Goal: Task Accomplishment & Management: Complete application form

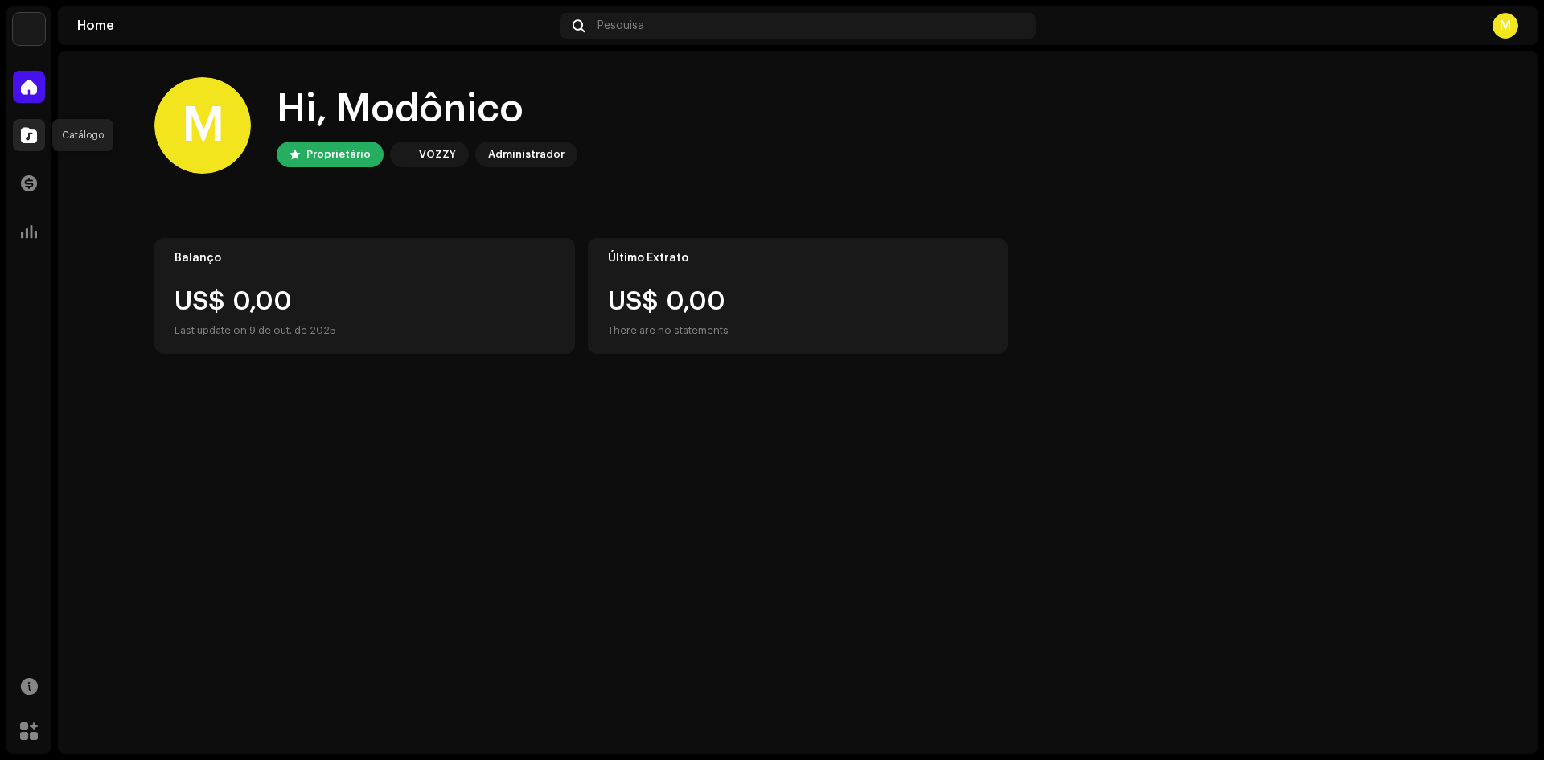
click at [37, 130] on div at bounding box center [29, 135] width 32 height 32
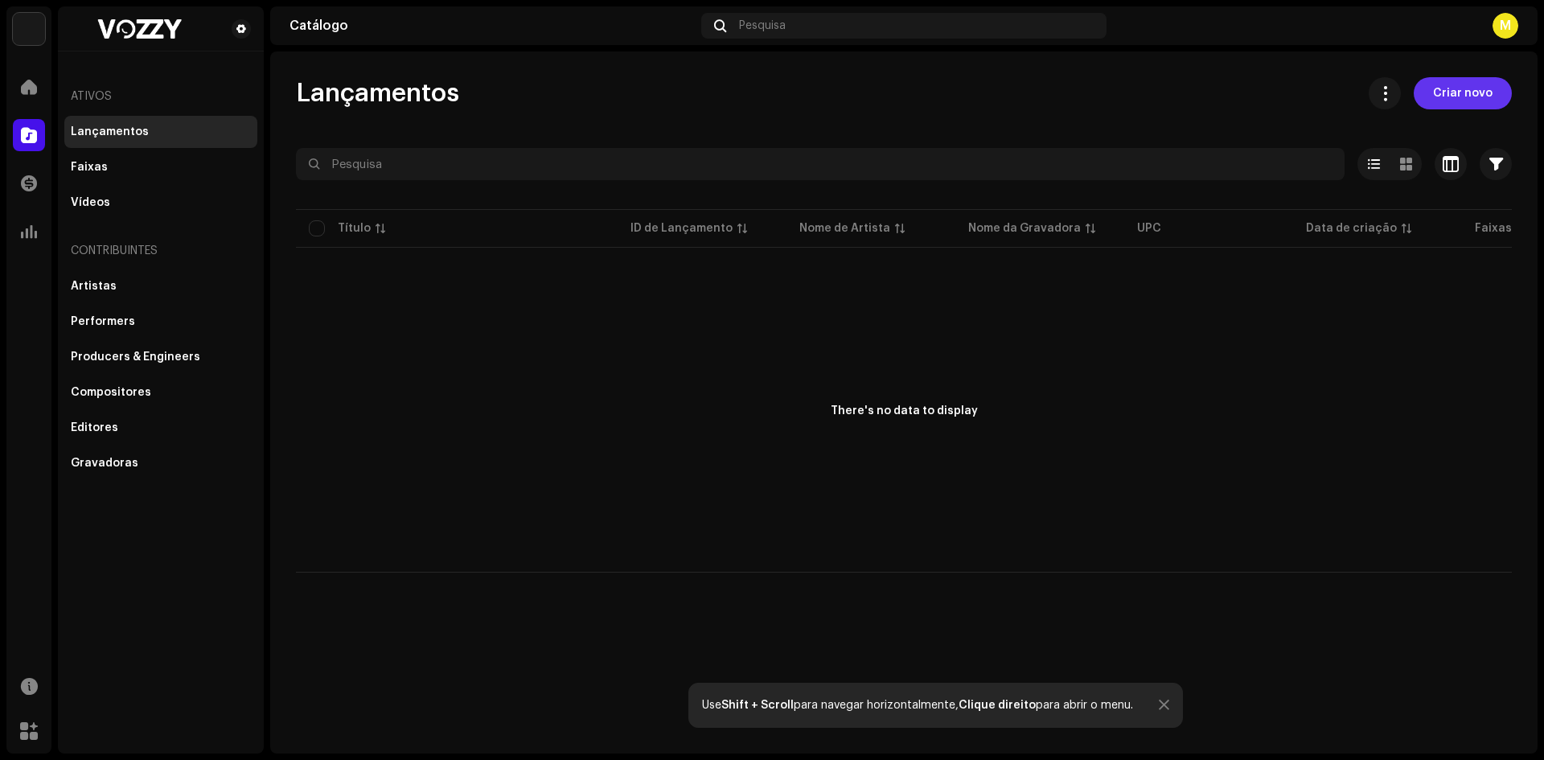
click at [1460, 89] on span "Criar novo" at bounding box center [1463, 93] width 60 height 32
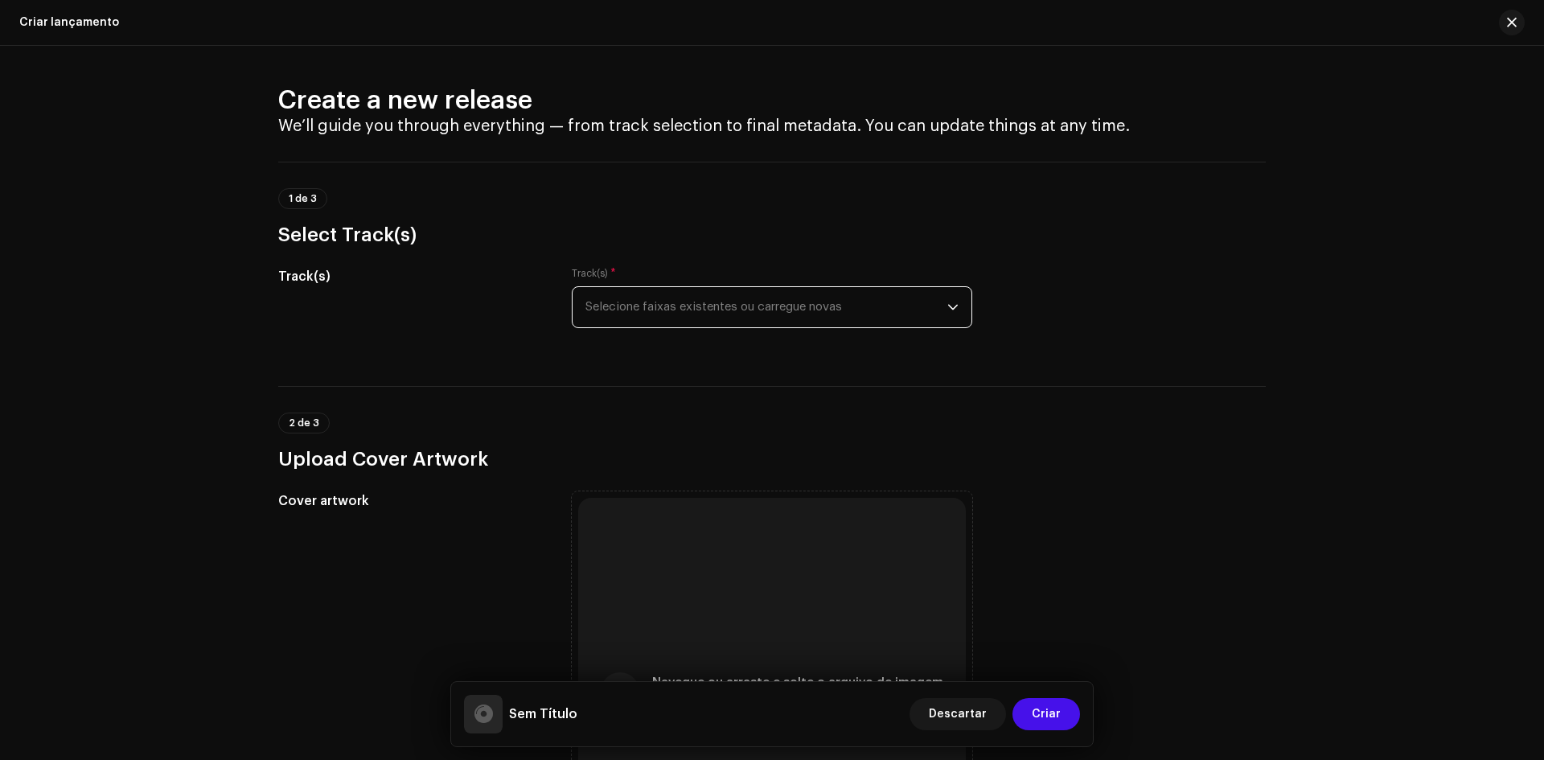
click at [705, 303] on span "Selecione faixas existentes ou carregue novas" at bounding box center [767, 307] width 362 height 40
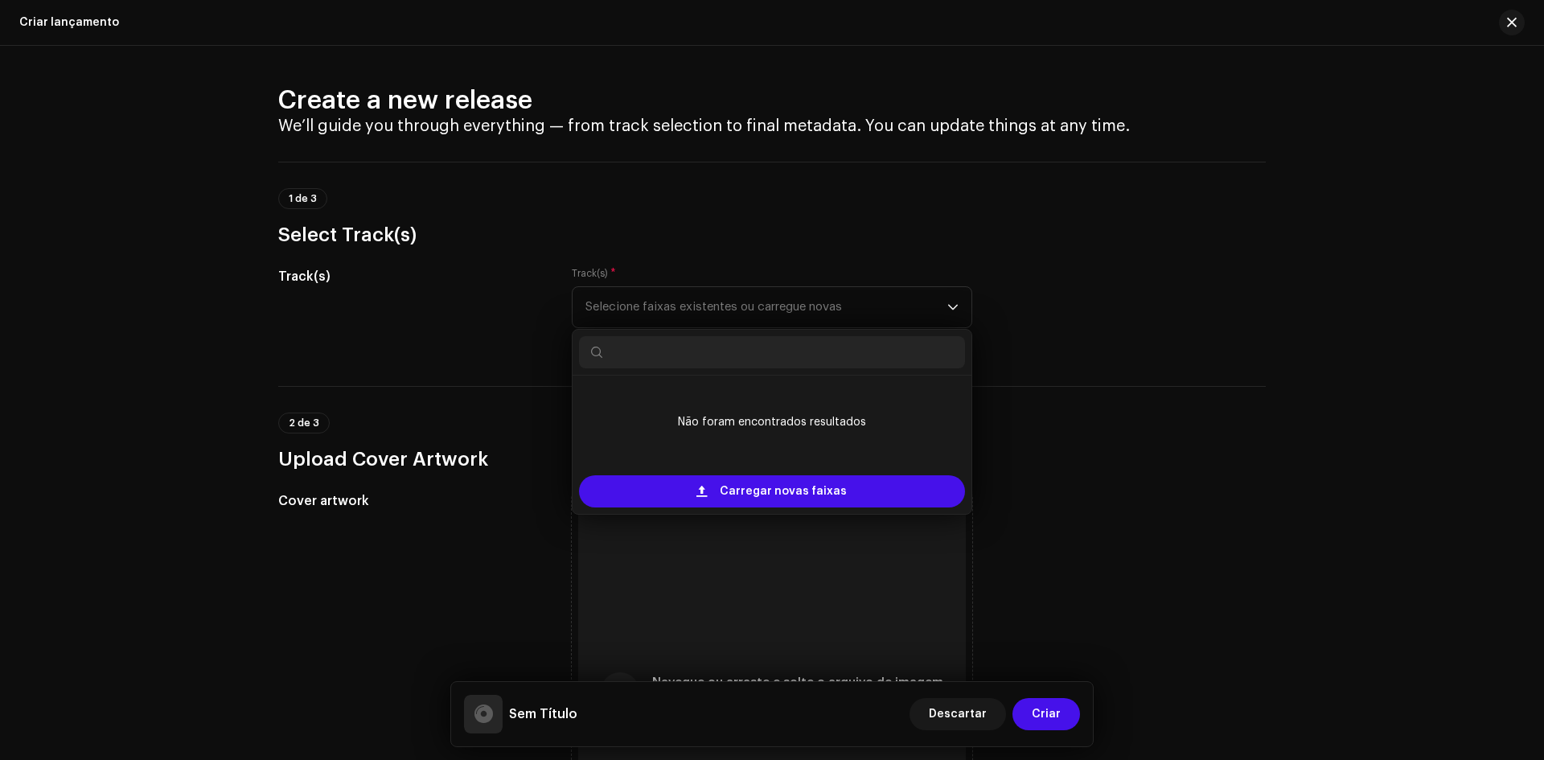
click at [958, 238] on h3 "Select Track(s)" at bounding box center [772, 235] width 988 height 26
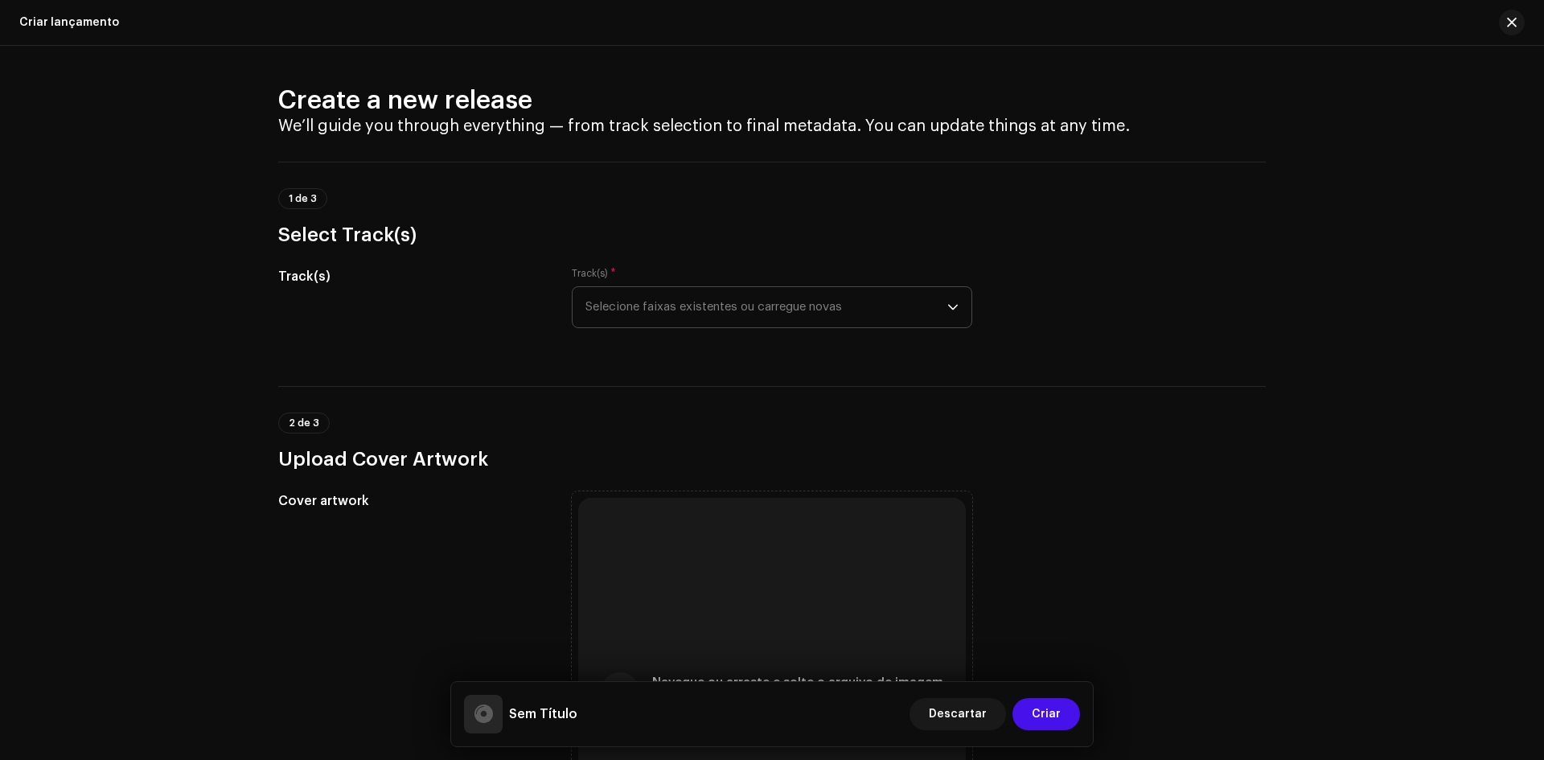
click at [660, 296] on span "Selecione faixas existentes ou carregue novas" at bounding box center [767, 307] width 362 height 40
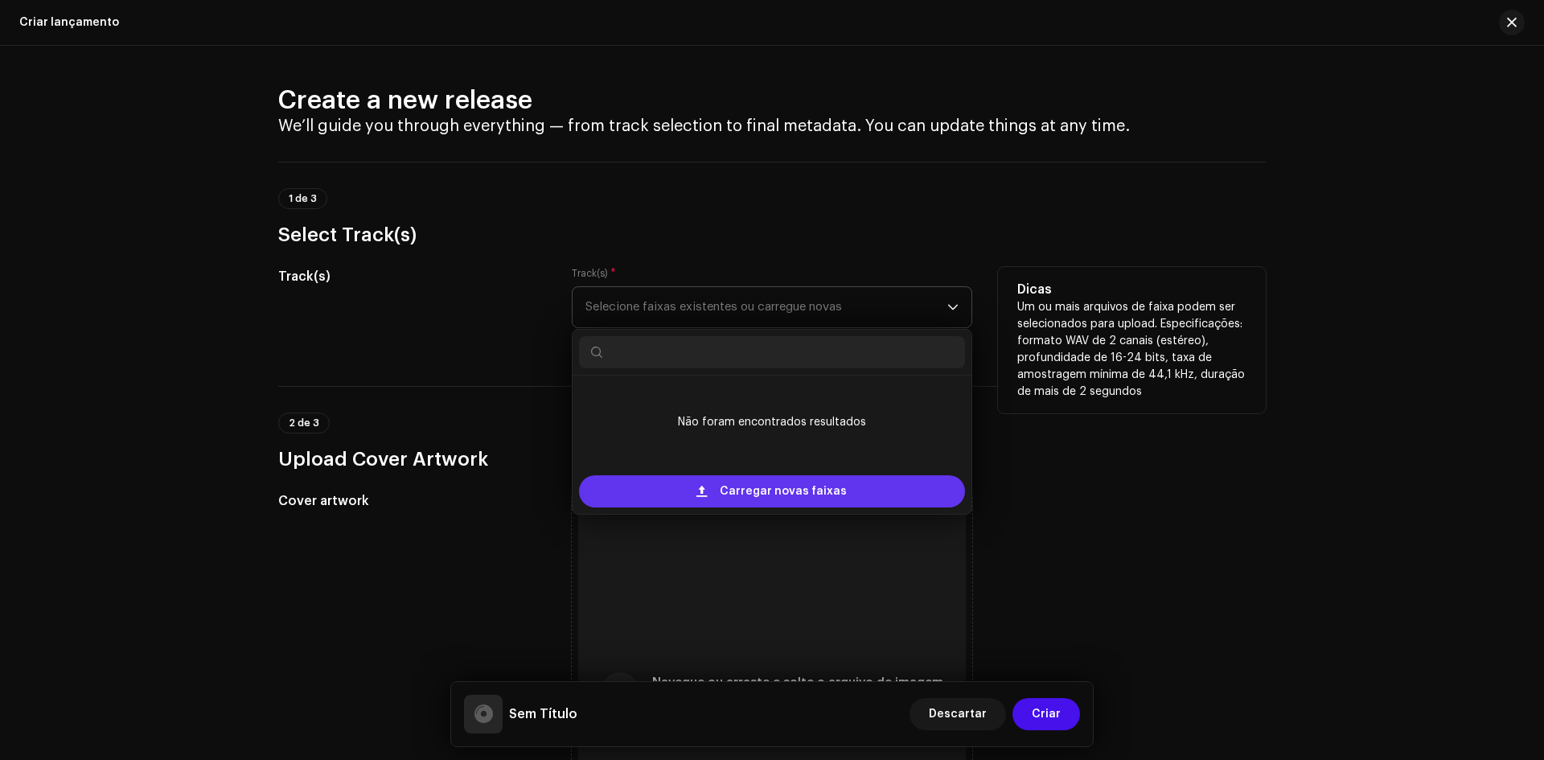
click at [714, 498] on div "Carregar novas faixas" at bounding box center [772, 491] width 386 height 32
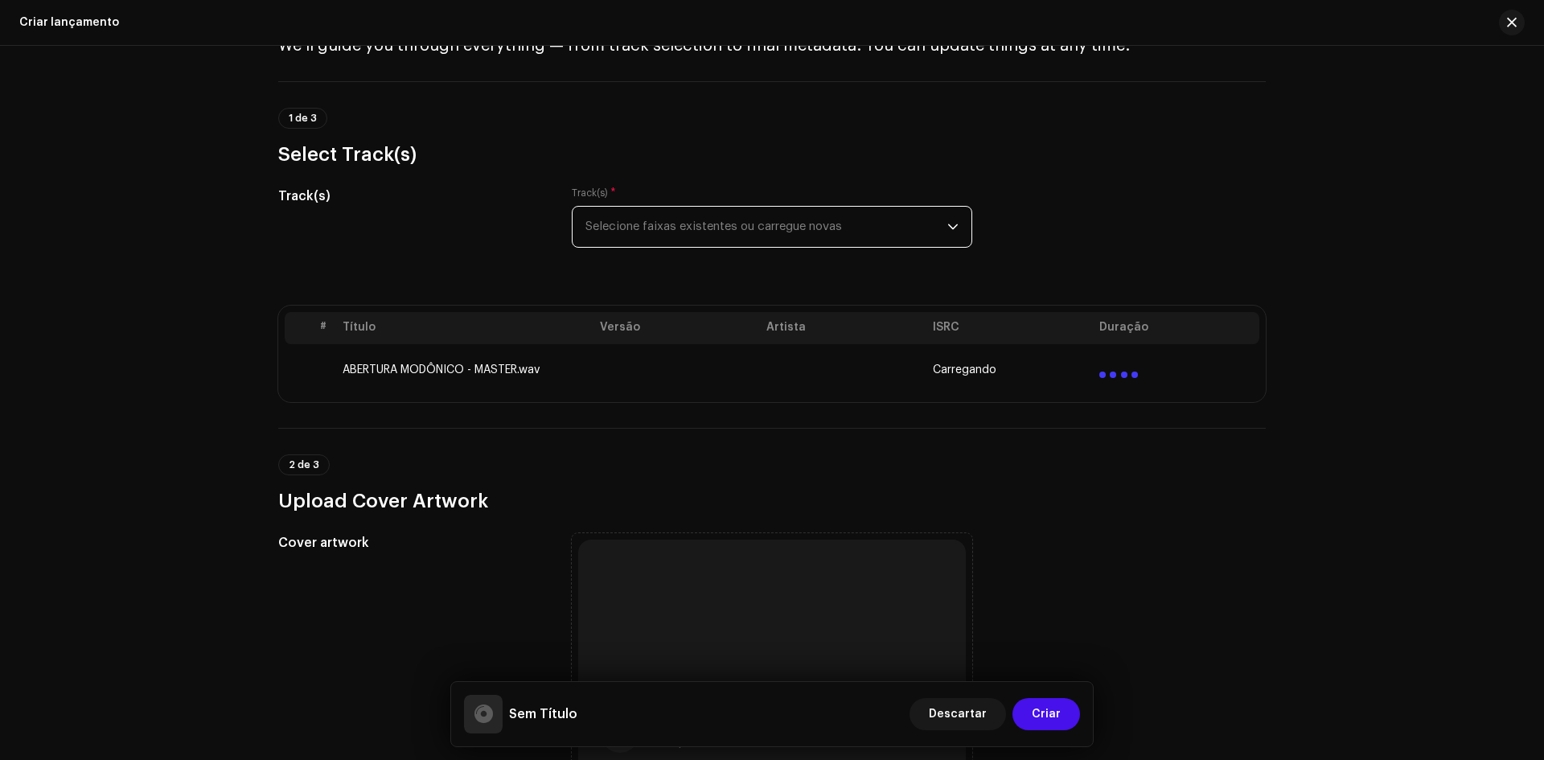
scroll to position [402, 0]
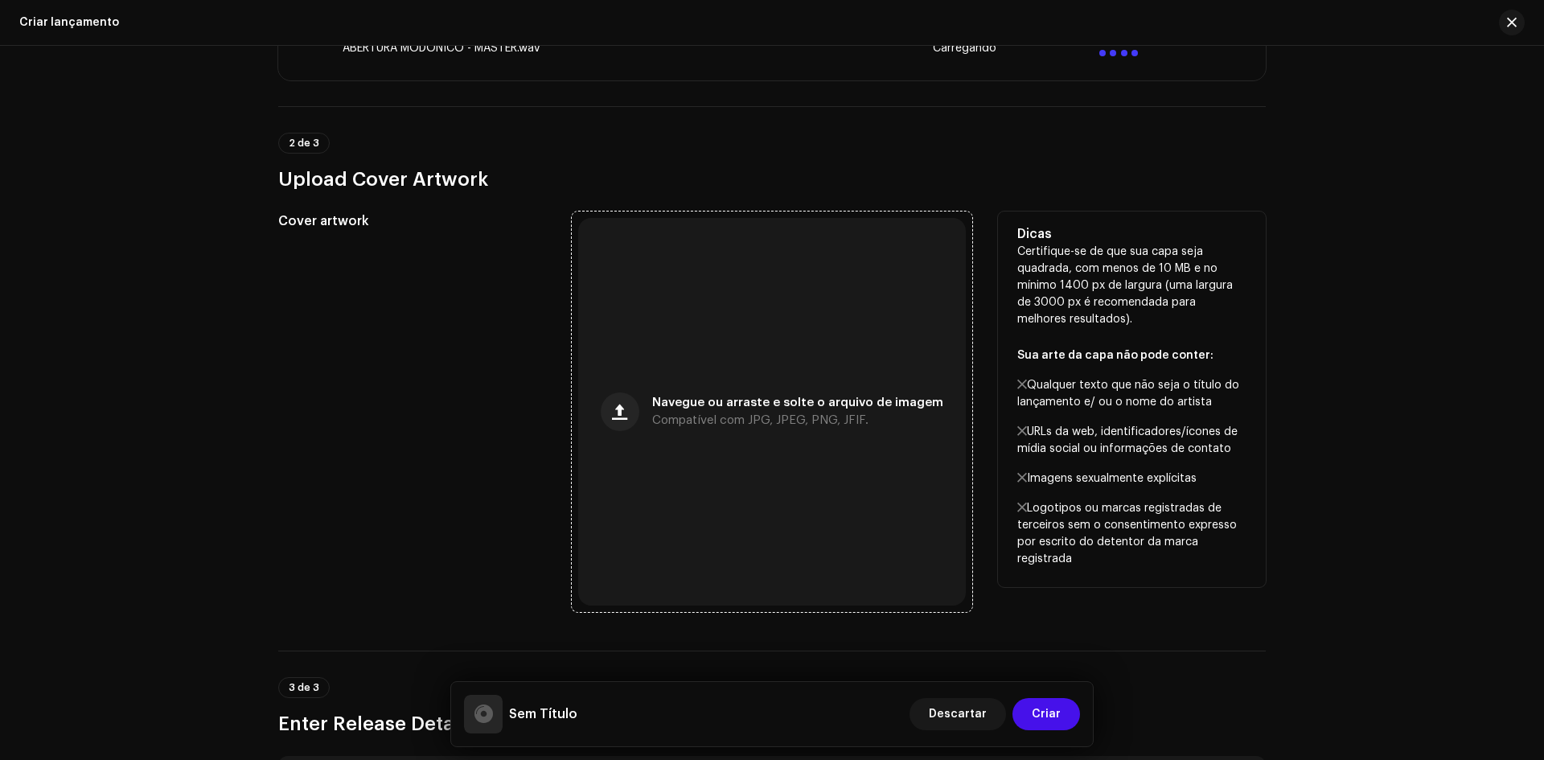
click at [705, 387] on div "Navegue ou arraste e solte o arquivo de imagem Compatível com JPG, JPEG, PNG, J…" at bounding box center [772, 412] width 388 height 388
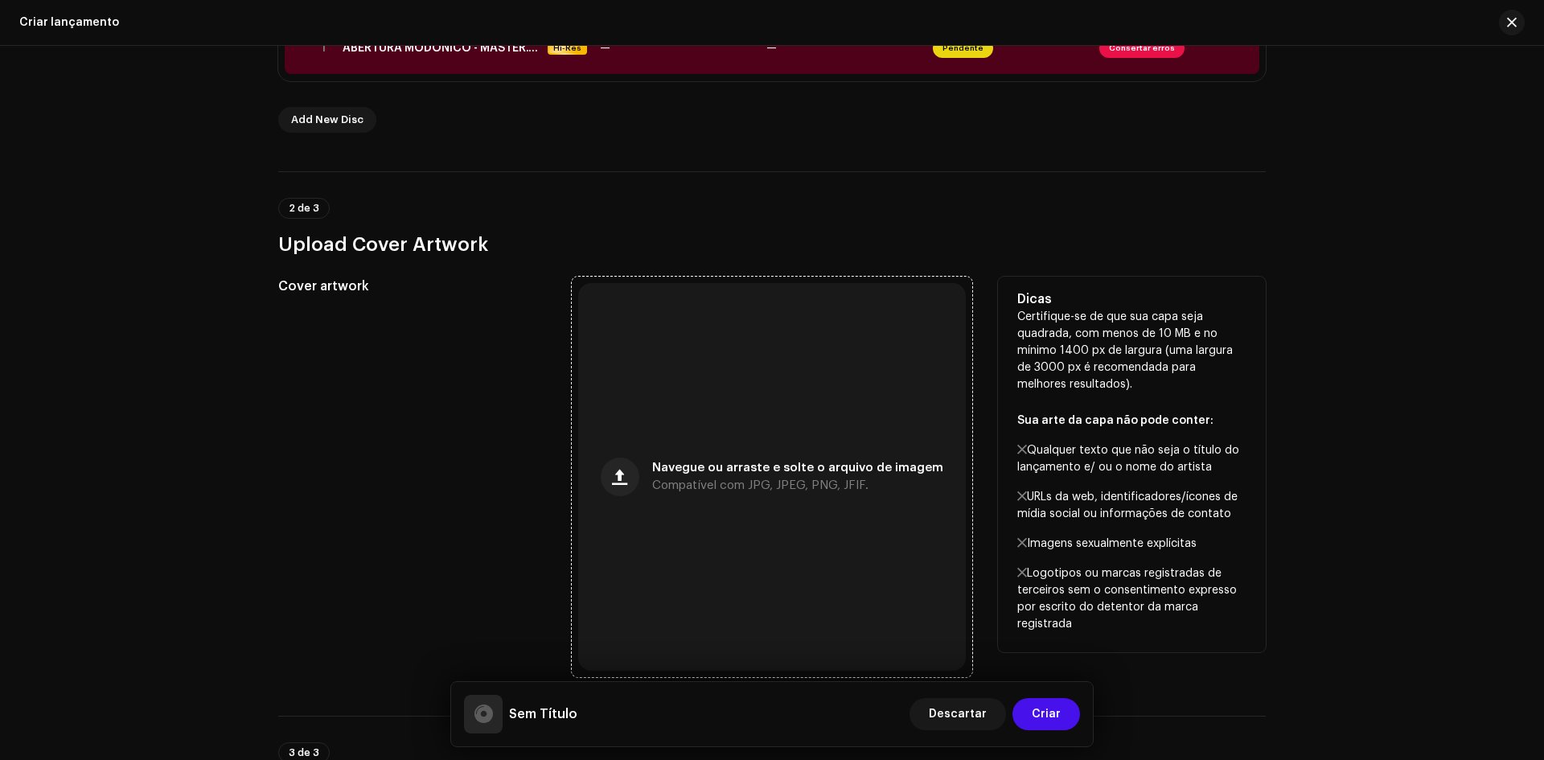
scroll to position [454, 0]
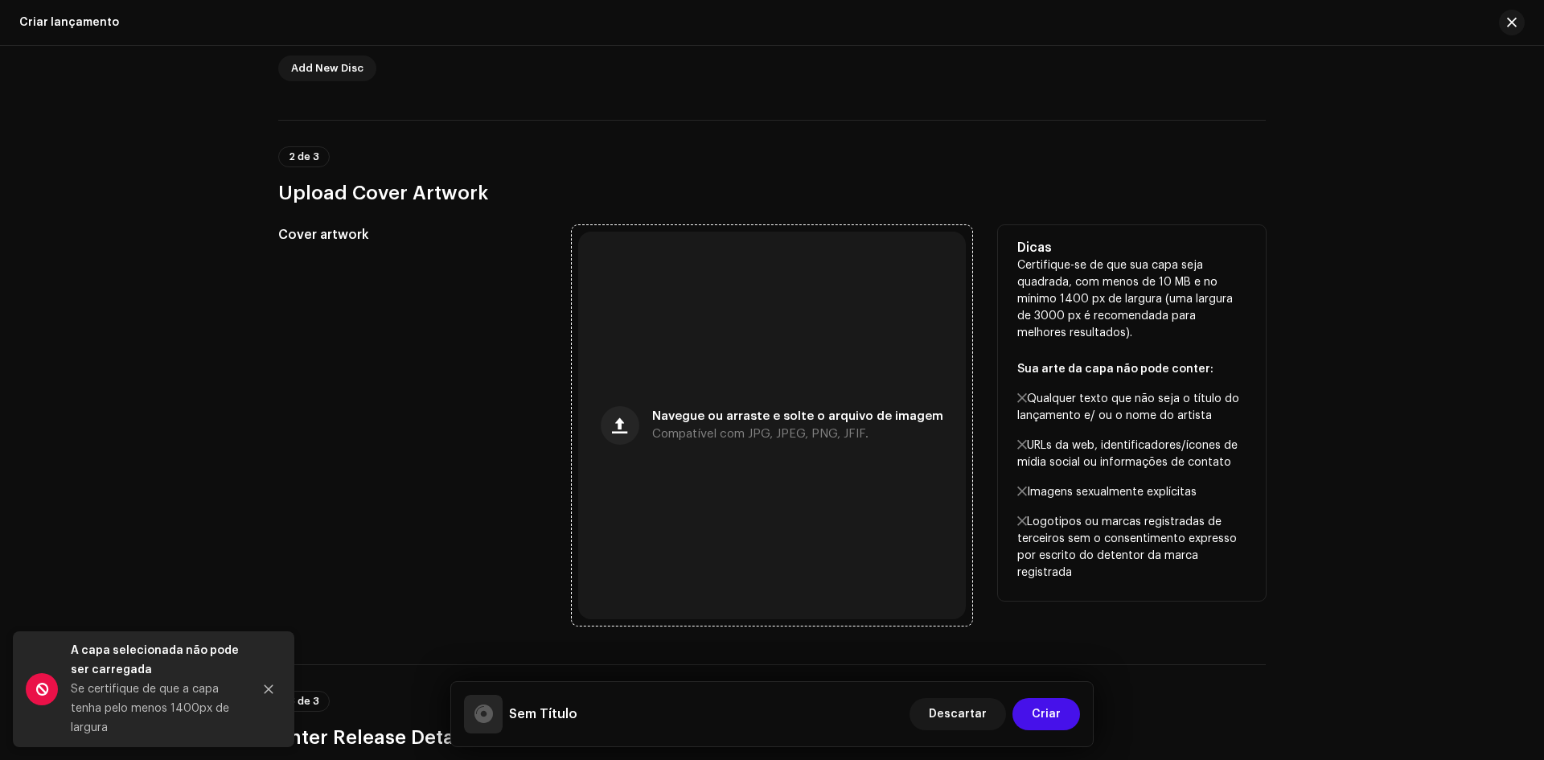
click at [742, 397] on div "Navegue ou arraste e solte o arquivo de imagem Compatível com JPG, JPEG, PNG, J…" at bounding box center [772, 426] width 388 height 388
click at [691, 400] on div "Navegue ou arraste e solte o arquivo de imagem Compatível com JPG, JPEG, PNG, J…" at bounding box center [772, 426] width 388 height 388
click at [753, 444] on div "Navegue ou arraste e solte o arquivo de imagem Compatível com JPG, JPEG, PNG, J…" at bounding box center [772, 426] width 388 height 388
click at [713, 411] on span "Navegue ou arraste e solte o arquivo de imagem" at bounding box center [797, 416] width 291 height 11
click at [721, 422] on div "Navegue ou arraste e solte o arquivo de imagem Compatível com JPG, JPEG, PNG, J…" at bounding box center [797, 425] width 291 height 29
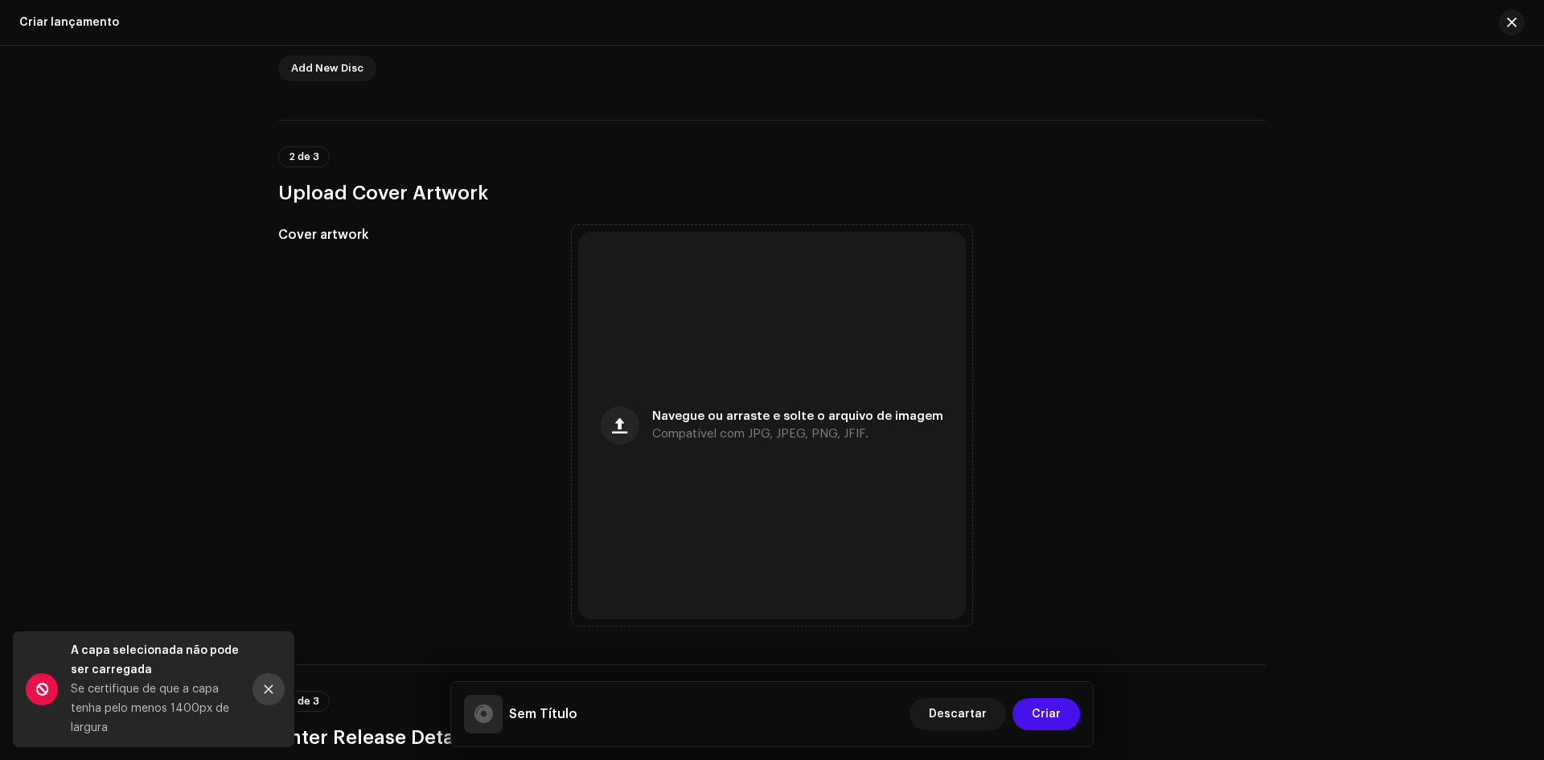
click at [264, 686] on icon "Close" at bounding box center [268, 689] width 11 height 11
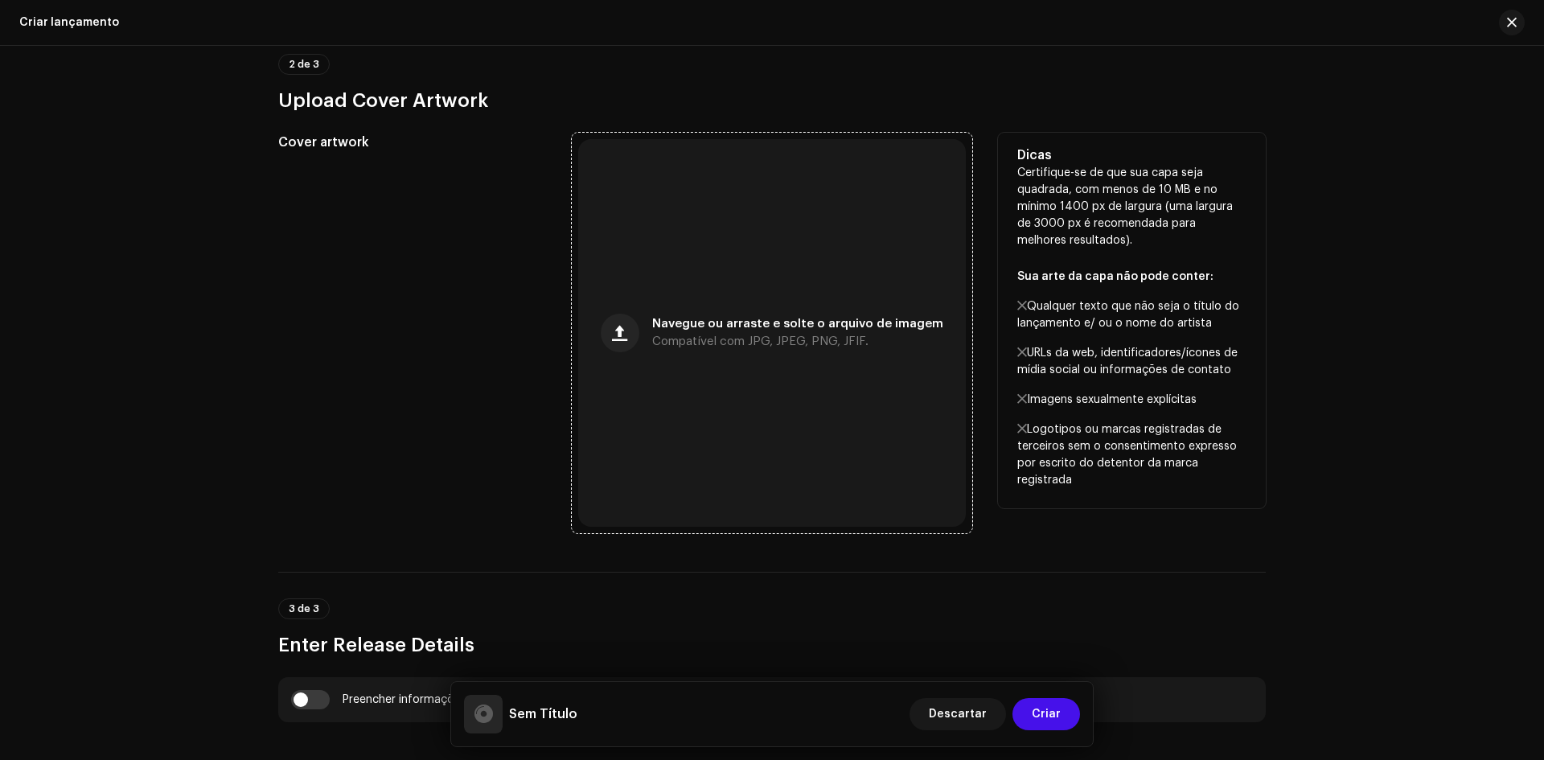
scroll to position [695, 0]
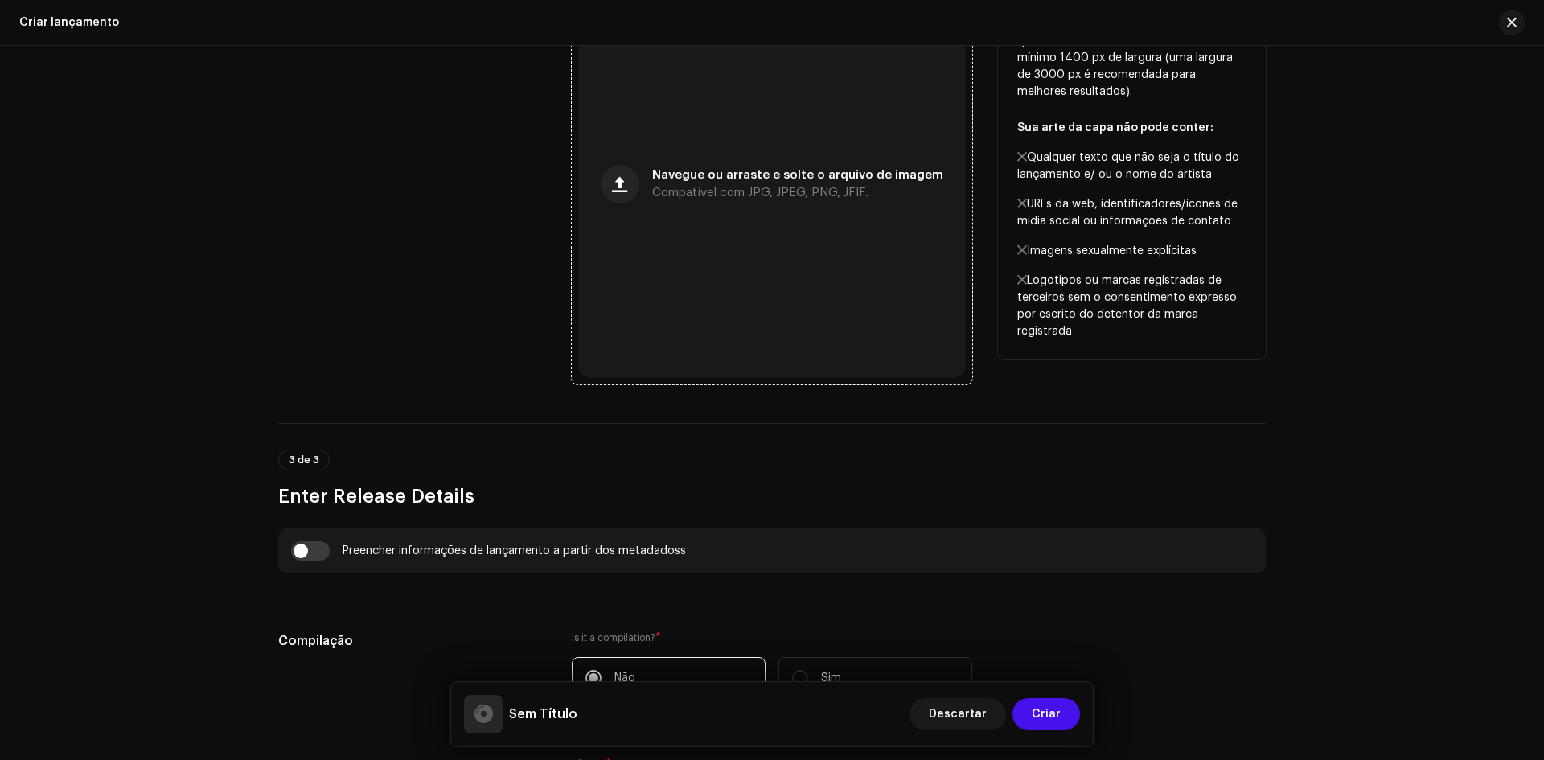
click at [735, 179] on span "Navegue ou arraste e solte o arquivo de imagem" at bounding box center [797, 175] width 291 height 11
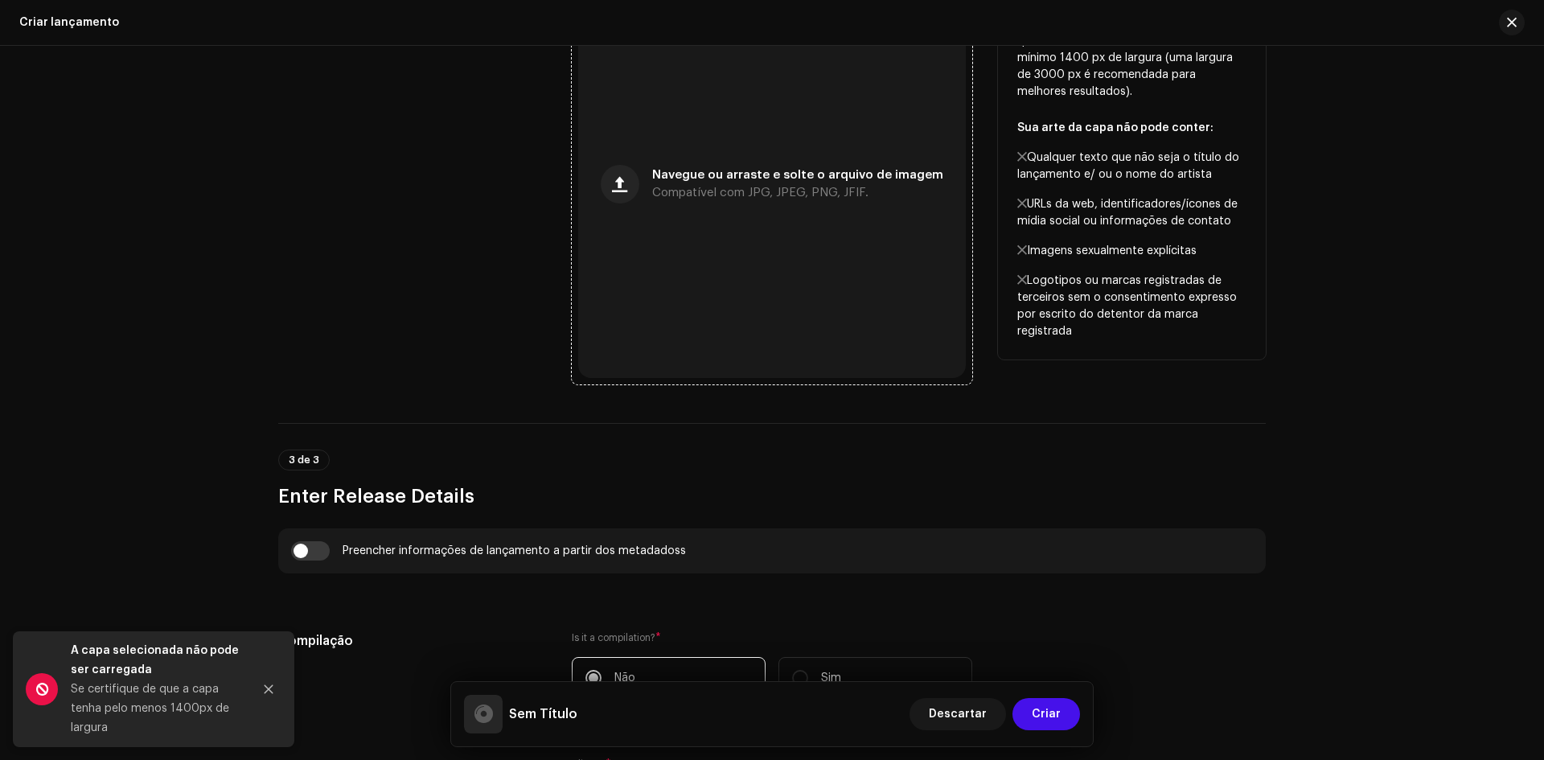
click at [726, 212] on div "Navegue ou arraste e solte o arquivo de imagem Compatível com JPG, JPEG, PNG, J…" at bounding box center [772, 184] width 388 height 388
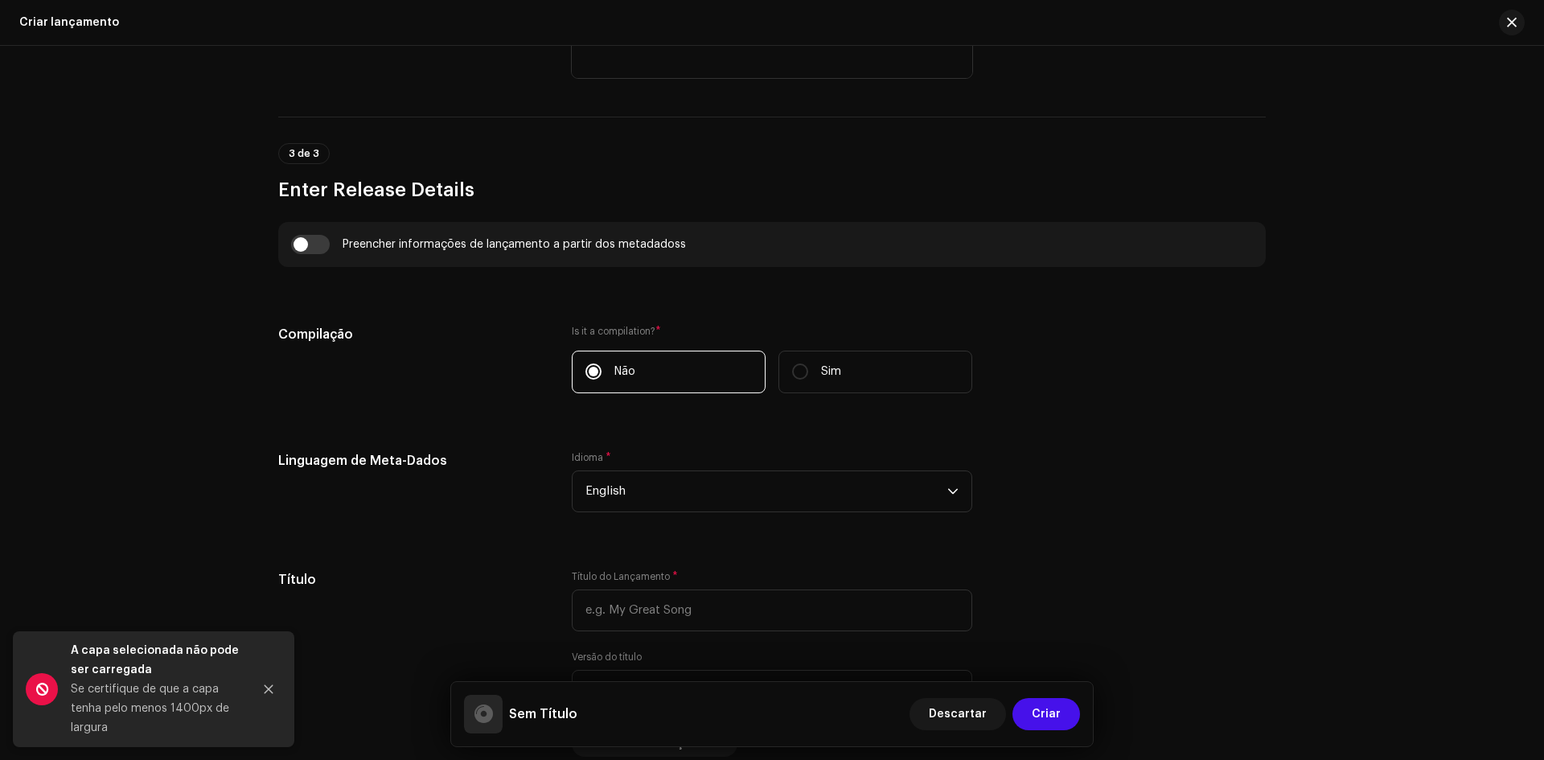
scroll to position [1017, 0]
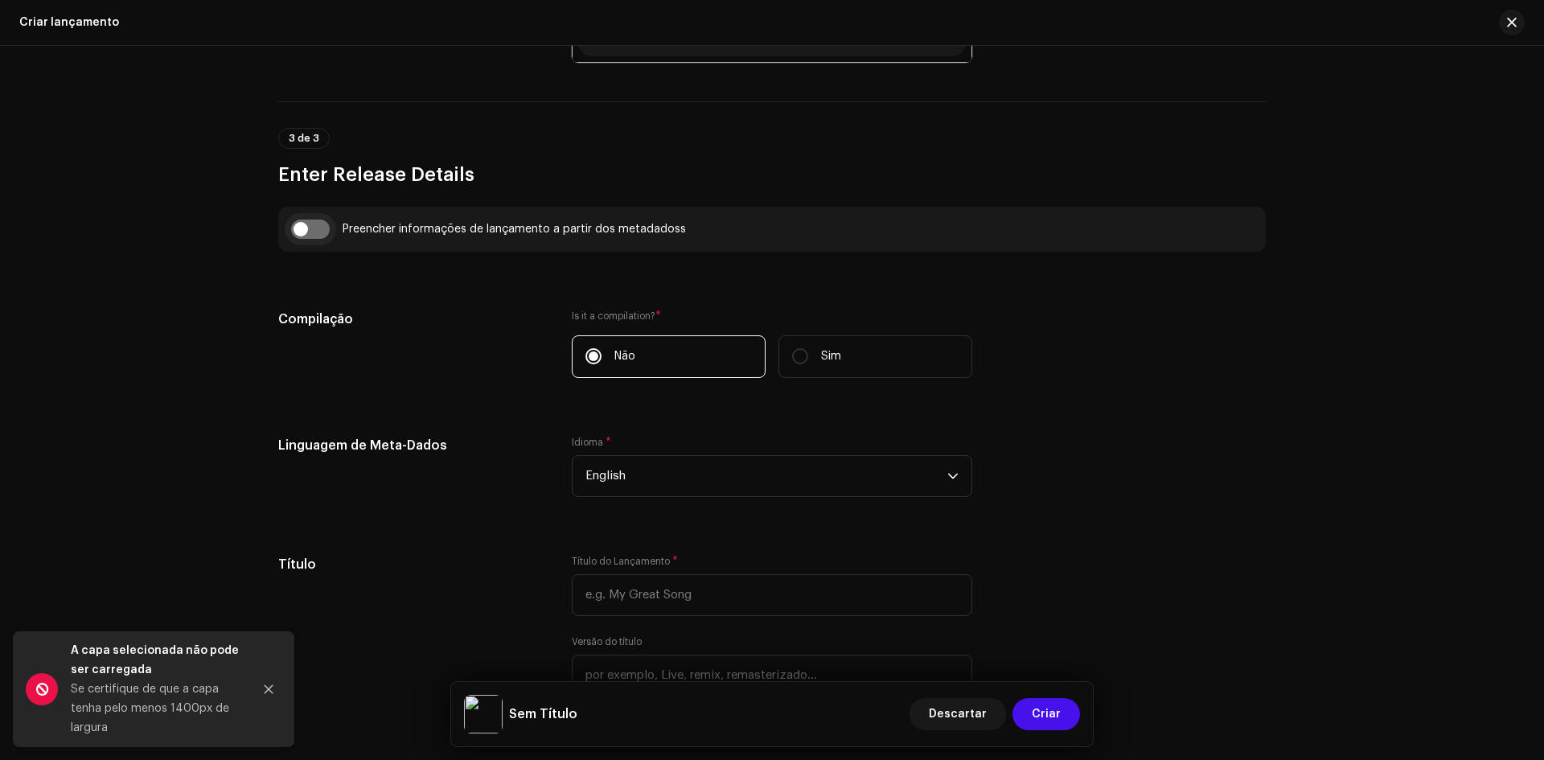
click at [311, 236] on input "checkbox" at bounding box center [310, 229] width 39 height 19
checkbox input "true"
type input "ABERTURA MODÔNICO - MASTER.wav"
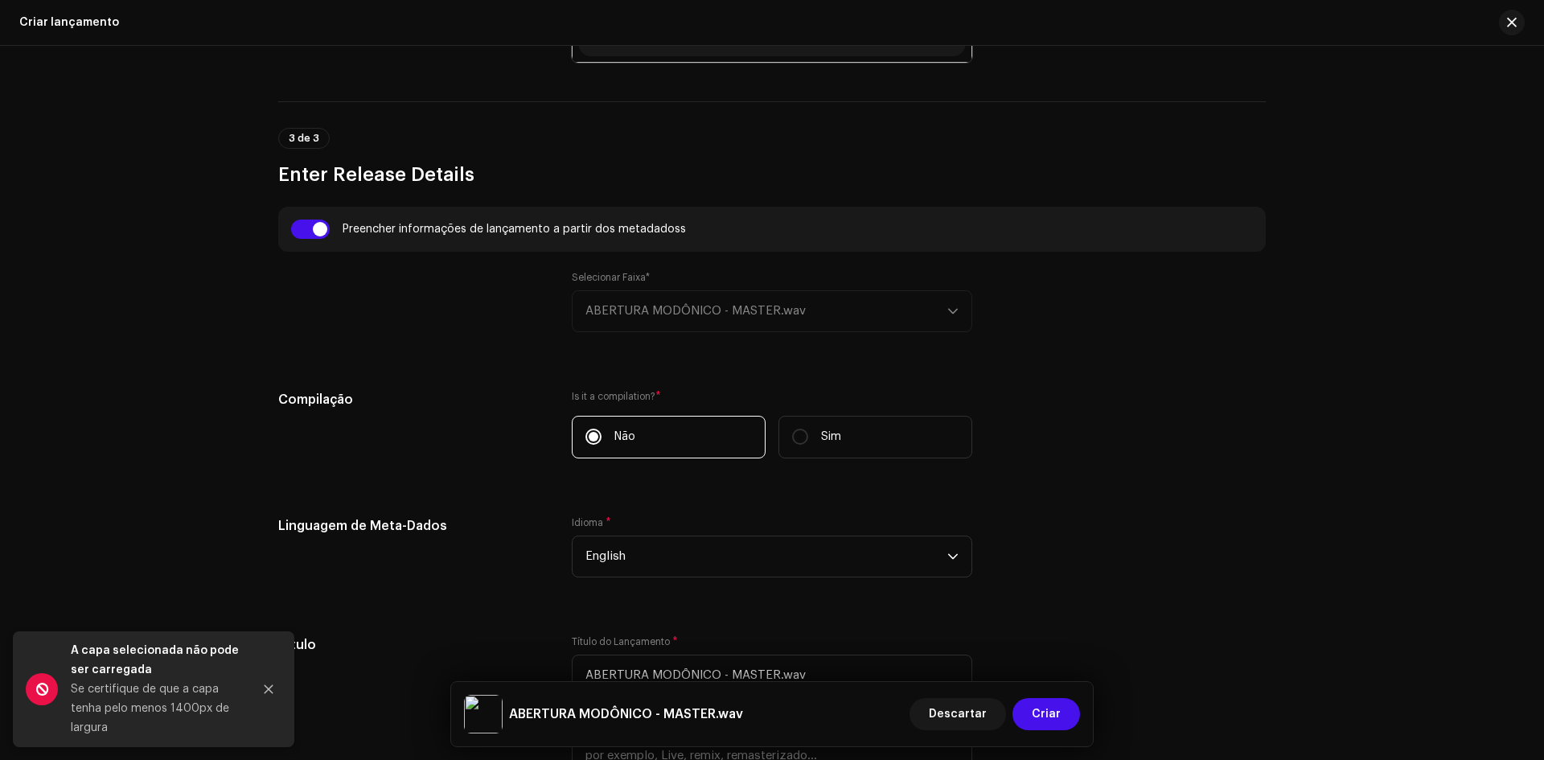
click at [664, 308] on div "Selecionar Faixa* ABERTURA MODÔNICO - MASTER.wav" at bounding box center [772, 301] width 401 height 61
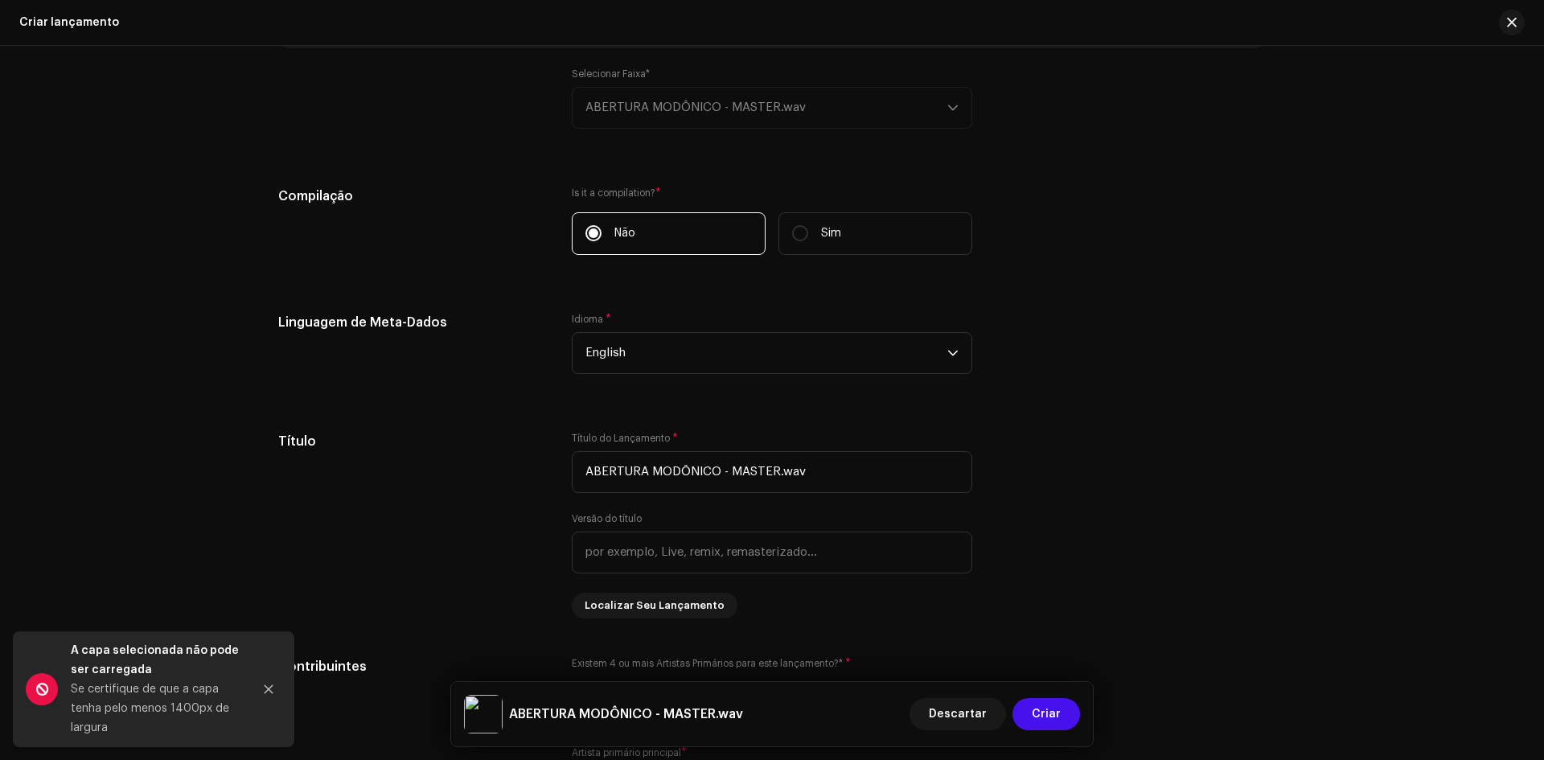
scroll to position [1258, 0]
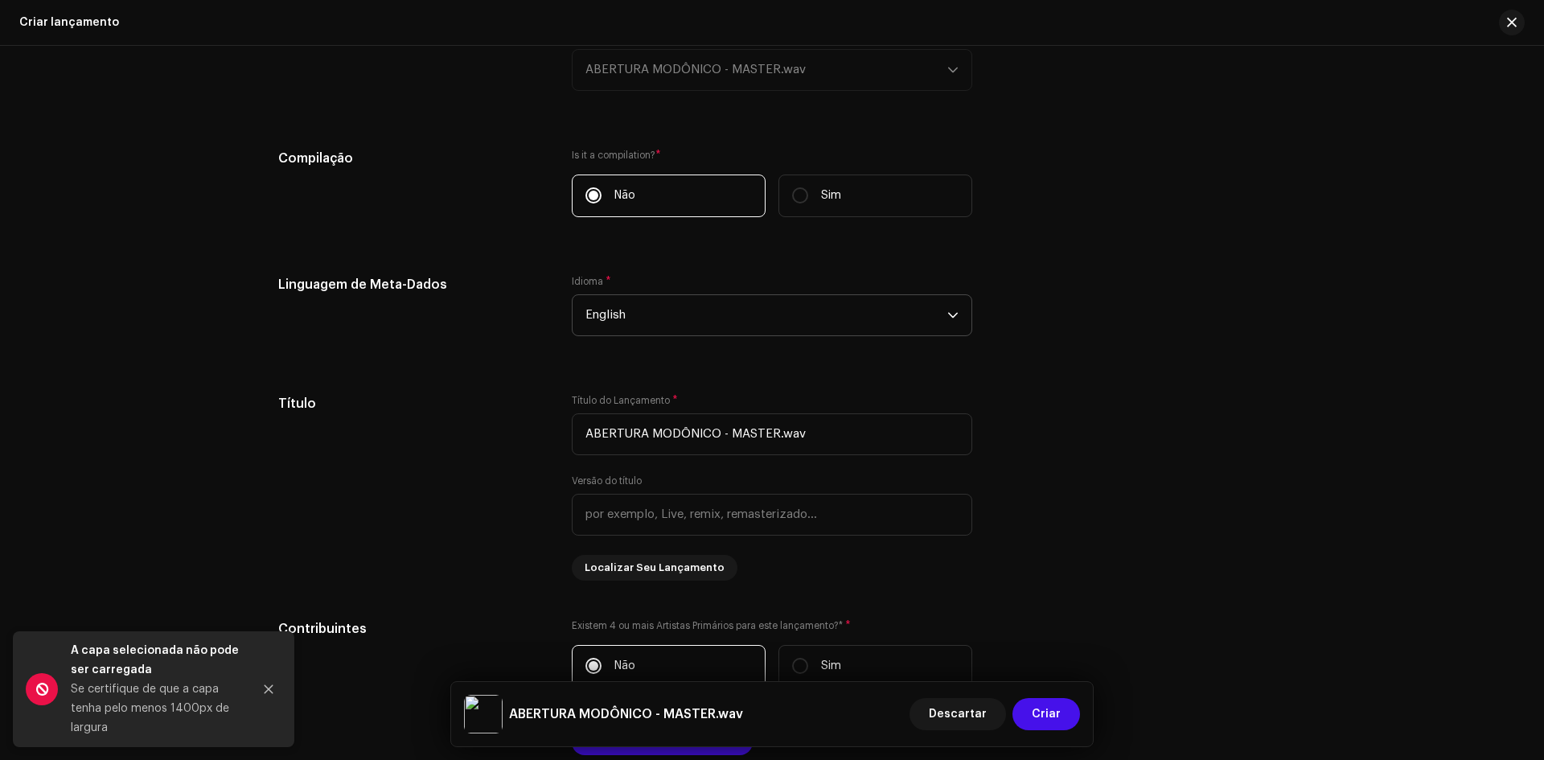
click at [657, 317] on span "English" at bounding box center [767, 315] width 362 height 40
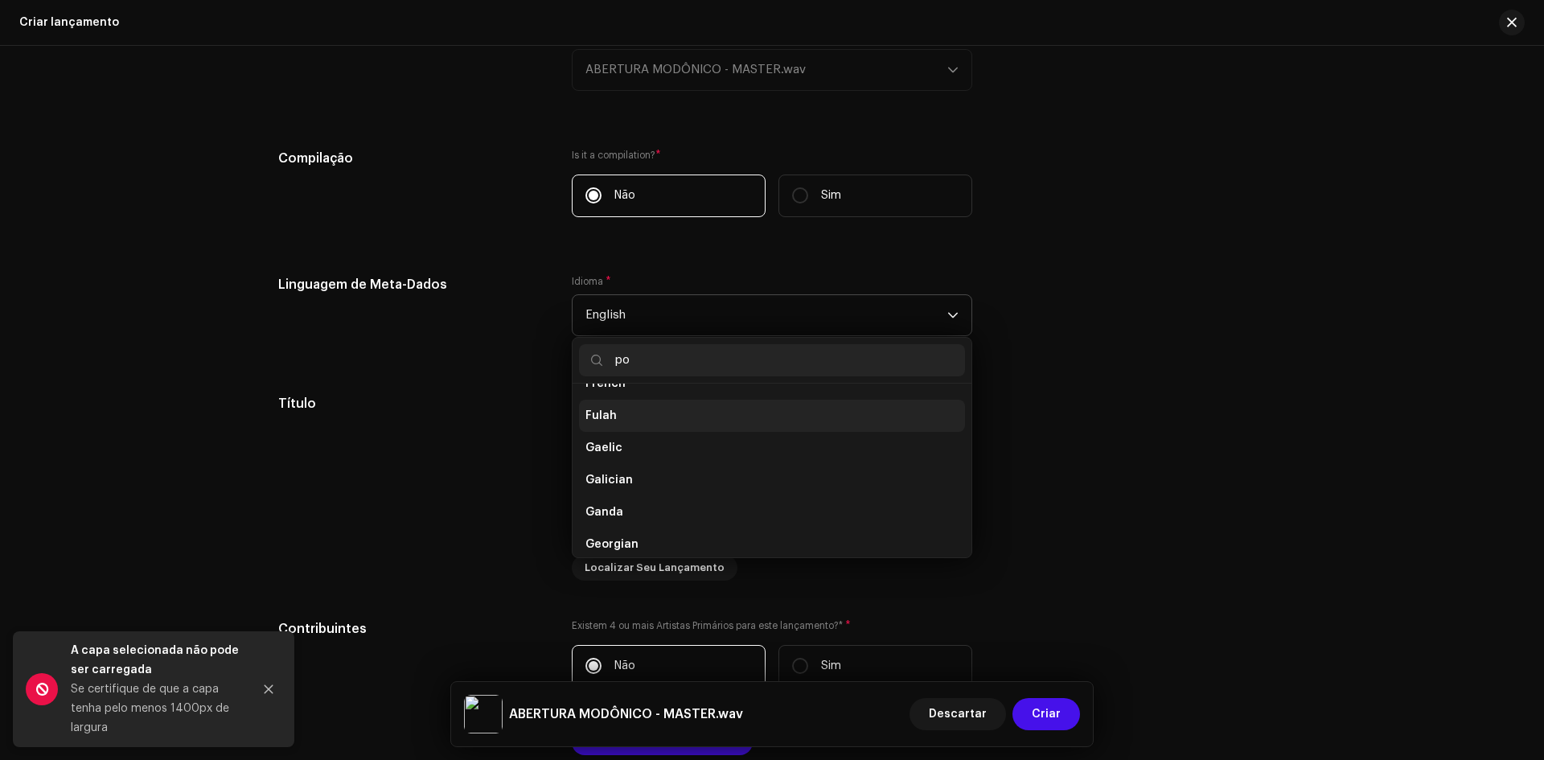
scroll to position [0, 0]
type input "por"
click at [694, 407] on li "Portuguese" at bounding box center [772, 406] width 386 height 32
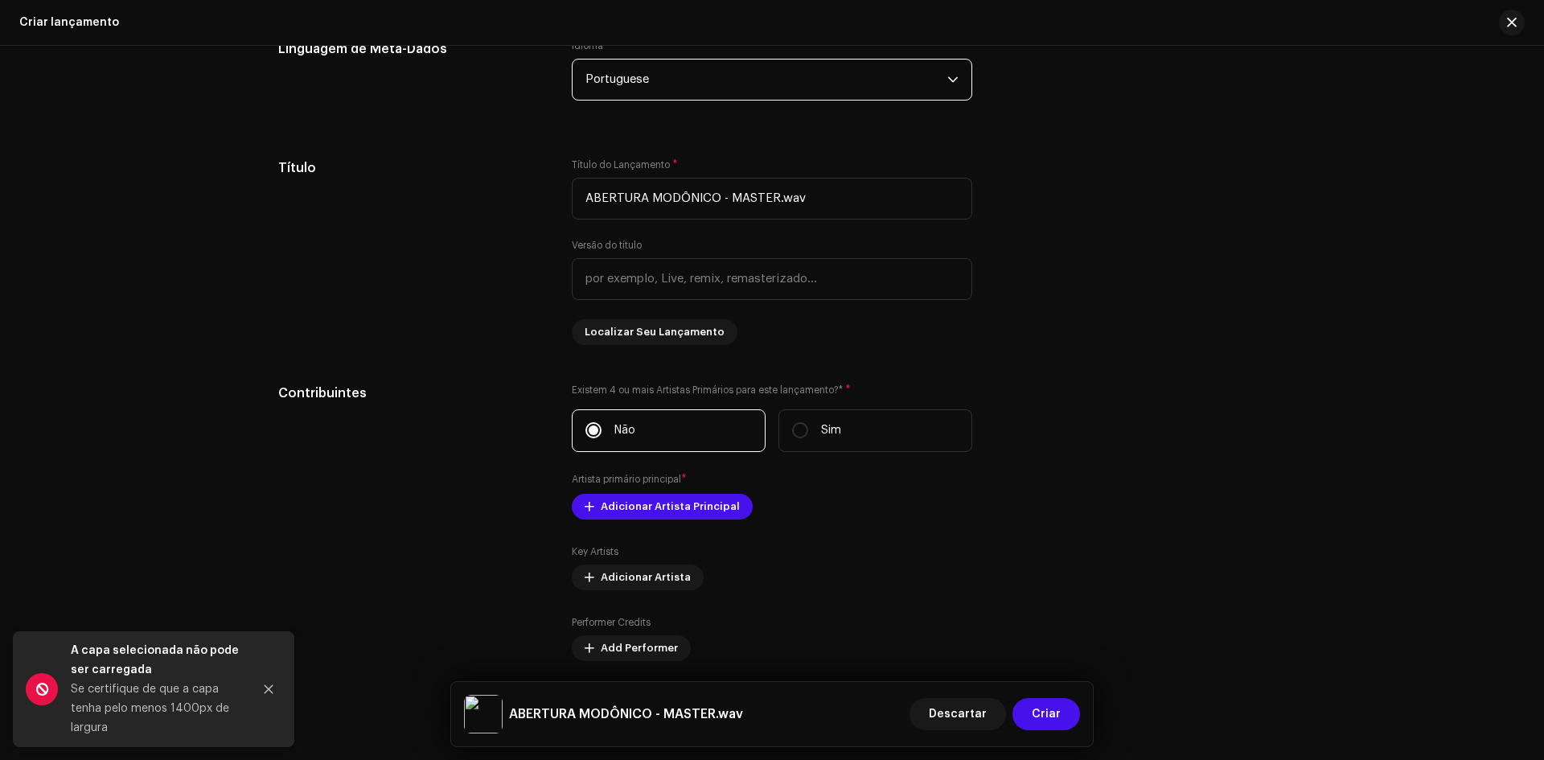
scroll to position [1499, 0]
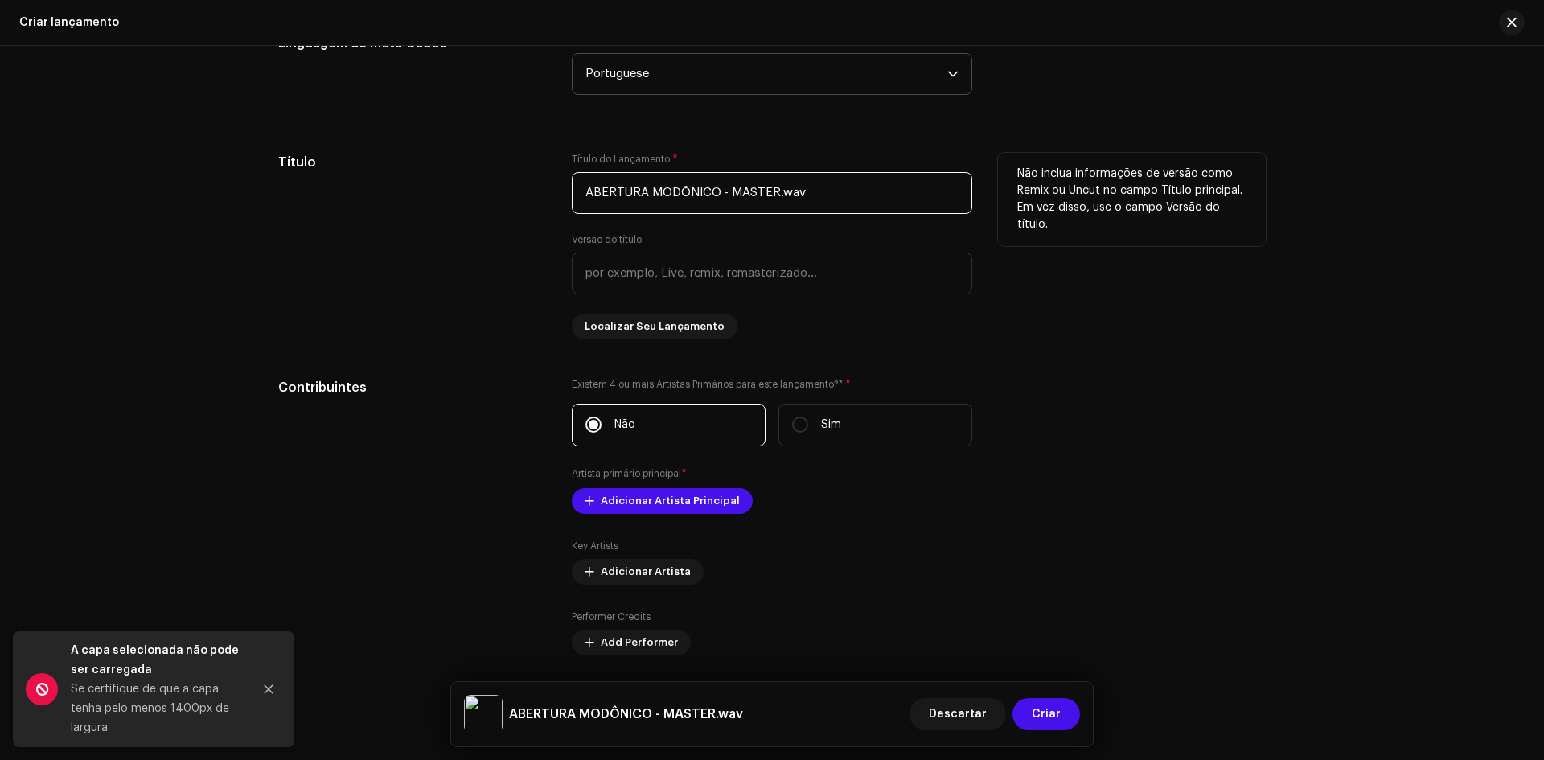
drag, startPoint x: 581, startPoint y: 191, endPoint x: 790, endPoint y: 192, distance: 209.1
click at [790, 192] on input "ABERTURA MODÔNICO - MASTER.wav" at bounding box center [772, 193] width 401 height 42
click at [781, 193] on input "ABERTURA MODÔNICO - MASTER.wav" at bounding box center [772, 193] width 401 height 42
drag, startPoint x: 746, startPoint y: 191, endPoint x: 931, endPoint y: 197, distance: 184.3
click at [931, 197] on input "ABERTURA MODÔNICO - MASTER.wav" at bounding box center [772, 193] width 401 height 42
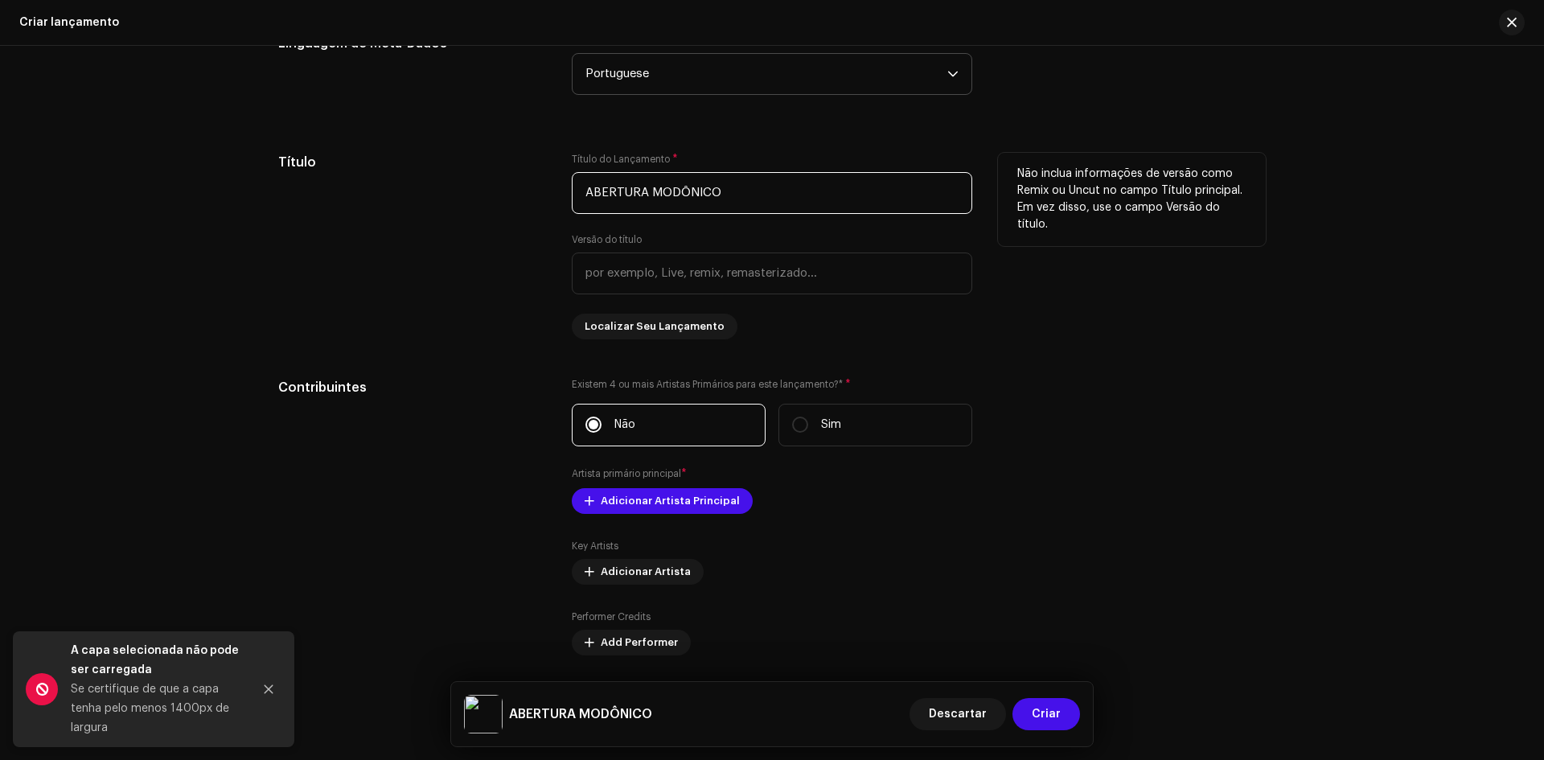
type input "ABERTURA MODÔNICO"
click at [438, 236] on div "Título" at bounding box center [412, 246] width 268 height 187
click at [613, 270] on input "text" at bounding box center [772, 274] width 401 height 42
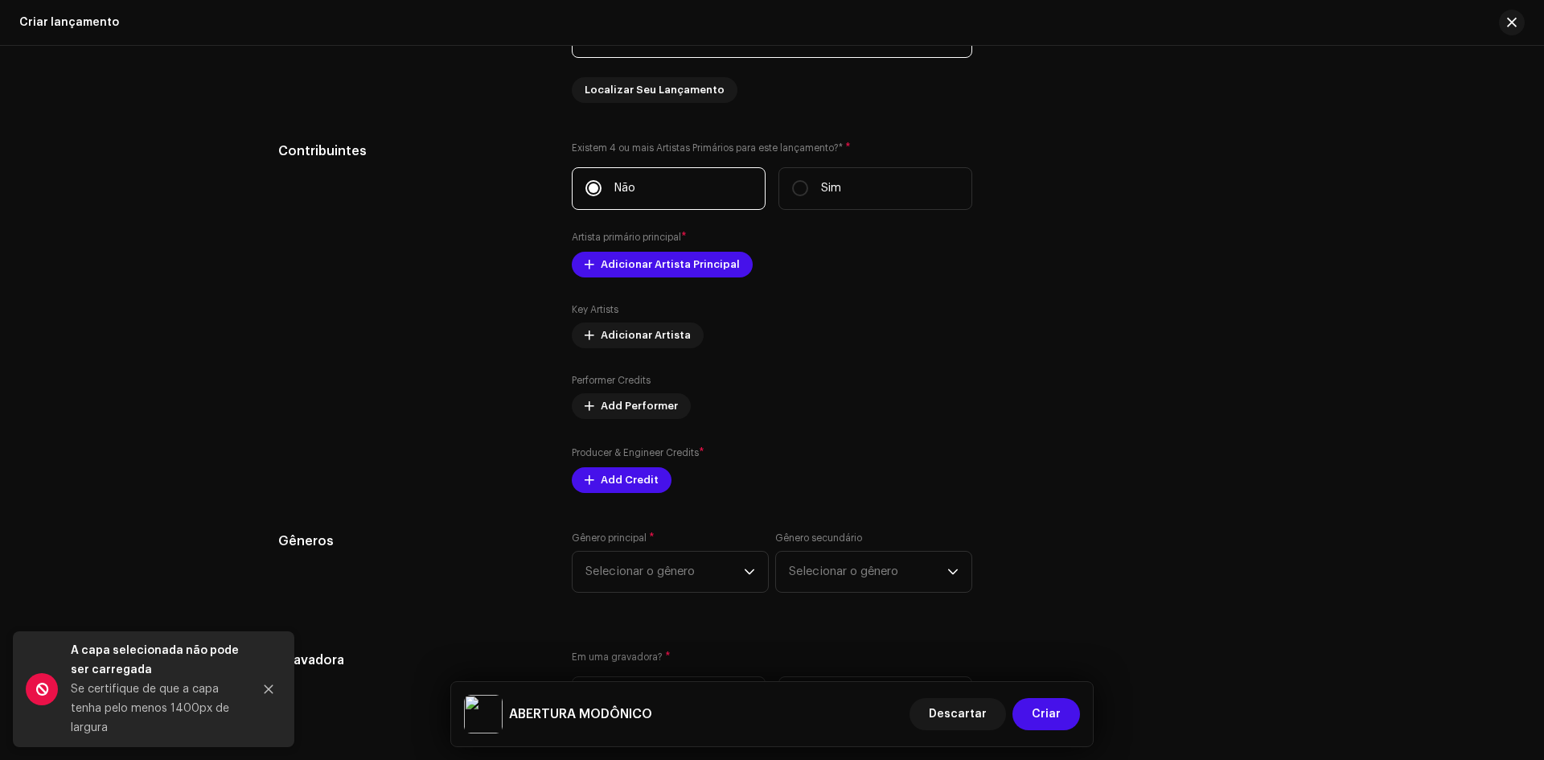
scroll to position [1741, 0]
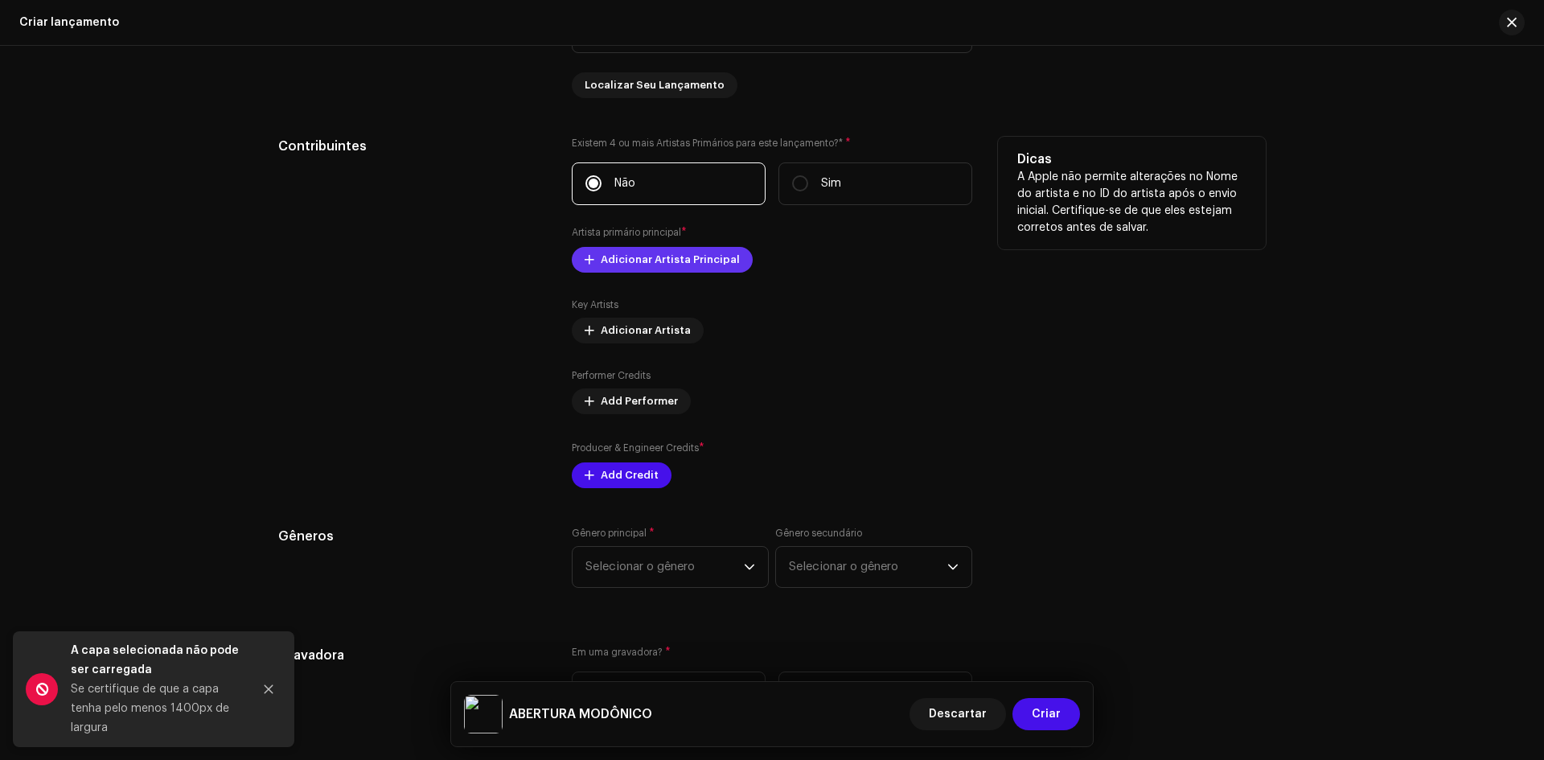
click at [653, 261] on span "Adicionar Artista Principal" at bounding box center [670, 260] width 139 height 32
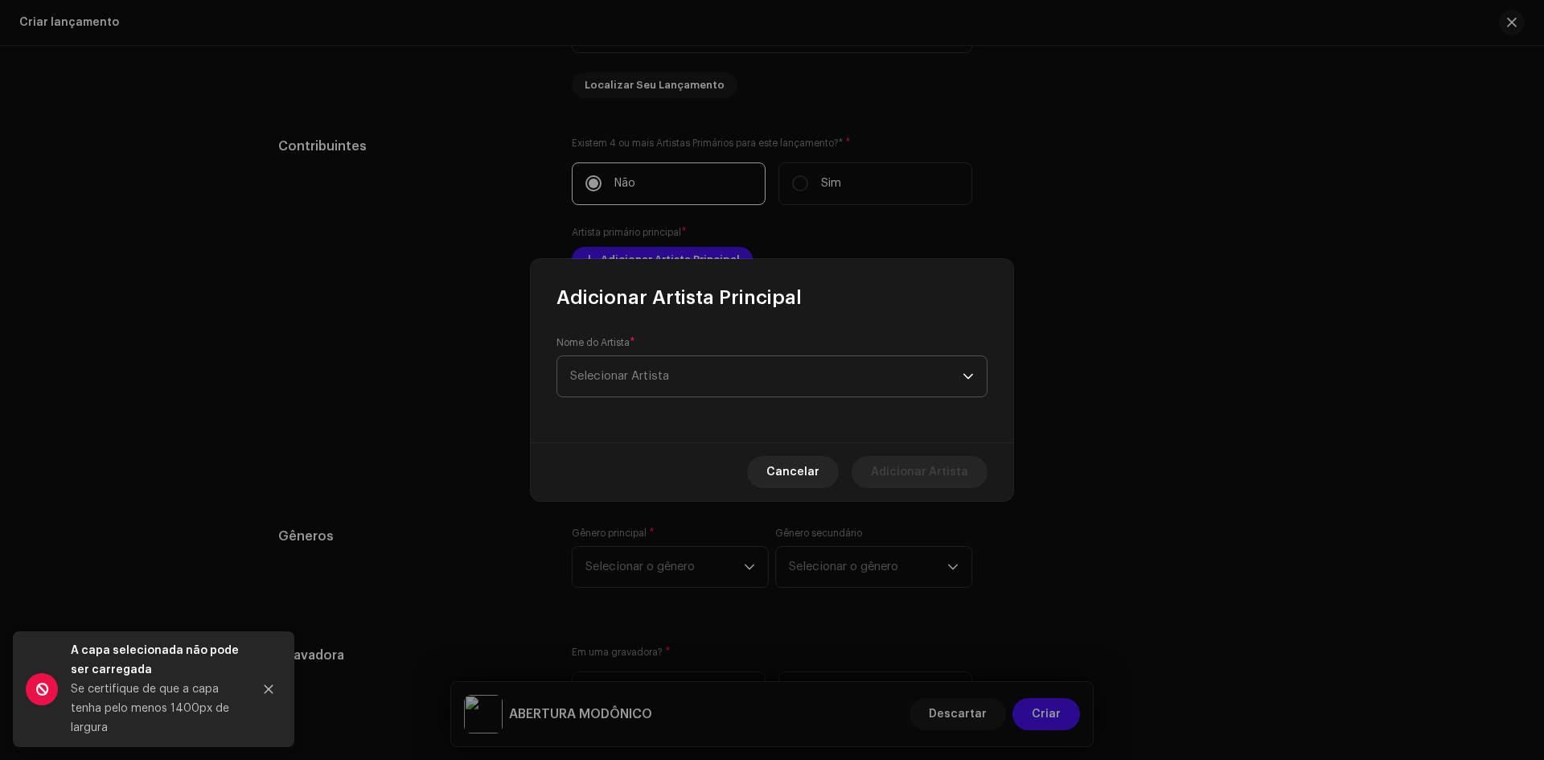
click at [674, 367] on span "Selecionar Artista" at bounding box center [766, 376] width 393 height 40
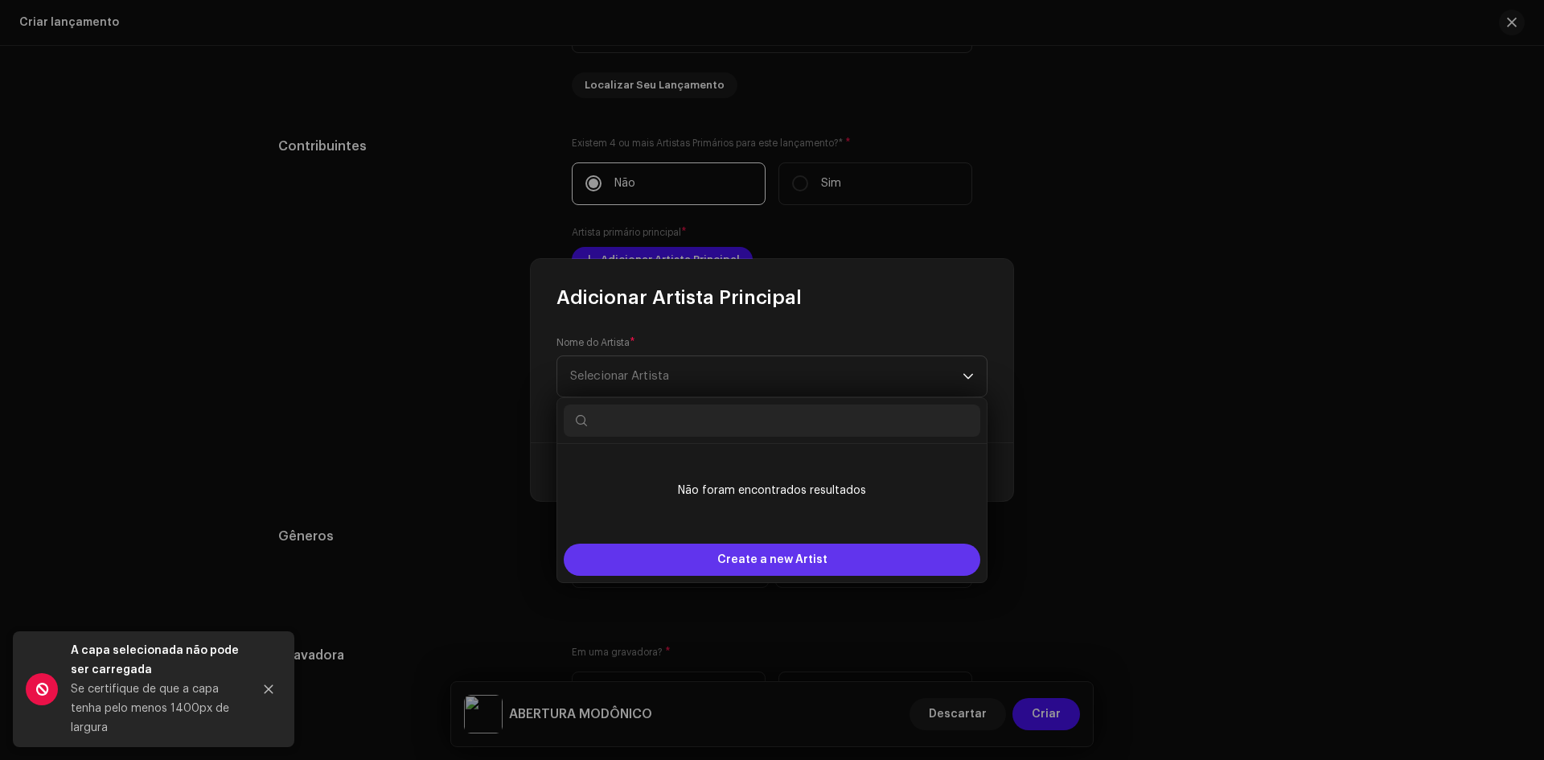
click at [755, 561] on span "Create a new Artist" at bounding box center [773, 560] width 110 height 32
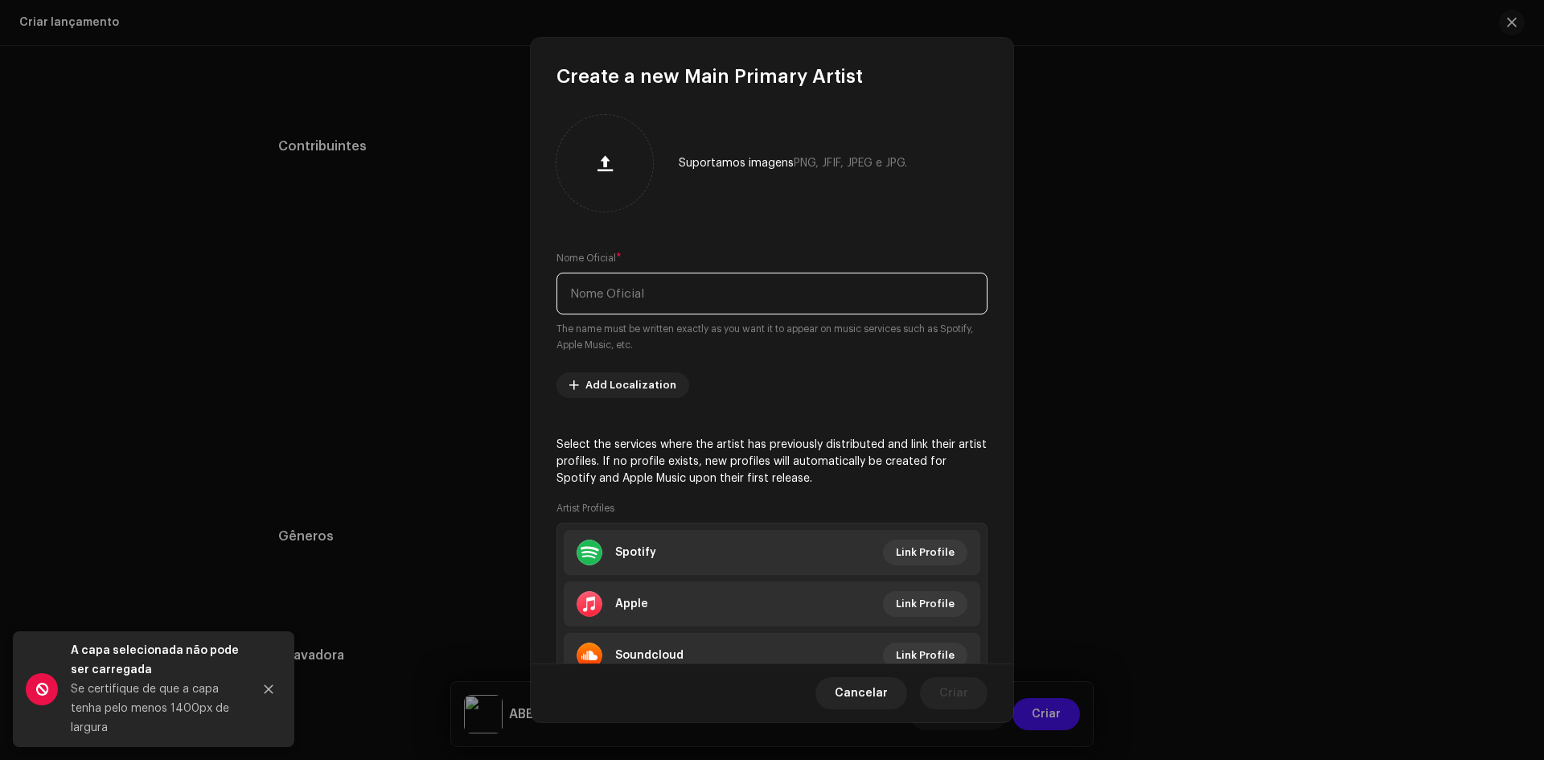
click at [664, 282] on input "text" at bounding box center [772, 294] width 431 height 42
type input "Modônico"
click at [812, 240] on div "Suportamos imagens PNG, JFIF, JPEG e JPG. Nome Oficial * Modônico The name must…" at bounding box center [772, 376] width 483 height 574
click at [960, 686] on span "Criar" at bounding box center [954, 693] width 29 height 32
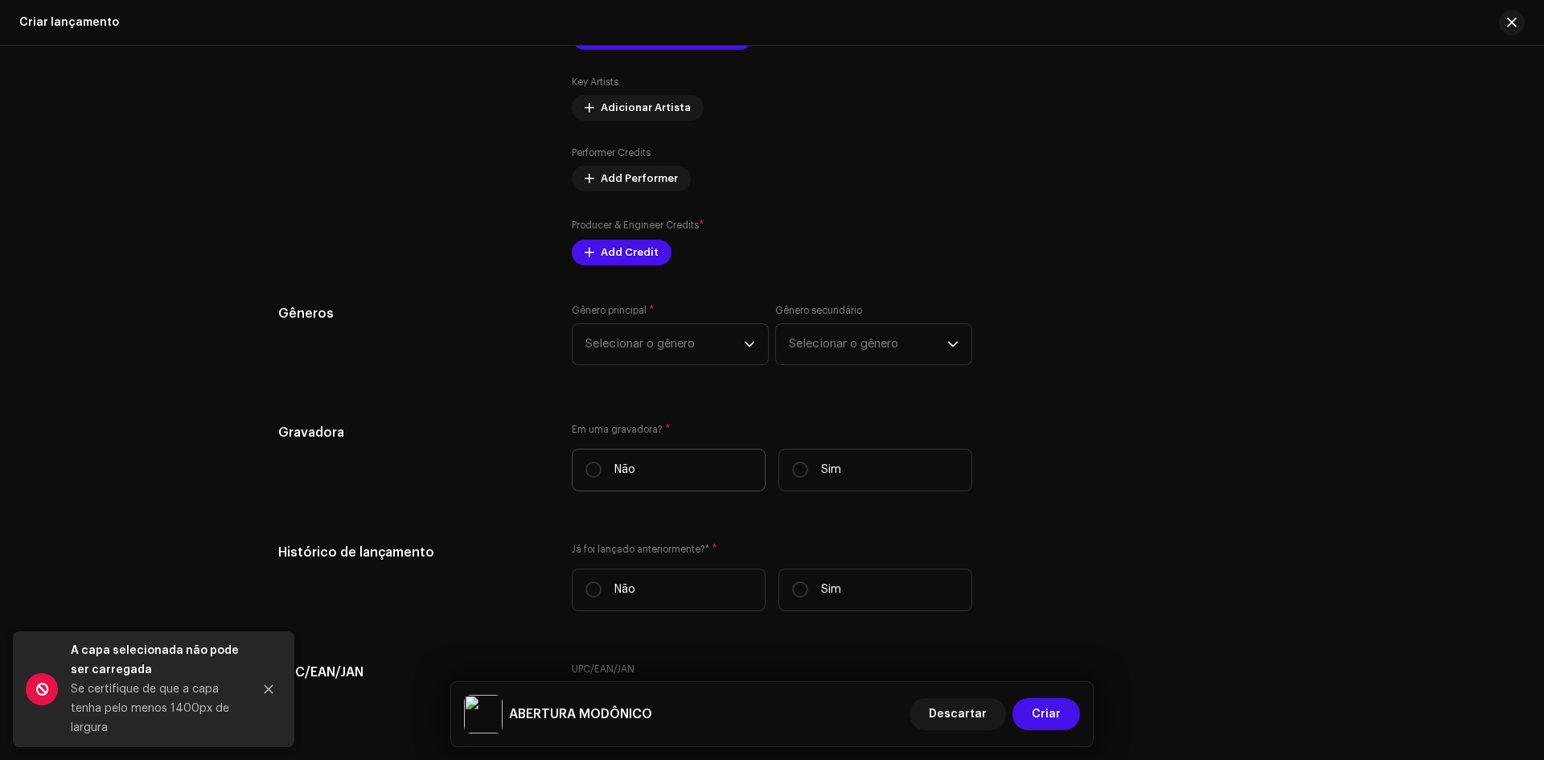
scroll to position [1982, 0]
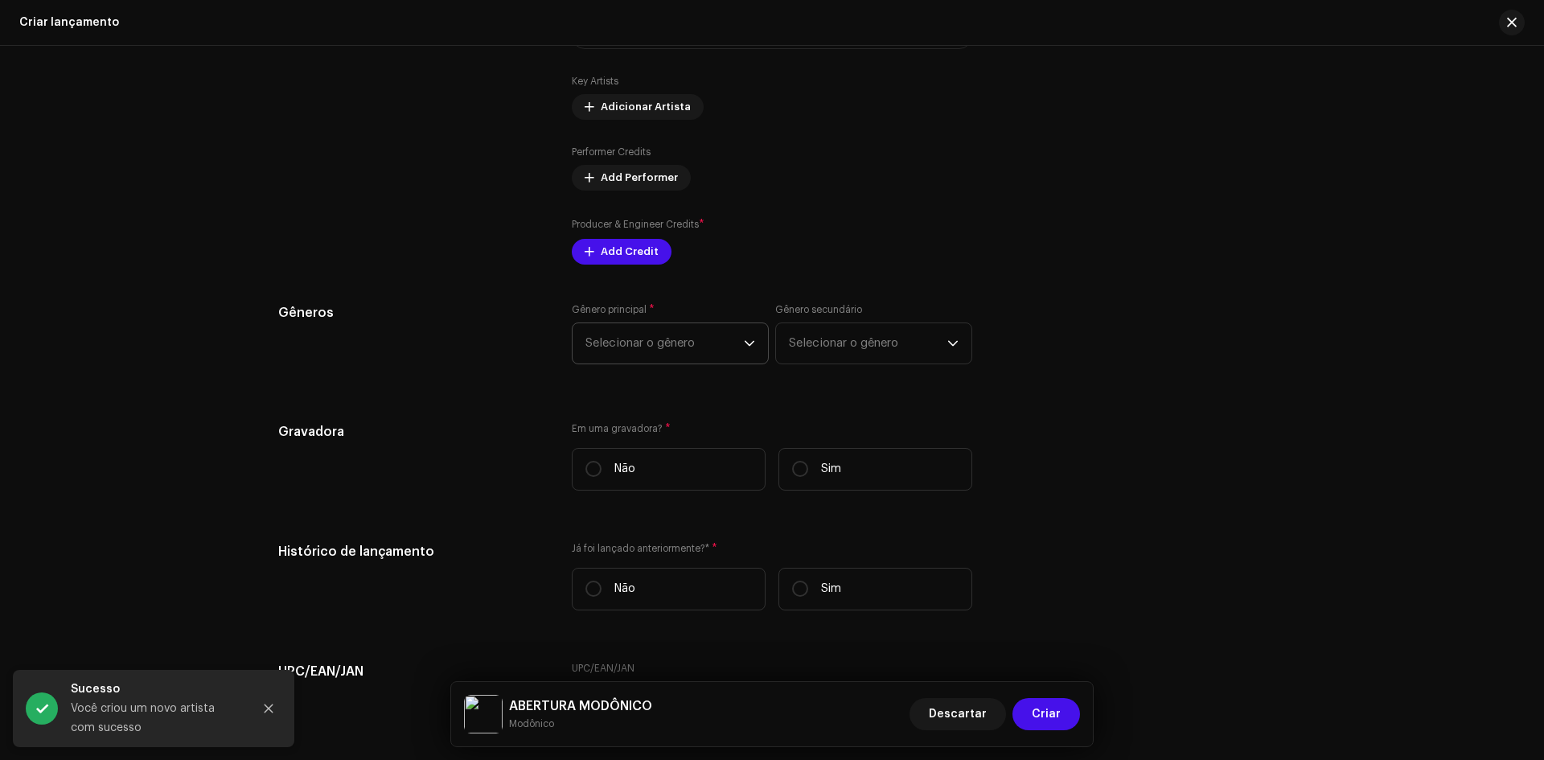
click at [665, 327] on span "Selecionar o gênero" at bounding box center [665, 343] width 158 height 40
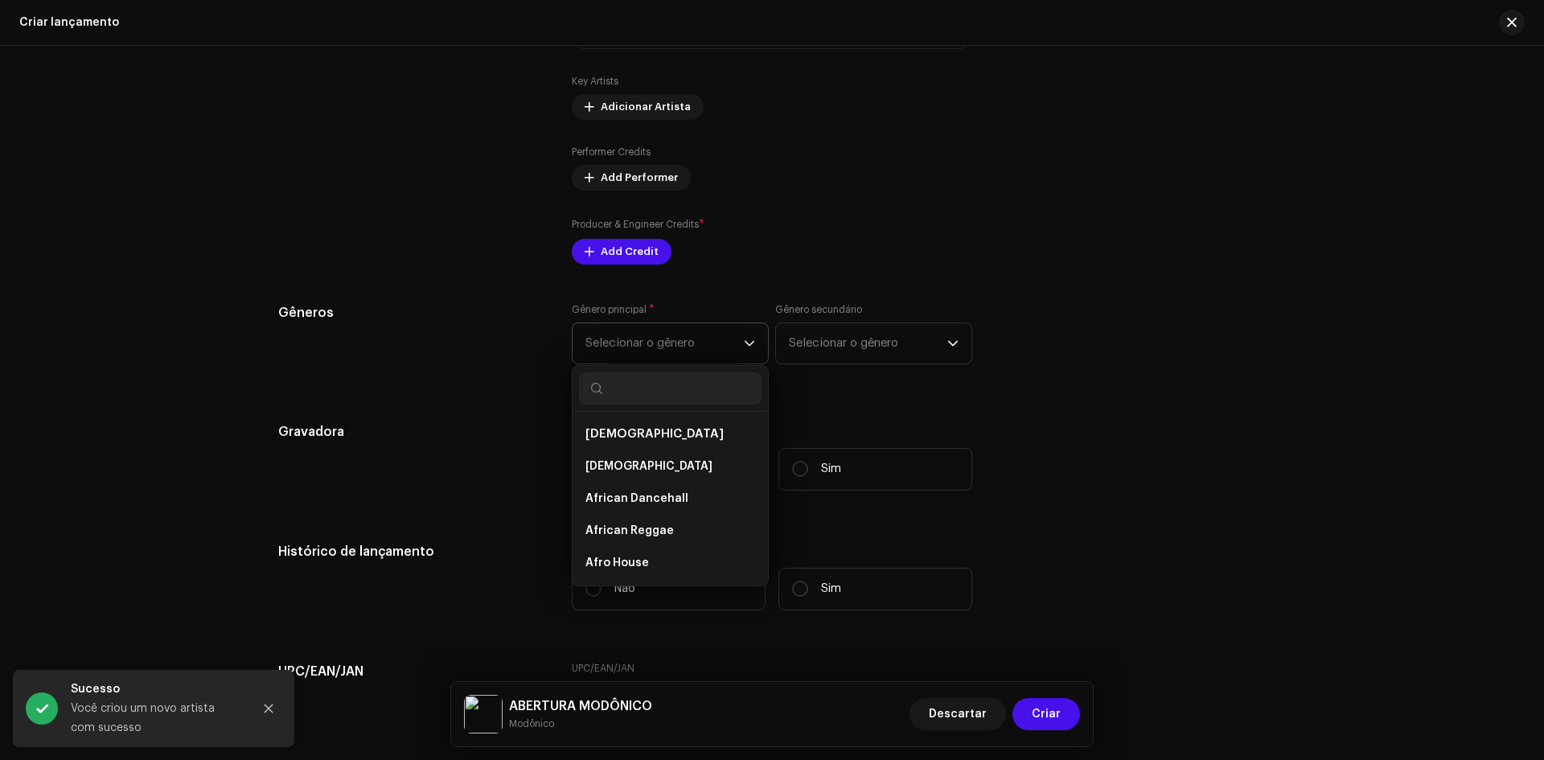
click at [660, 348] on span "Selecionar o gênero" at bounding box center [665, 343] width 158 height 40
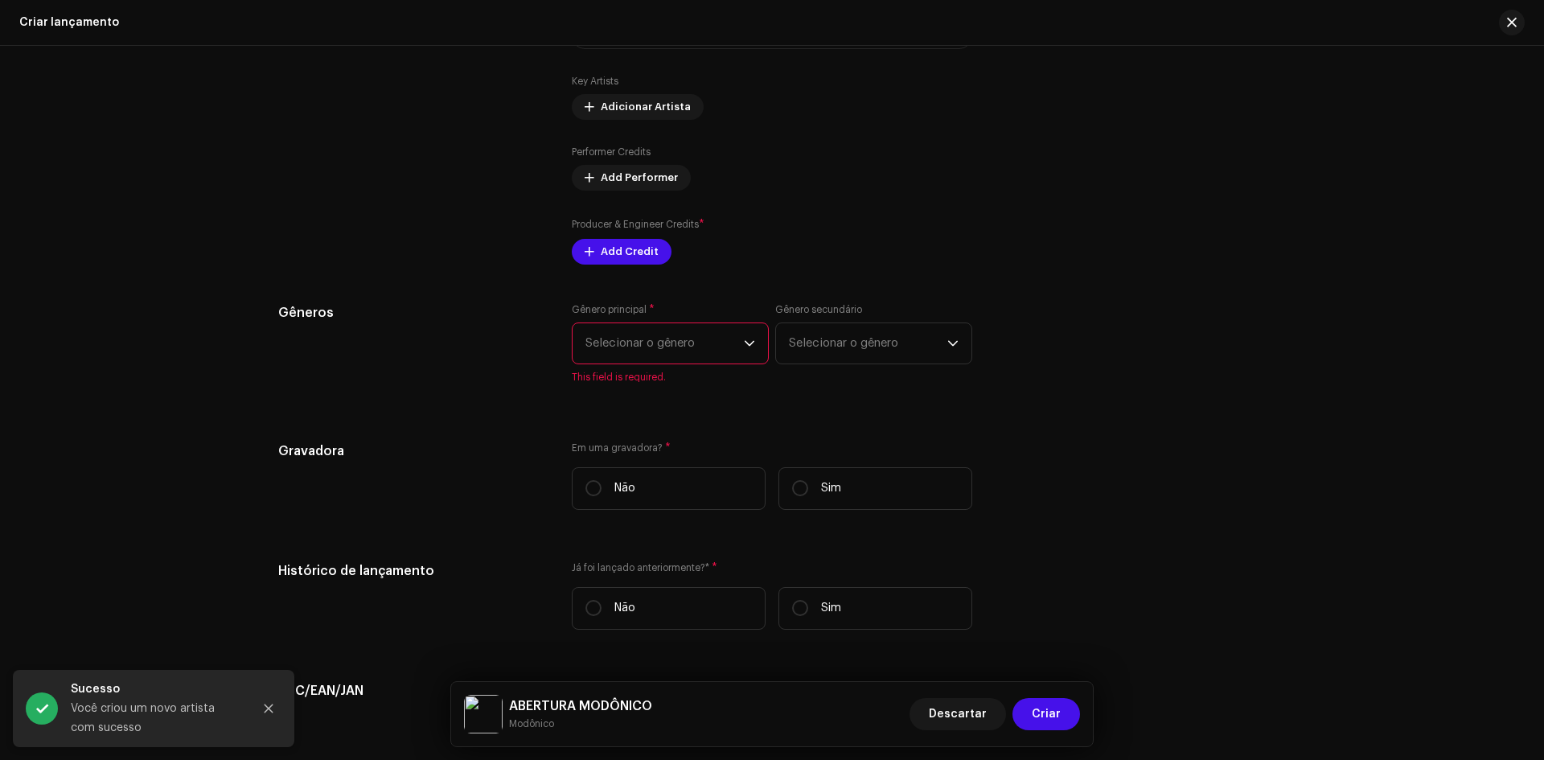
click at [660, 348] on span "Selecionar o gênero" at bounding box center [665, 343] width 158 height 40
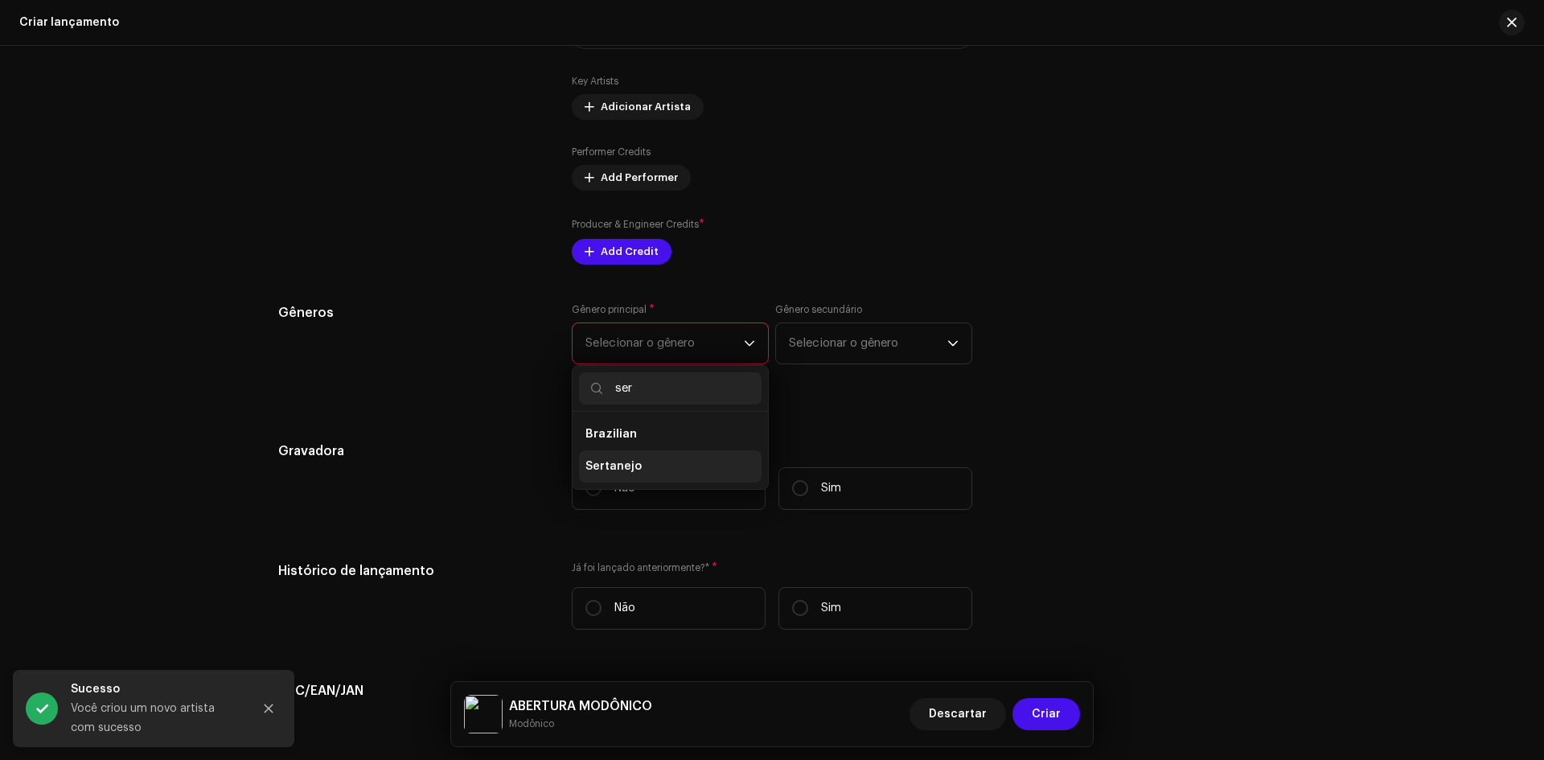
type input "ser"
click at [632, 456] on li "Sertanejo" at bounding box center [670, 466] width 183 height 32
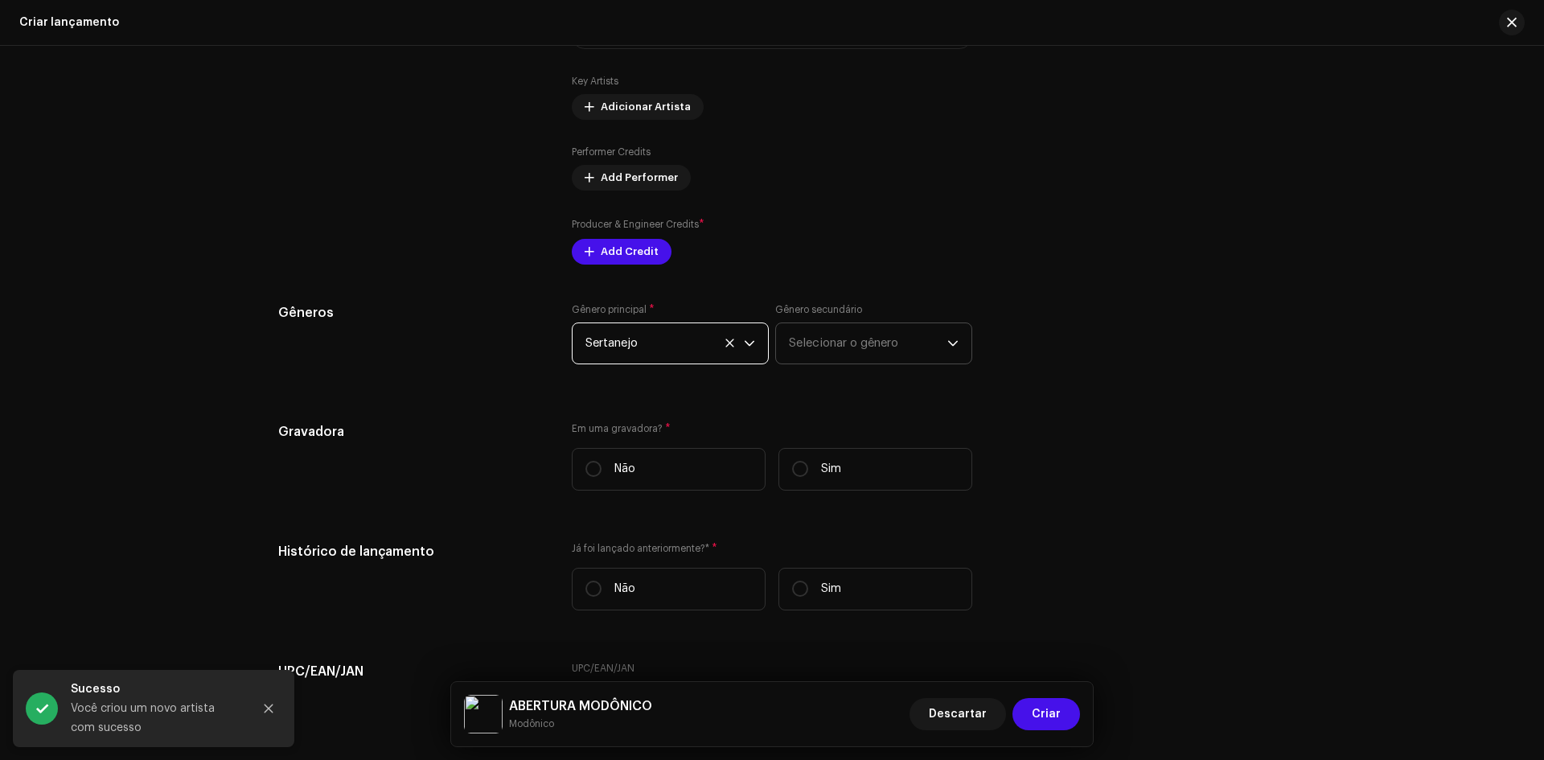
click at [832, 350] on span "Selecionar o gênero" at bounding box center [868, 343] width 158 height 40
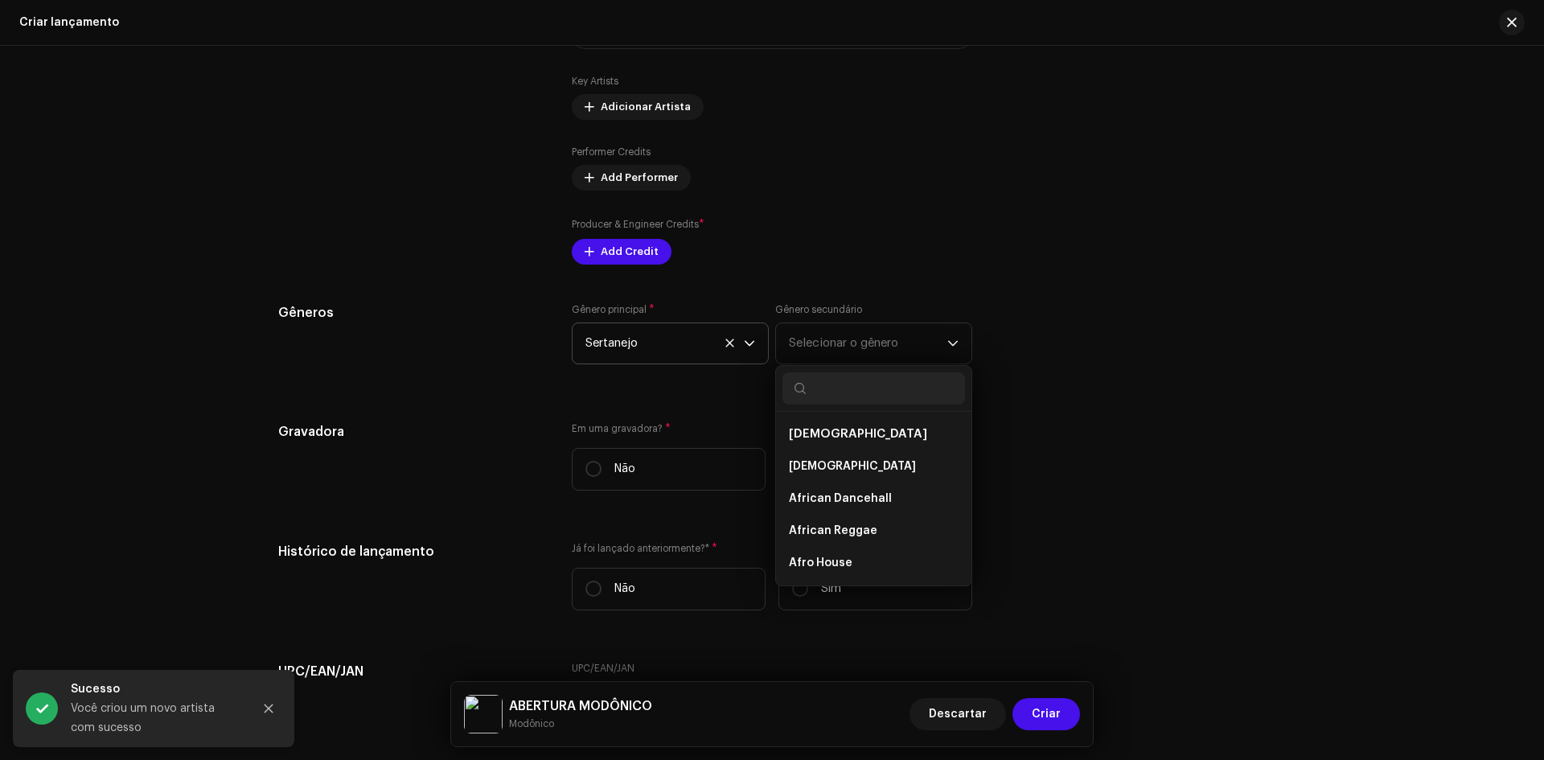
click at [482, 356] on div "Gêneros" at bounding box center [412, 343] width 268 height 80
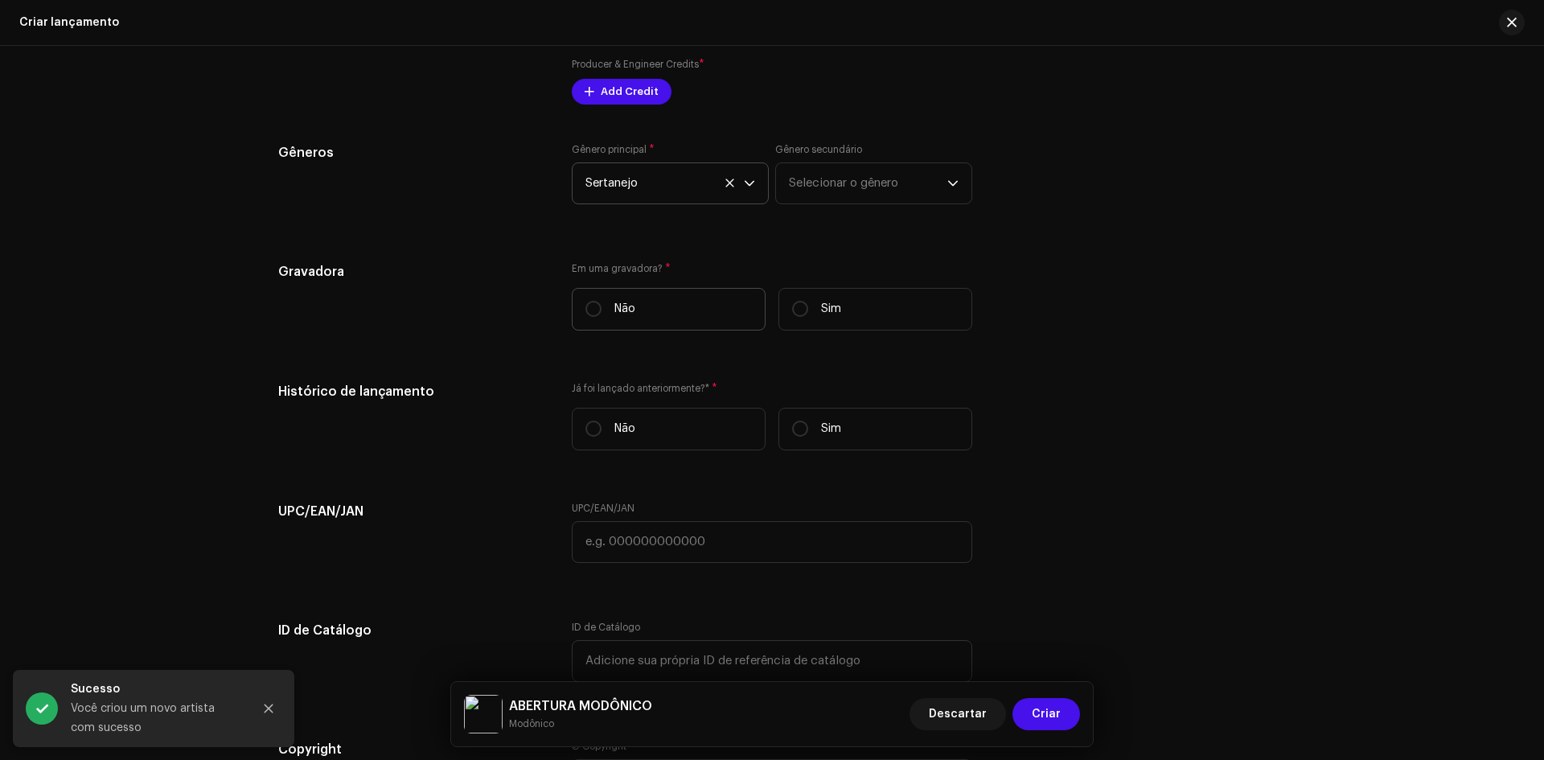
scroll to position [2143, 0]
click at [795, 299] on label "Sim" at bounding box center [876, 308] width 194 height 43
click at [795, 300] on input "Sim" at bounding box center [800, 308] width 16 height 16
radio input "true"
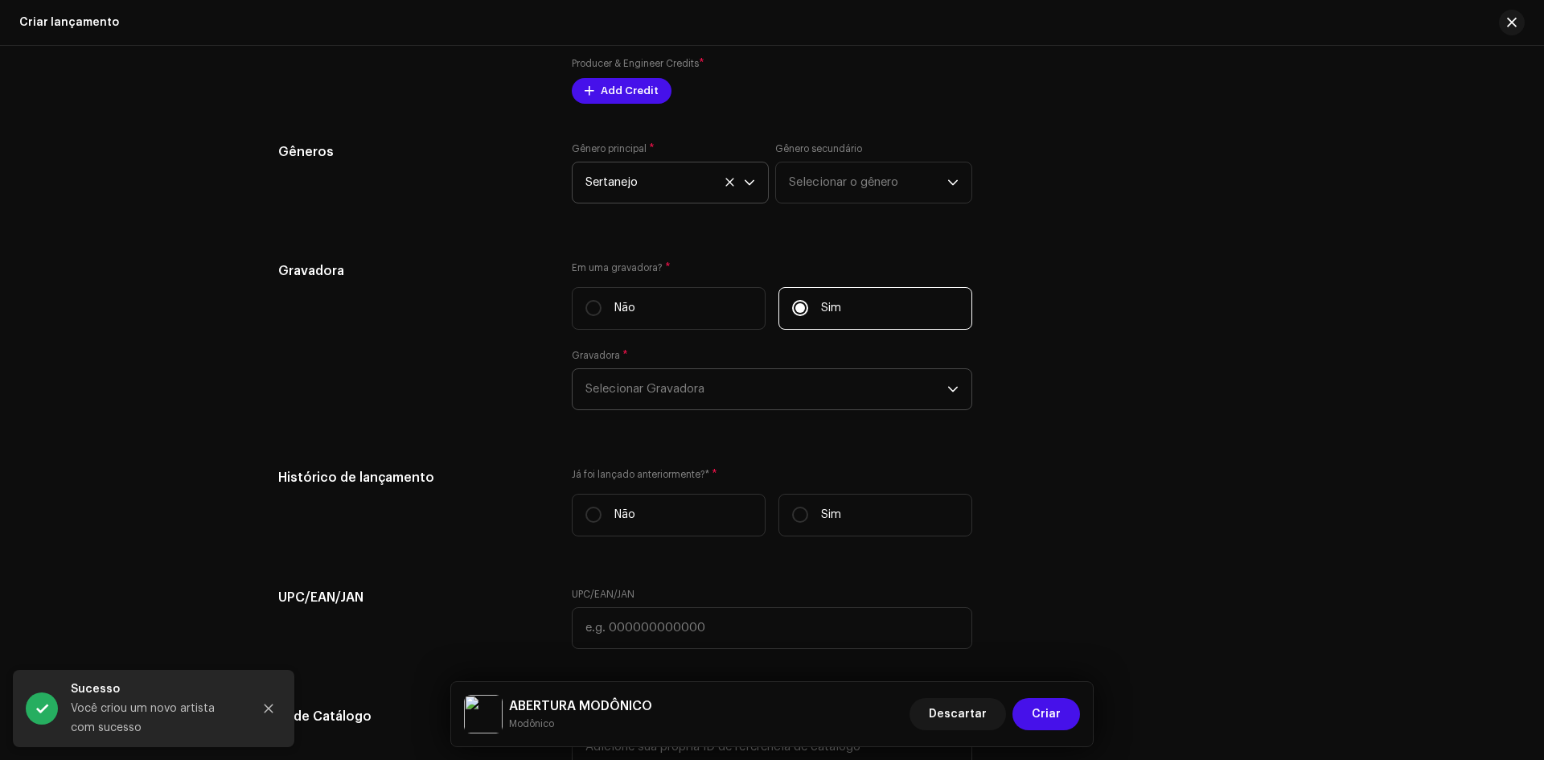
click at [682, 385] on span "Selecionar Gravadora" at bounding box center [767, 389] width 362 height 40
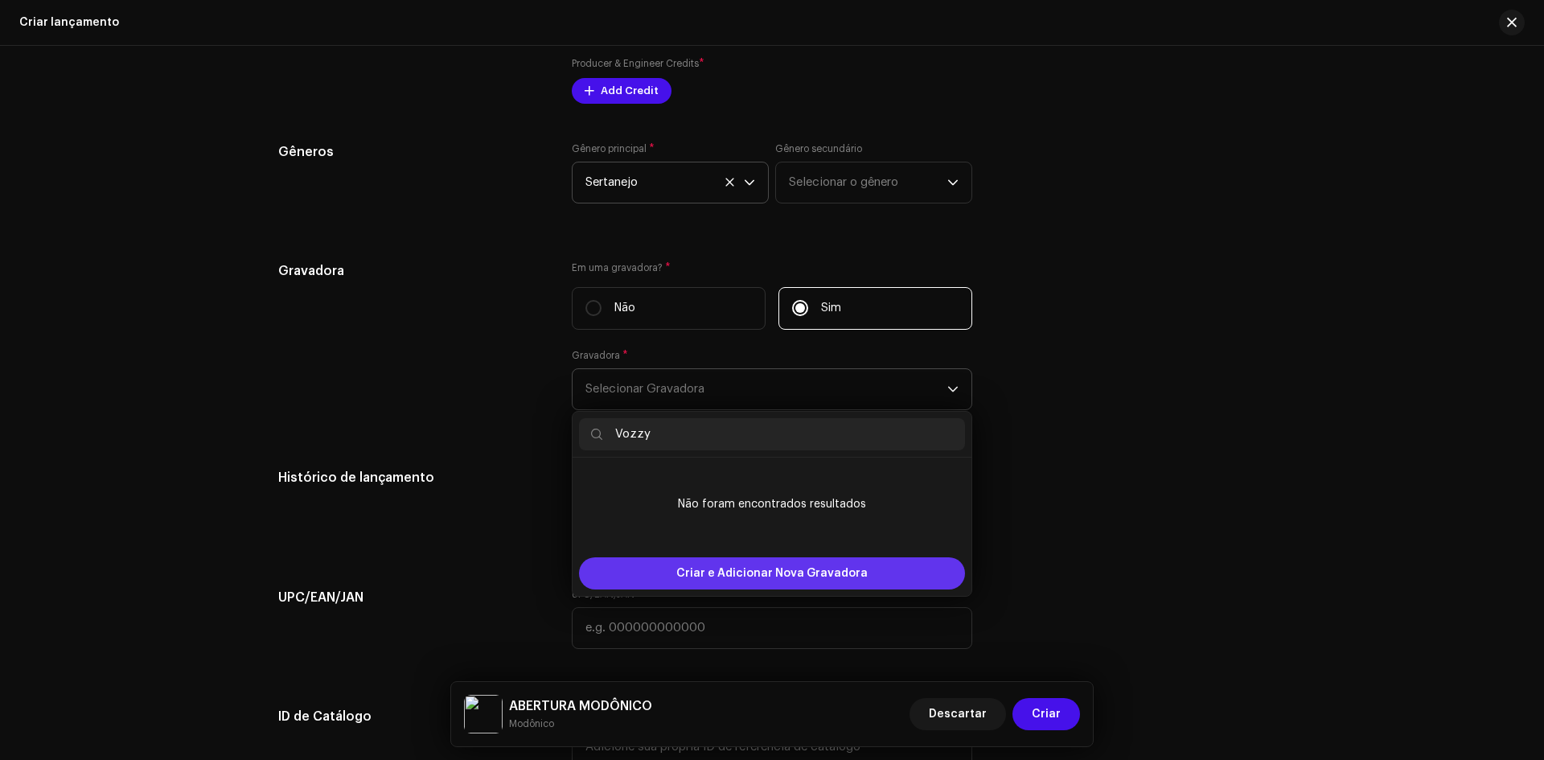
type input "Vozzy"
click at [740, 577] on span "Criar e Adicionar Nova Gravadora" at bounding box center [772, 573] width 191 height 32
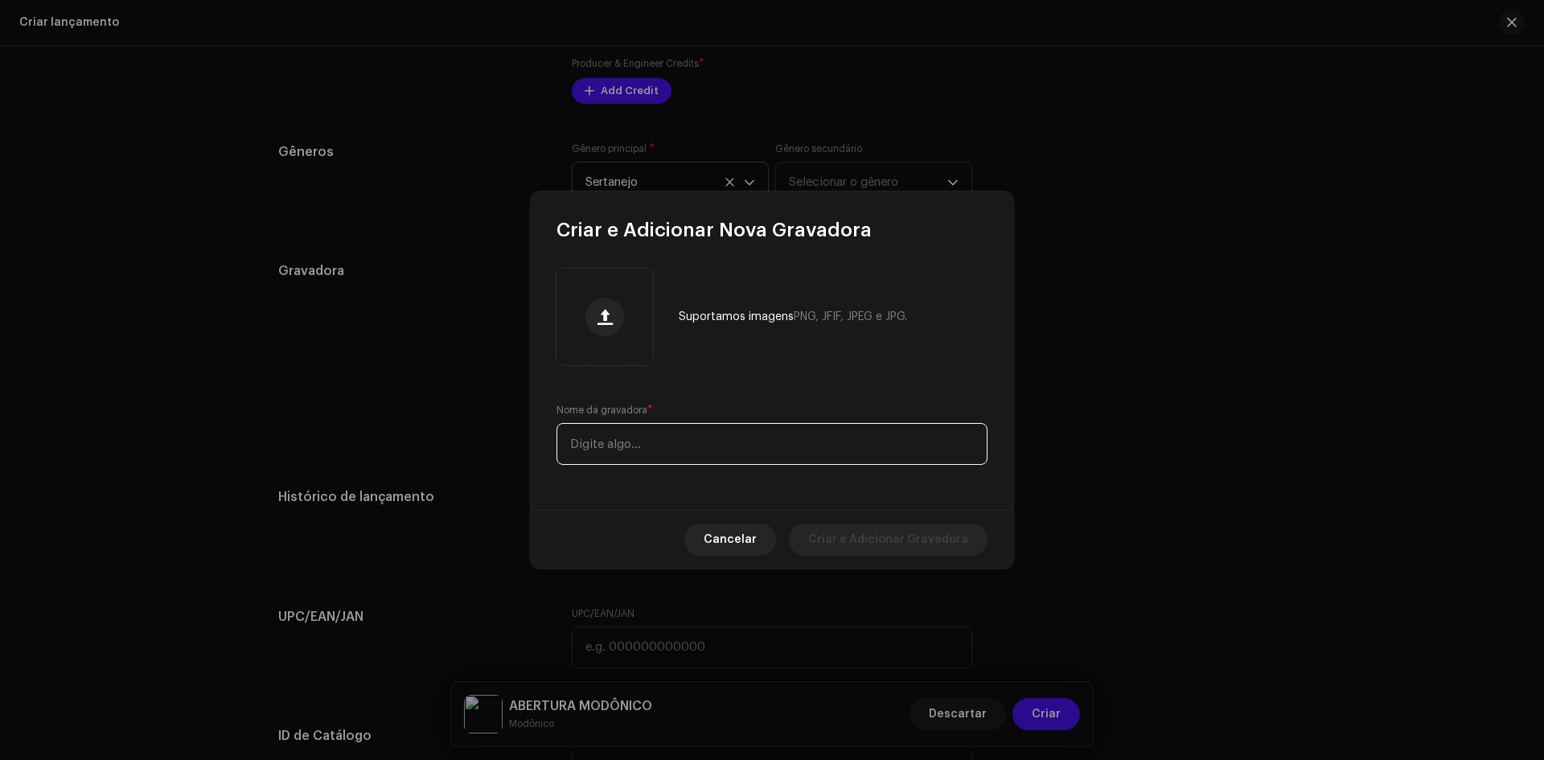
click at [627, 425] on input "text" at bounding box center [772, 444] width 431 height 42
type input "Vozzy"
click at [890, 545] on span "Criar e Adicionar Gravadora" at bounding box center [888, 540] width 160 height 32
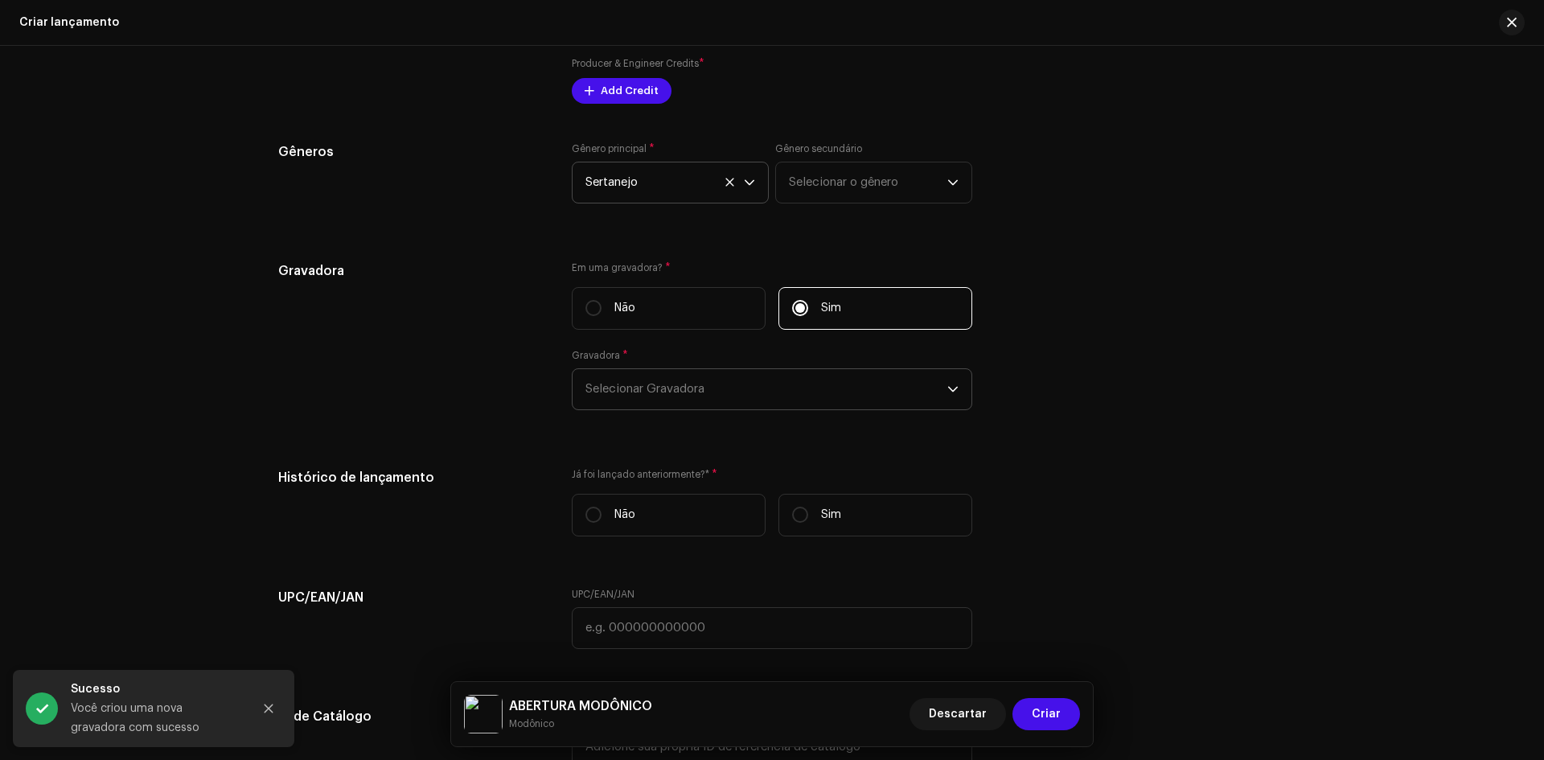
click at [652, 399] on span "Selecionar Gravadora" at bounding box center [767, 389] width 362 height 40
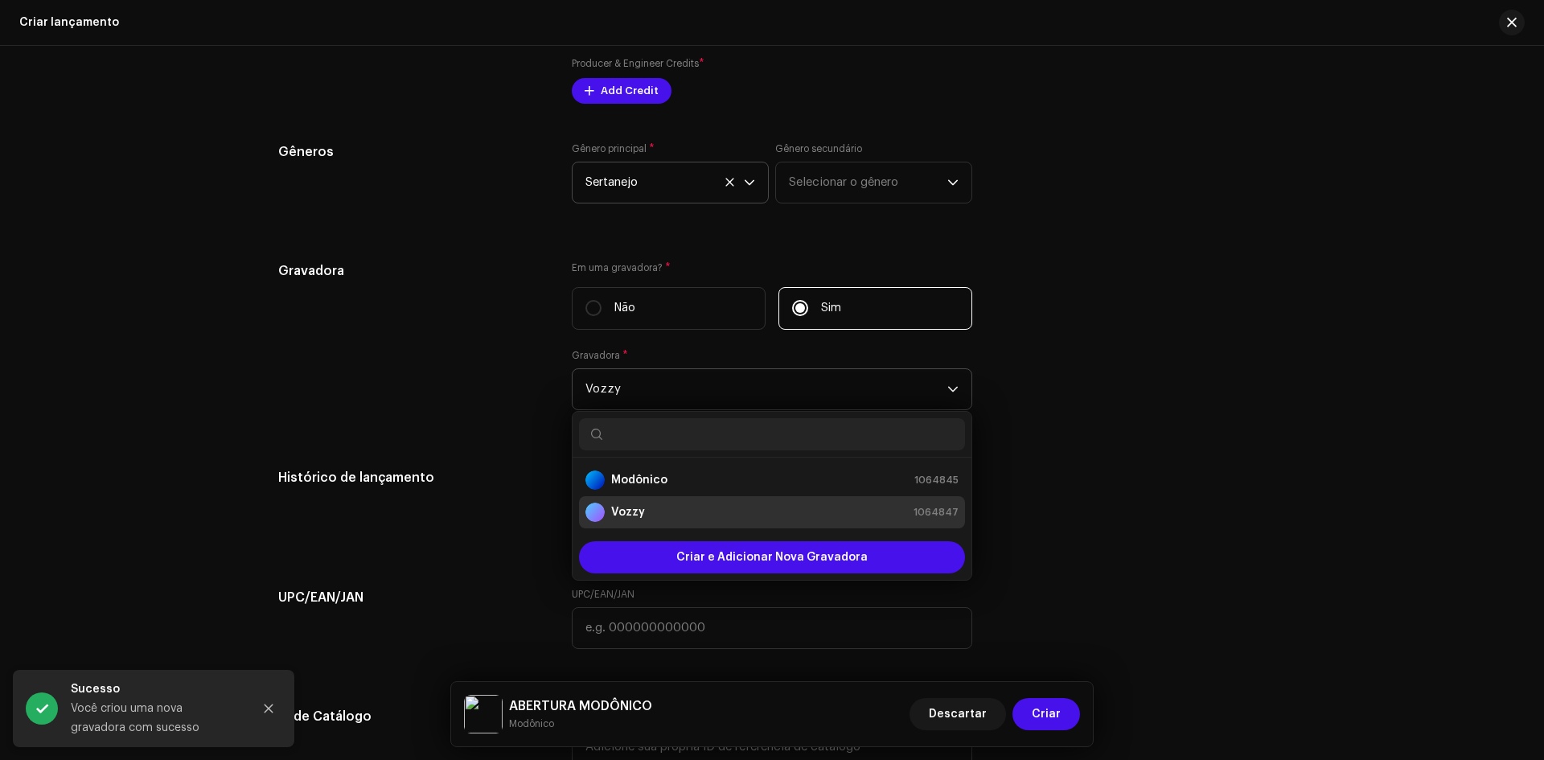
click at [615, 507] on strong "Vozzy" at bounding box center [628, 512] width 34 height 16
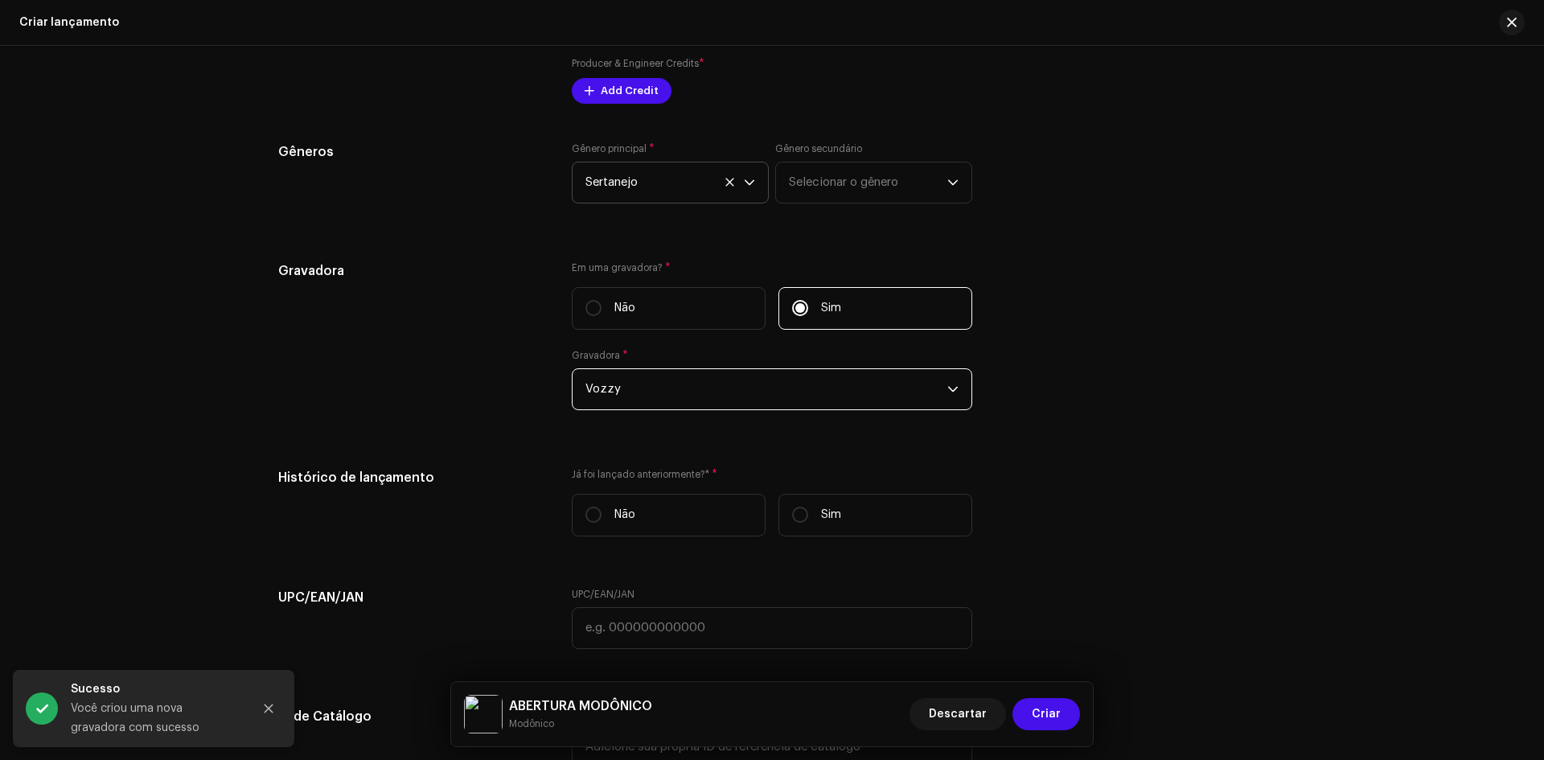
click at [432, 340] on div "Gravadora" at bounding box center [412, 345] width 268 height 168
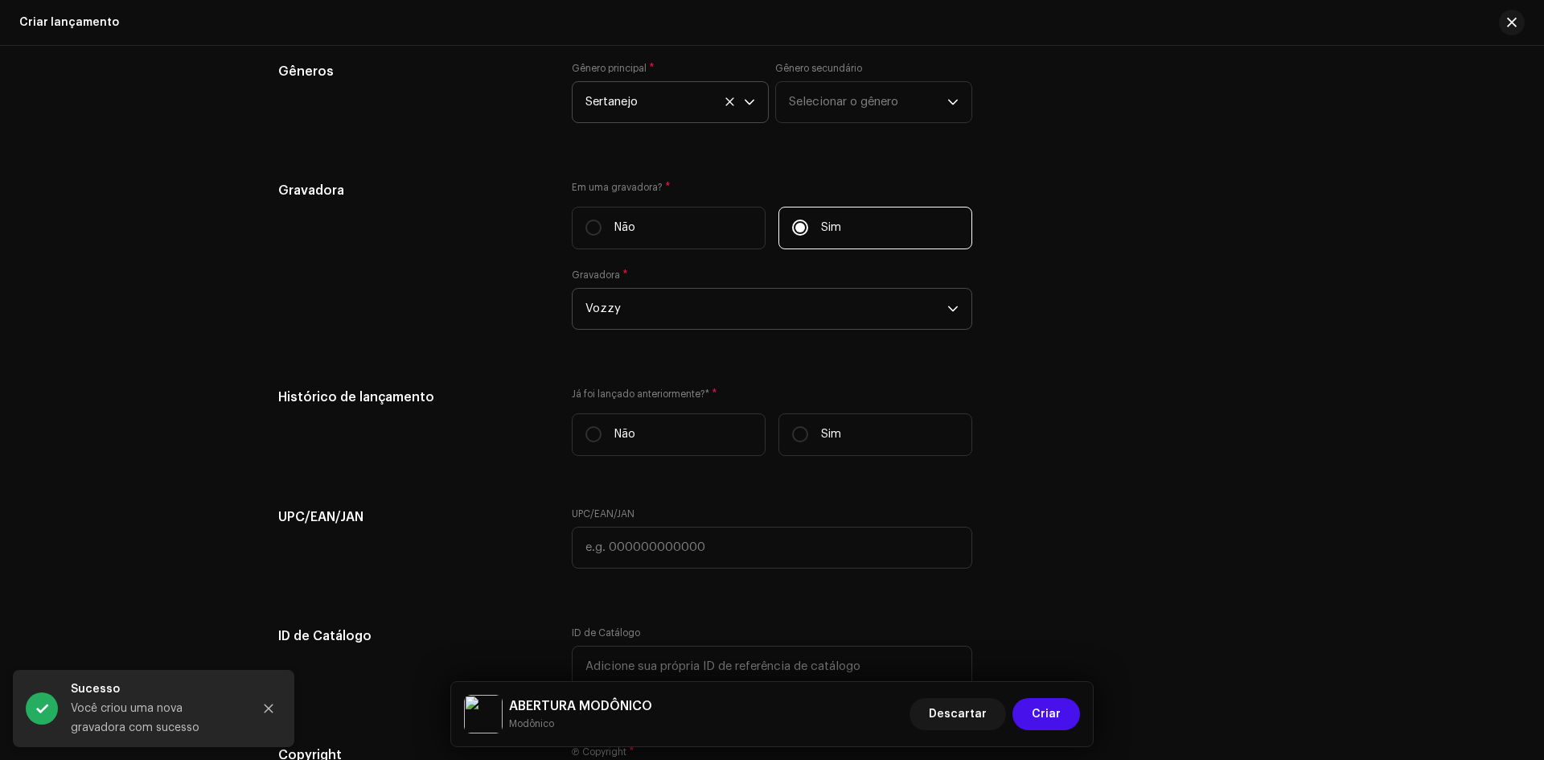
scroll to position [2384, 0]
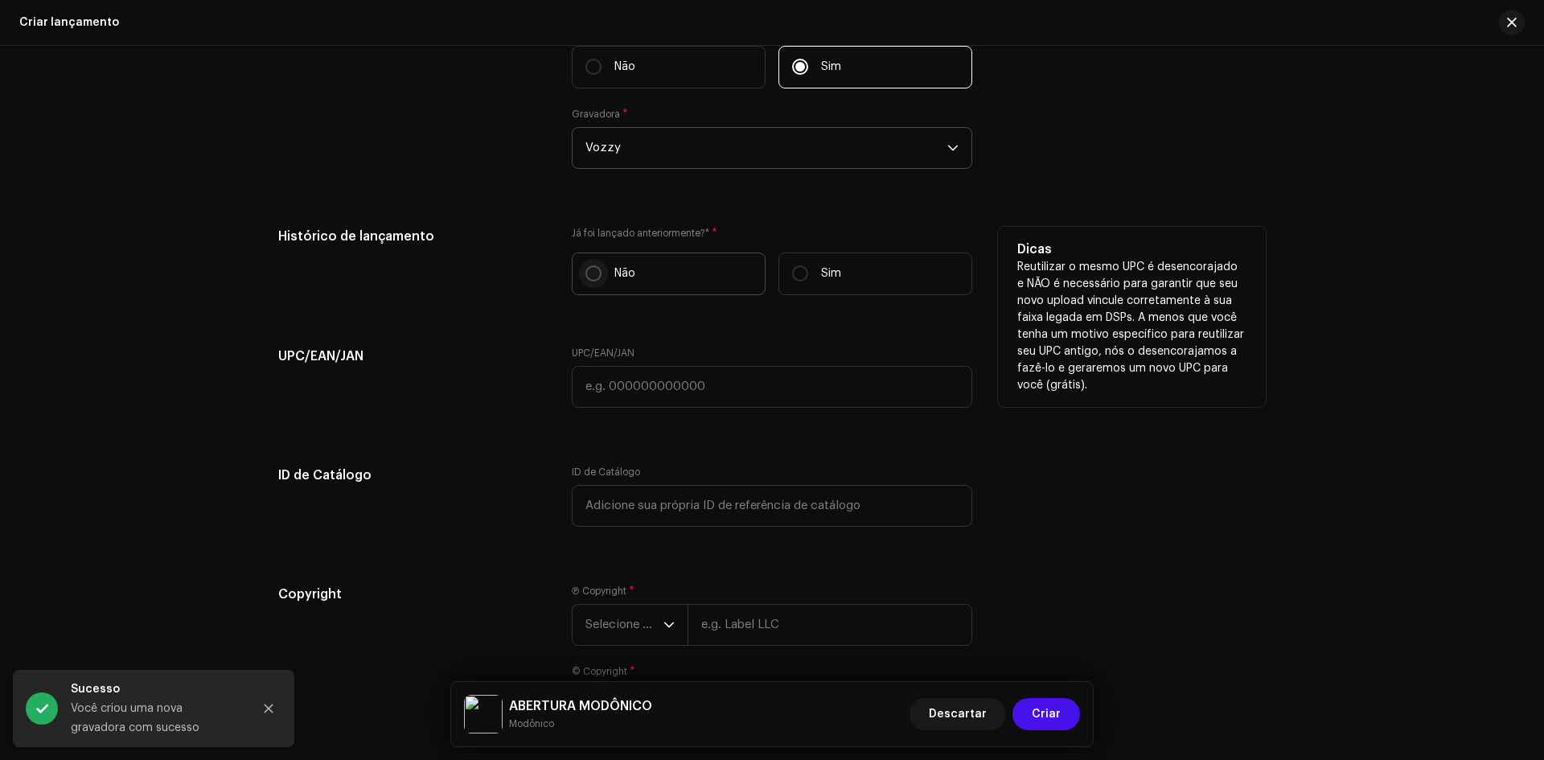
click at [586, 273] on input "Não" at bounding box center [594, 273] width 16 height 16
radio input "true"
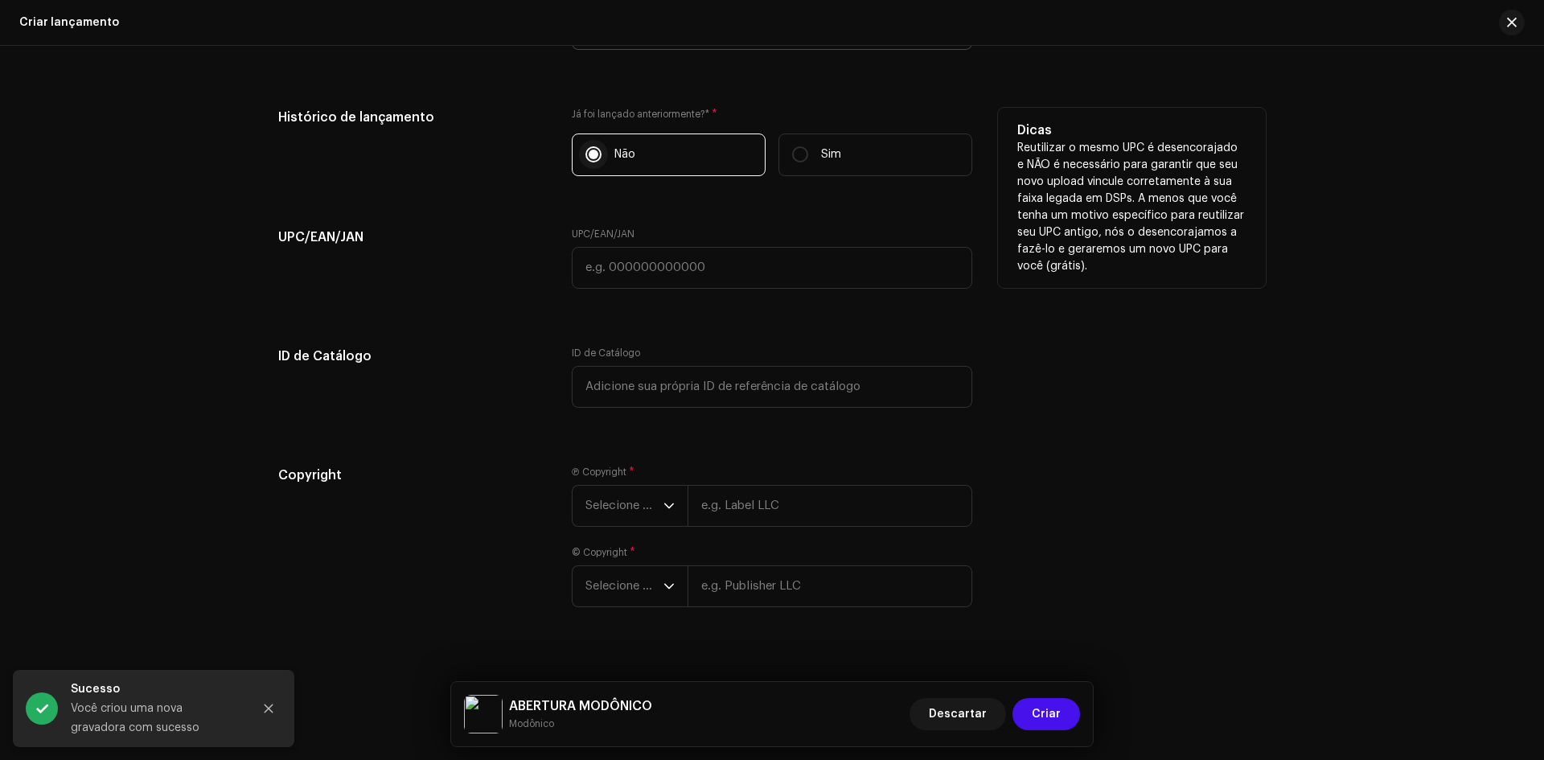
scroll to position [2524, 0]
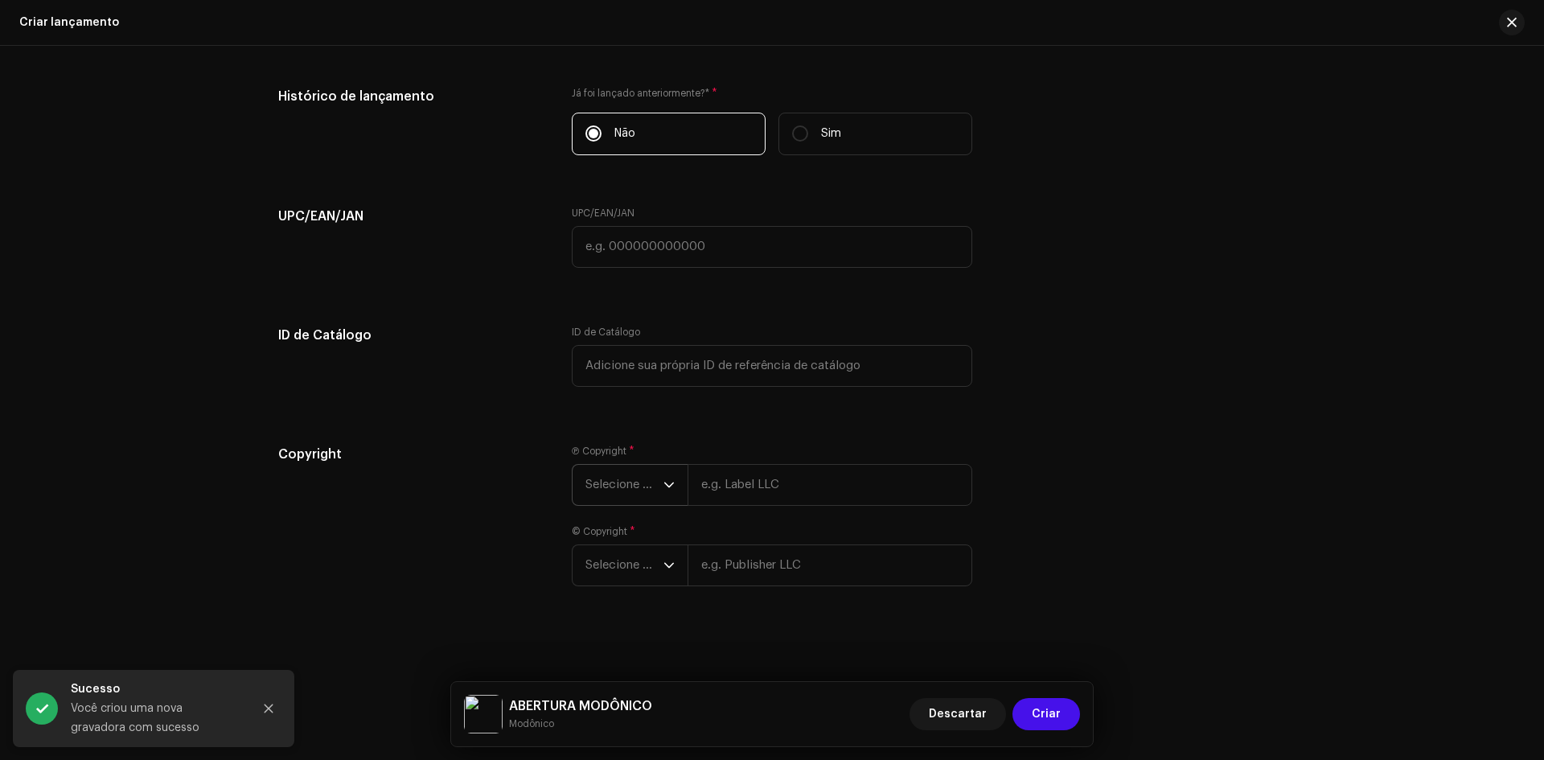
click at [623, 489] on span "Selecione o ano" at bounding box center [625, 485] width 78 height 40
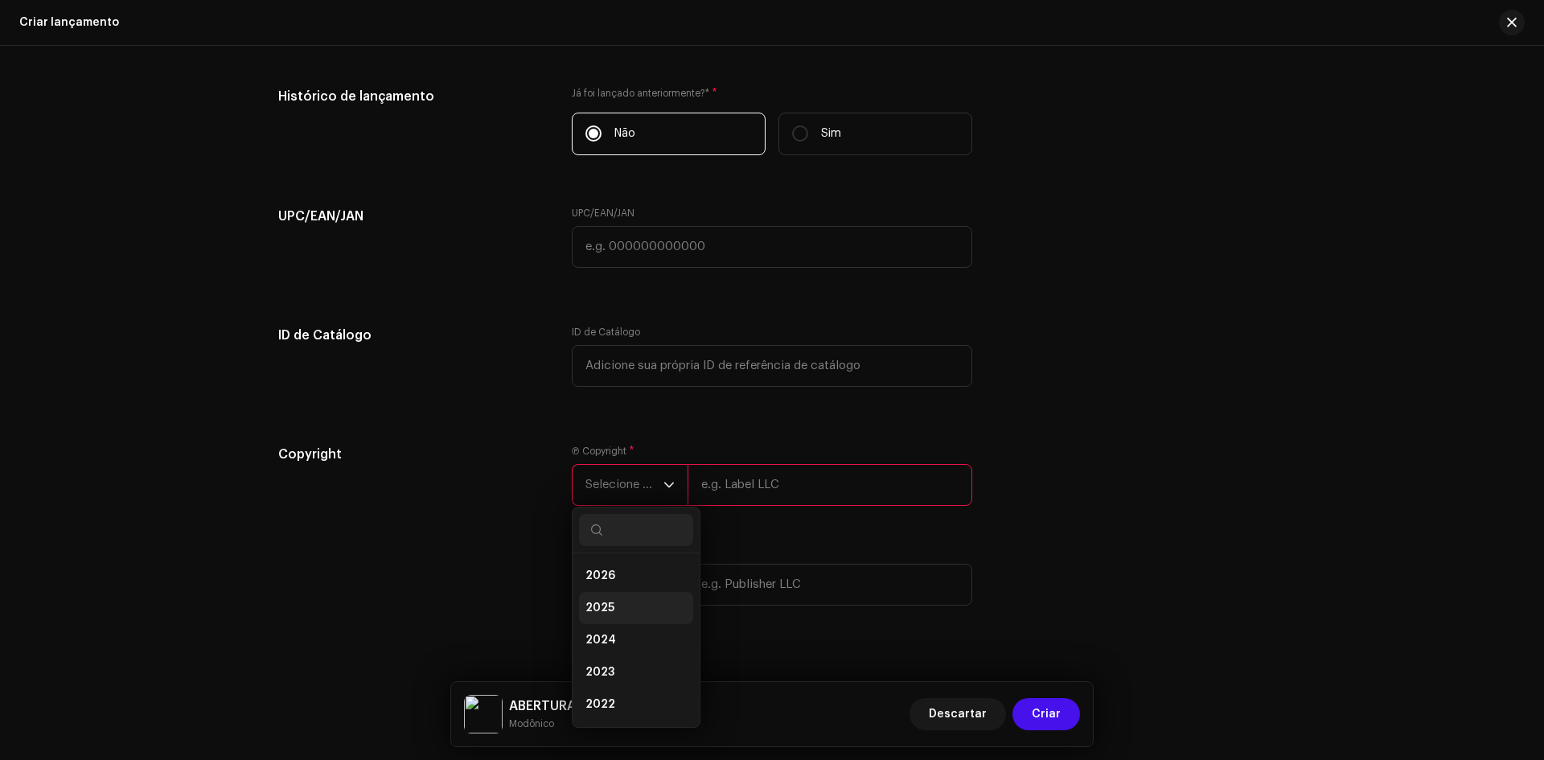
click at [615, 596] on li "2025" at bounding box center [636, 608] width 114 height 32
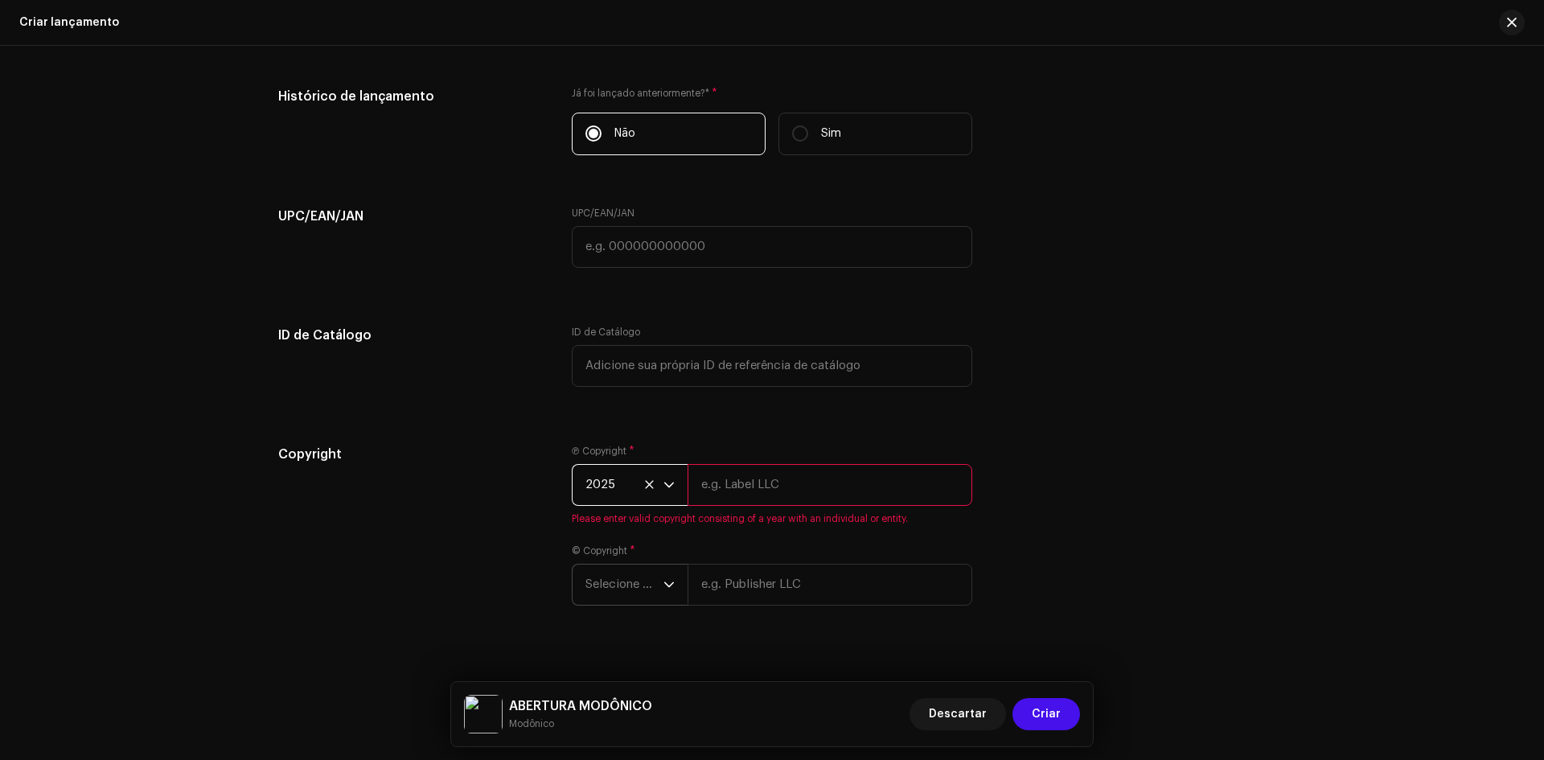
click at [598, 578] on span "Selecione o ano" at bounding box center [625, 585] width 78 height 40
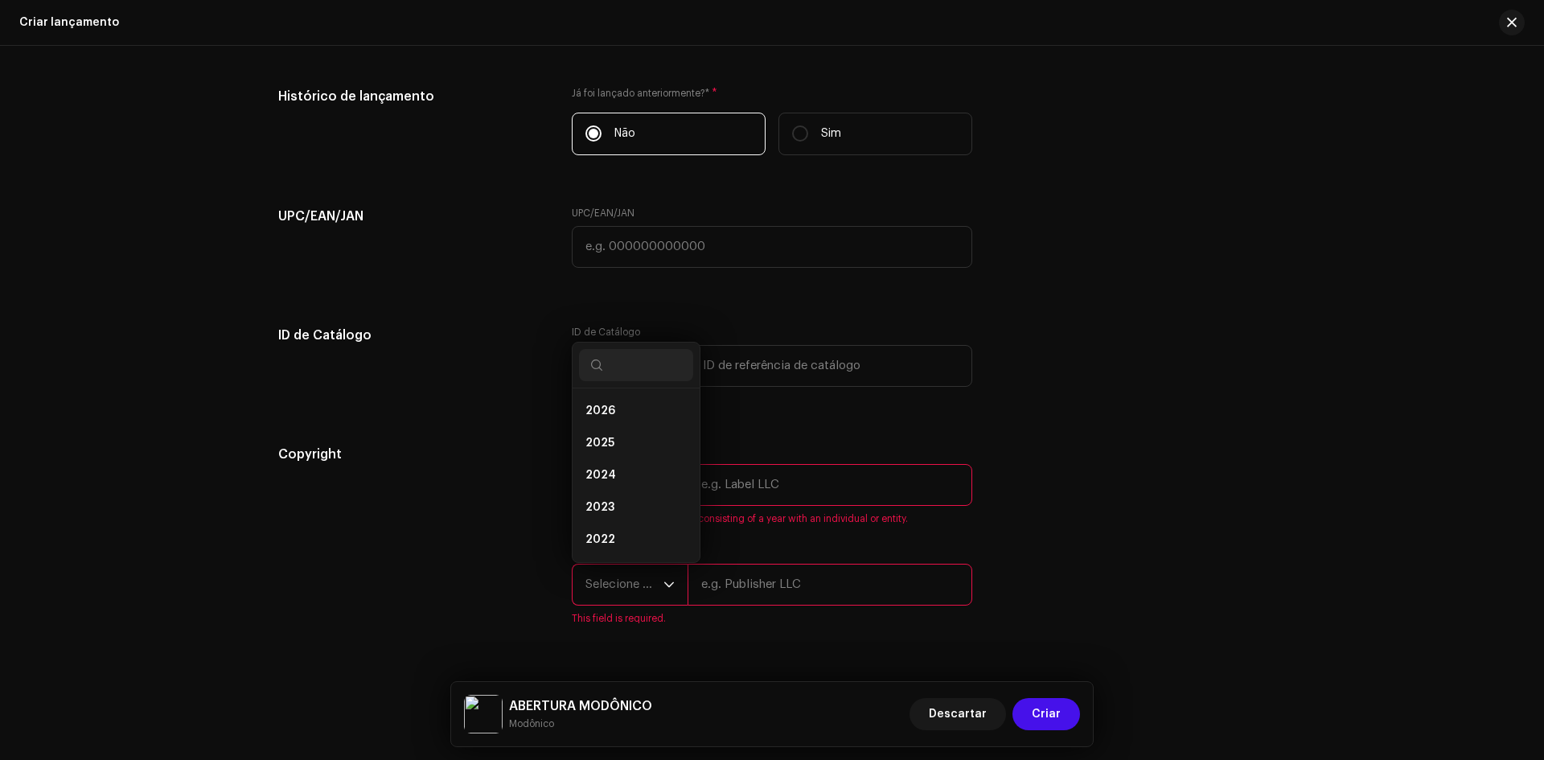
scroll to position [26, 0]
click at [612, 412] on li "2025" at bounding box center [636, 417] width 114 height 32
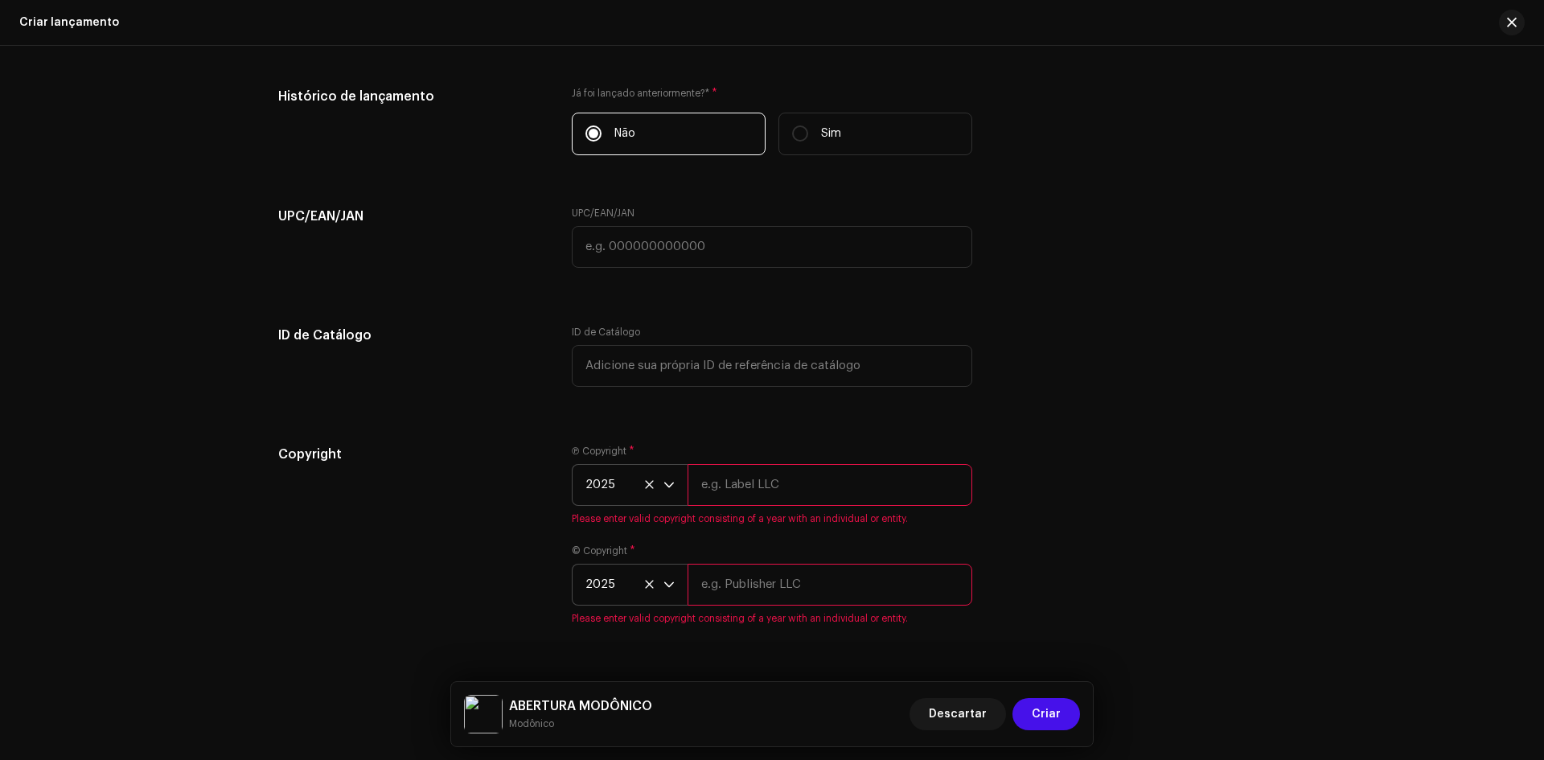
click at [771, 483] on input "text" at bounding box center [830, 485] width 285 height 42
drag, startPoint x: 771, startPoint y: 483, endPoint x: 625, endPoint y: 482, distance: 145.6
click at [625, 482] on div "2025 Modônico" at bounding box center [772, 485] width 401 height 42
type input "Modônico"
click at [764, 592] on div "© Copyright * 2025 Please enter valid copyright consisting of a year with an in…" at bounding box center [772, 585] width 401 height 80
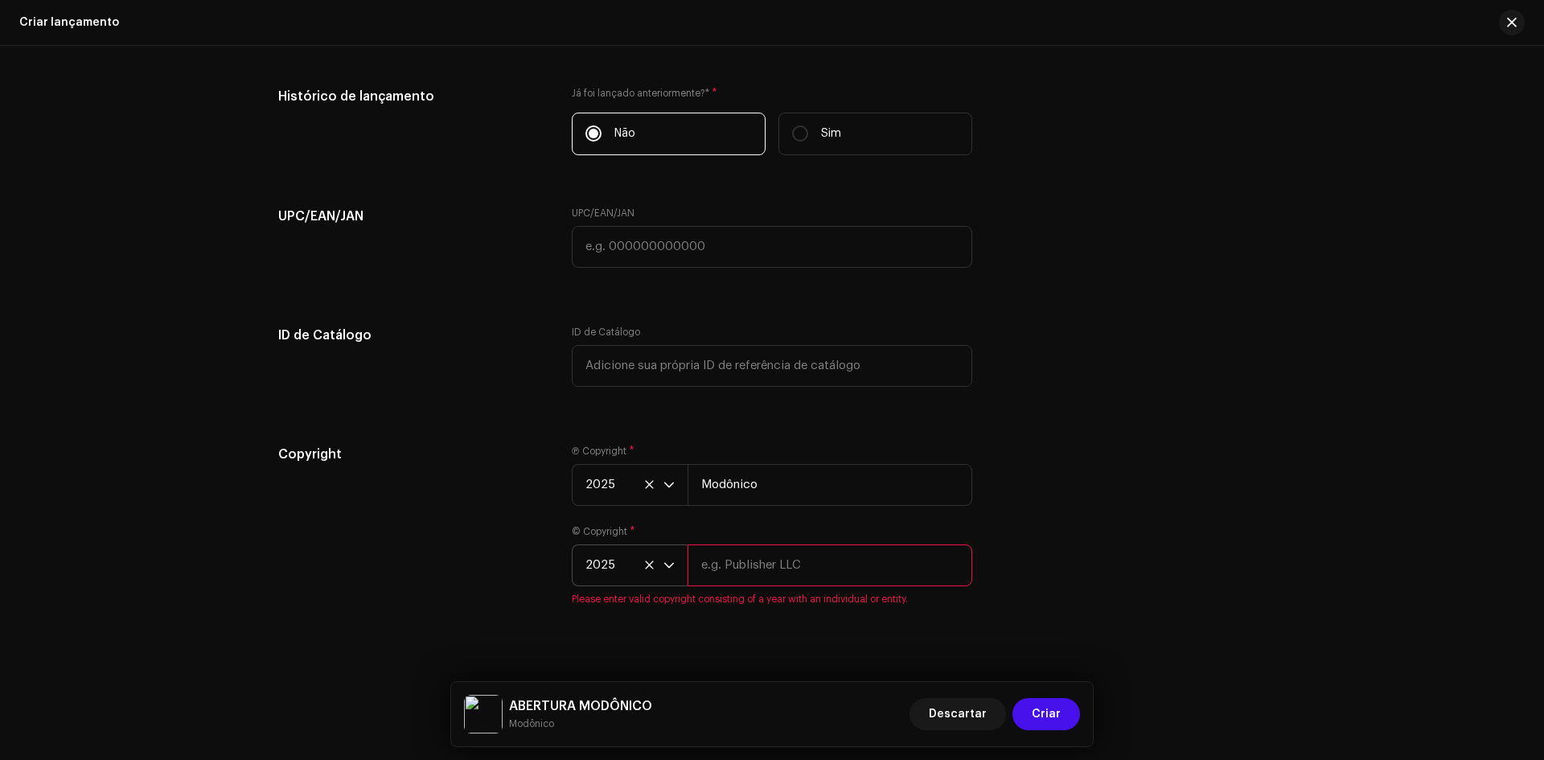
paste input "Modônico"
type input "Modônico"
click at [363, 482] on div "Copyright" at bounding box center [412, 535] width 268 height 180
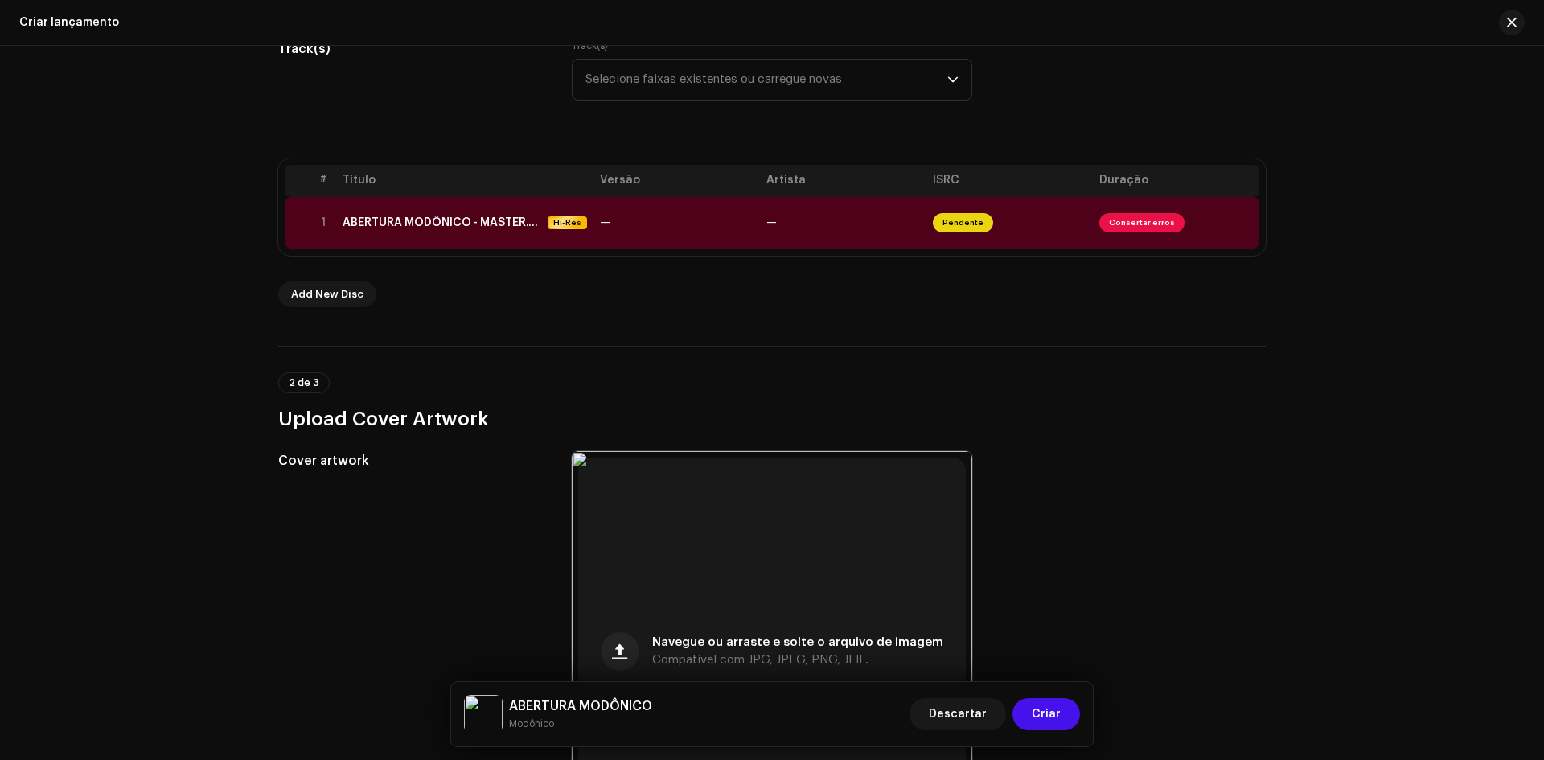
scroll to position [191, 0]
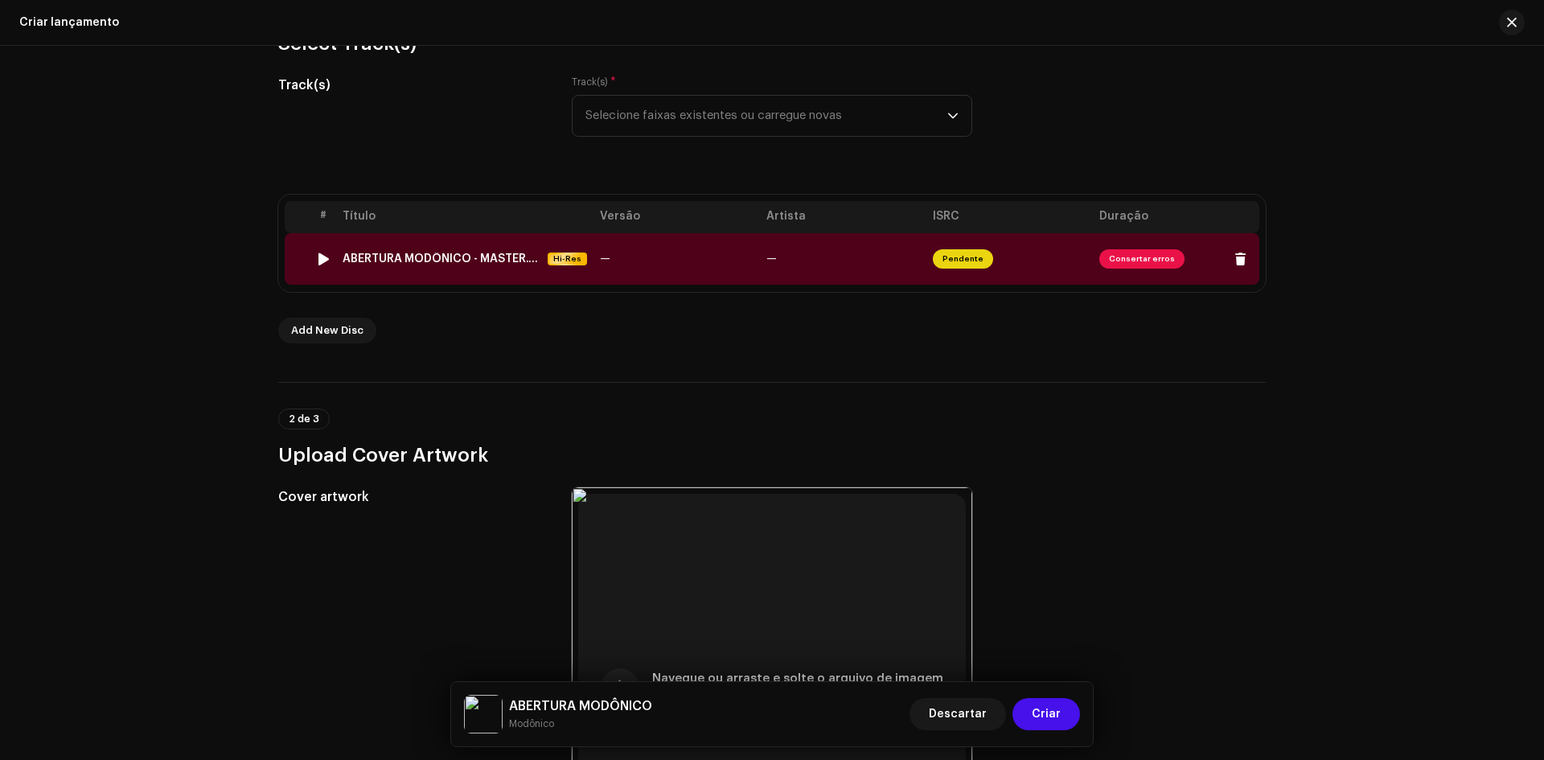
click at [961, 252] on span "Pendente" at bounding box center [963, 258] width 60 height 19
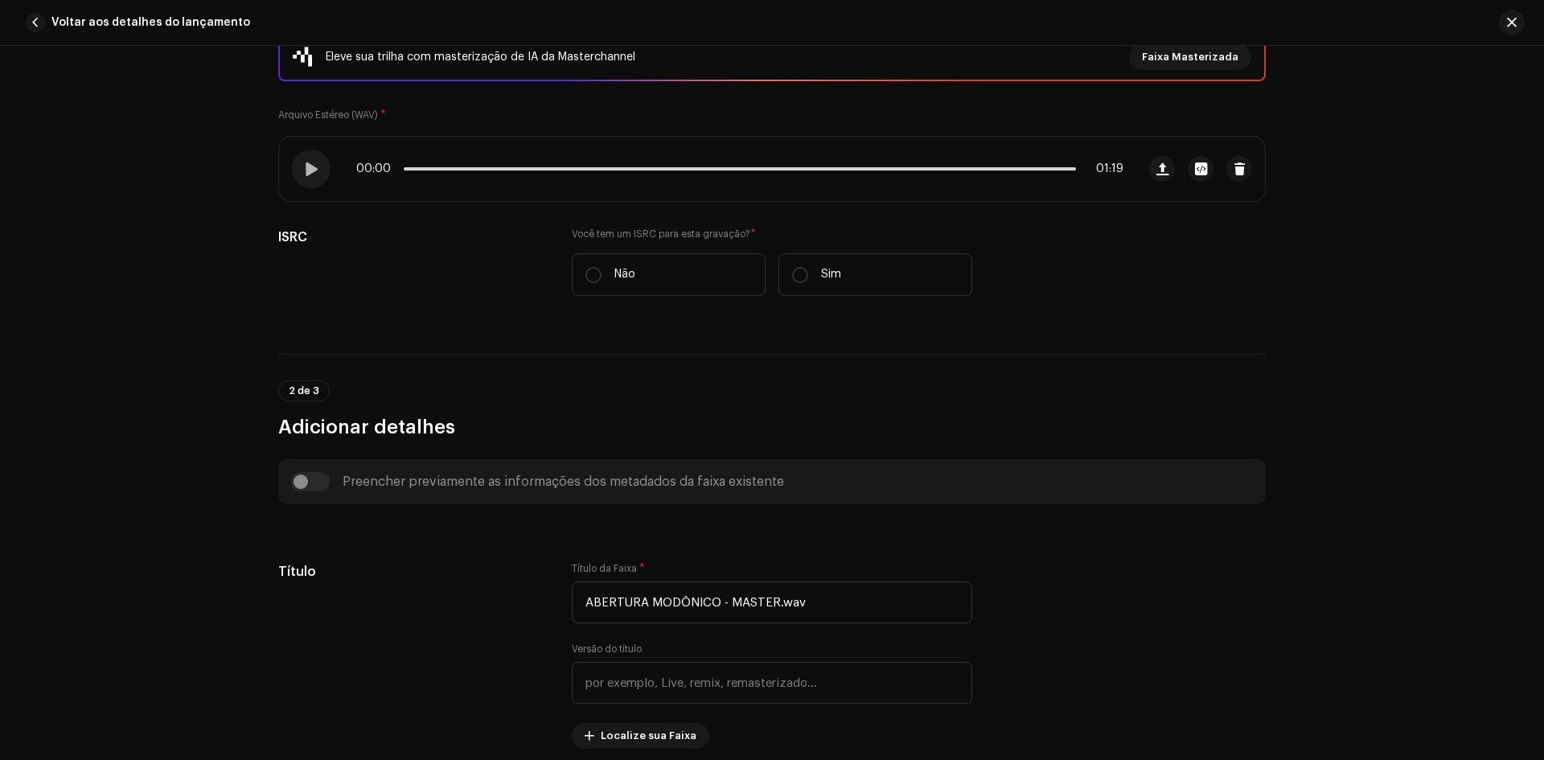
scroll to position [241, 0]
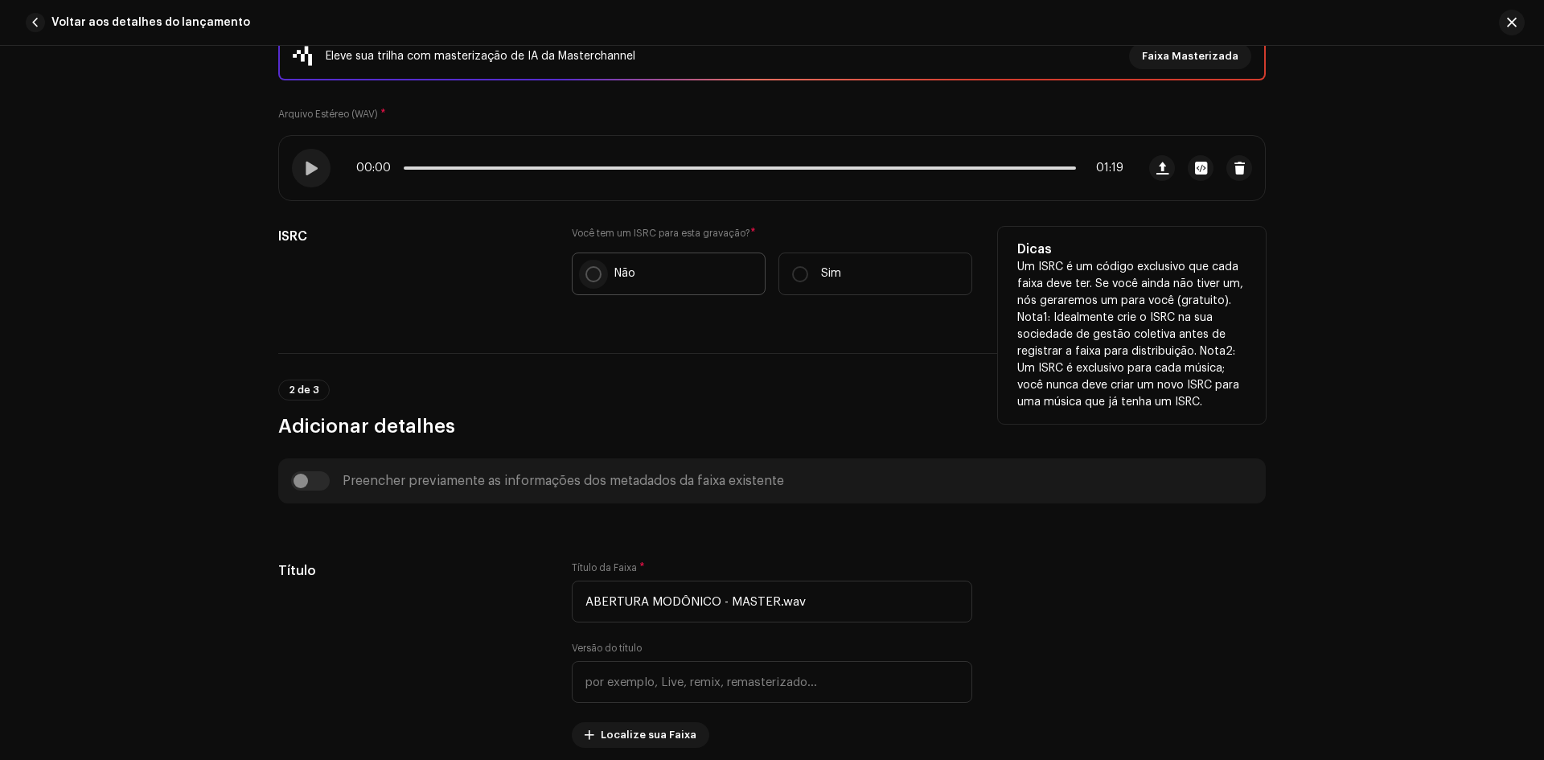
click at [588, 276] on input "Não" at bounding box center [594, 274] width 16 height 16
radio input "true"
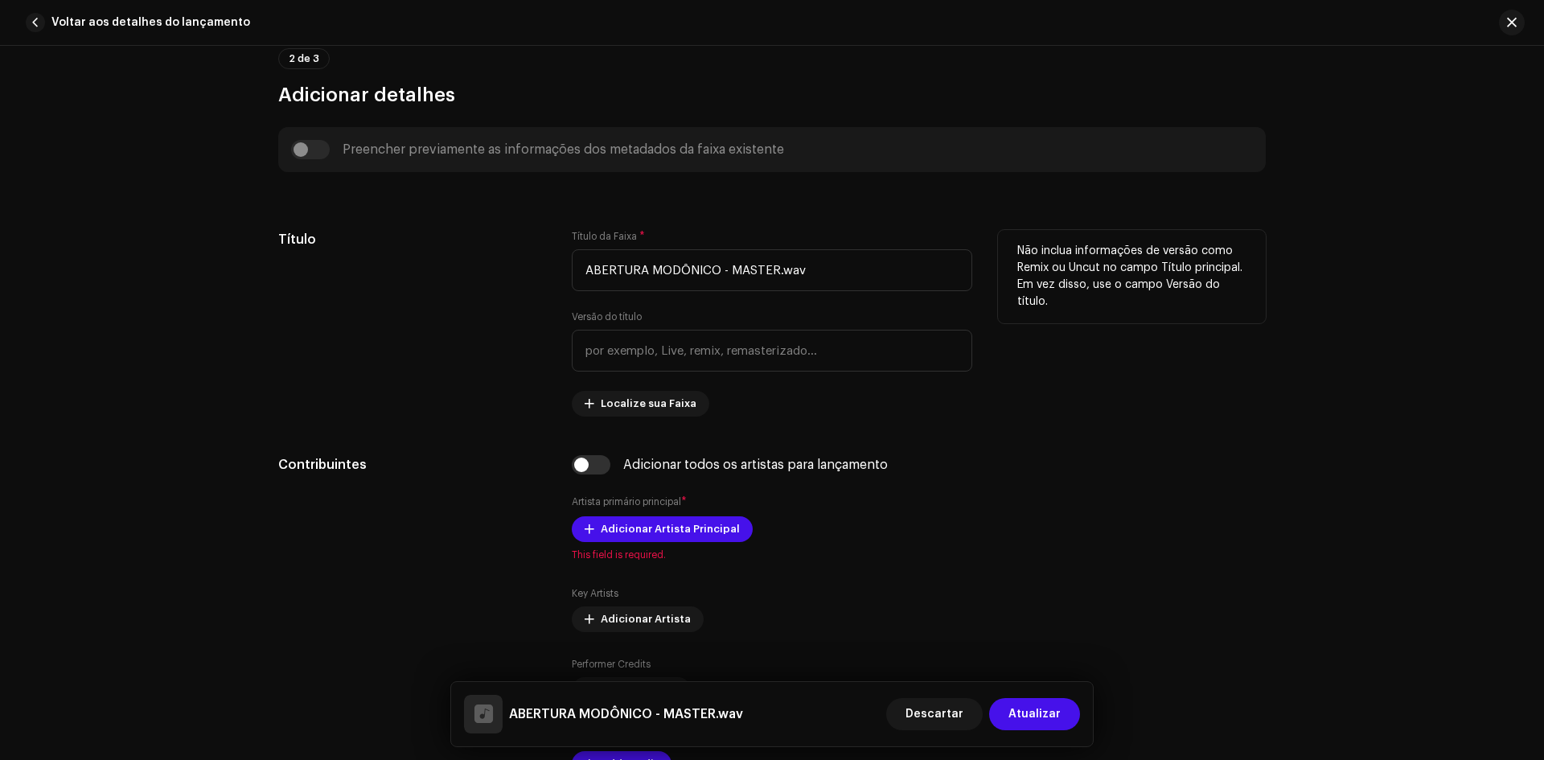
scroll to position [644, 0]
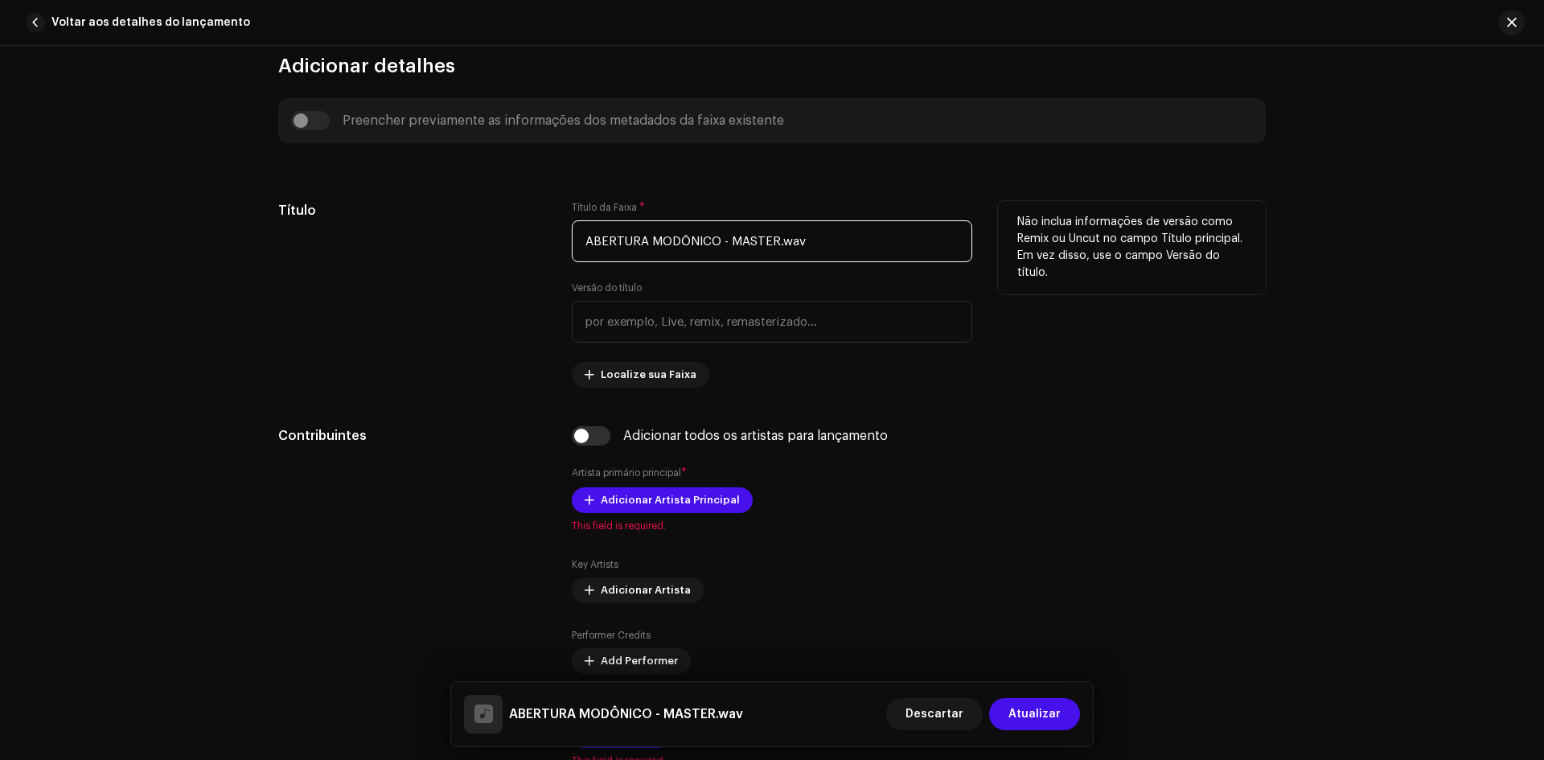
drag, startPoint x: 713, startPoint y: 245, endPoint x: 957, endPoint y: 260, distance: 245.0
click at [957, 260] on input "ABERTURA MODÔNICO - MASTER.wav" at bounding box center [772, 241] width 401 height 42
type input "ABERTURA MODÔNICO"
click at [487, 345] on div "Título" at bounding box center [412, 294] width 268 height 187
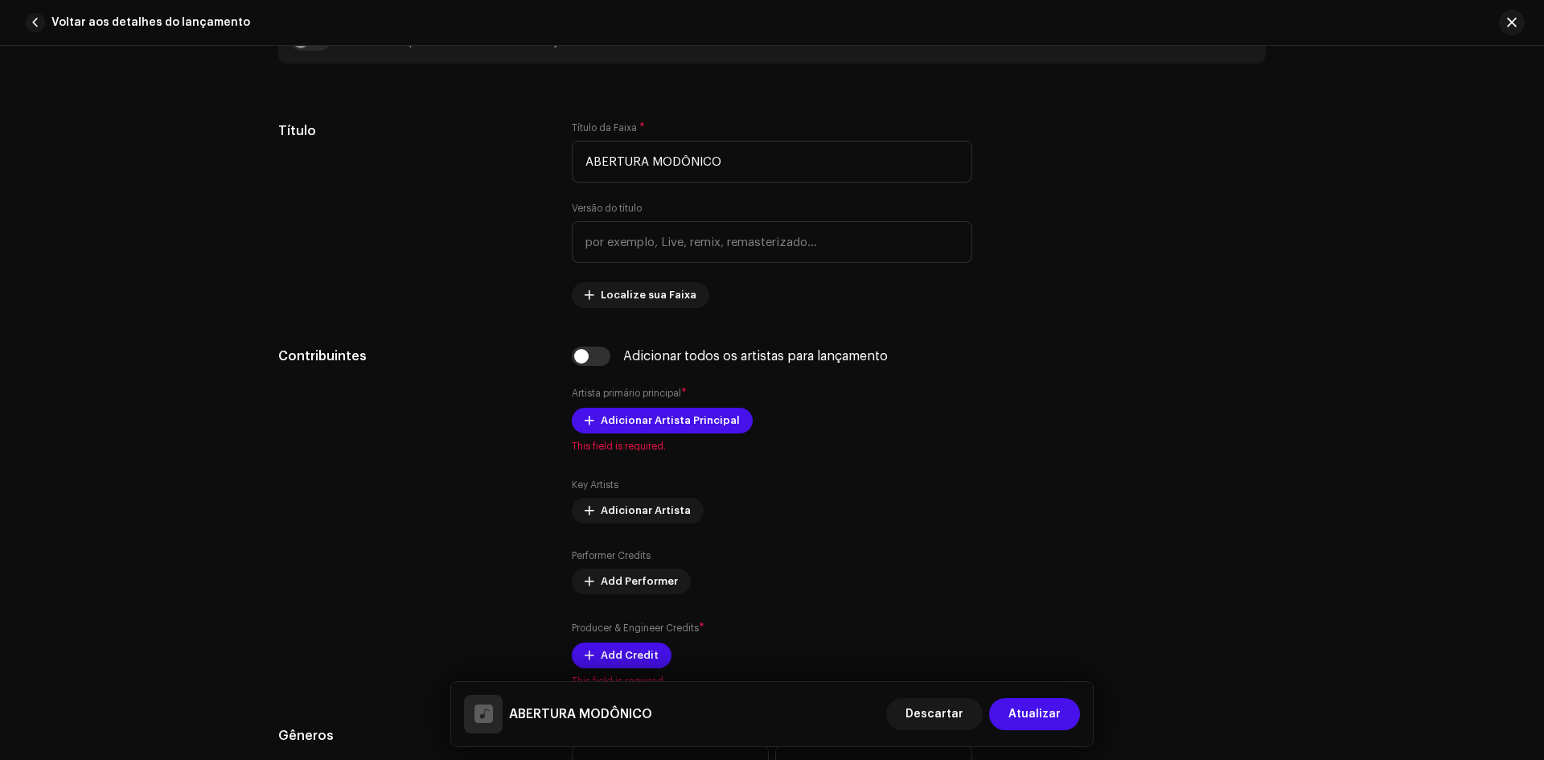
scroll to position [724, 0]
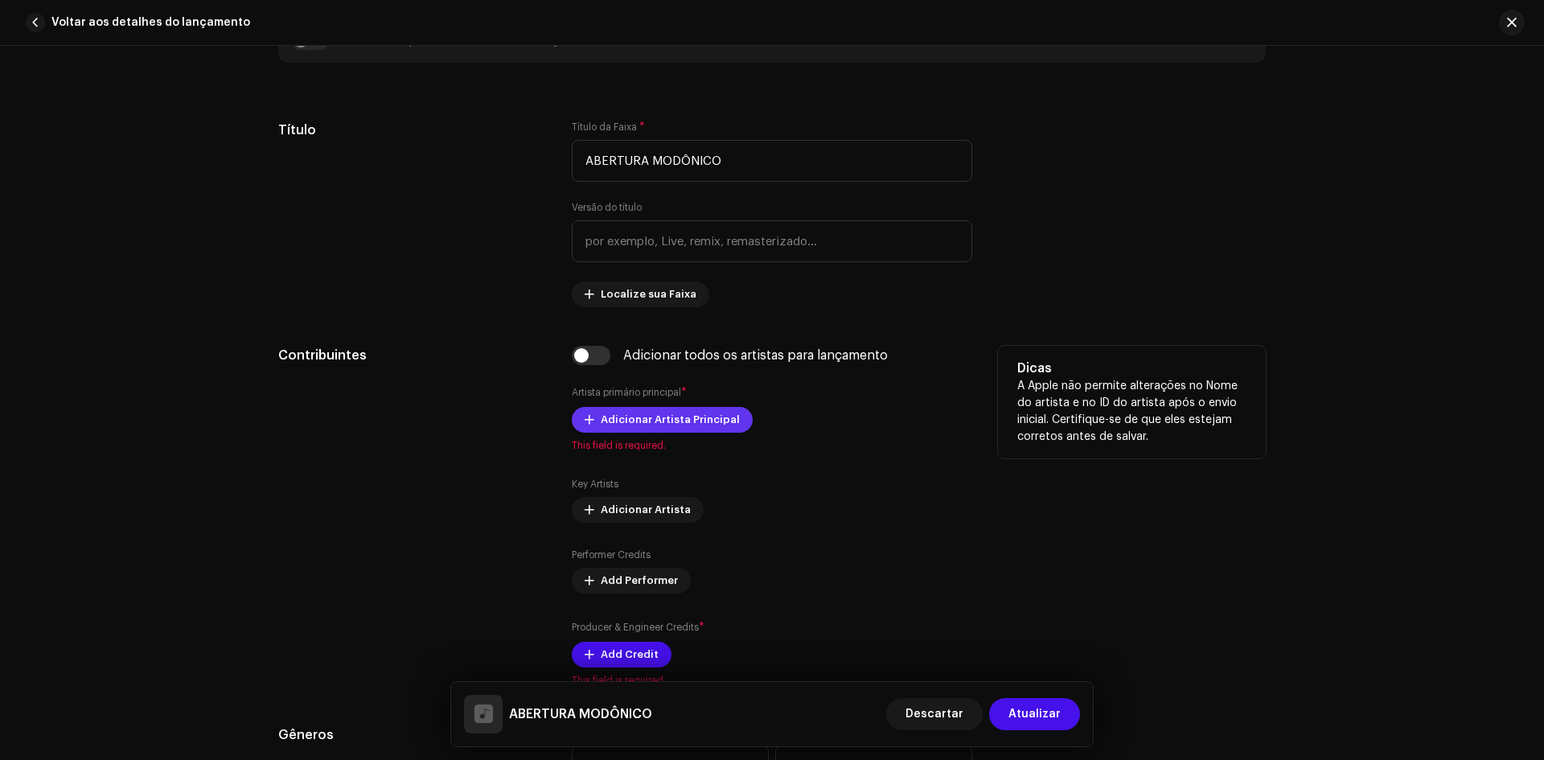
click at [639, 429] on span "Adicionar Artista Principal" at bounding box center [670, 420] width 139 height 32
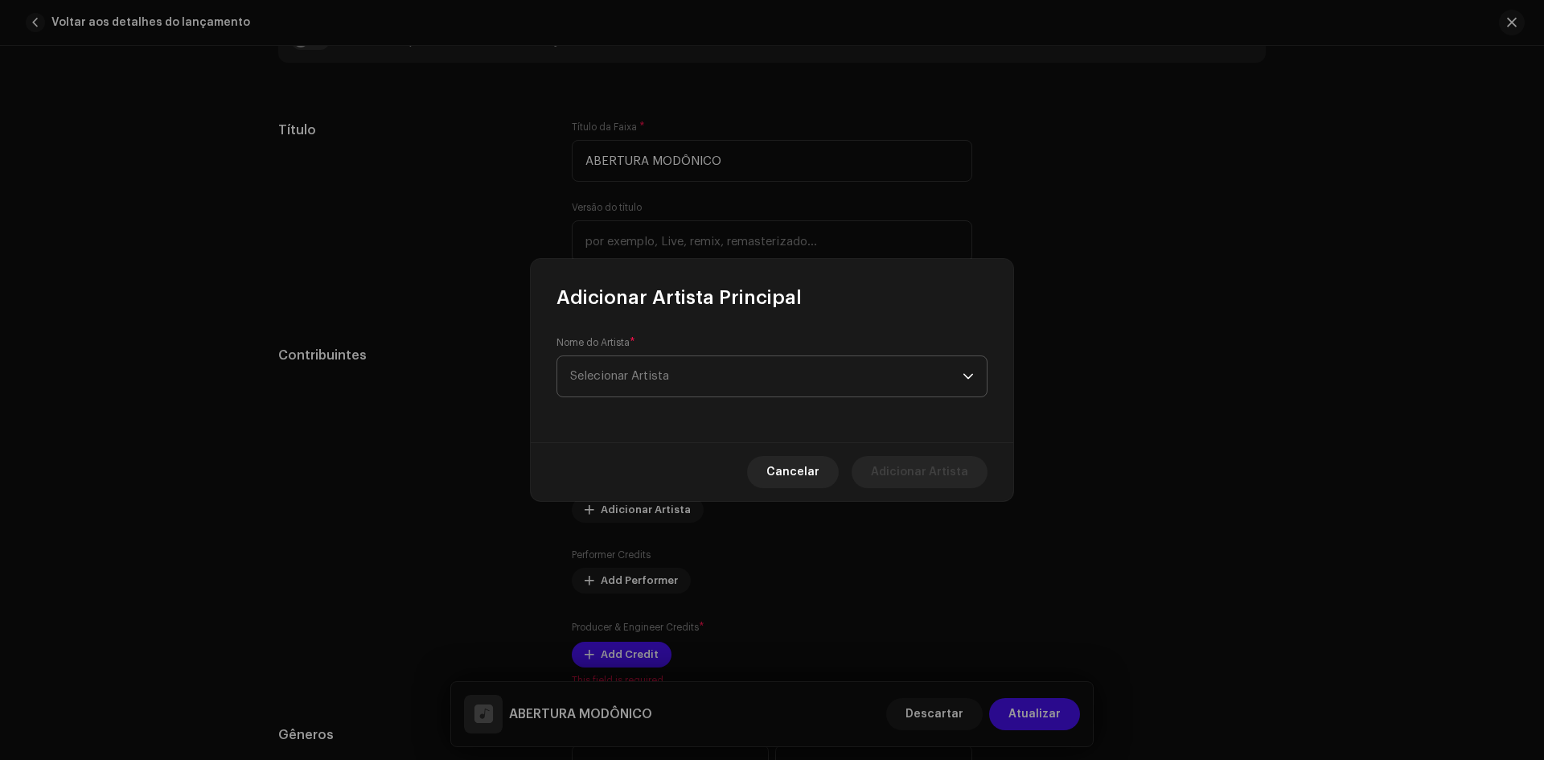
click at [669, 381] on span "Selecionar Artista" at bounding box center [619, 376] width 99 height 12
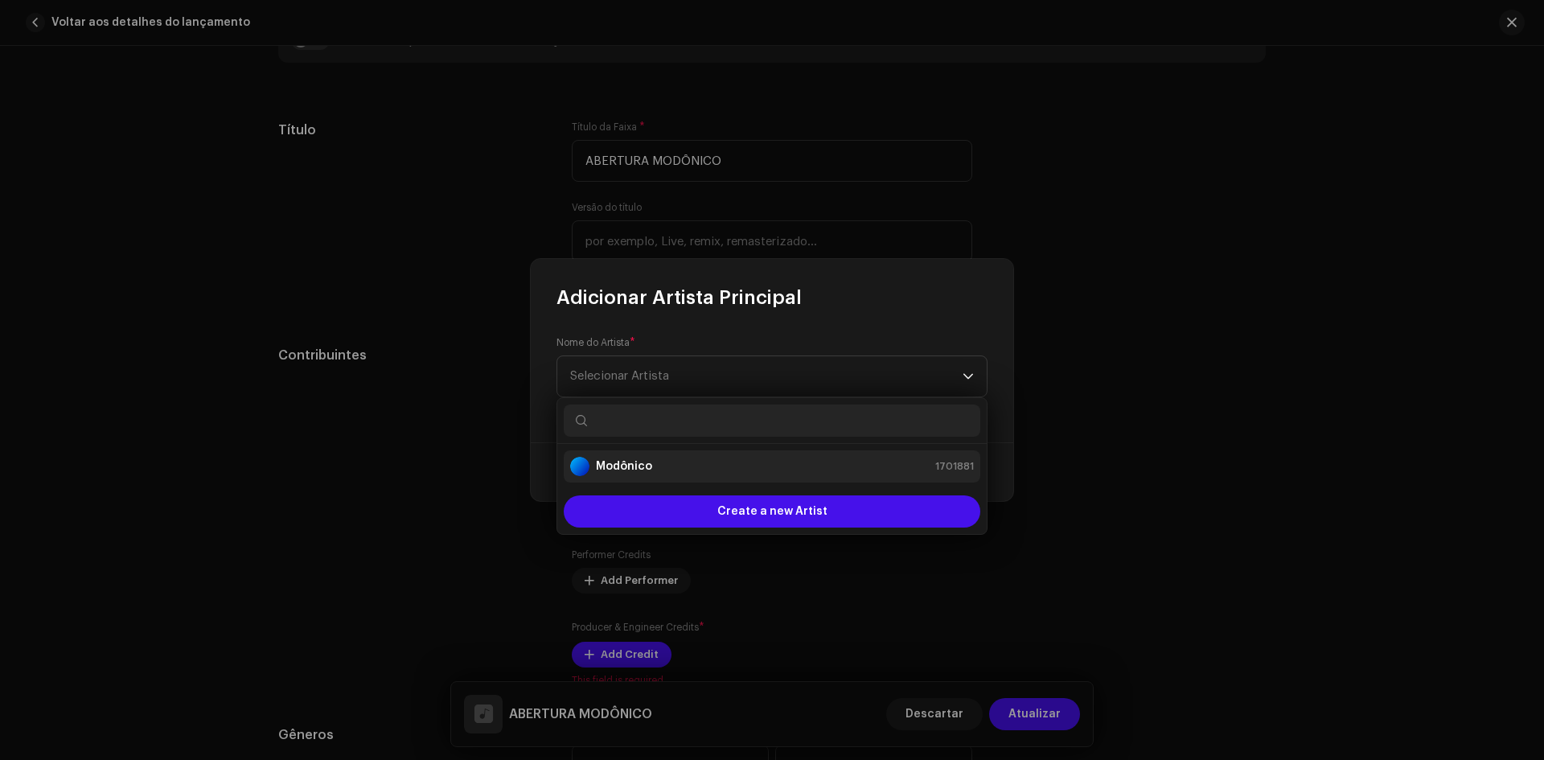
click at [652, 462] on div "Modônico 1701881" at bounding box center [772, 466] width 404 height 19
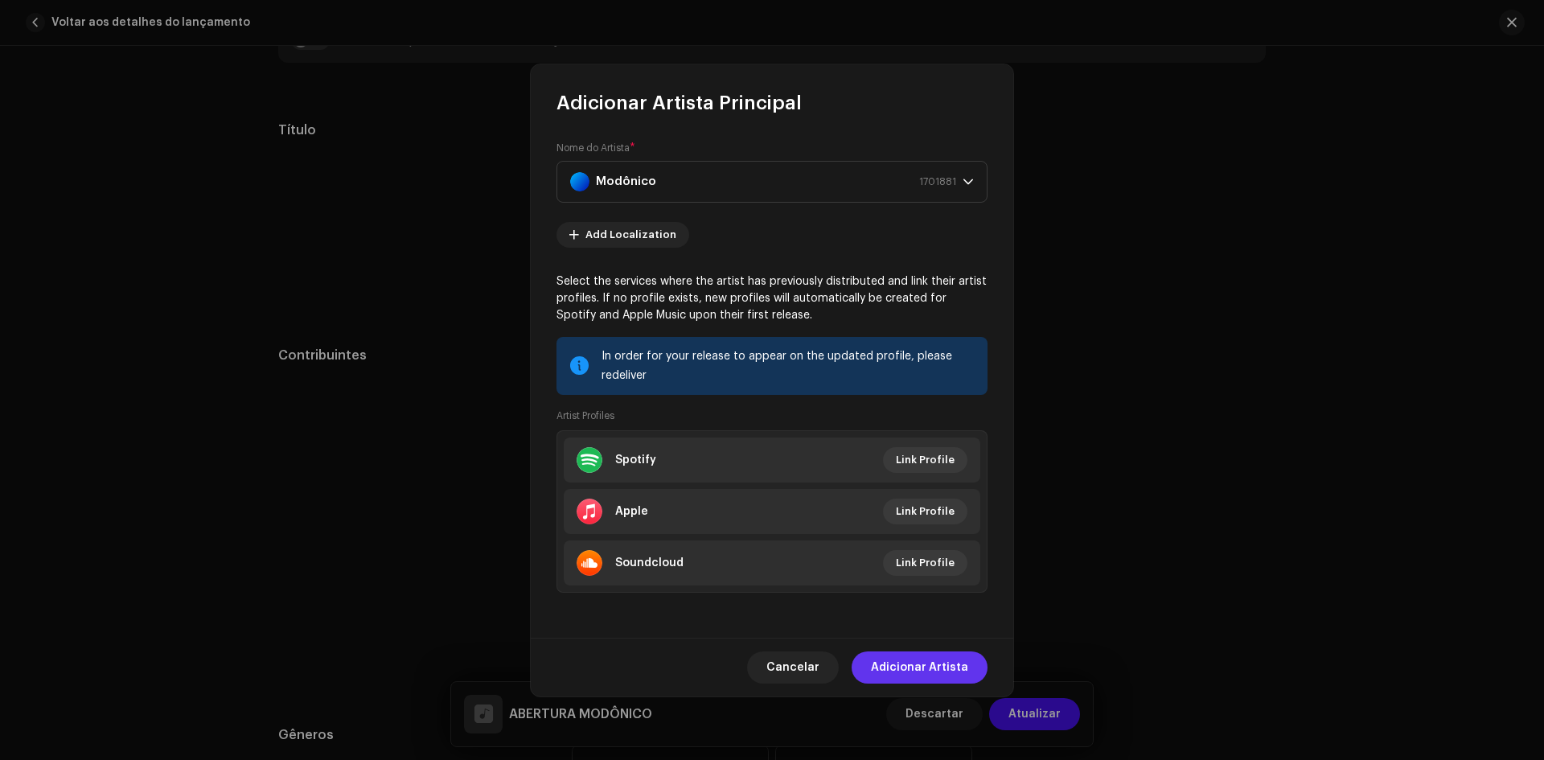
click at [901, 662] on span "Adicionar Artista" at bounding box center [919, 668] width 97 height 32
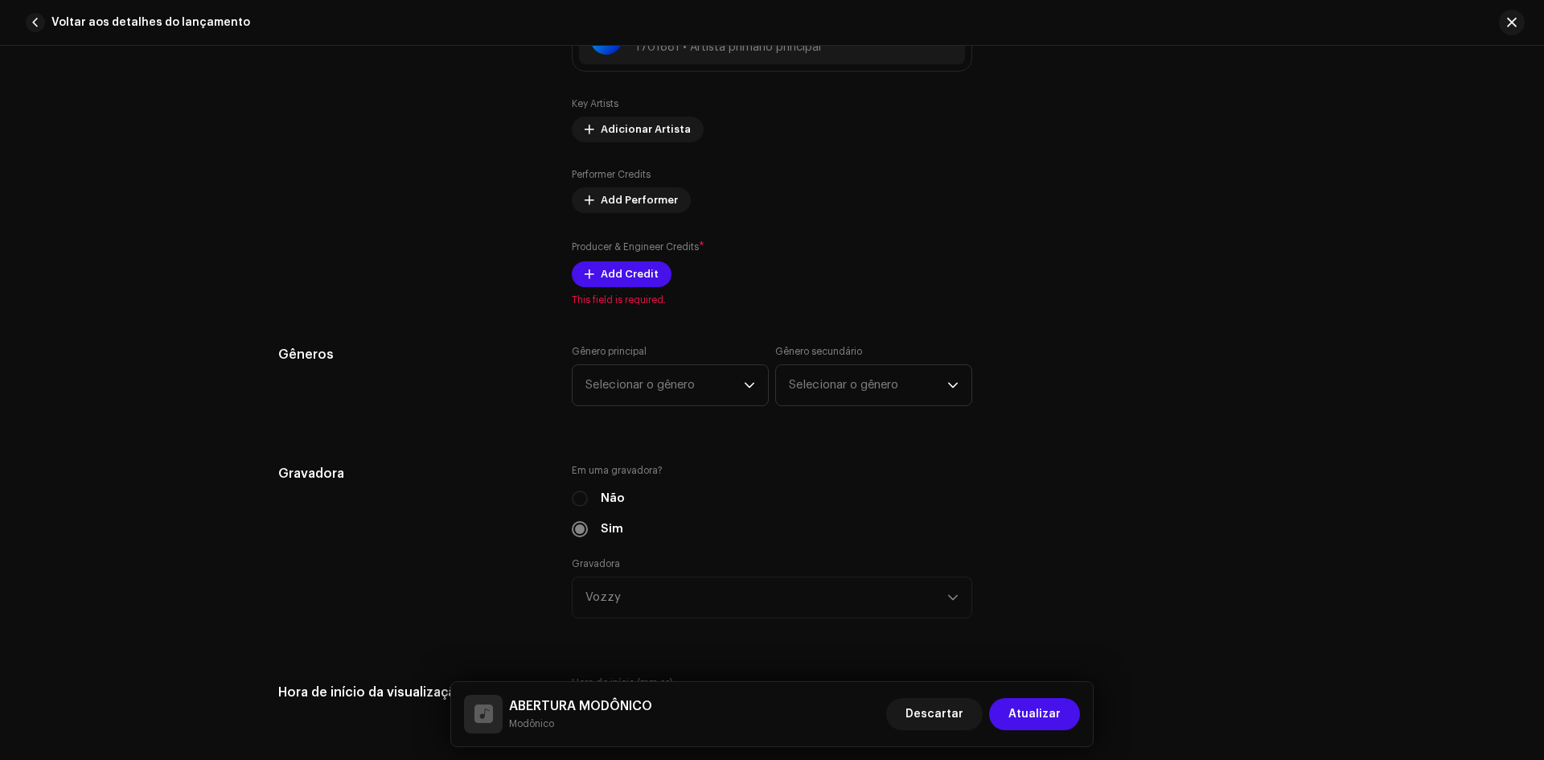
scroll to position [1126, 0]
click at [601, 276] on span "Add Credit" at bounding box center [630, 273] width 58 height 32
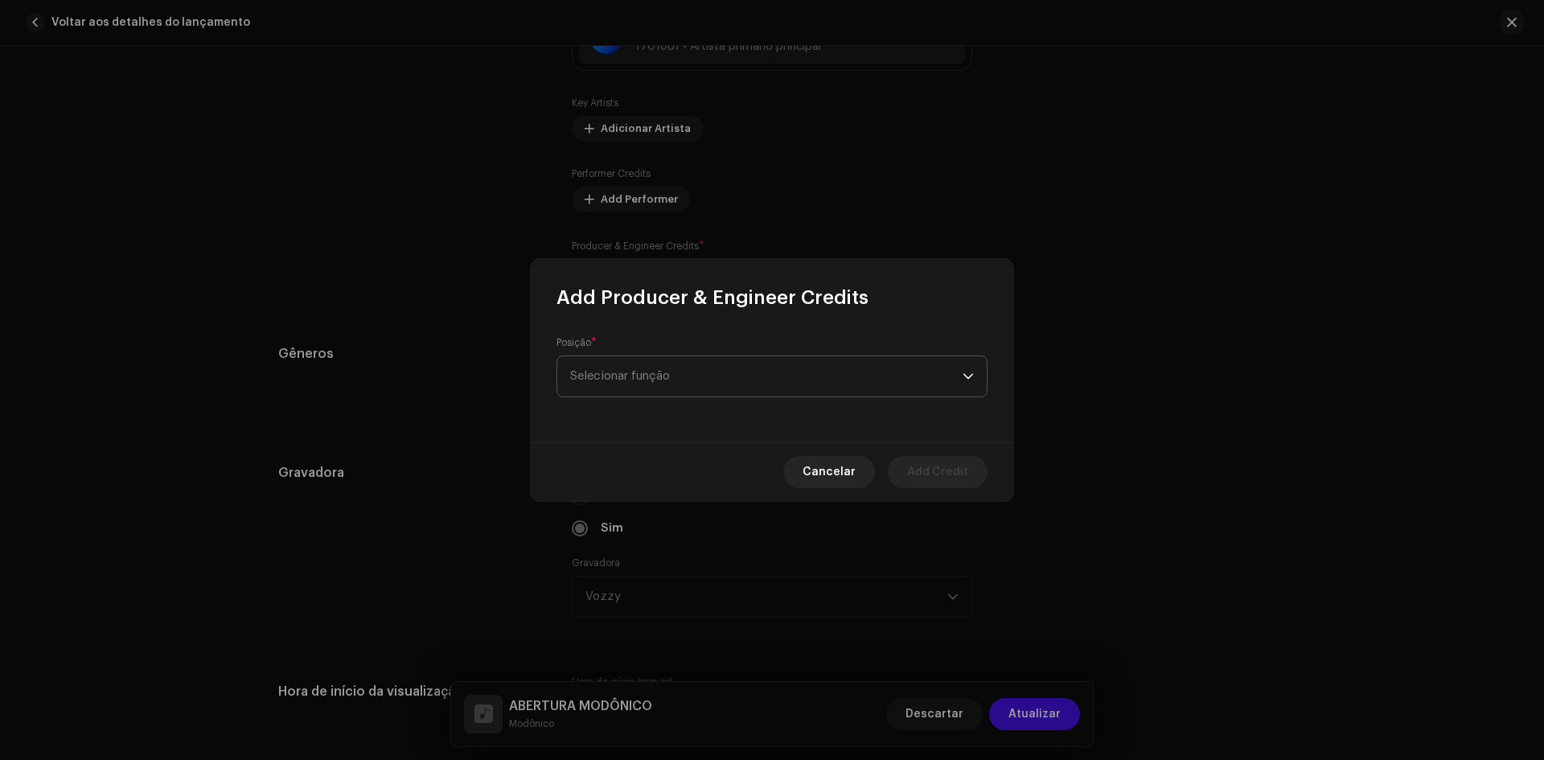
click at [691, 385] on span "Selecionar função" at bounding box center [766, 376] width 393 height 40
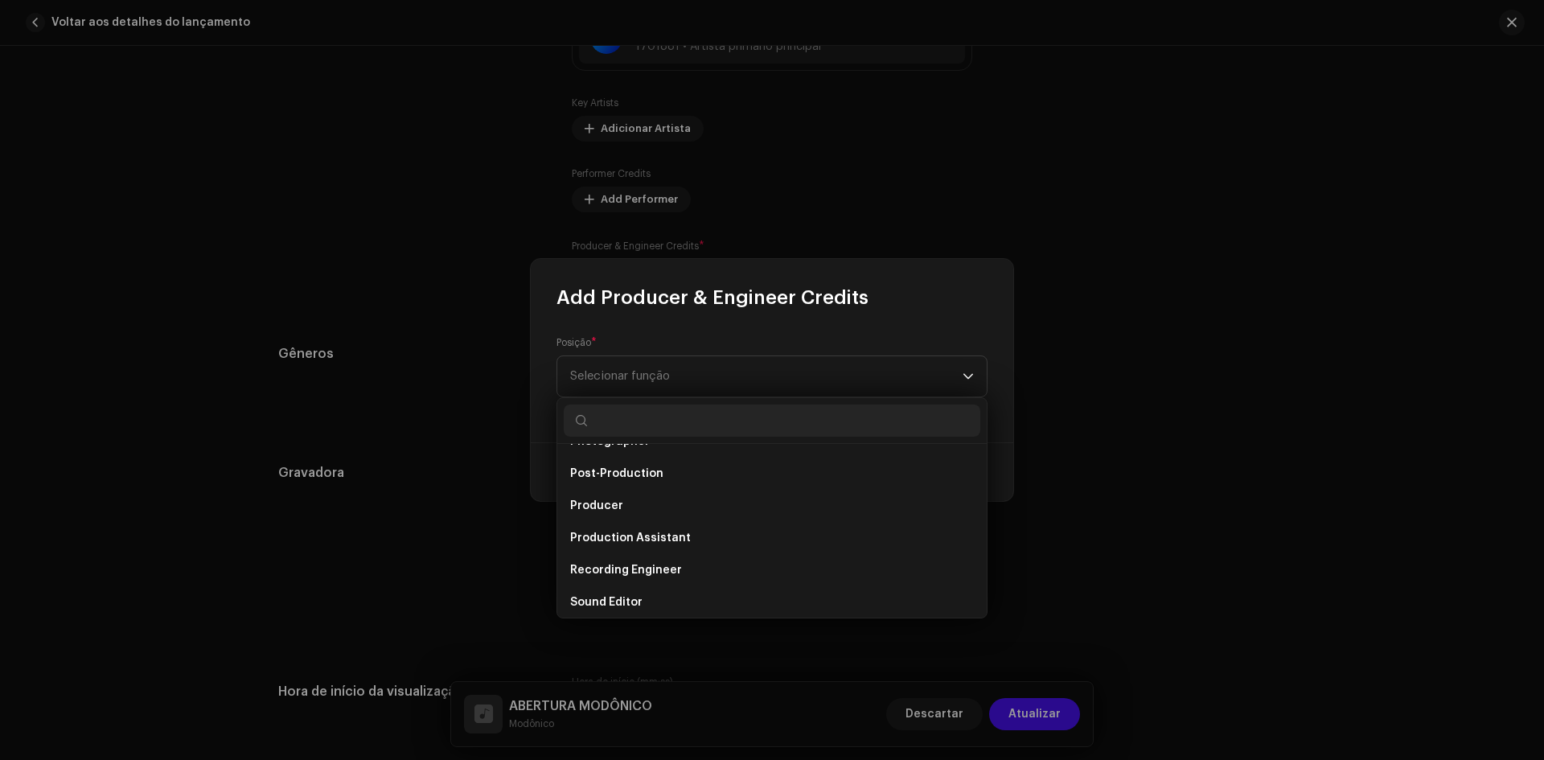
scroll to position [644, 0]
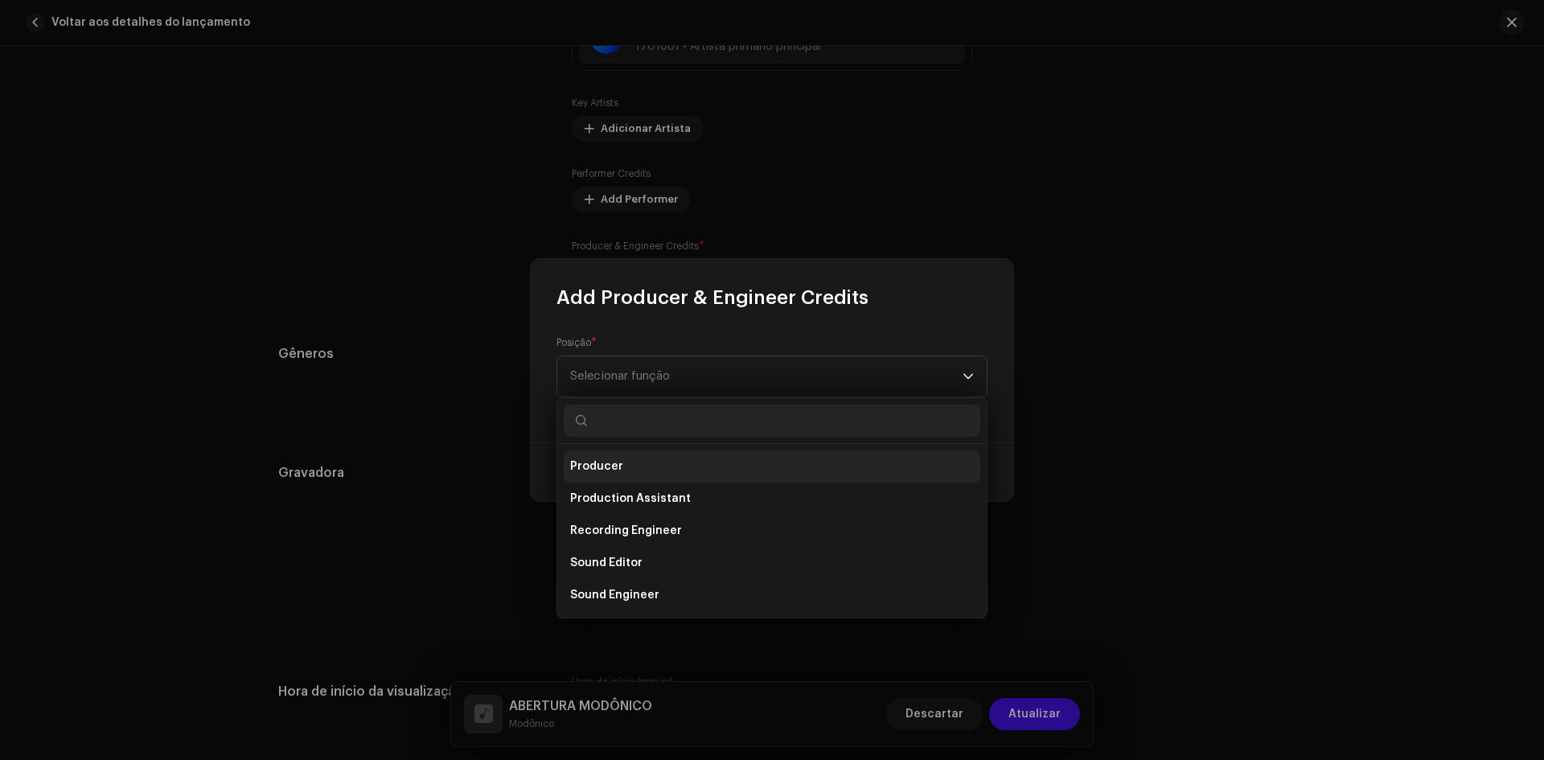
click at [646, 474] on li "Producer" at bounding box center [772, 466] width 417 height 32
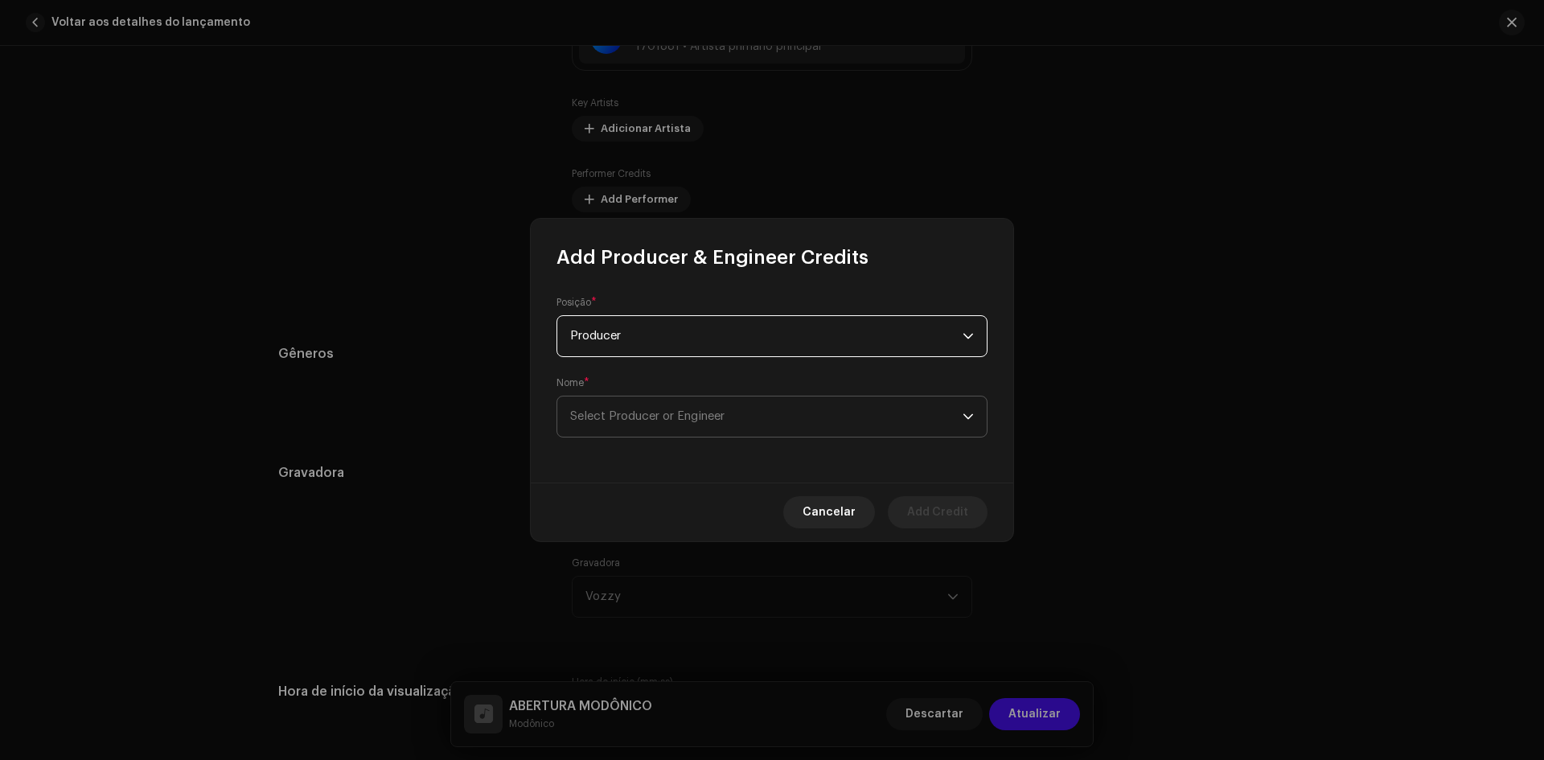
click at [665, 428] on span "Select Producer or Engineer" at bounding box center [766, 417] width 393 height 40
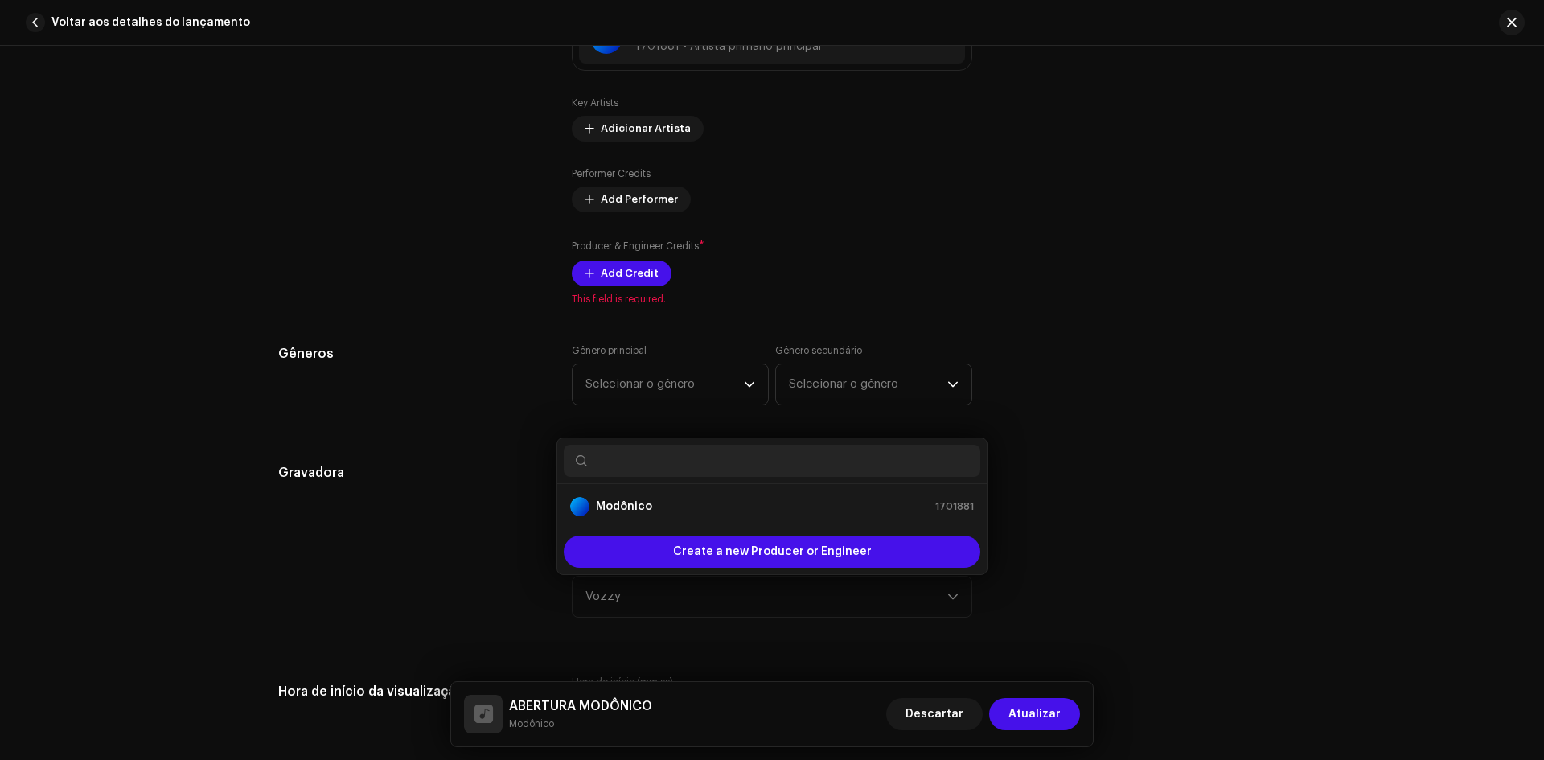
click at [521, 385] on div "Add Producer & Engineer Credits Posição * Producer Nome * Select Producer or En…" at bounding box center [772, 380] width 1544 height 760
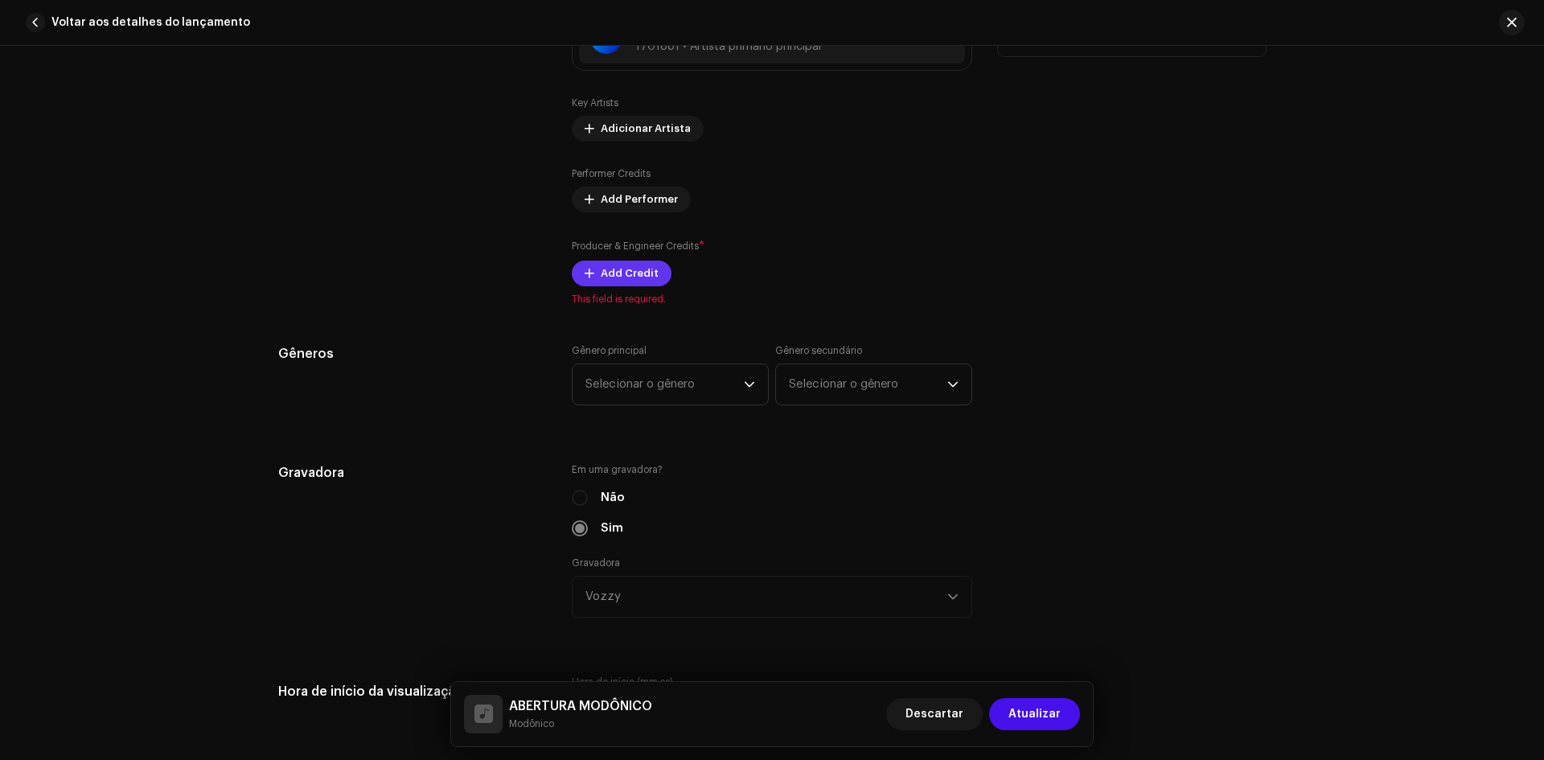
click at [642, 277] on span "Add Credit" at bounding box center [630, 273] width 58 height 32
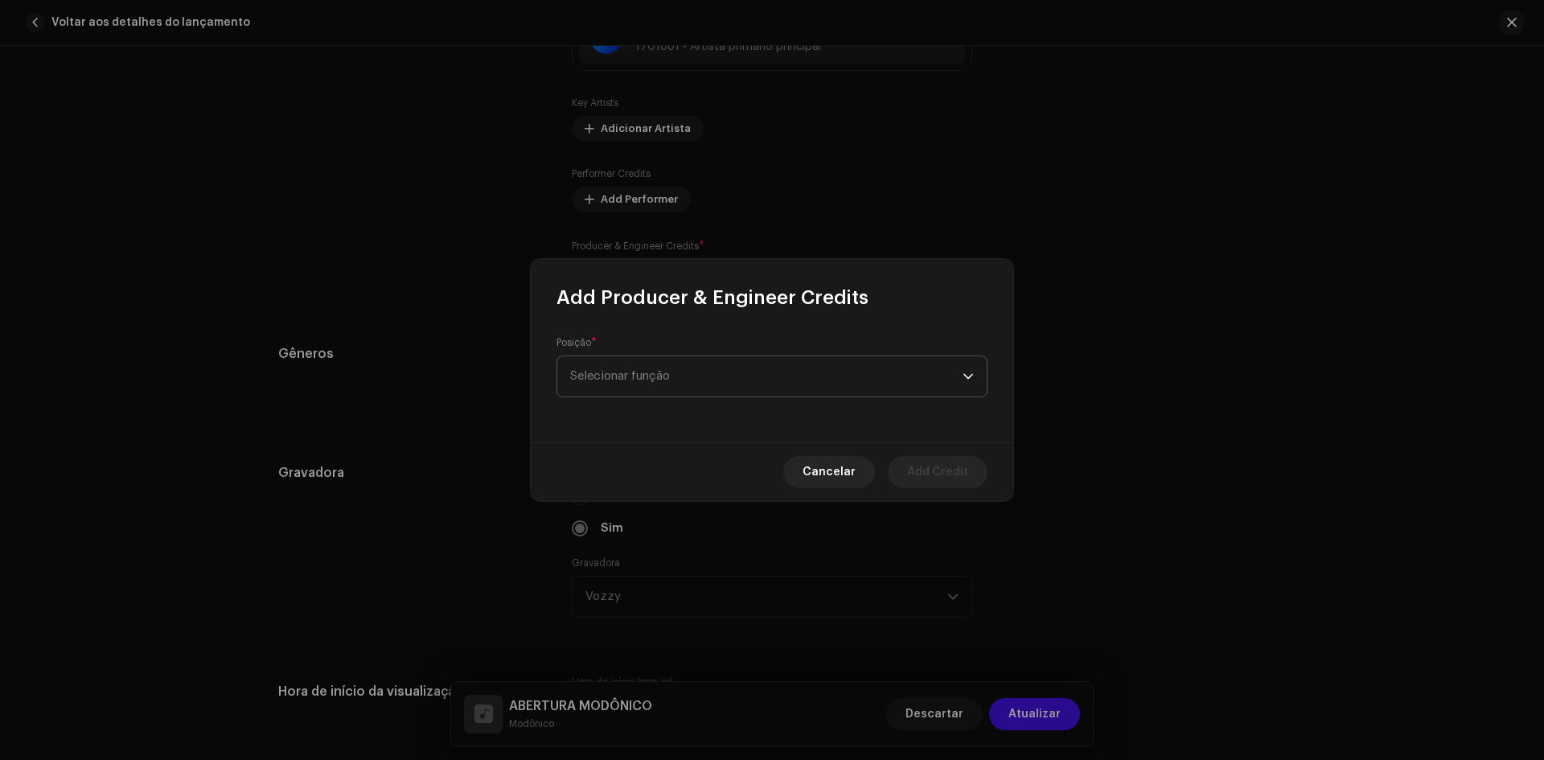
click at [672, 368] on span "Selecionar função" at bounding box center [766, 376] width 393 height 40
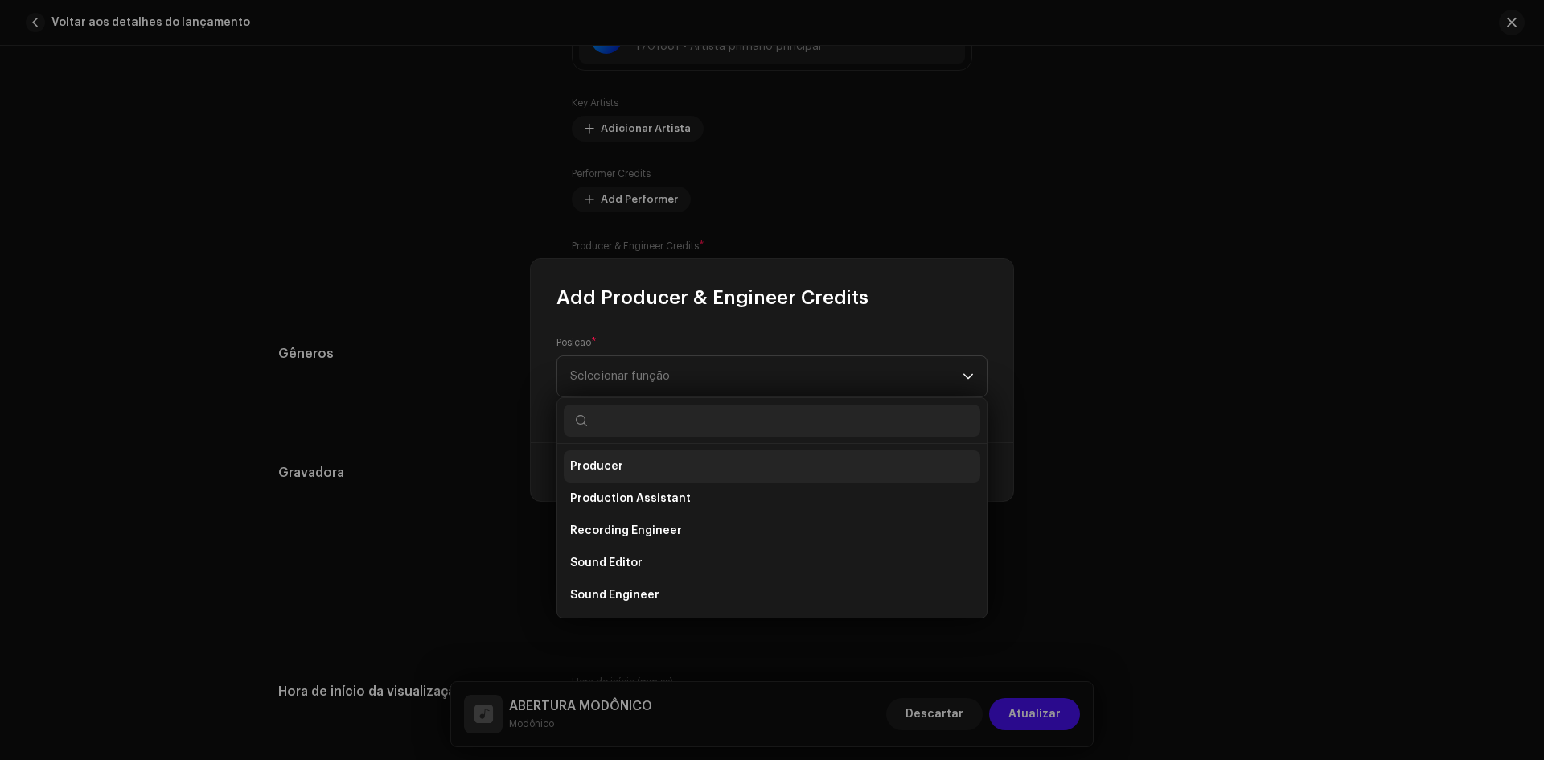
click at [647, 466] on li "Producer" at bounding box center [772, 466] width 417 height 32
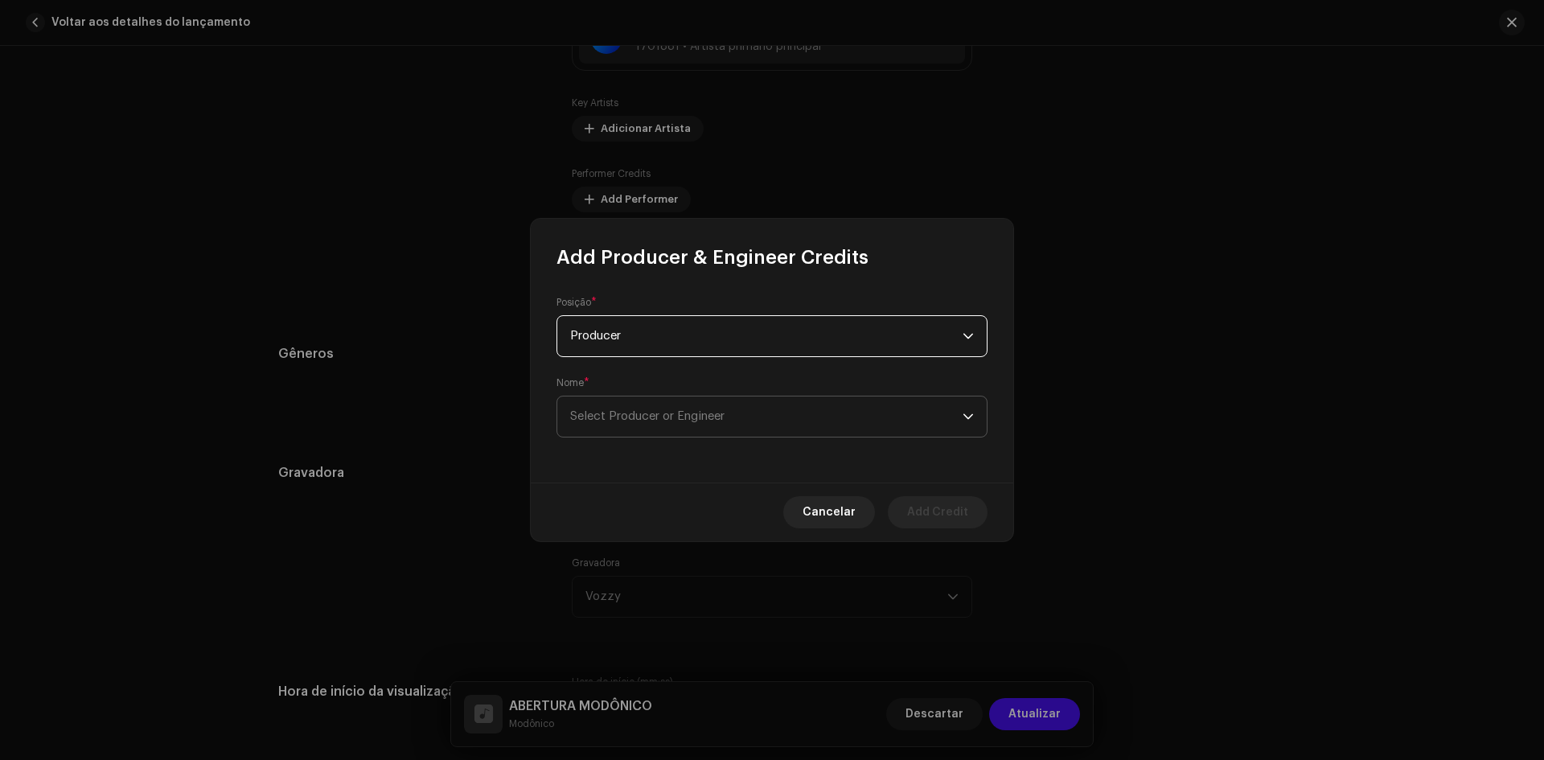
click at [644, 416] on span "Select Producer or Engineer" at bounding box center [647, 416] width 154 height 12
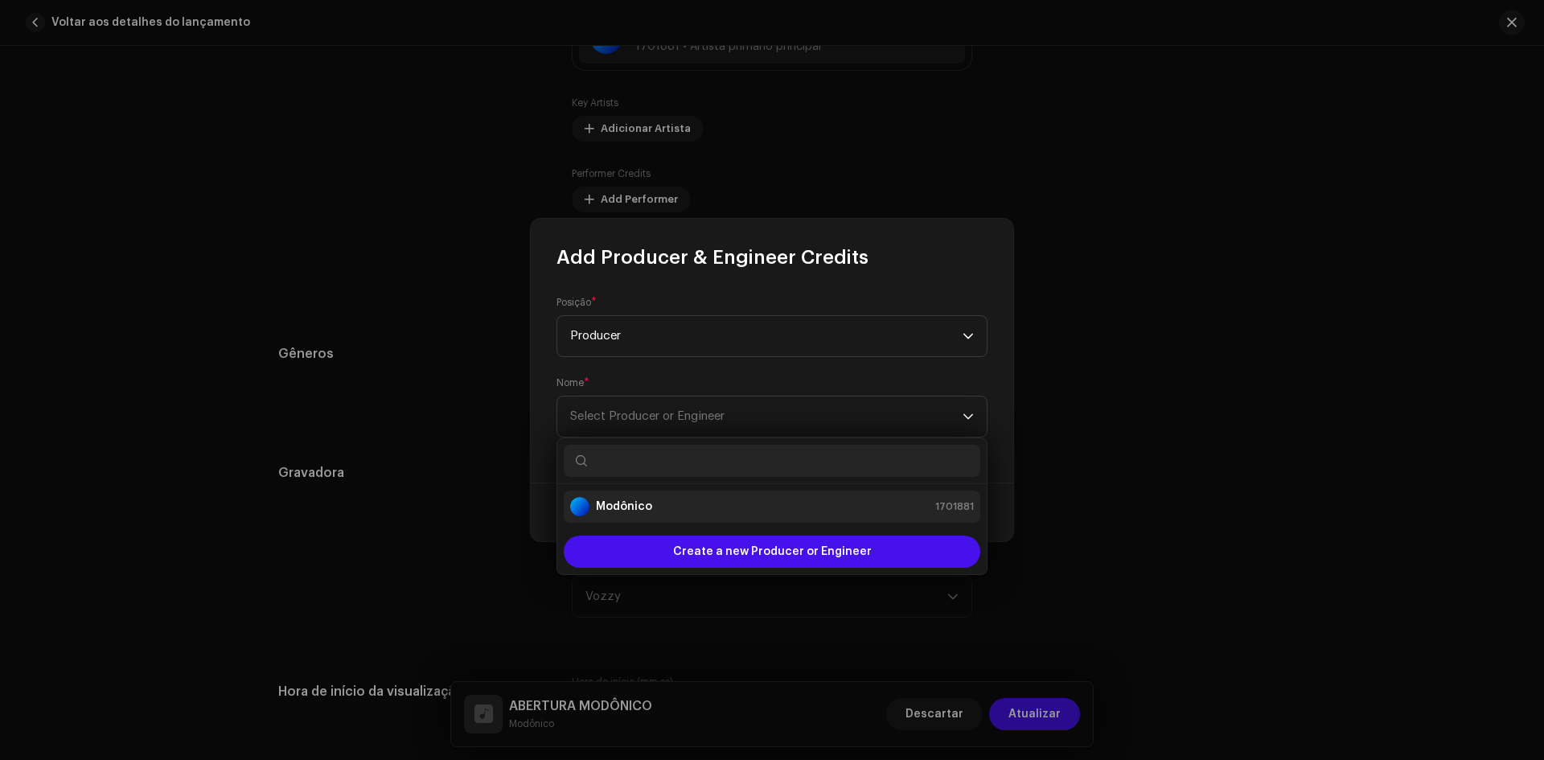
click at [658, 508] on div "Modônico 1701881" at bounding box center [772, 506] width 404 height 19
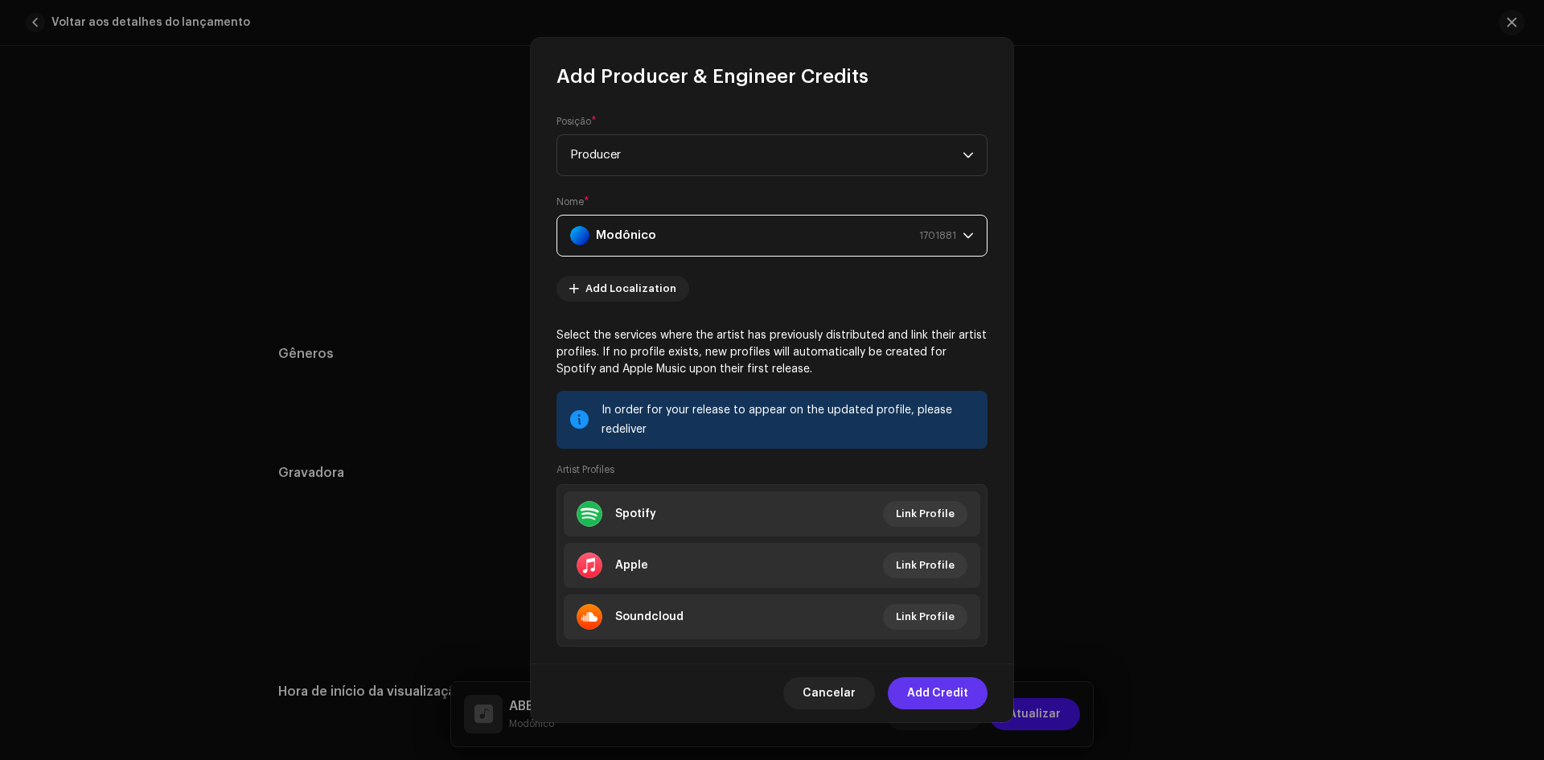
click at [928, 697] on span "Add Credit" at bounding box center [937, 693] width 61 height 32
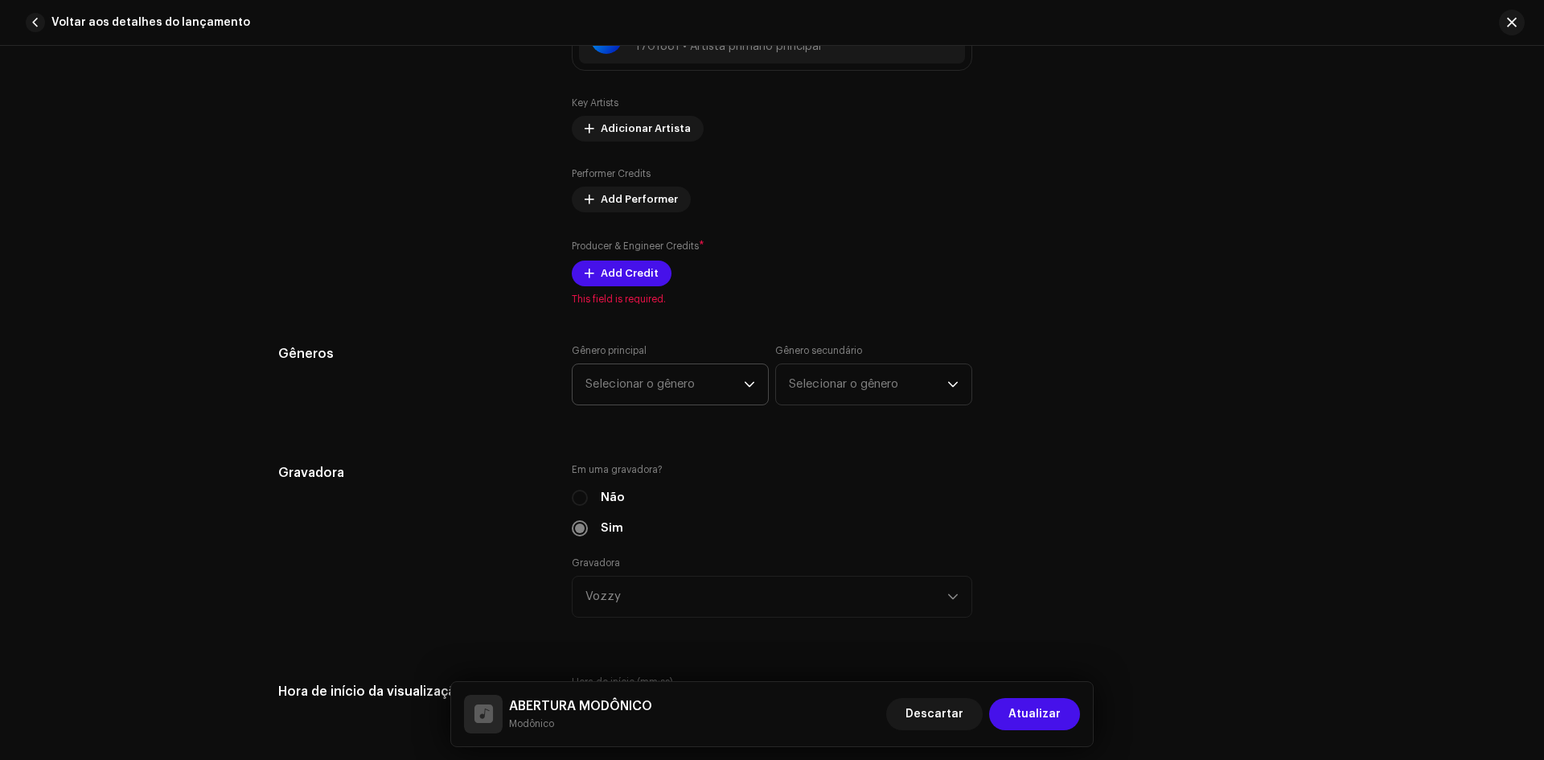
click at [654, 399] on span "Selecionar o gênero" at bounding box center [665, 384] width 158 height 40
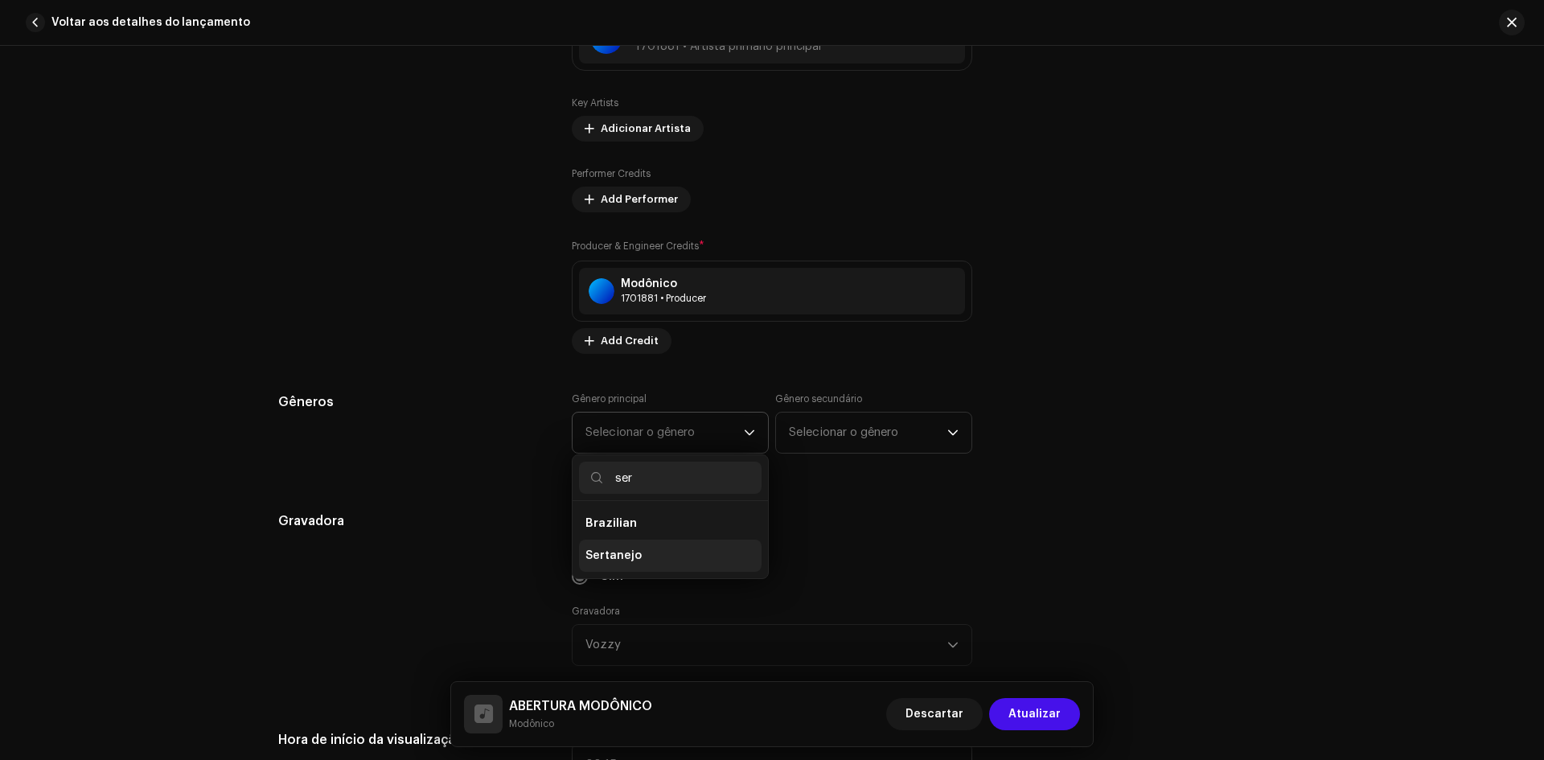
type input "ser"
click at [615, 561] on span "Sertanejo" at bounding box center [614, 556] width 56 height 16
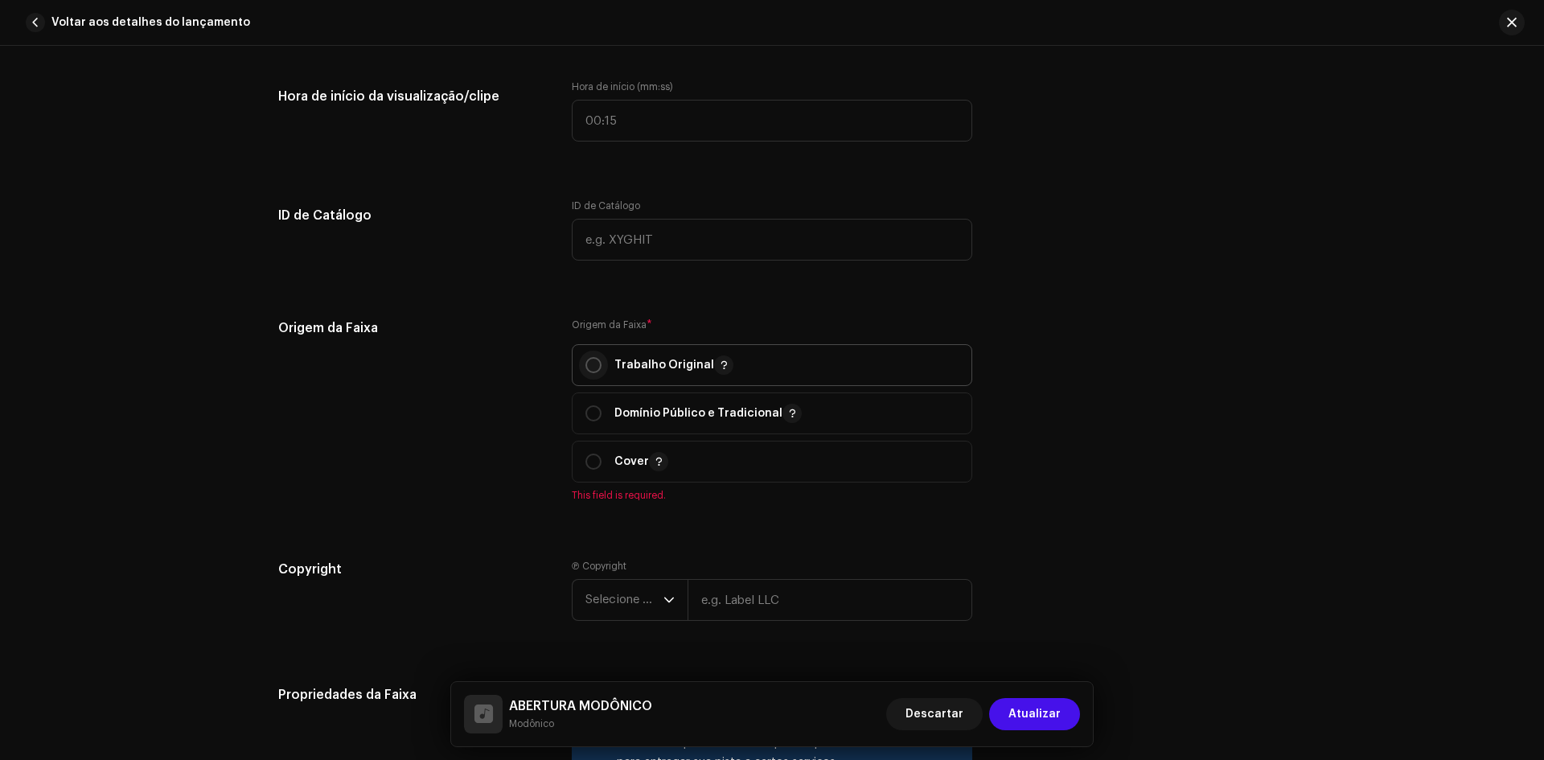
click at [586, 372] on input "radio" at bounding box center [594, 365] width 16 height 16
radio input "true"
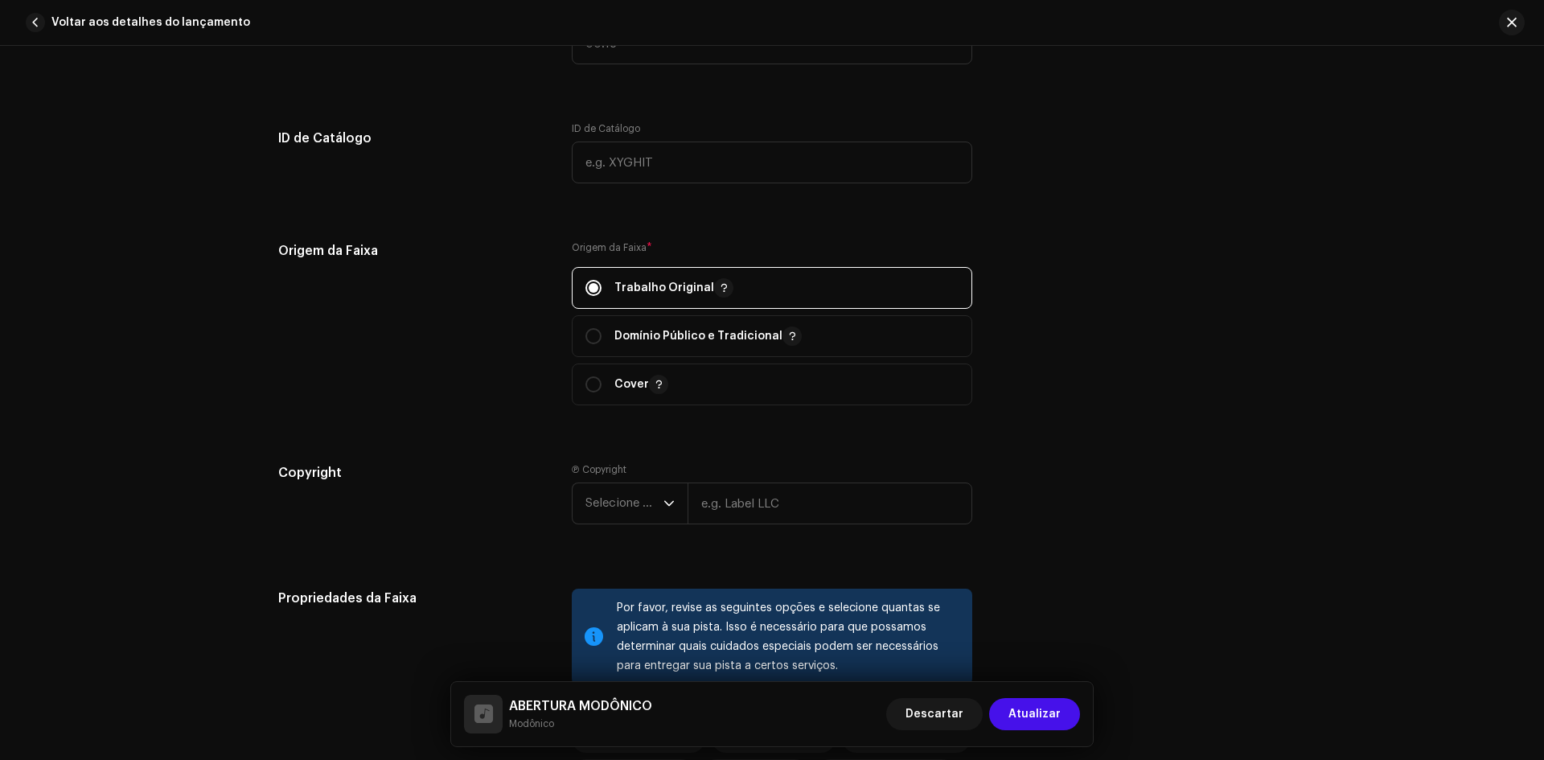
scroll to position [2011, 0]
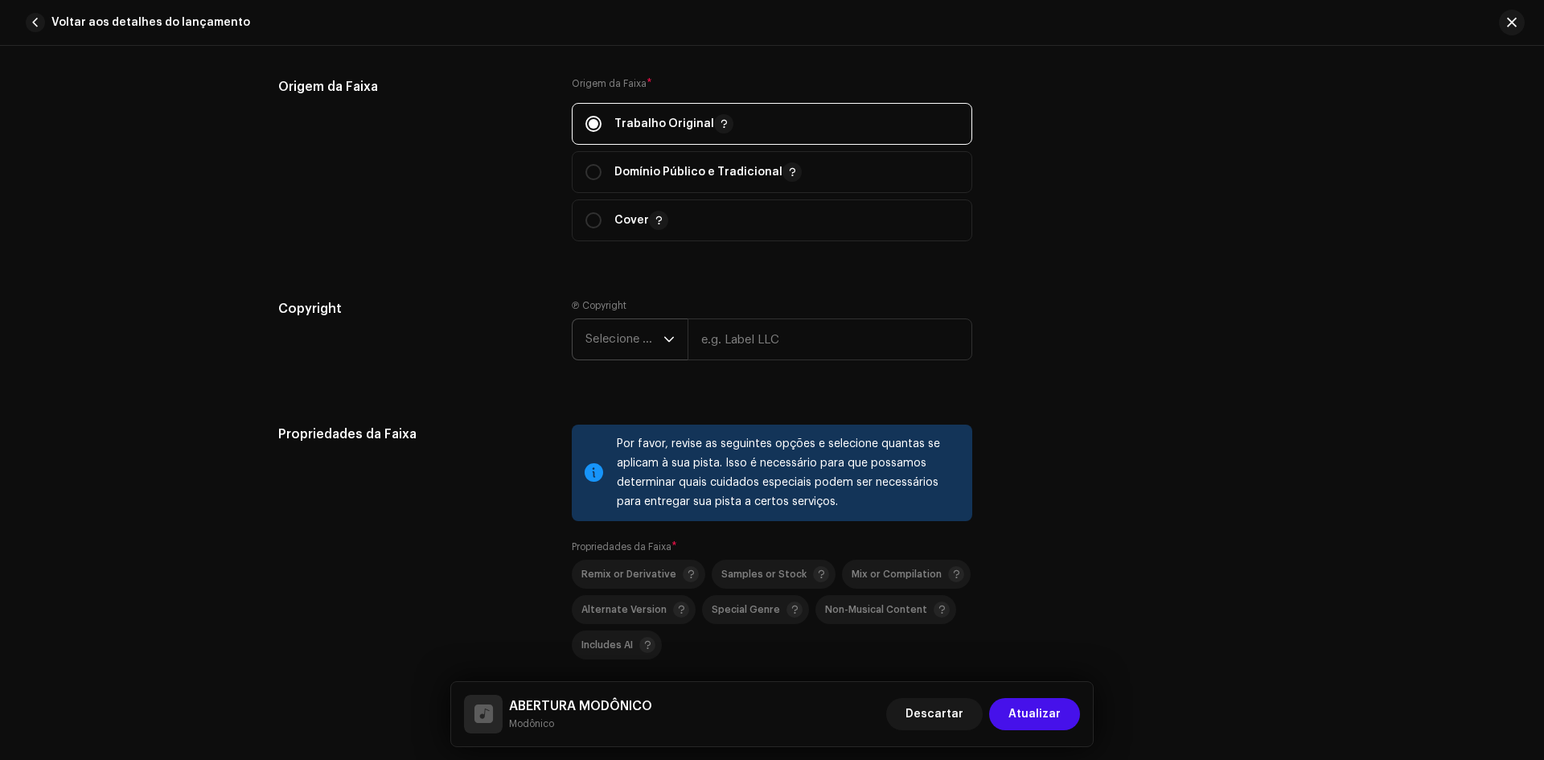
click at [599, 356] on span "Selecione o ano" at bounding box center [625, 339] width 78 height 40
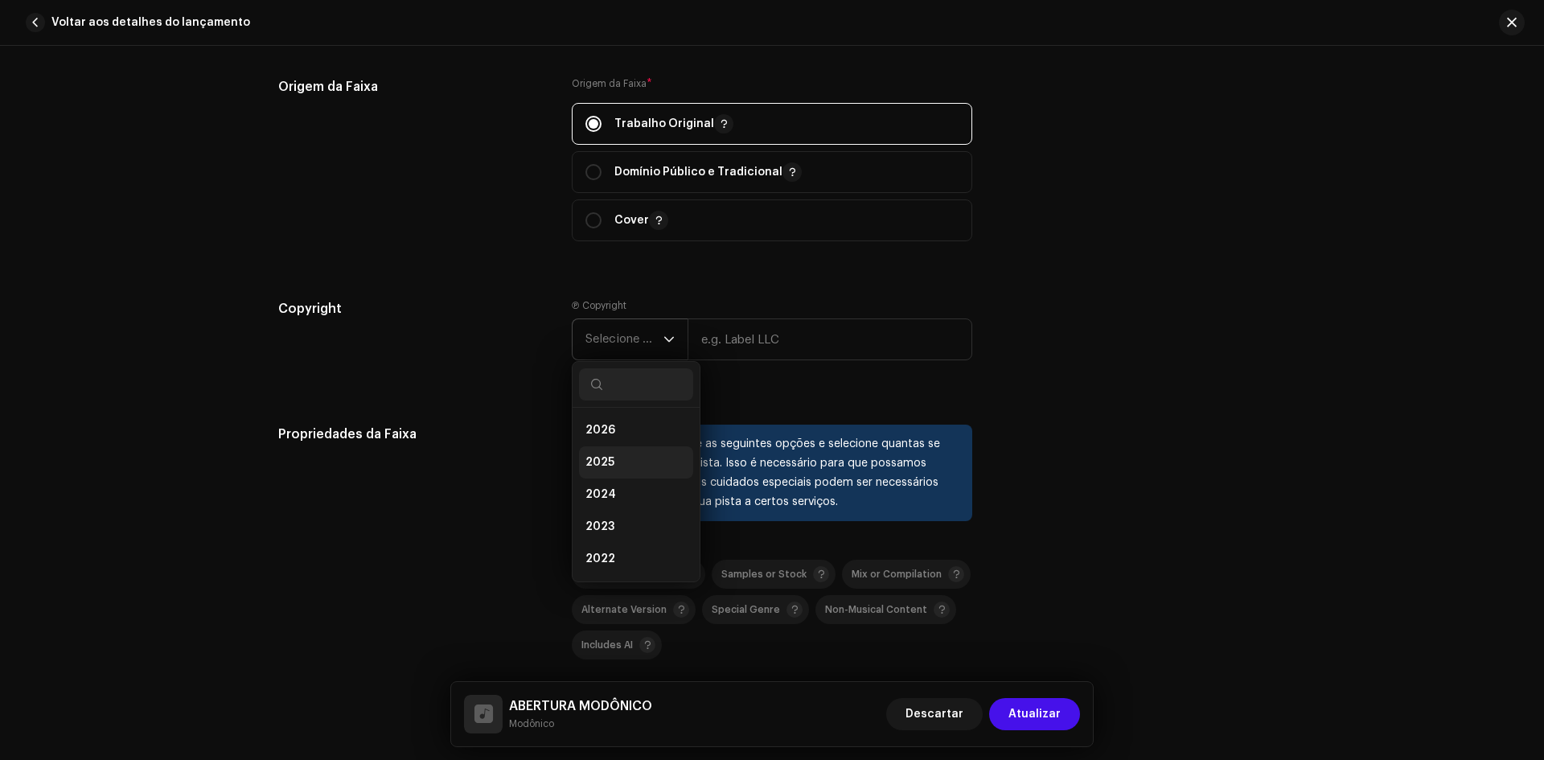
click at [604, 458] on span "2025" at bounding box center [600, 462] width 29 height 16
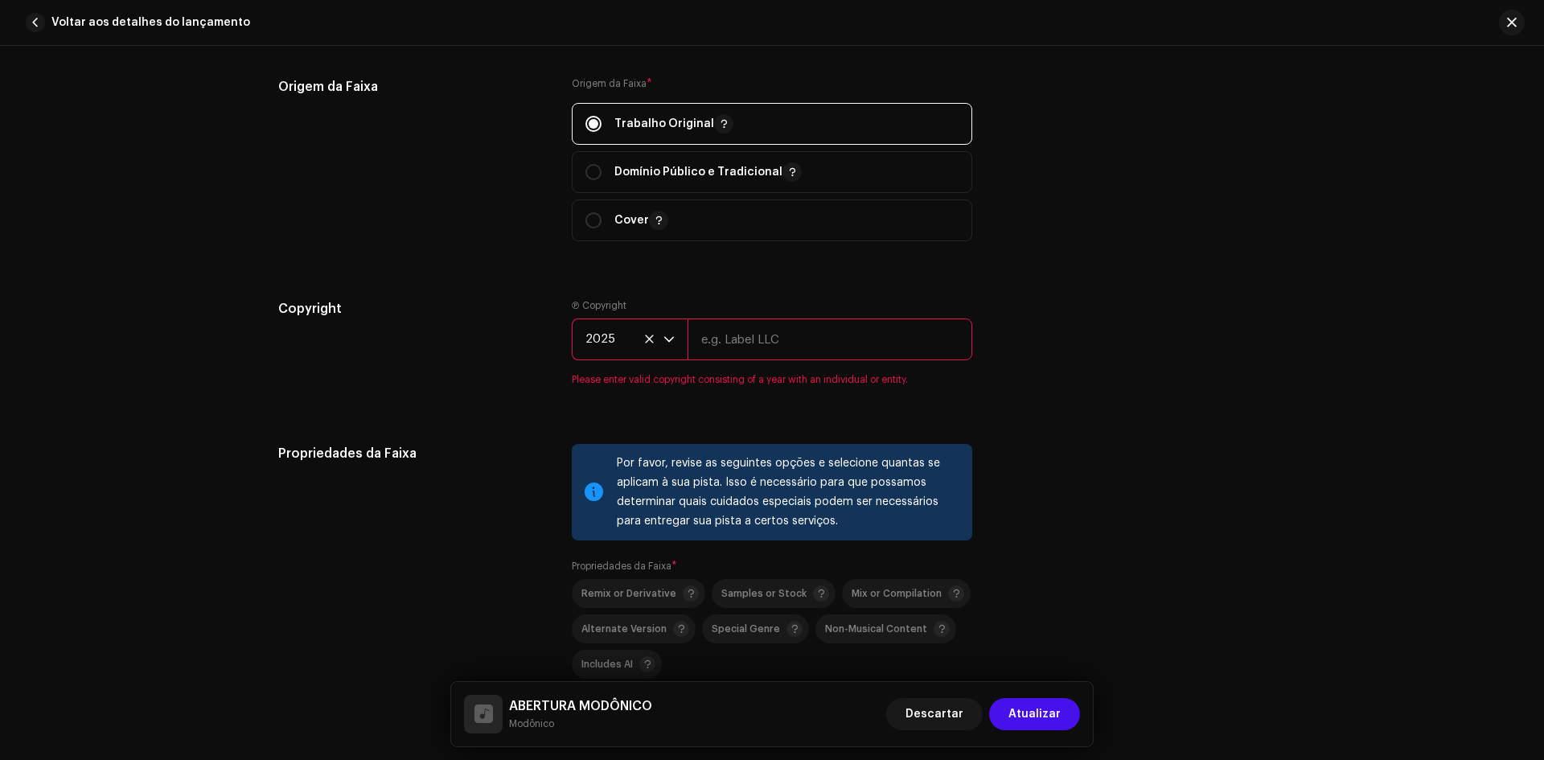
click at [738, 336] on input "text" at bounding box center [830, 340] width 285 height 42
type input "Modônico"
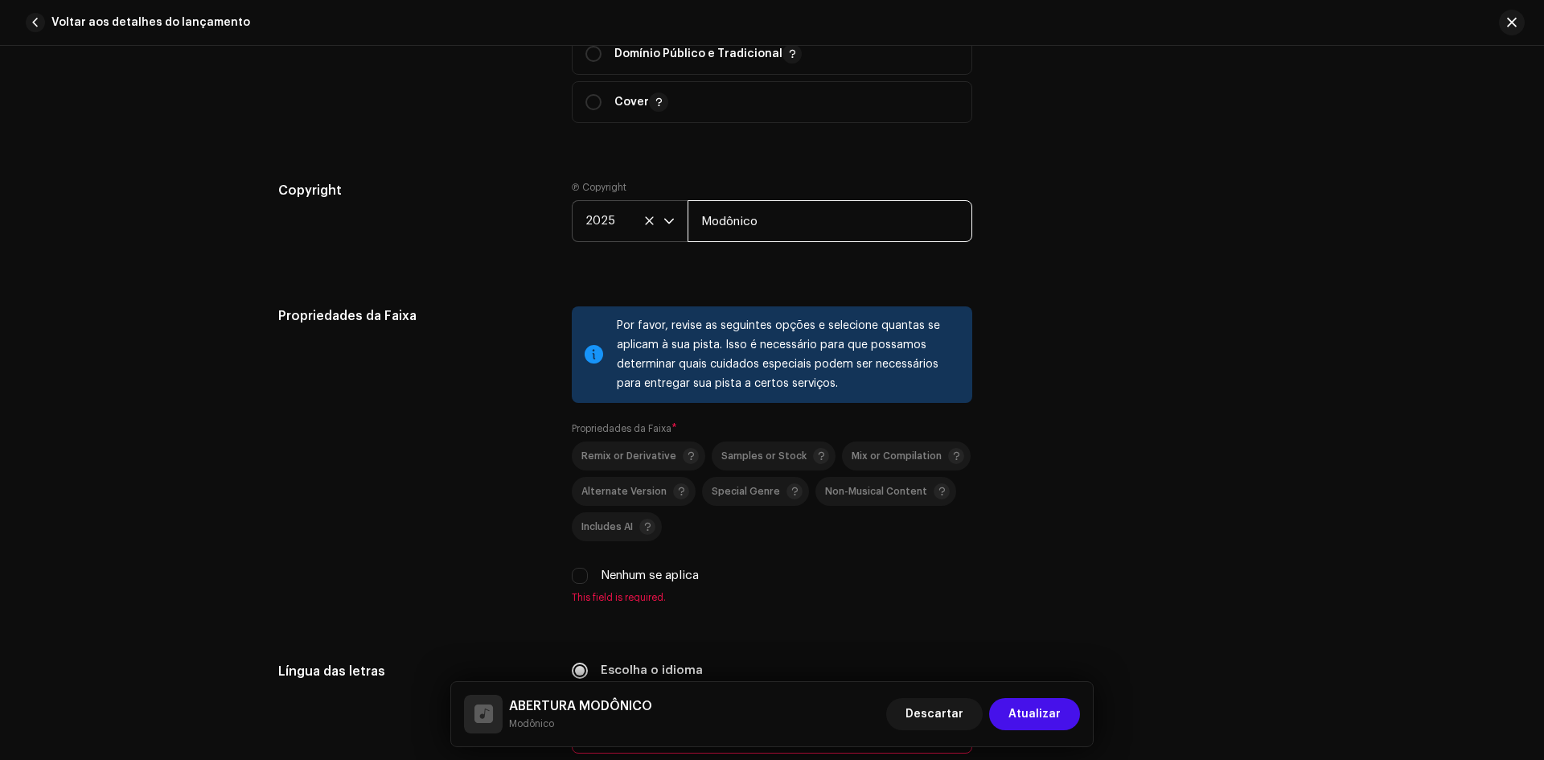
scroll to position [2333, 0]
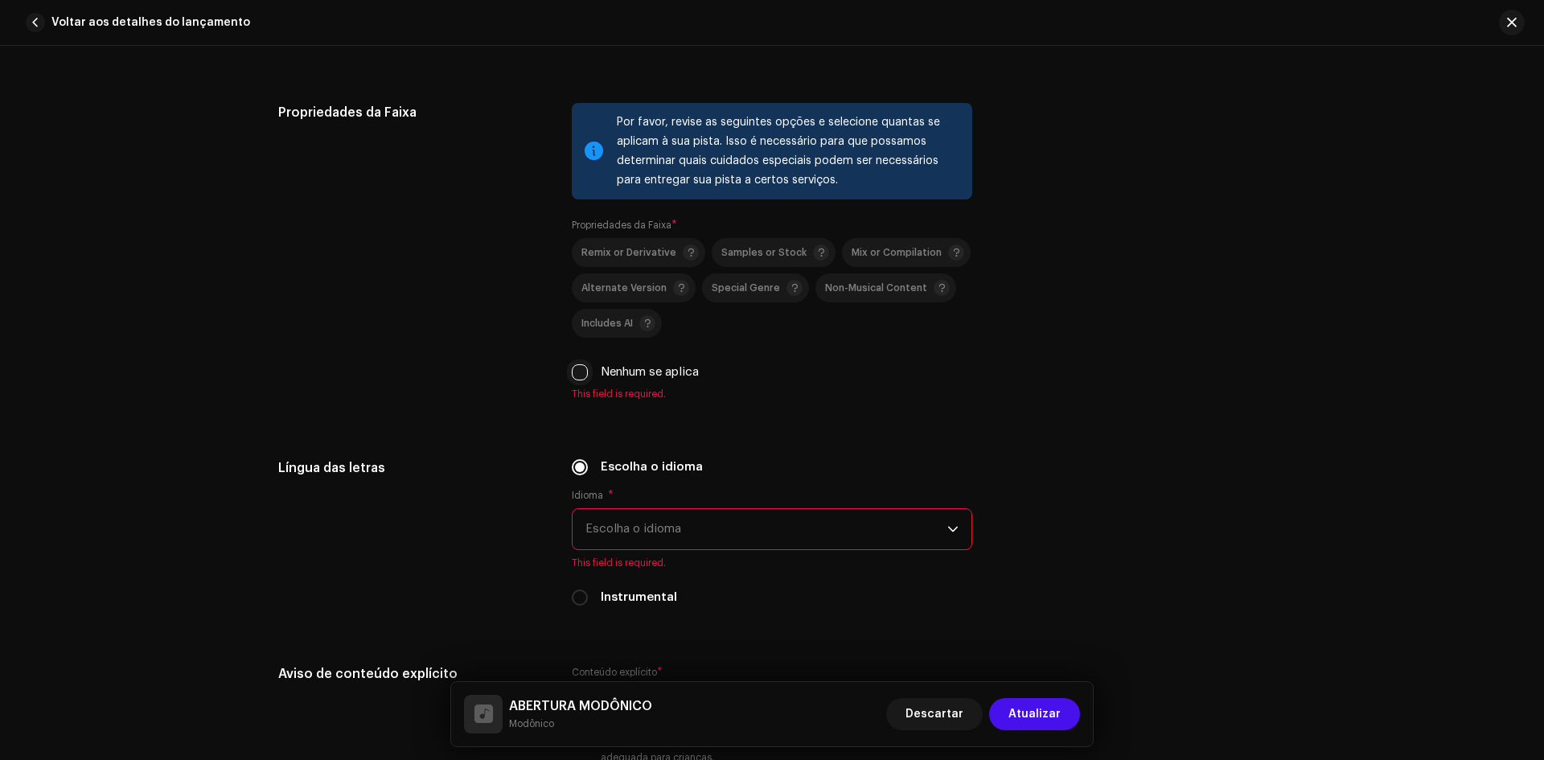
click at [578, 372] on input "Nenhum se aplica" at bounding box center [580, 372] width 16 height 16
checkbox input "true"
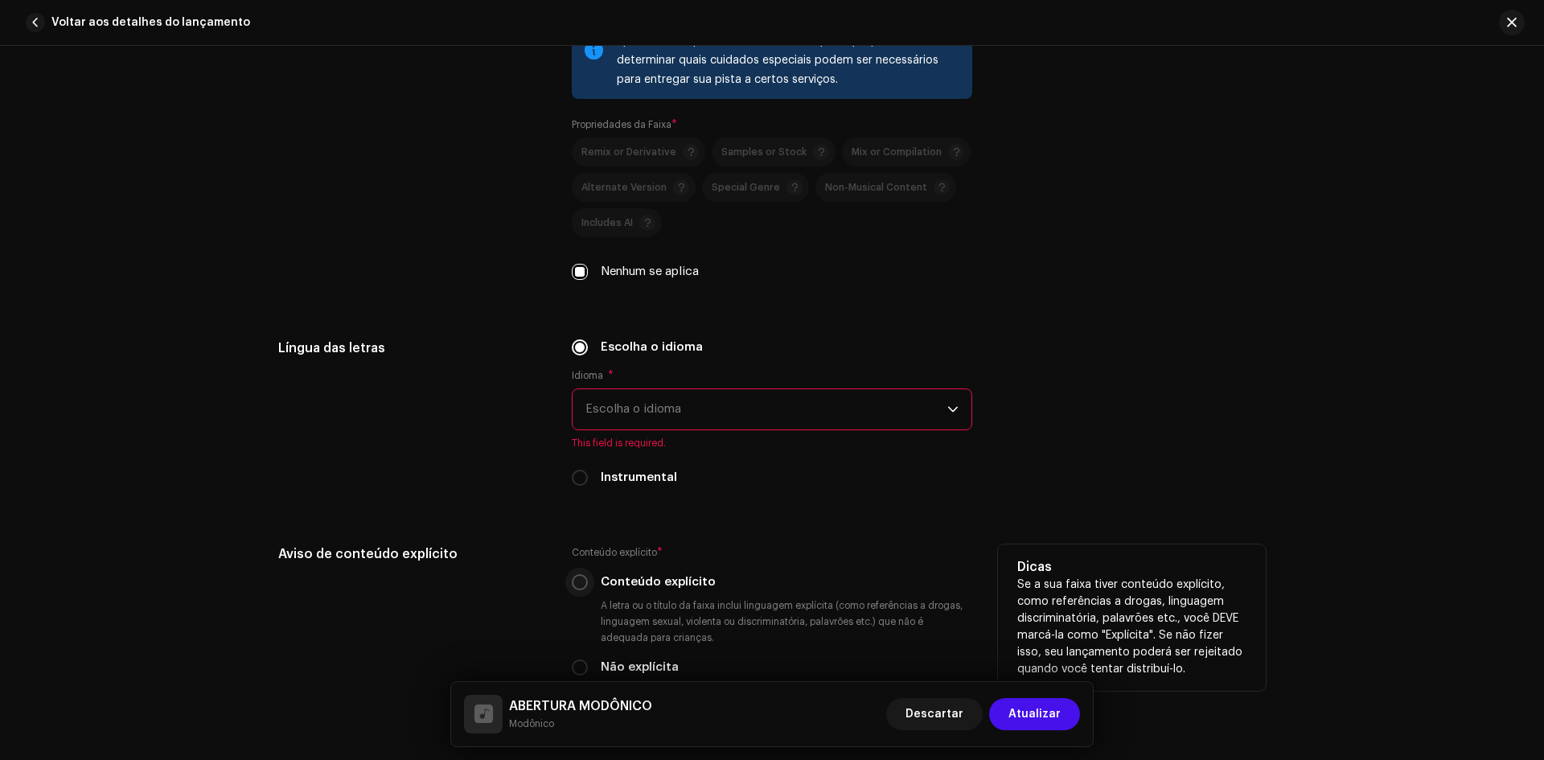
scroll to position [2574, 0]
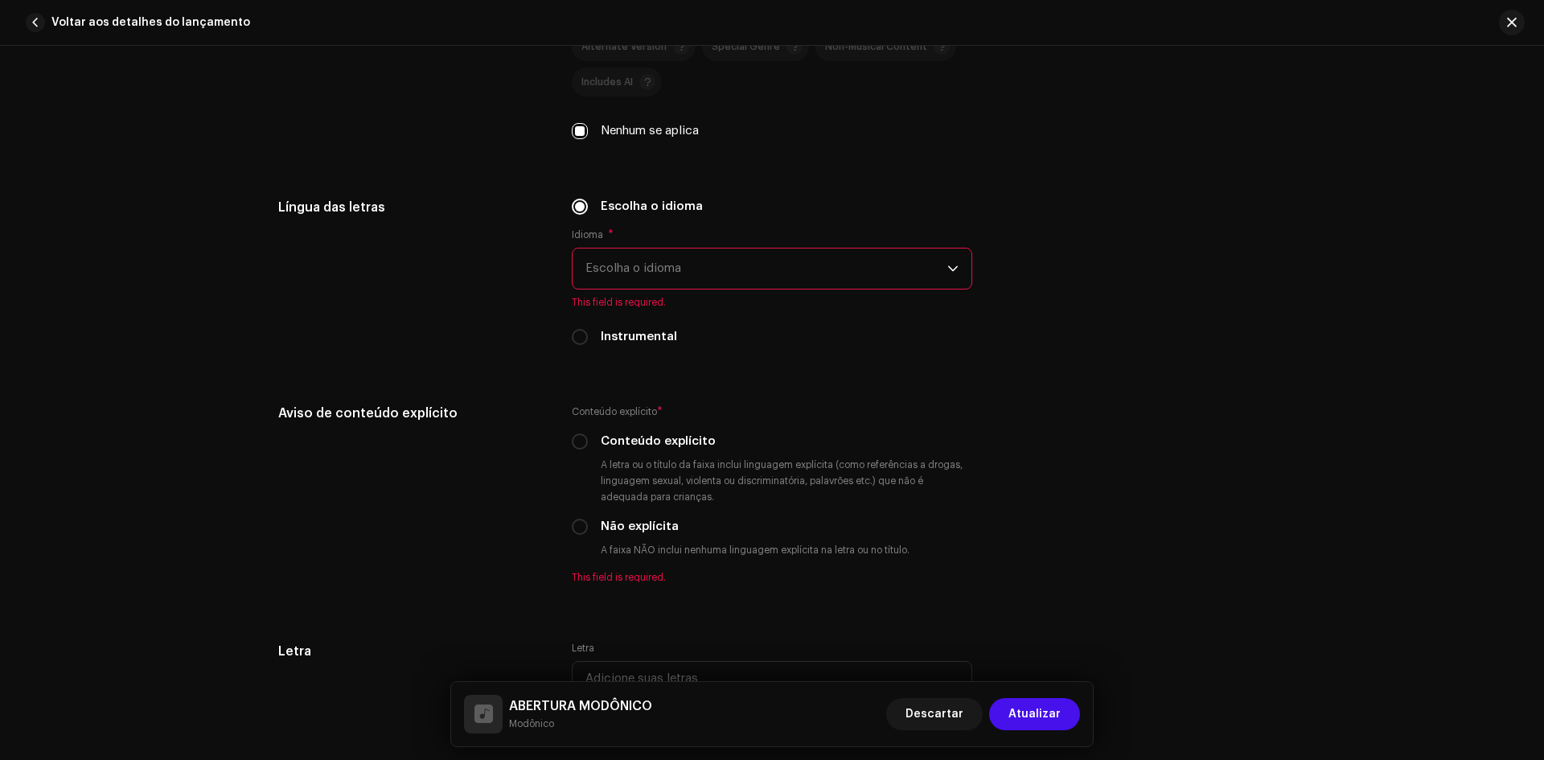
click at [681, 272] on span "Escolha o idioma" at bounding box center [767, 269] width 362 height 40
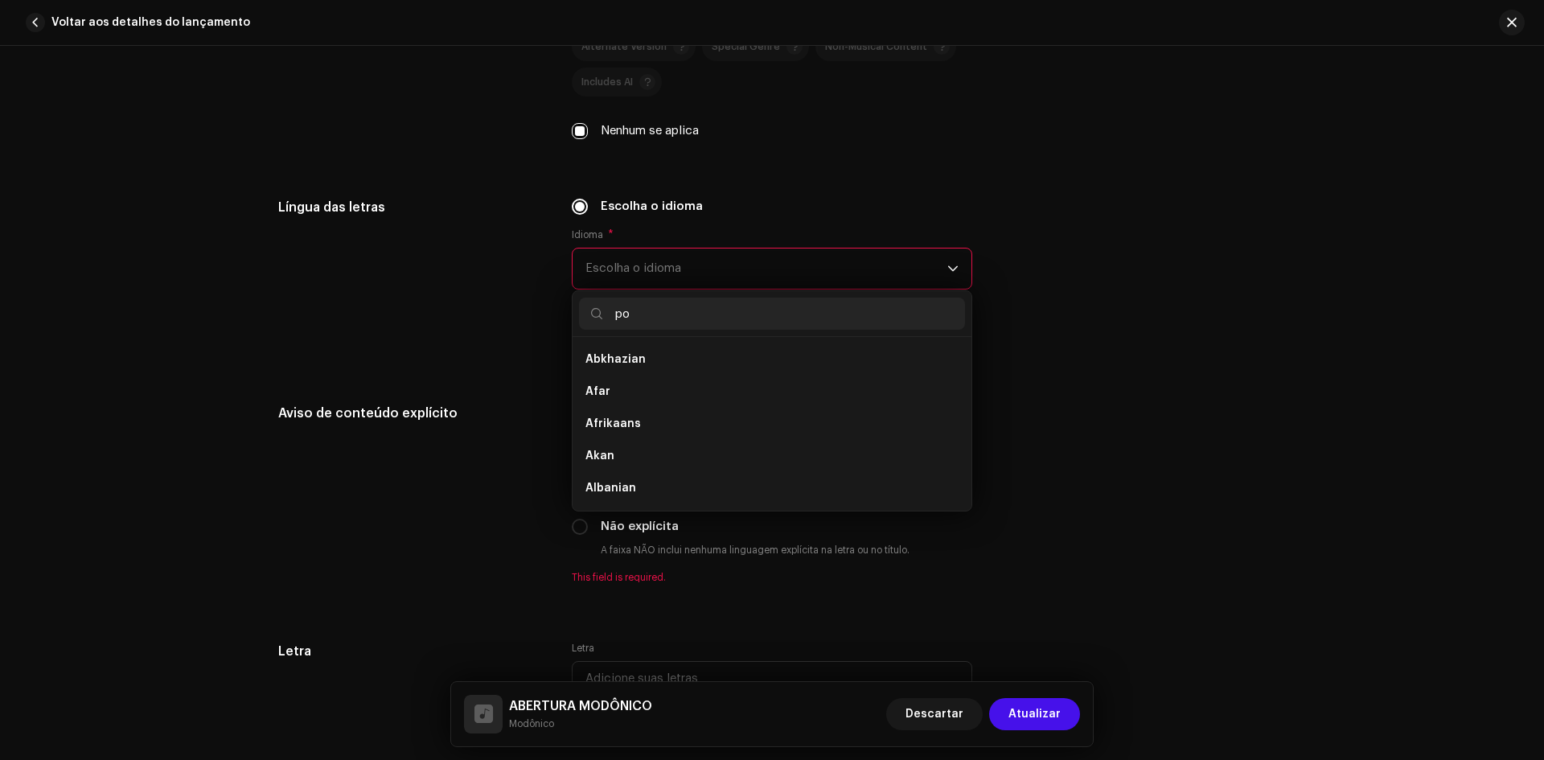
scroll to position [0, 0]
type input "por"
click at [623, 348] on li "Portuguese" at bounding box center [772, 359] width 386 height 32
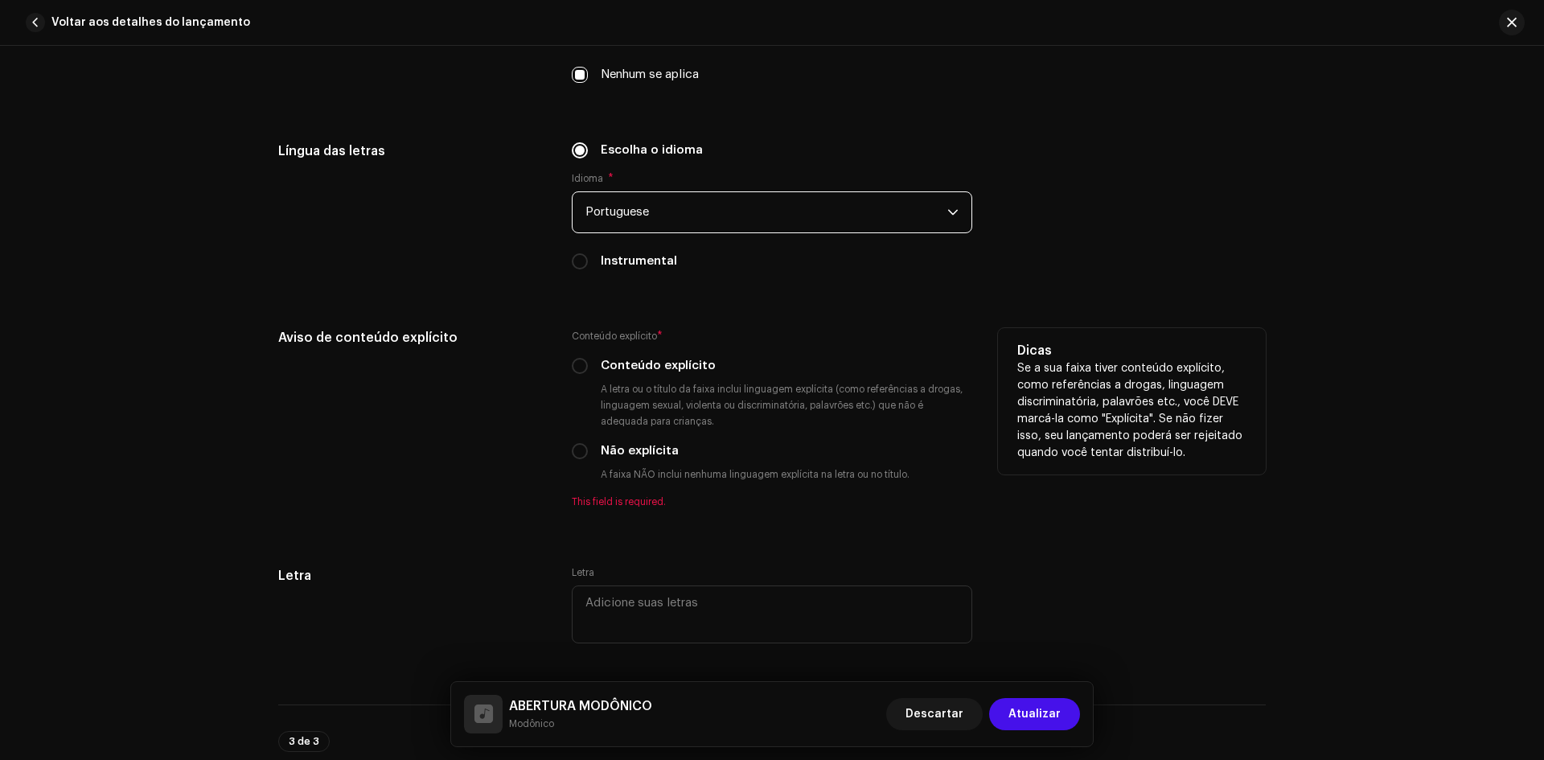
scroll to position [2655, 0]
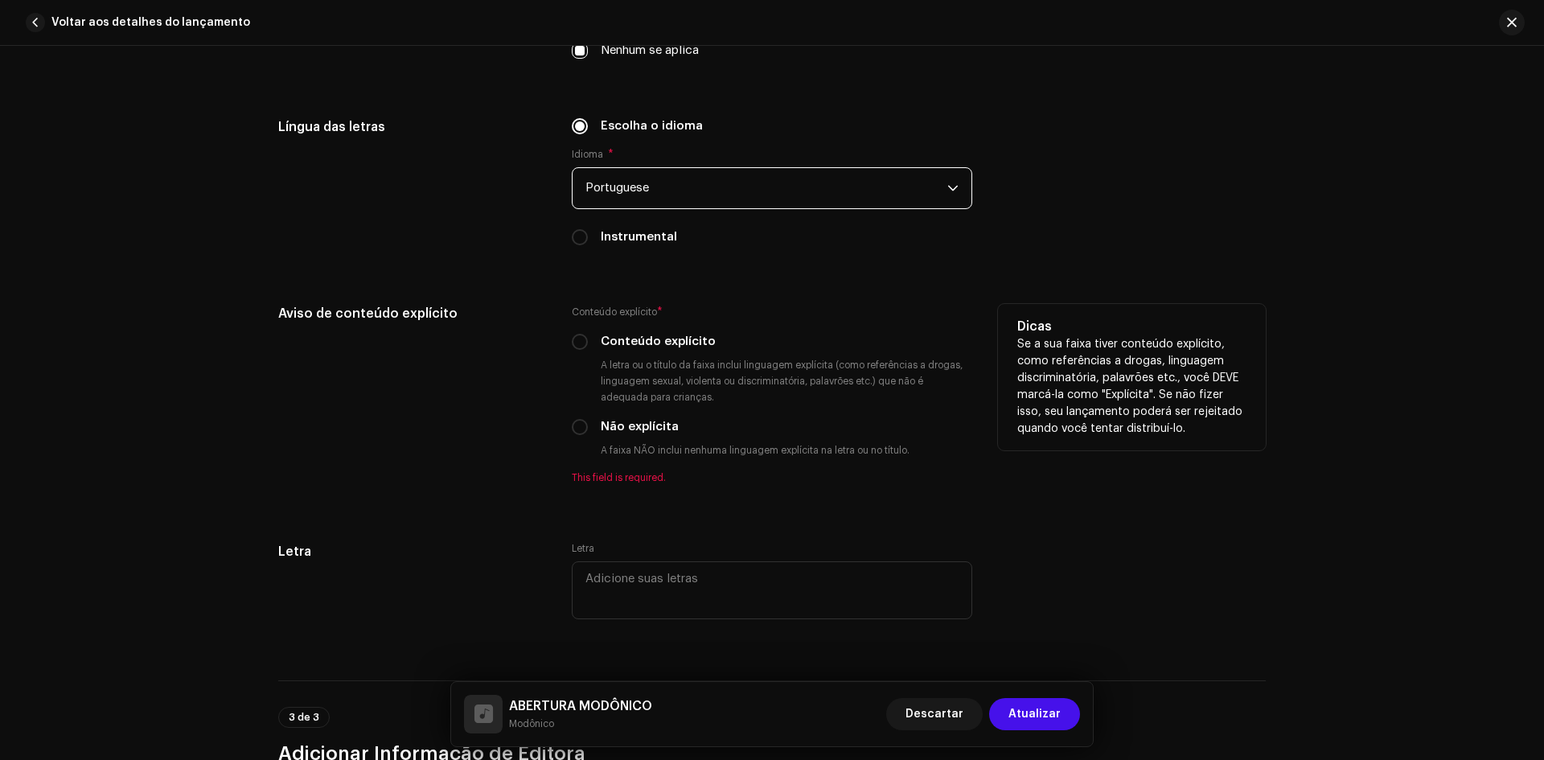
click at [578, 438] on div "Conteúdo explícito * Conteúdo explícito A letra ou o título da faixa inclui lin…" at bounding box center [772, 394] width 401 height 180
click at [576, 428] on input "Não explícita" at bounding box center [580, 427] width 16 height 16
radio input "true"
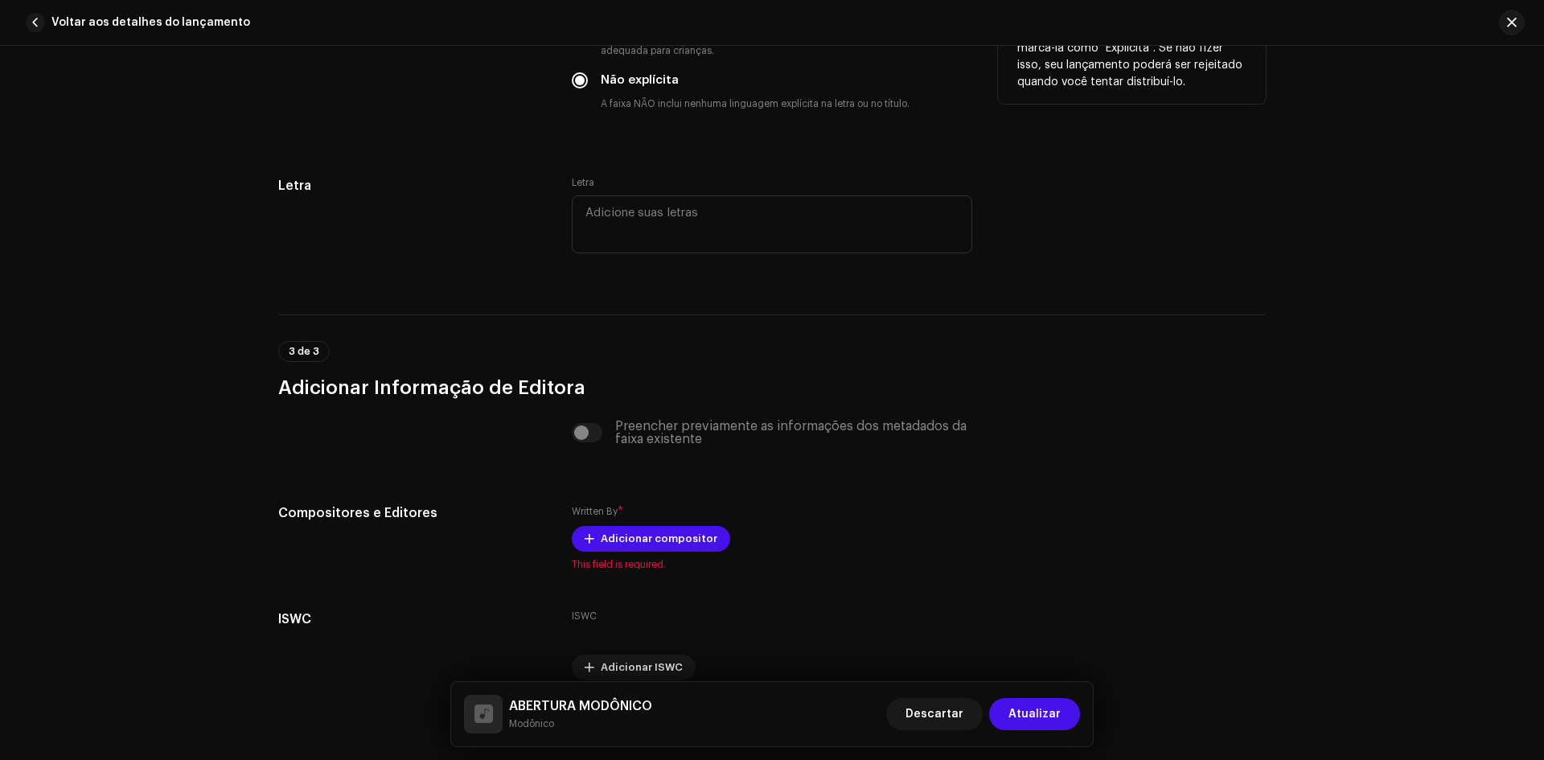
scroll to position [3076, 0]
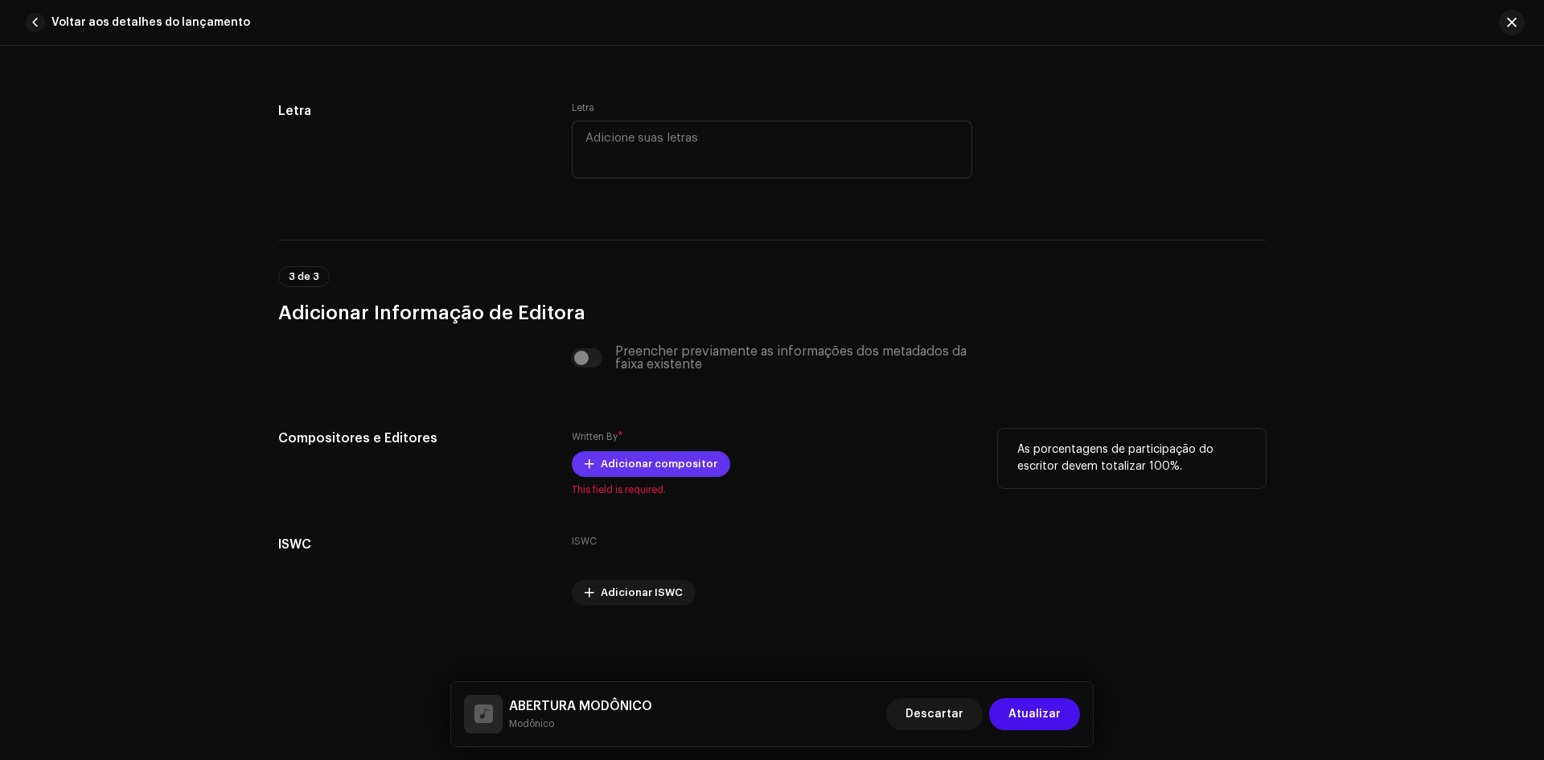
click at [619, 463] on span "Adicionar compositor" at bounding box center [659, 464] width 117 height 32
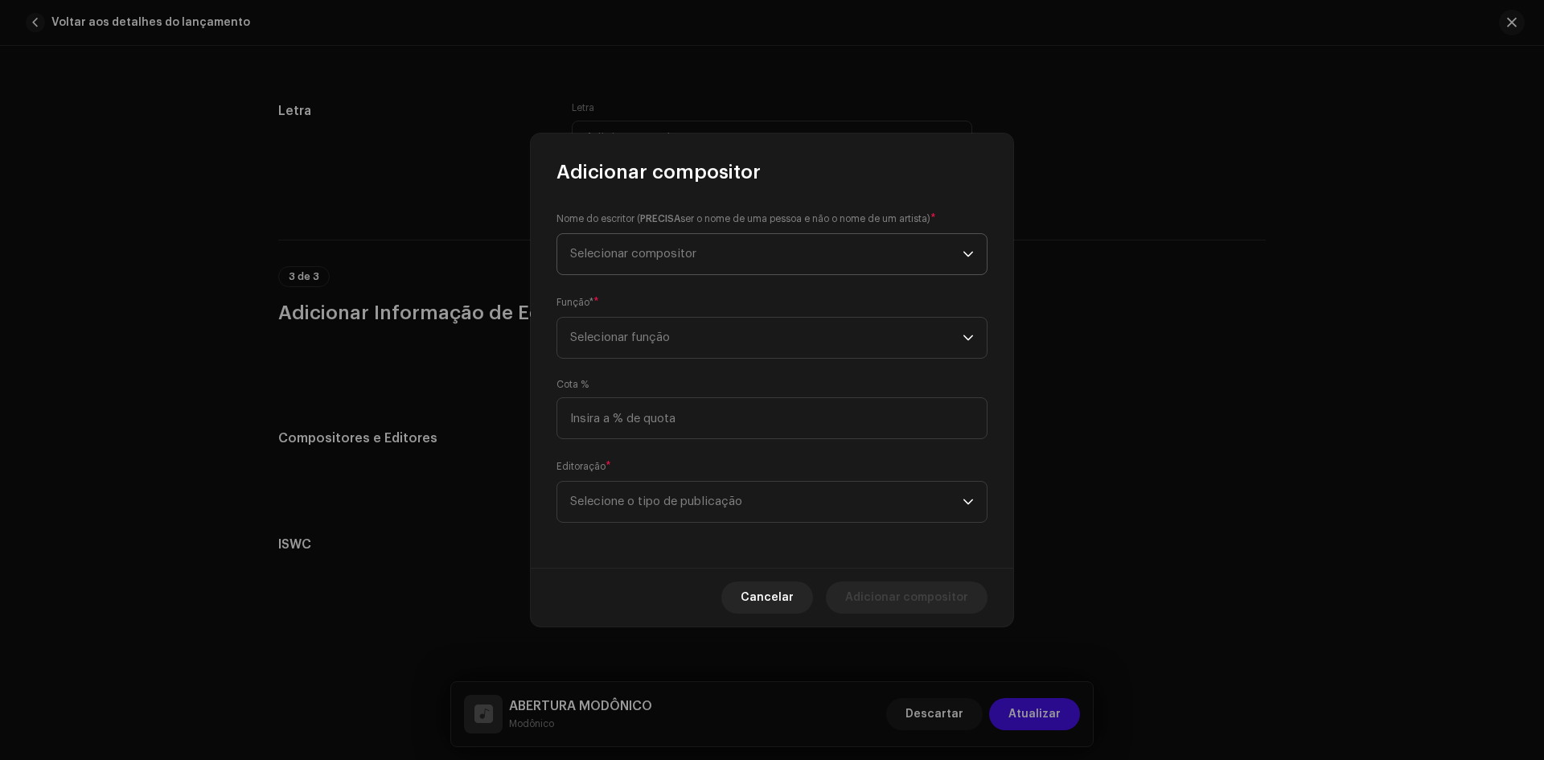
click at [668, 267] on span "Selecionar compositor" at bounding box center [766, 254] width 393 height 40
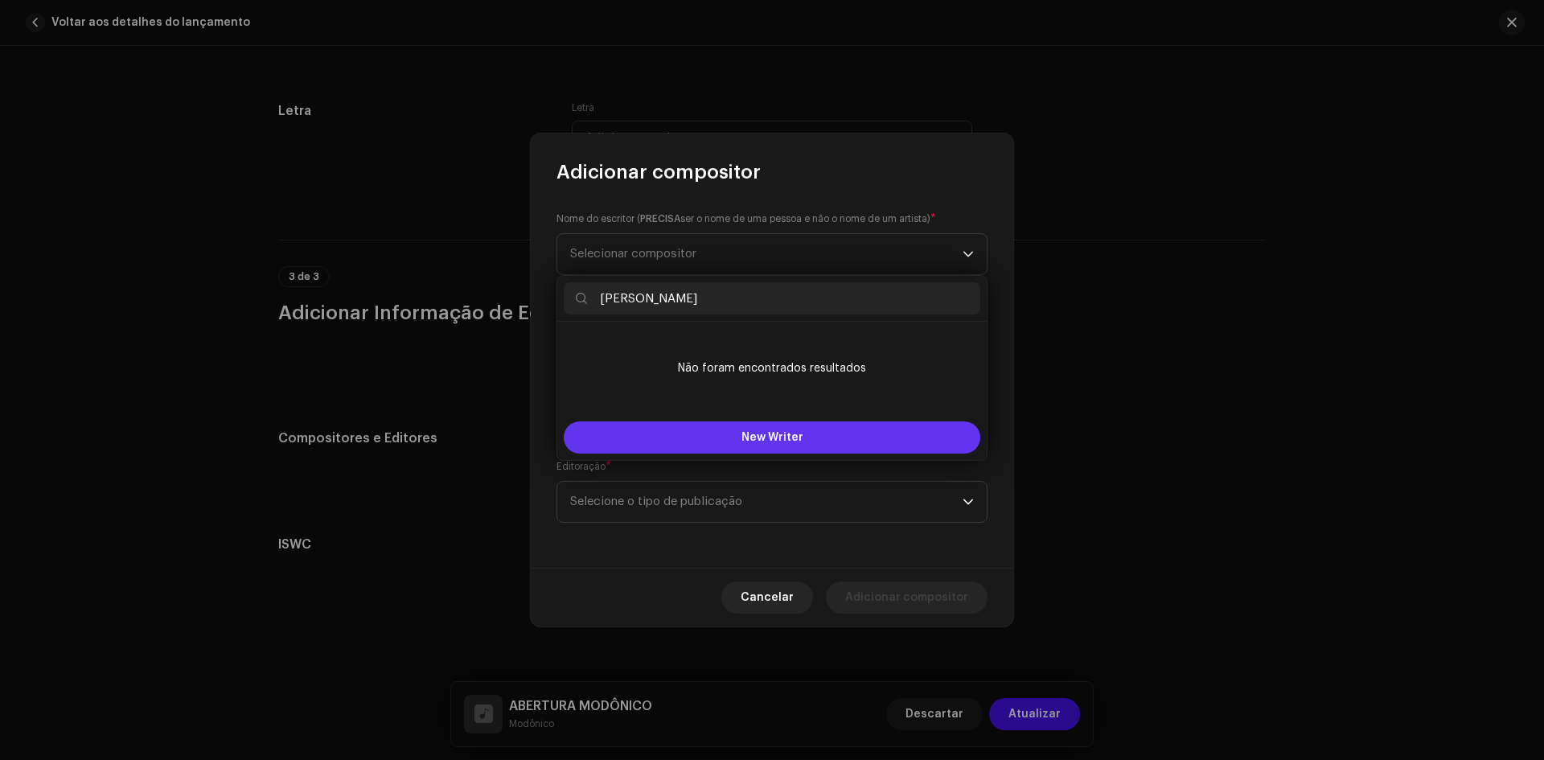
type input "Pedro Paulo"
click at [723, 433] on button "New Writer" at bounding box center [772, 438] width 417 height 32
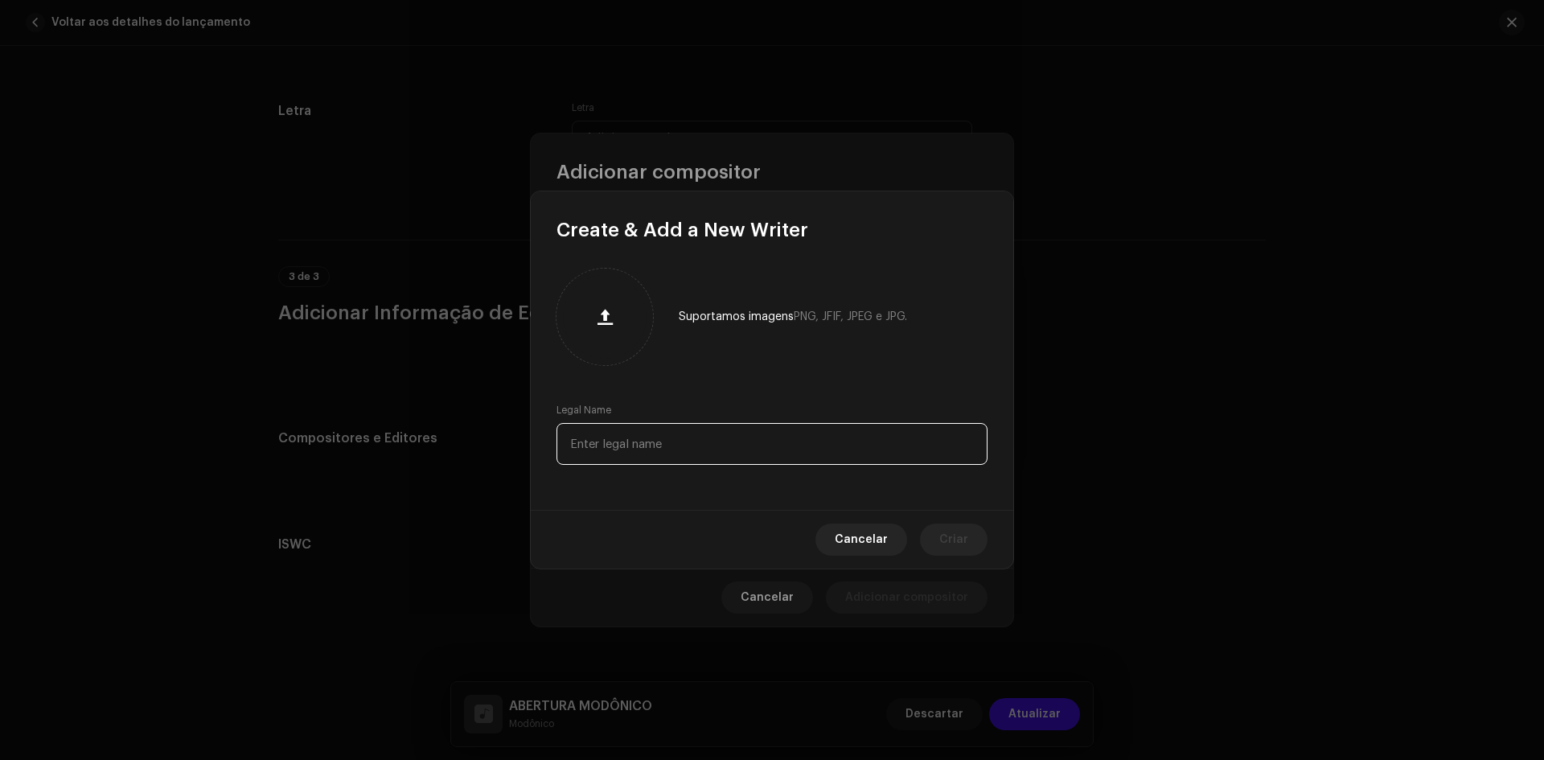
click at [713, 447] on input "text" at bounding box center [772, 444] width 431 height 42
type input "Pedro Paulo"
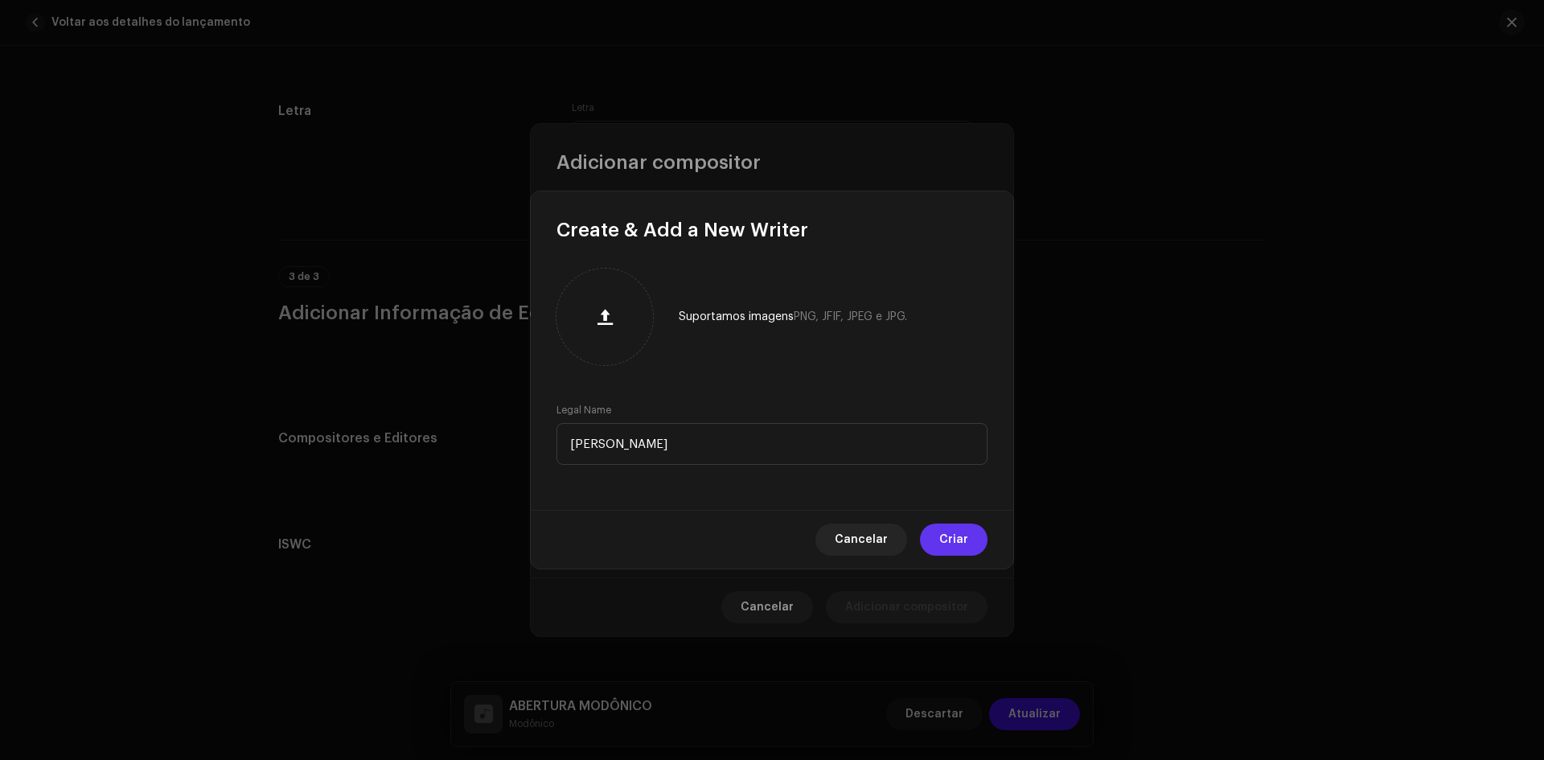
click at [960, 534] on span "Criar" at bounding box center [954, 540] width 29 height 32
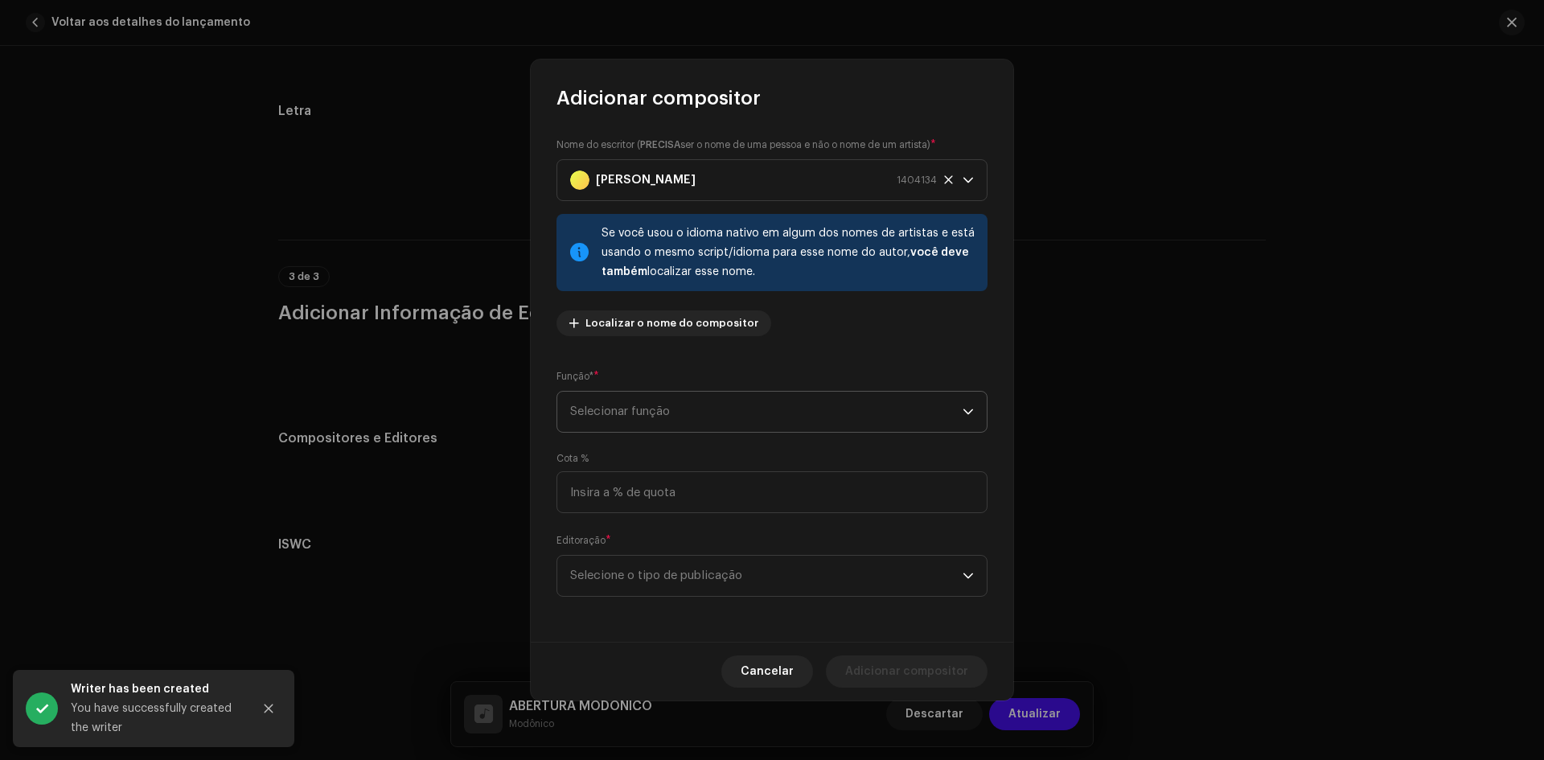
click at [693, 414] on span "Selecionar função" at bounding box center [766, 412] width 393 height 40
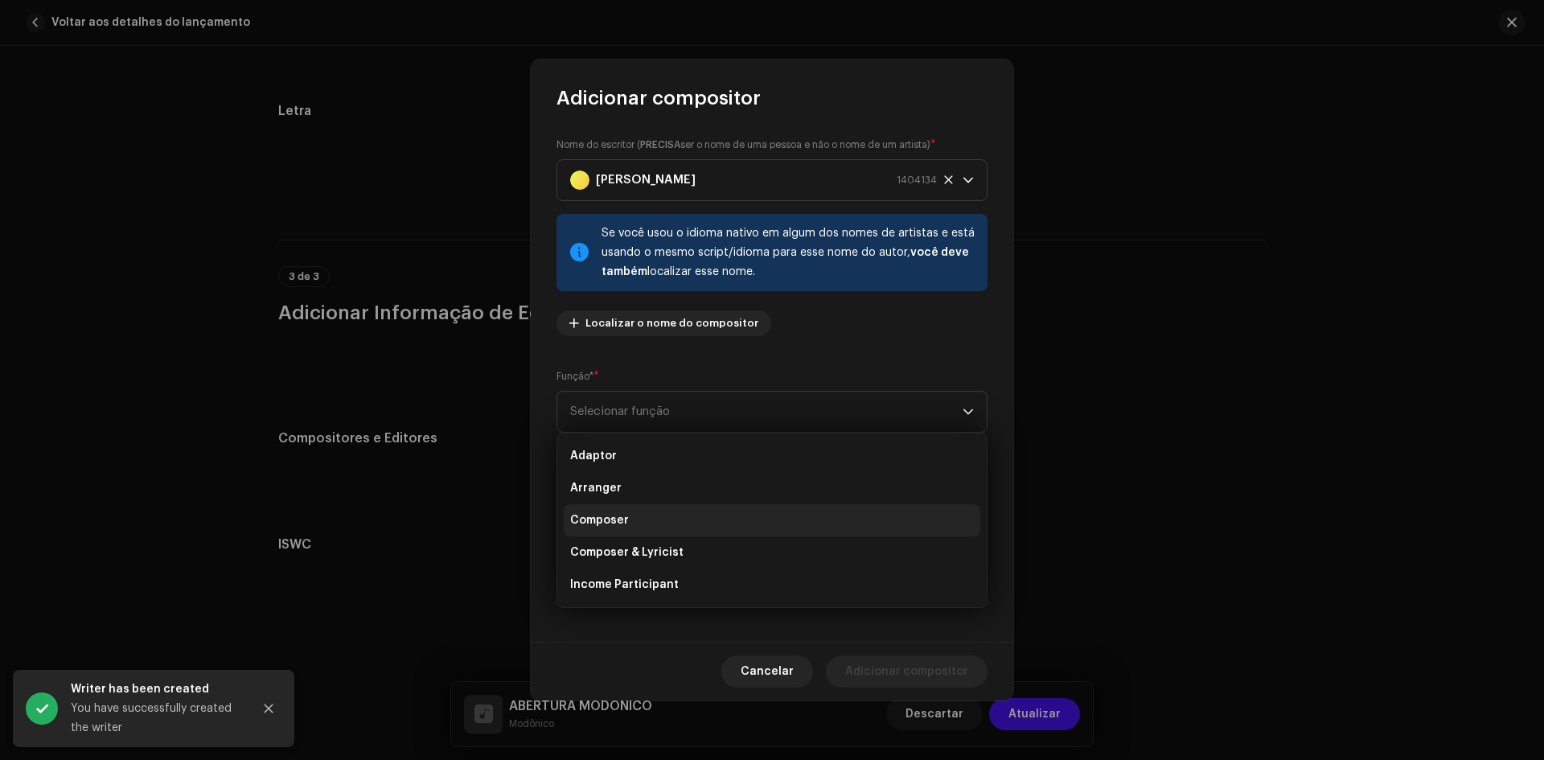
click at [656, 521] on li "Composer" at bounding box center [772, 520] width 417 height 32
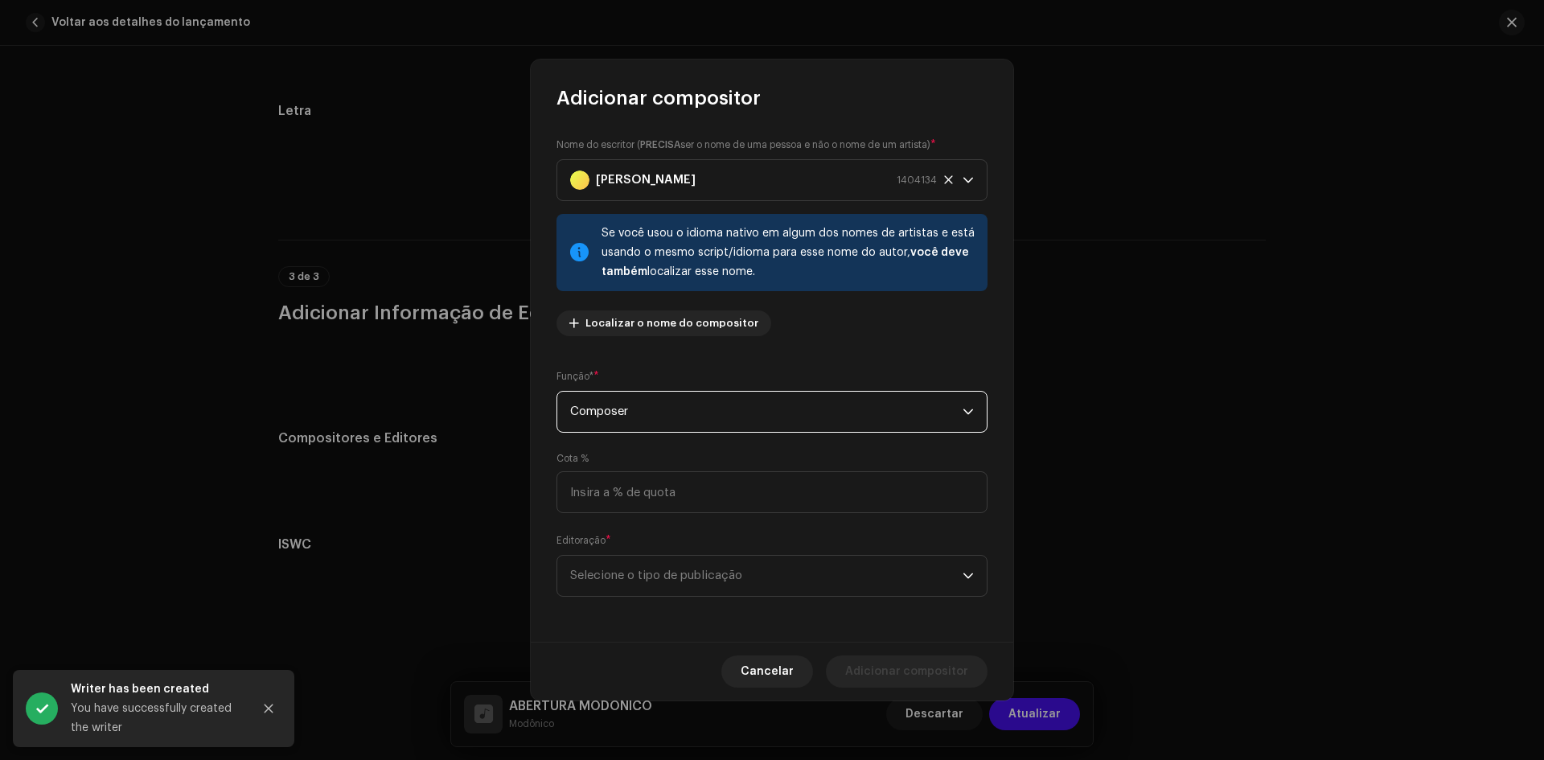
click at [673, 426] on span "Composer" at bounding box center [766, 412] width 393 height 40
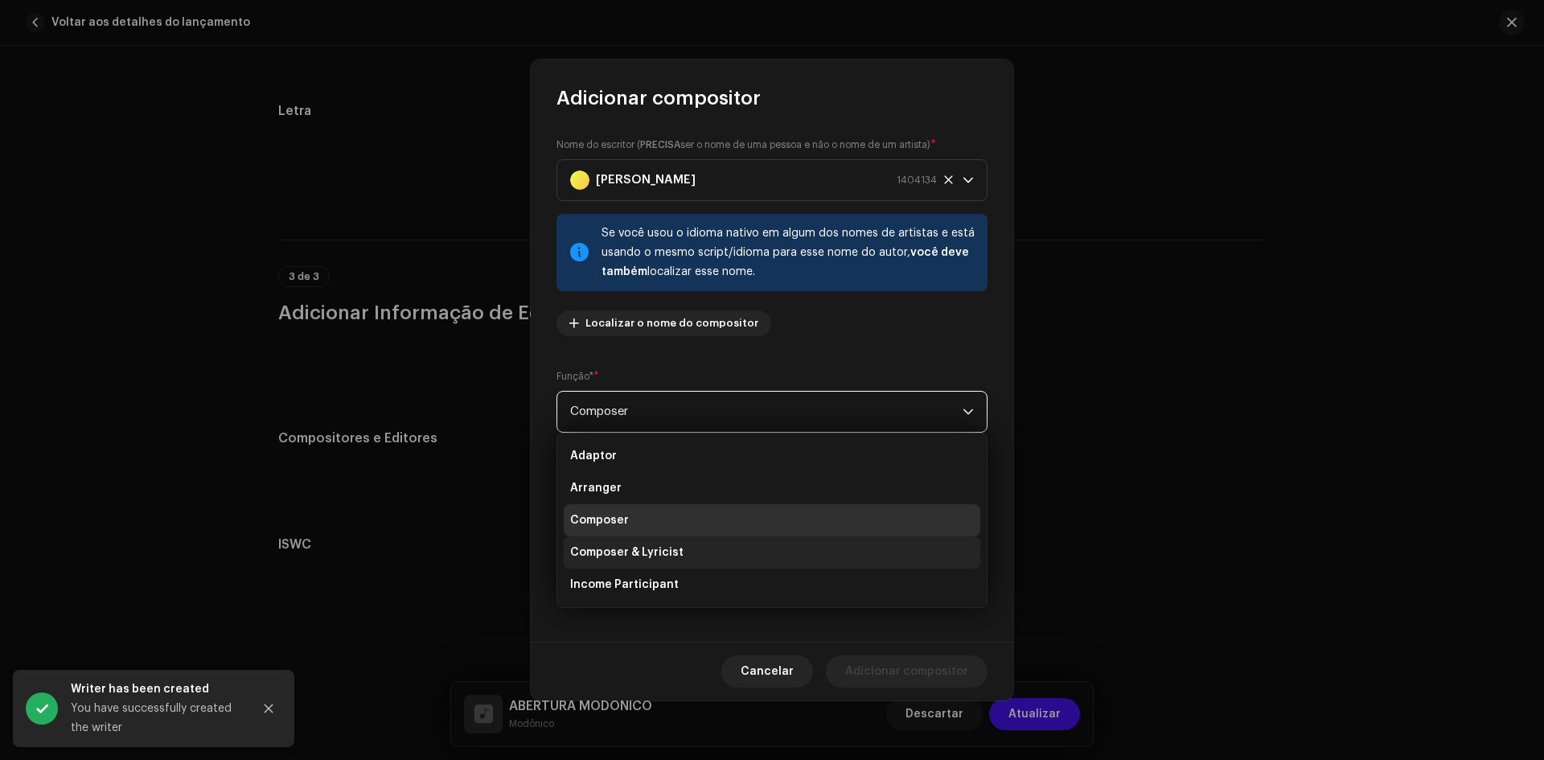
click at [654, 546] on span "Composer & Lyricist" at bounding box center [626, 553] width 113 height 16
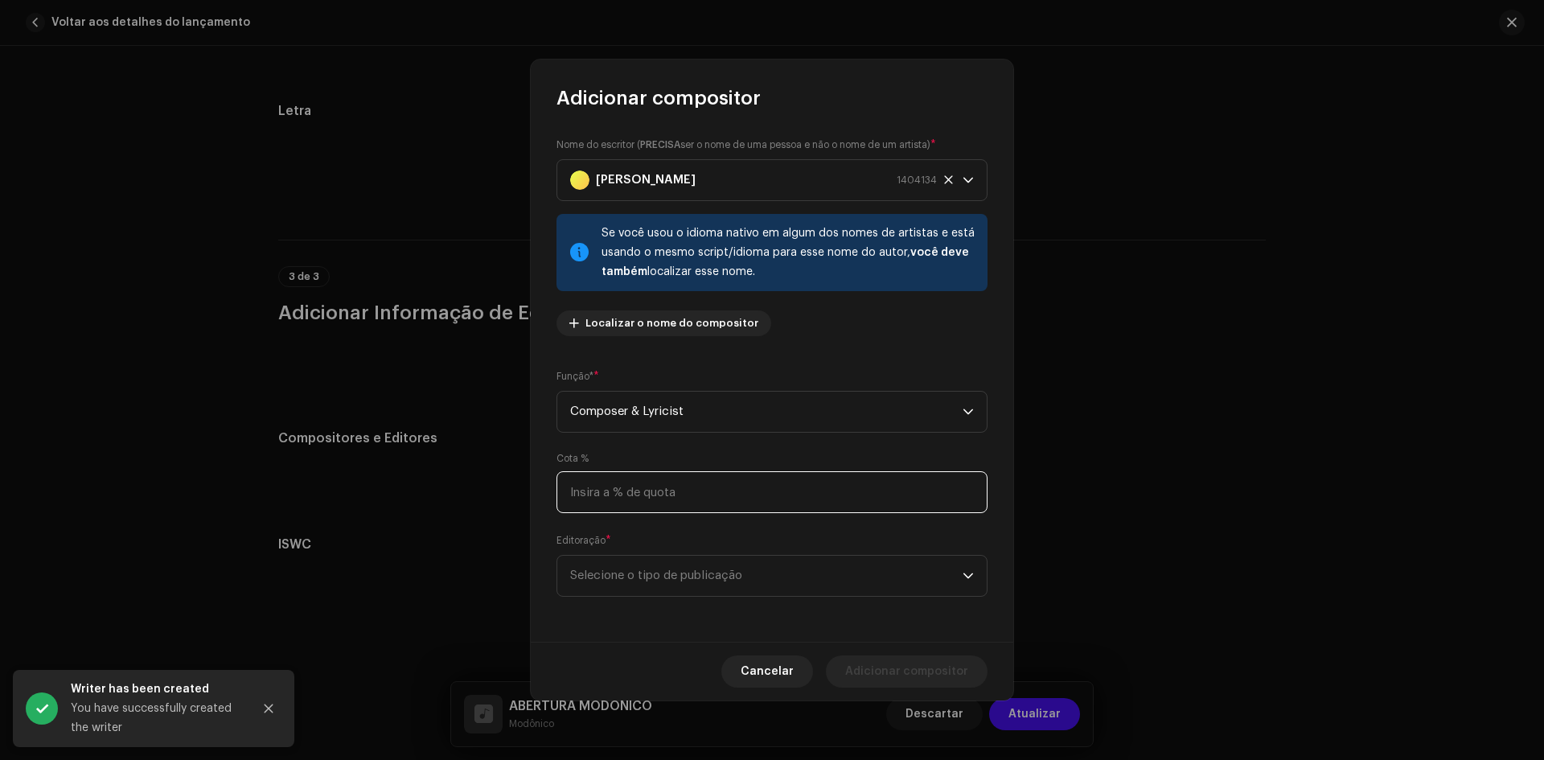
click at [676, 502] on input at bounding box center [772, 492] width 431 height 42
type input "100,00"
click at [650, 602] on div "Nome do escritor ( PRECISA ser o nome de uma pessoa e não o nome de um artista)…" at bounding box center [772, 376] width 483 height 531
click at [650, 597] on div "Nome do escritor ( PRECISA ser o nome de uma pessoa e não o nome de um artista)…" at bounding box center [772, 376] width 483 height 531
click at [649, 592] on span "Selecione o tipo de publicação" at bounding box center [766, 576] width 393 height 40
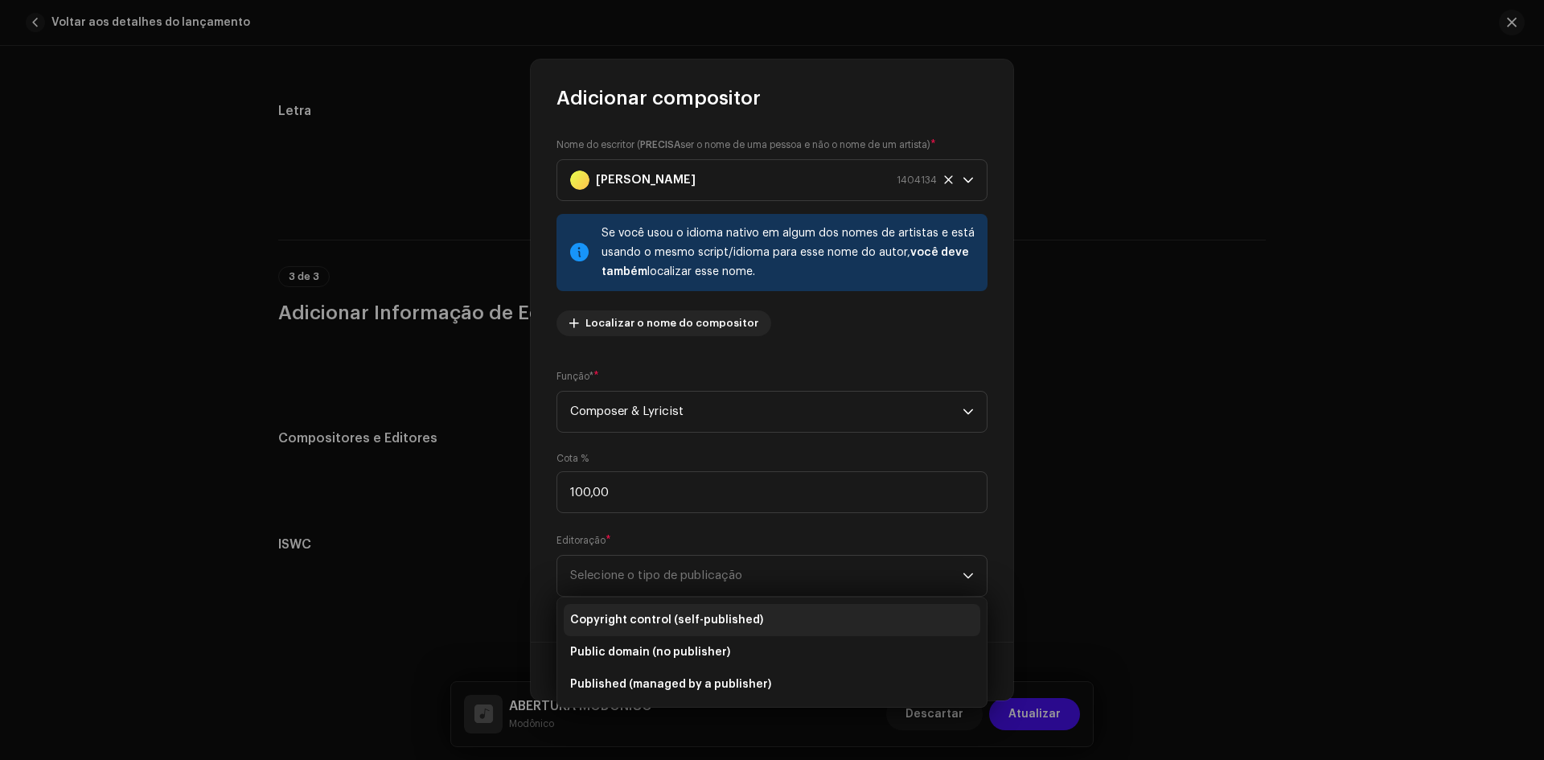
click at [638, 631] on li "Copyright control (self-published)" at bounding box center [772, 620] width 417 height 32
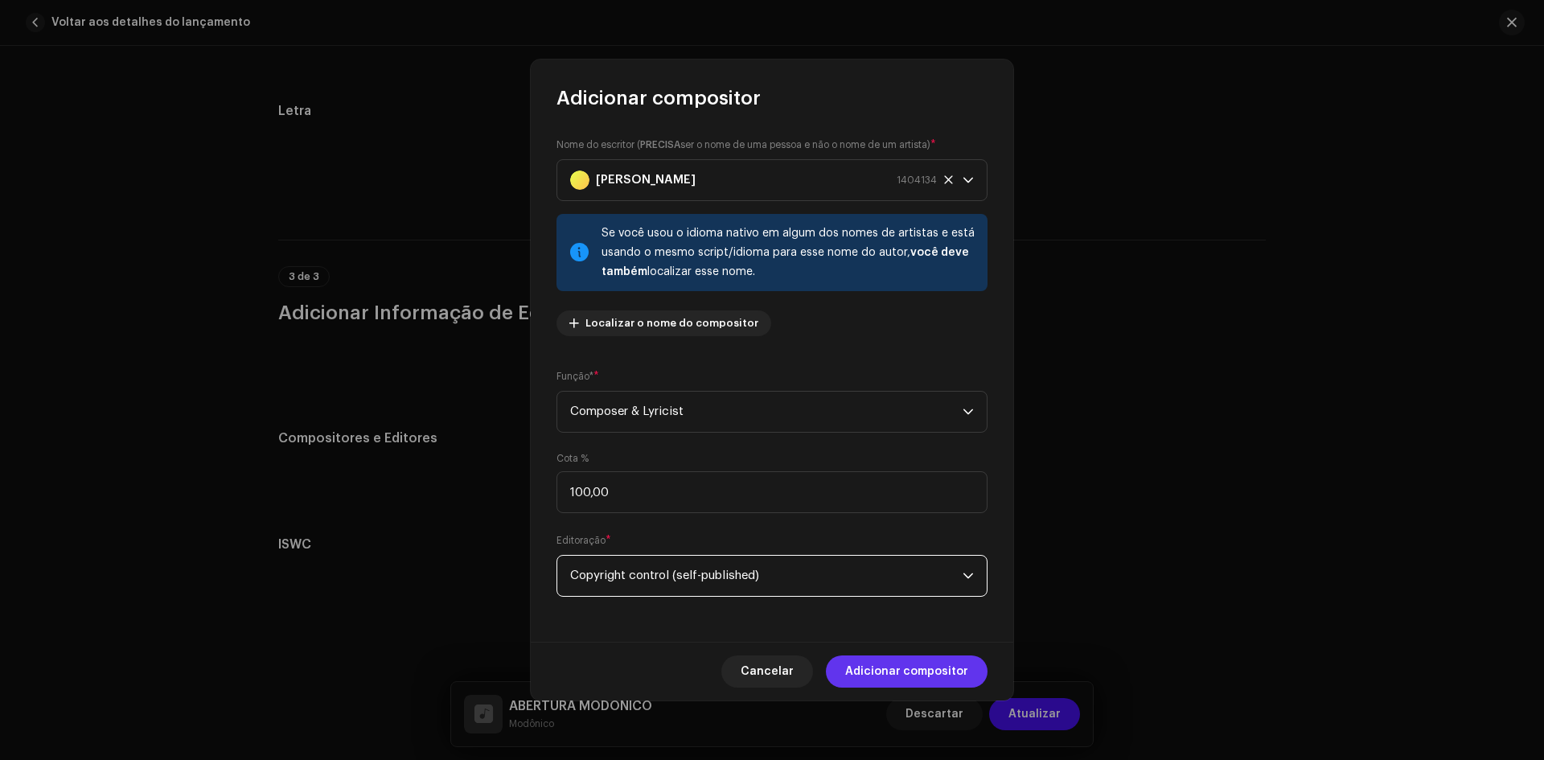
click at [911, 670] on span "Adicionar compositor" at bounding box center [906, 672] width 123 height 32
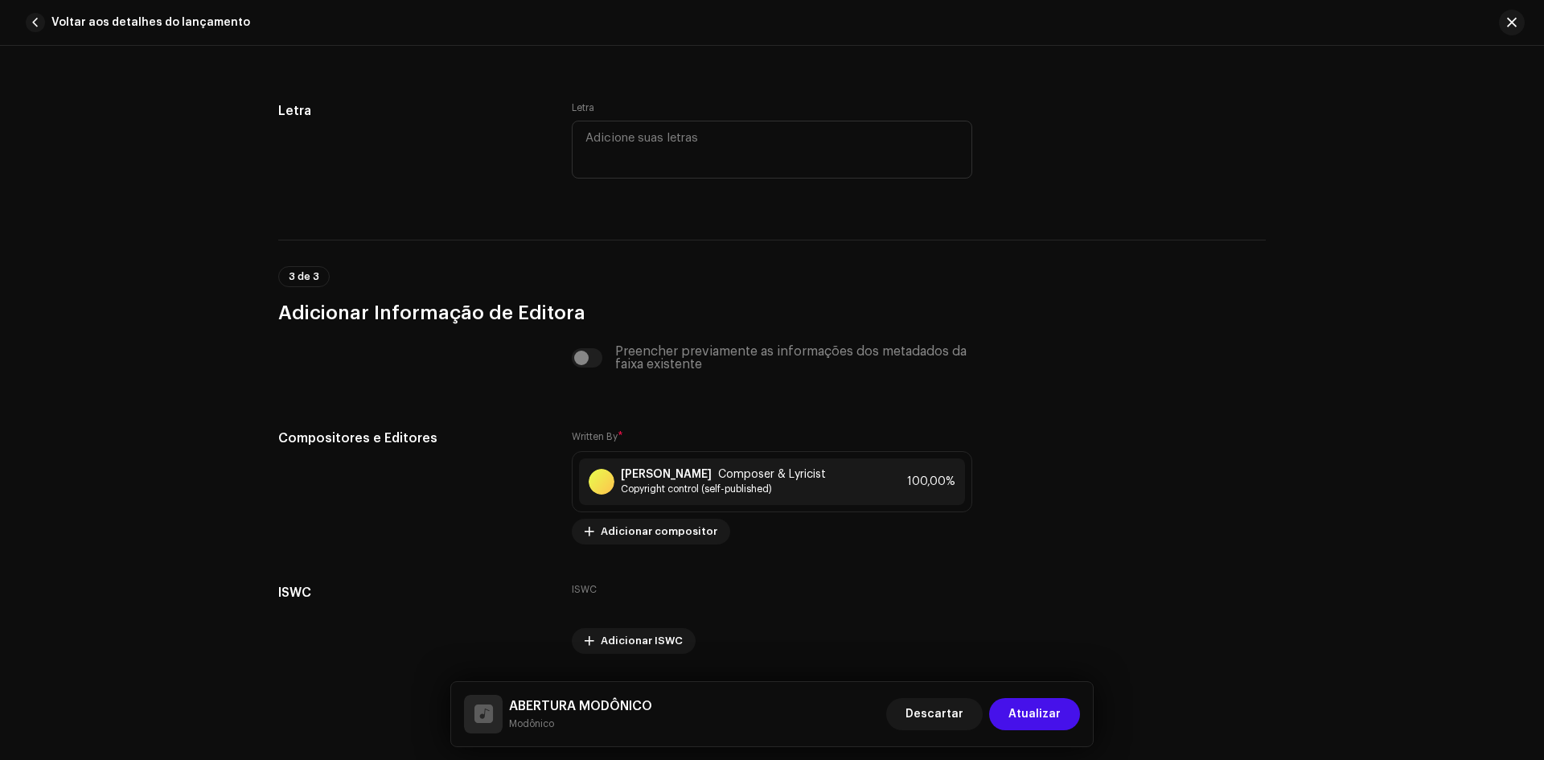
scroll to position [3124, 0]
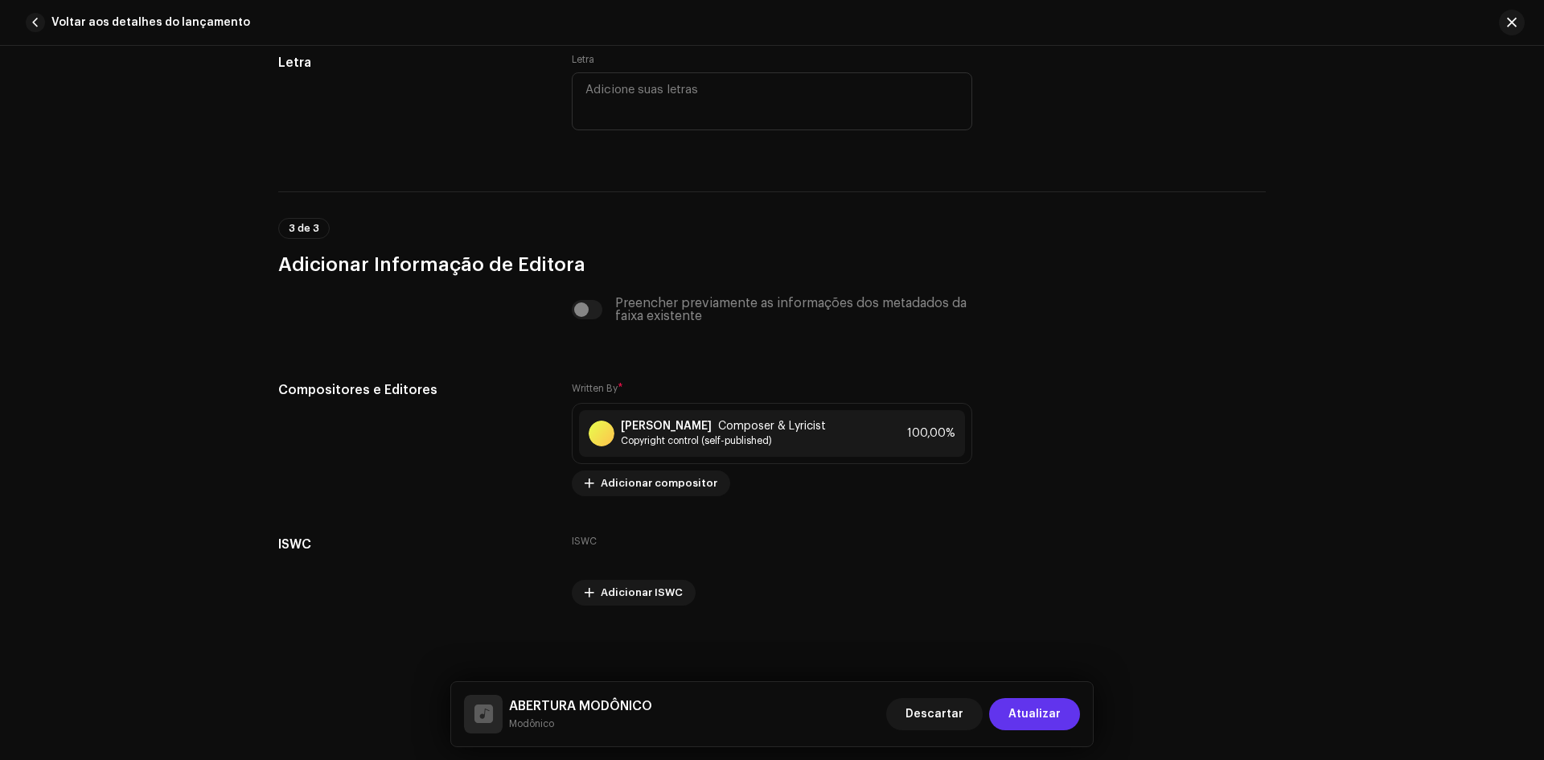
click at [1034, 709] on span "Atualizar" at bounding box center [1035, 714] width 52 height 32
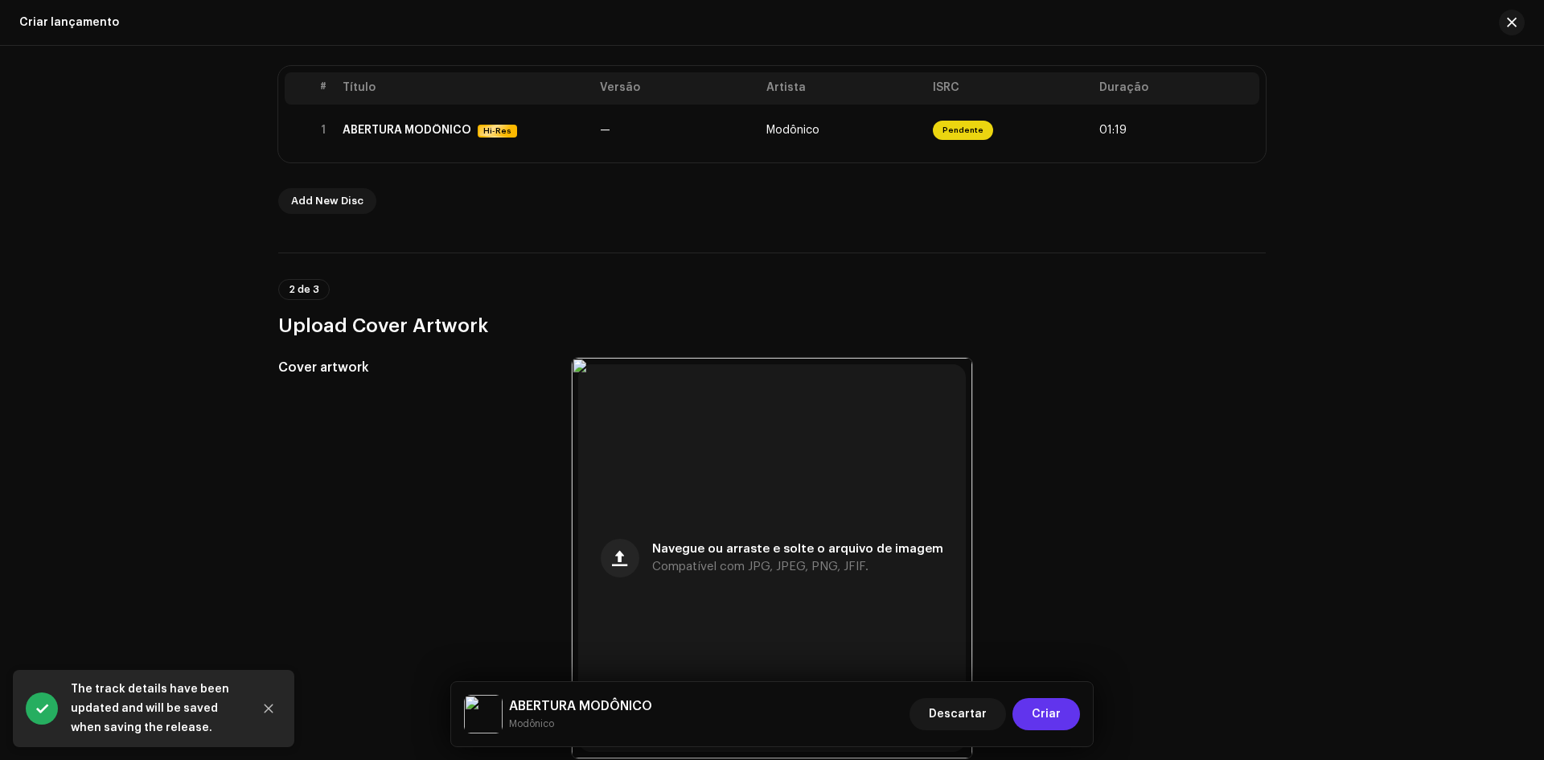
scroll to position [513, 0]
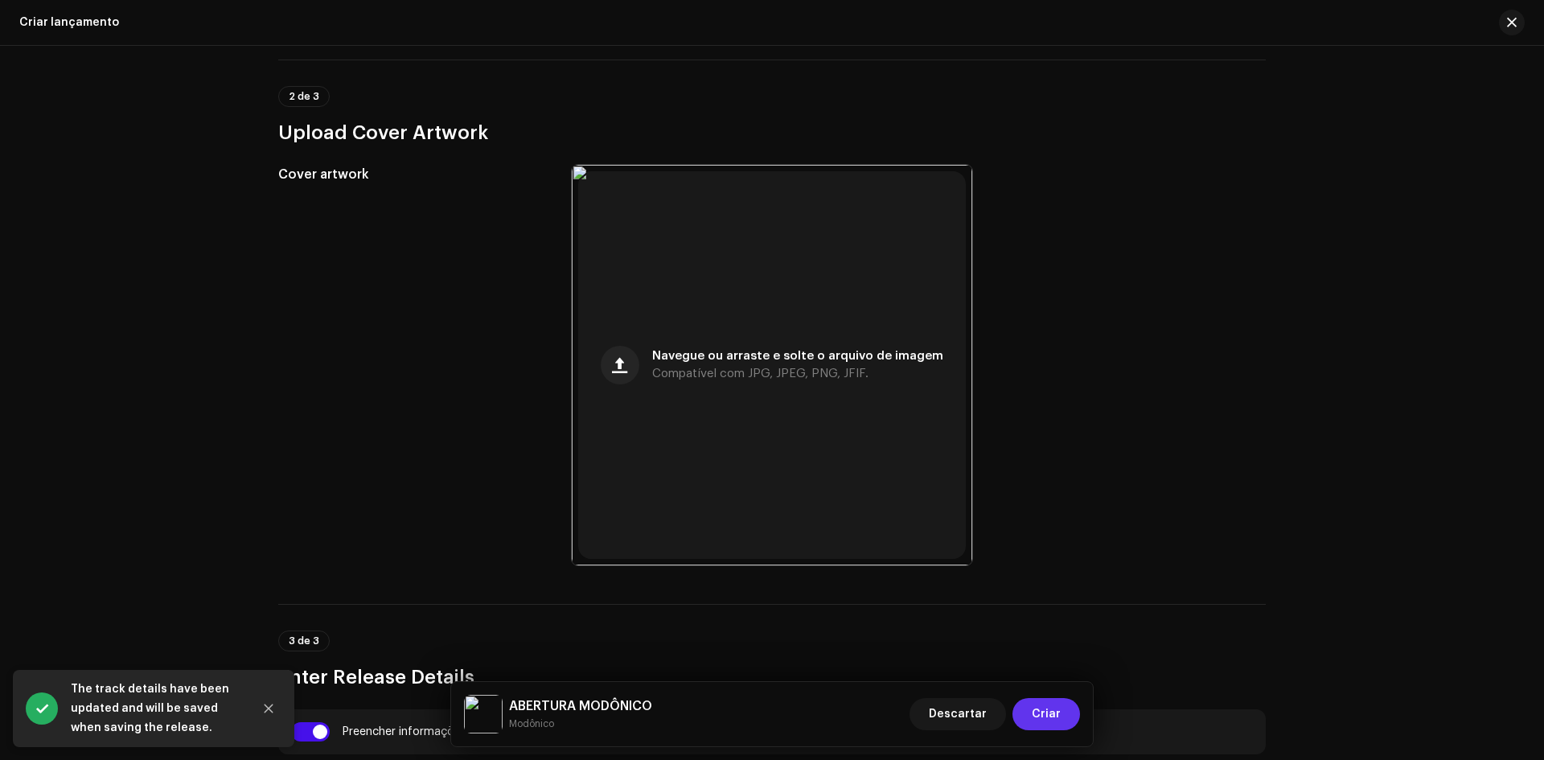
click at [1049, 705] on span "Criar" at bounding box center [1046, 714] width 29 height 32
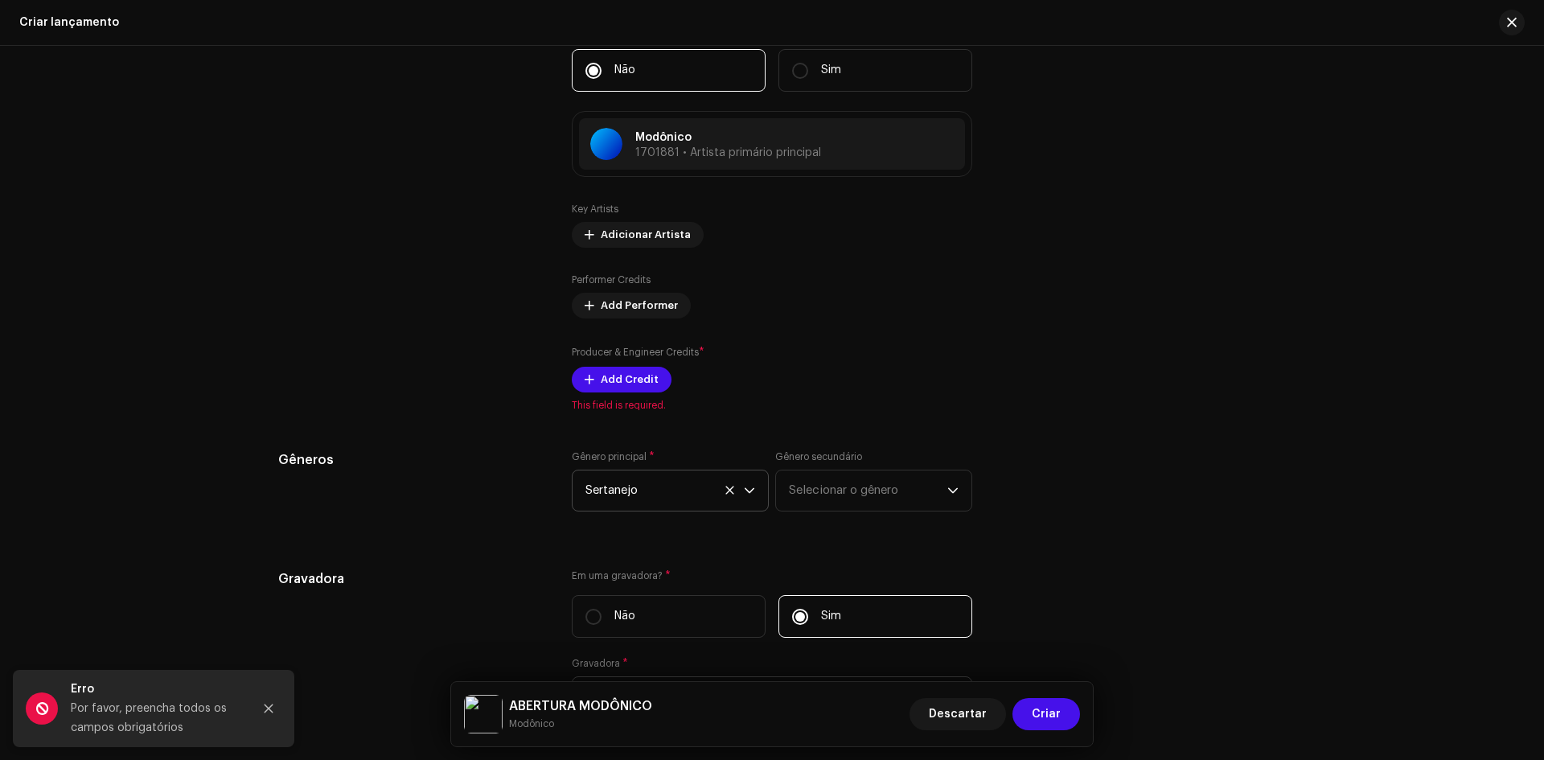
scroll to position [1881, 0]
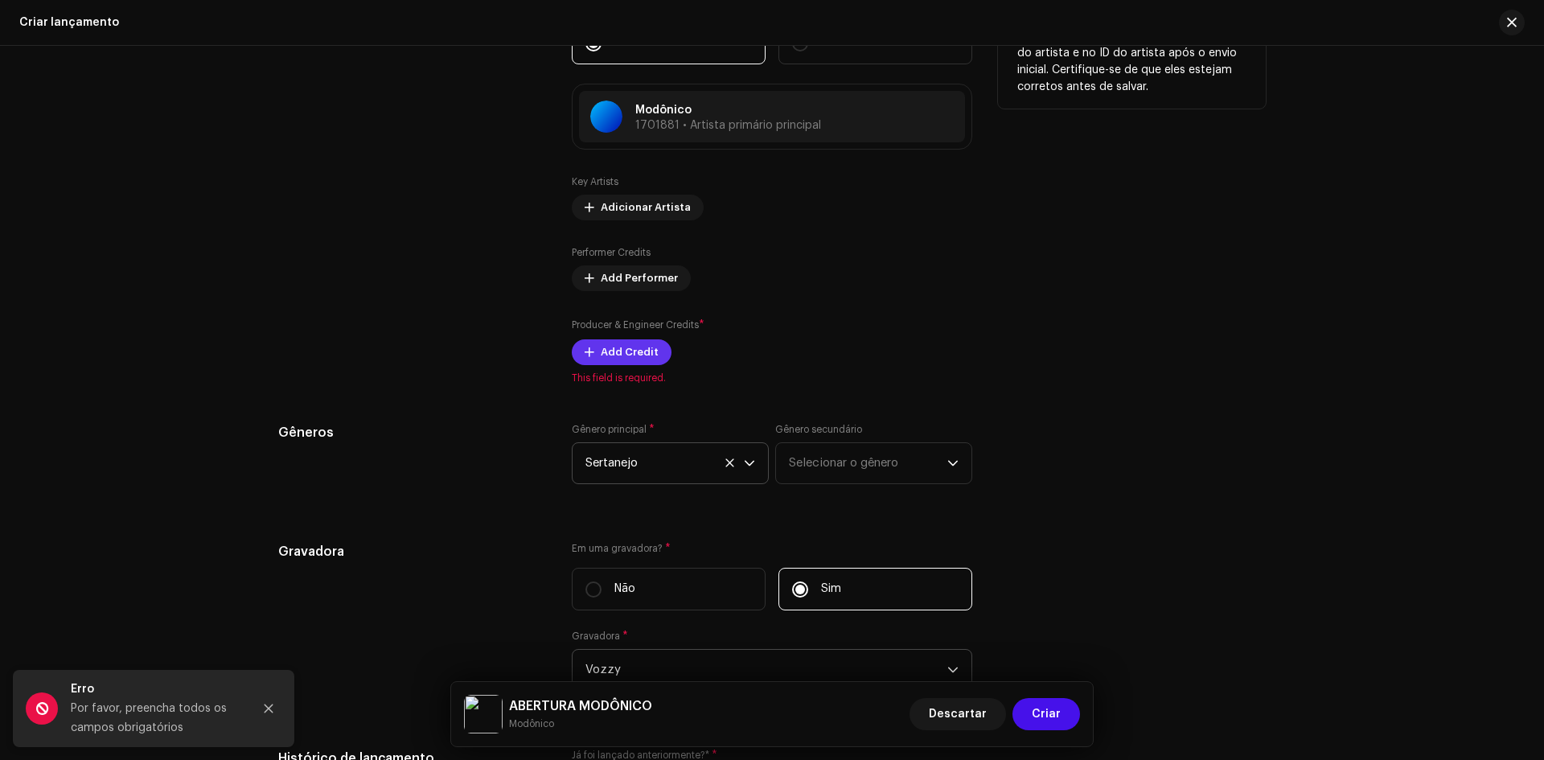
click at [631, 351] on span "Add Credit" at bounding box center [630, 352] width 58 height 32
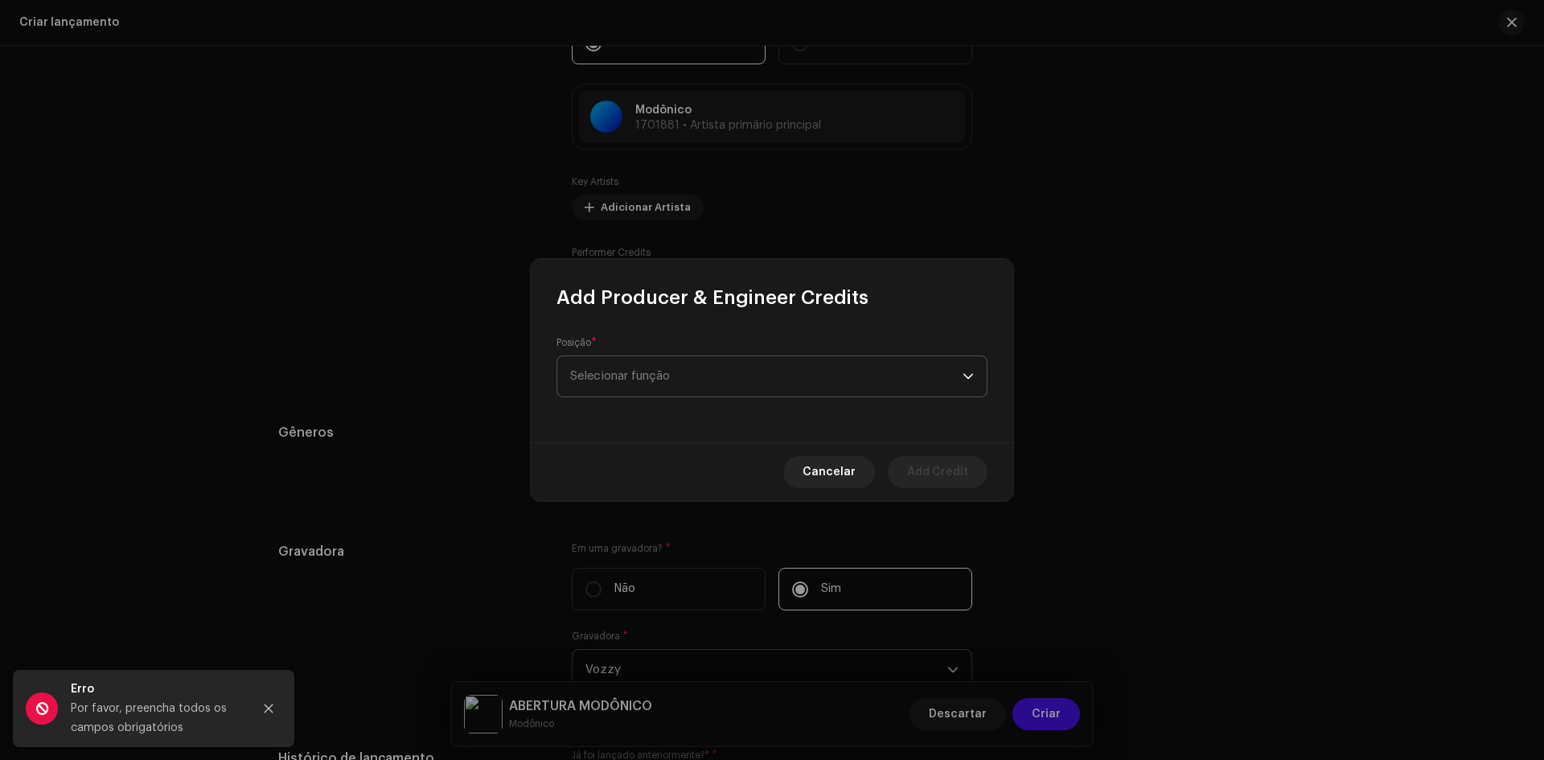
click at [681, 378] on span "Selecionar função" at bounding box center [766, 376] width 393 height 40
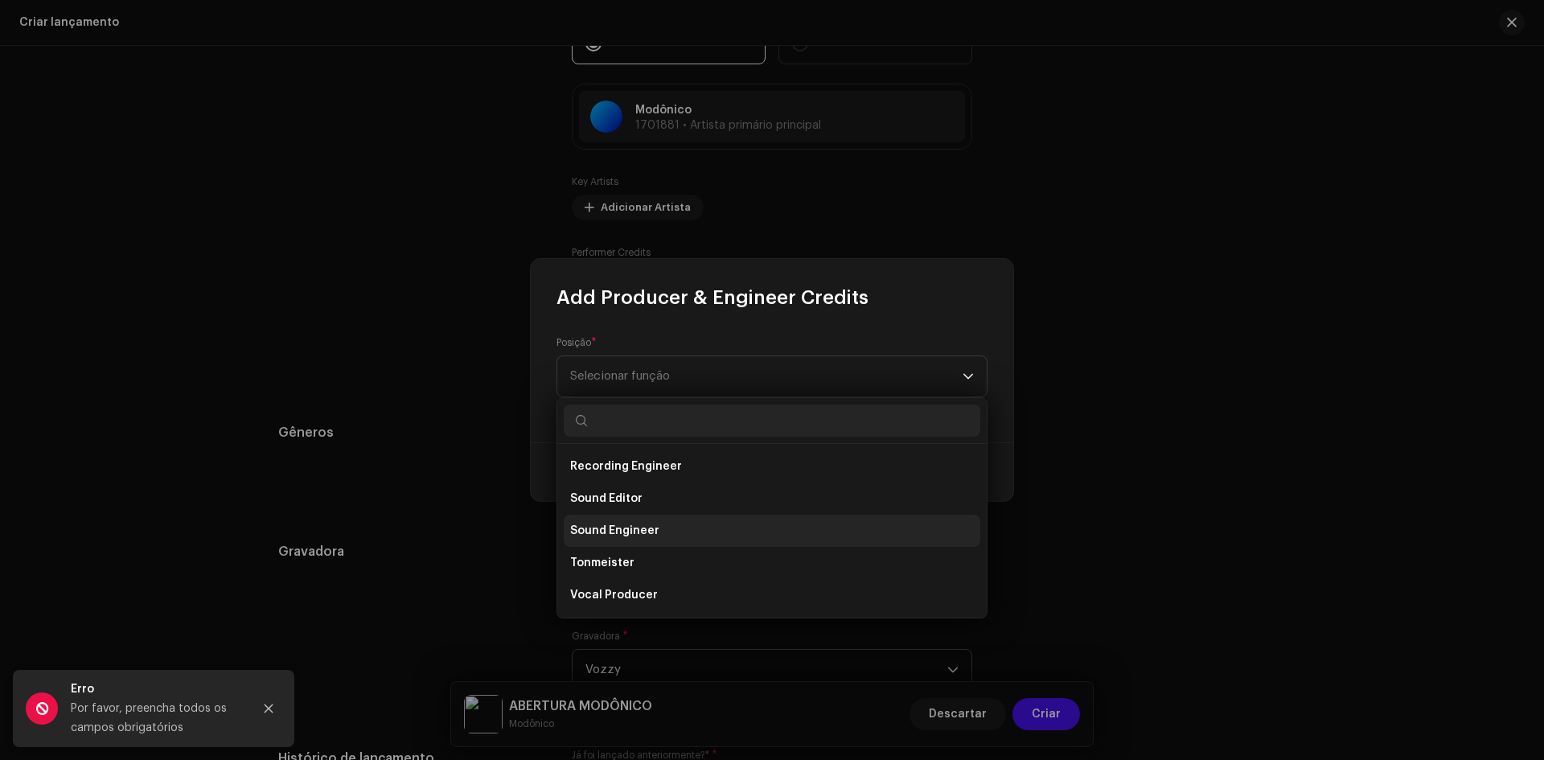
scroll to position [627, 0]
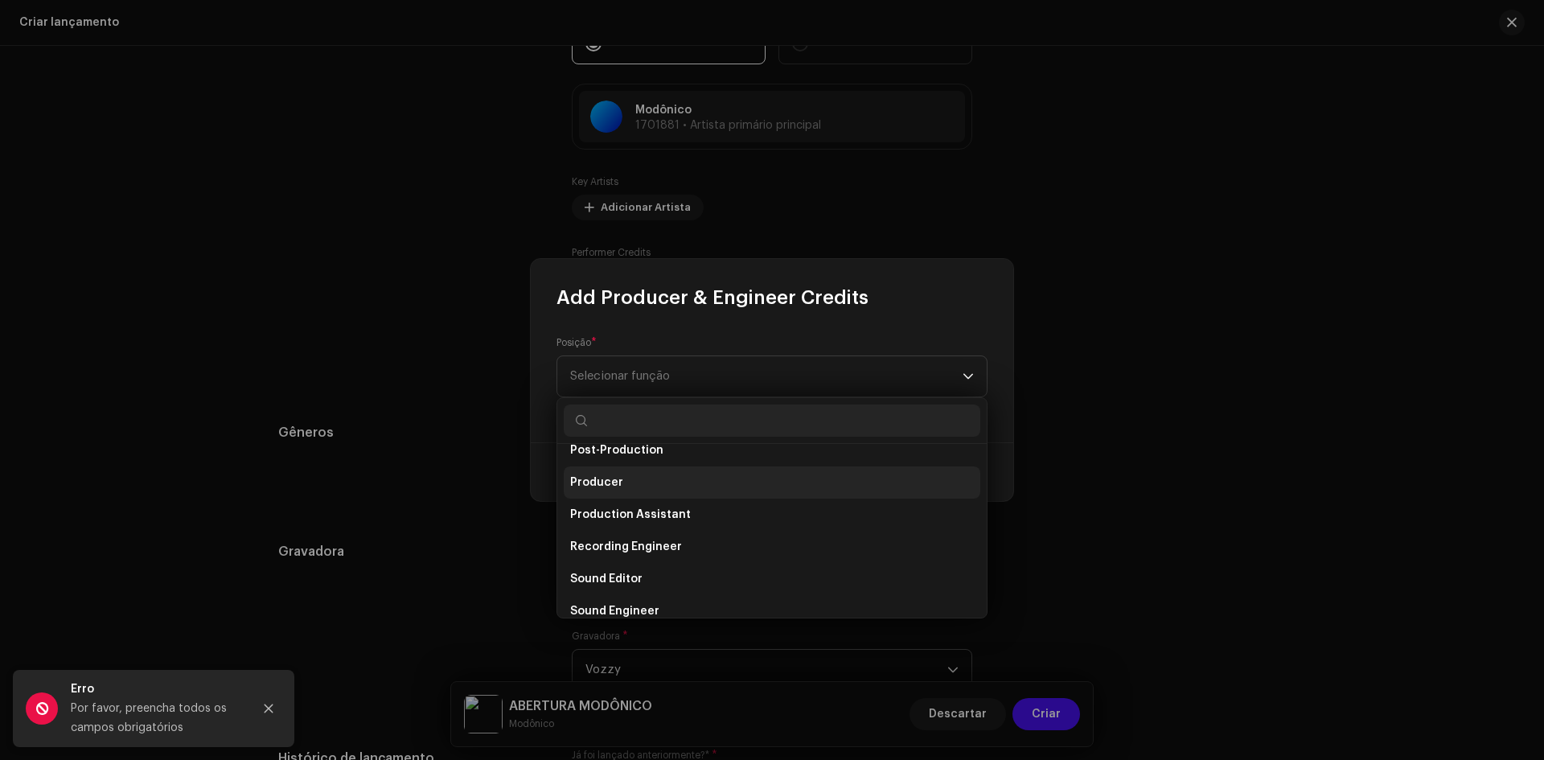
click at [627, 487] on li "Producer" at bounding box center [772, 483] width 417 height 32
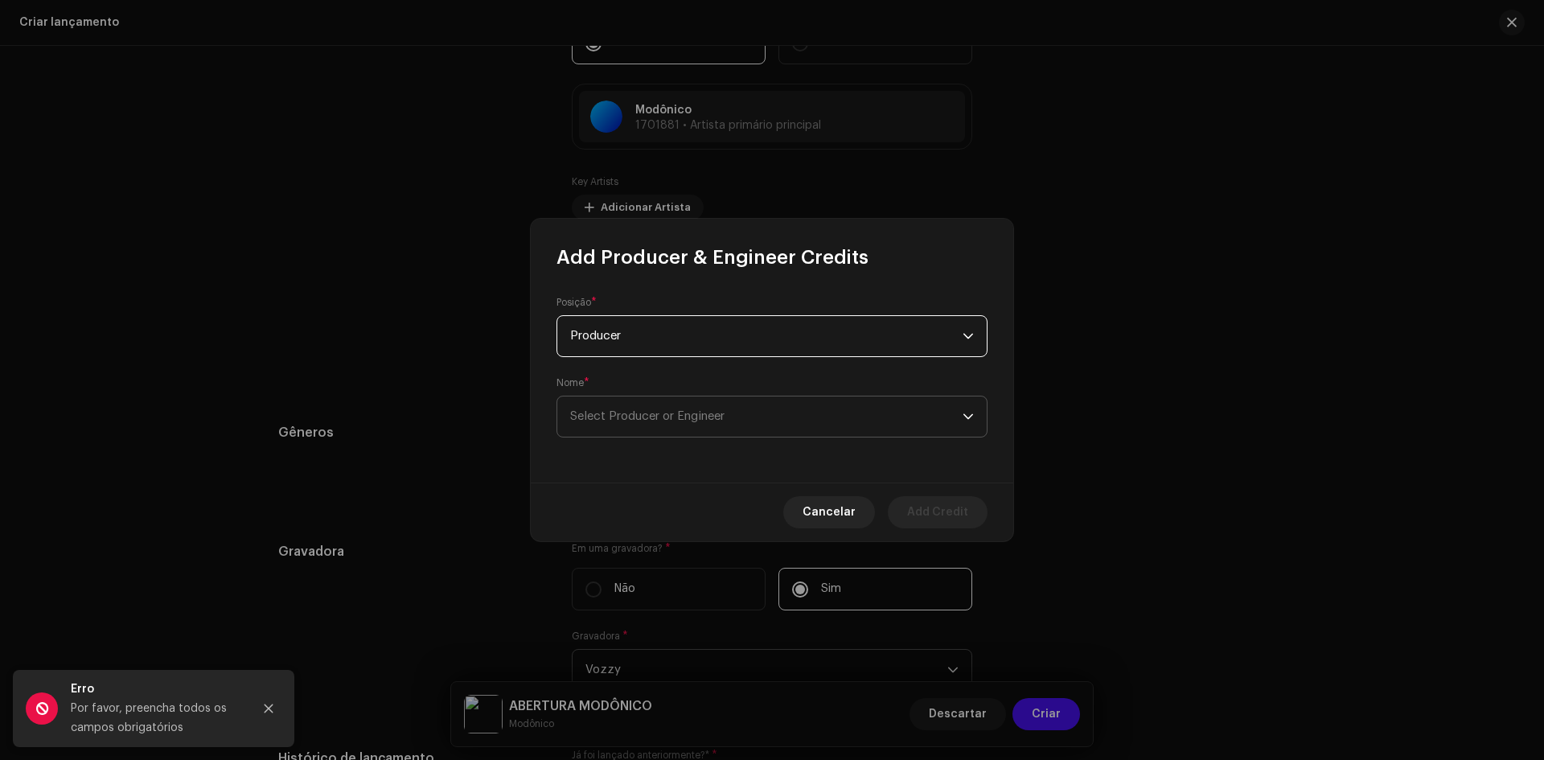
click at [646, 418] on span "Select Producer or Engineer" at bounding box center [647, 416] width 154 height 12
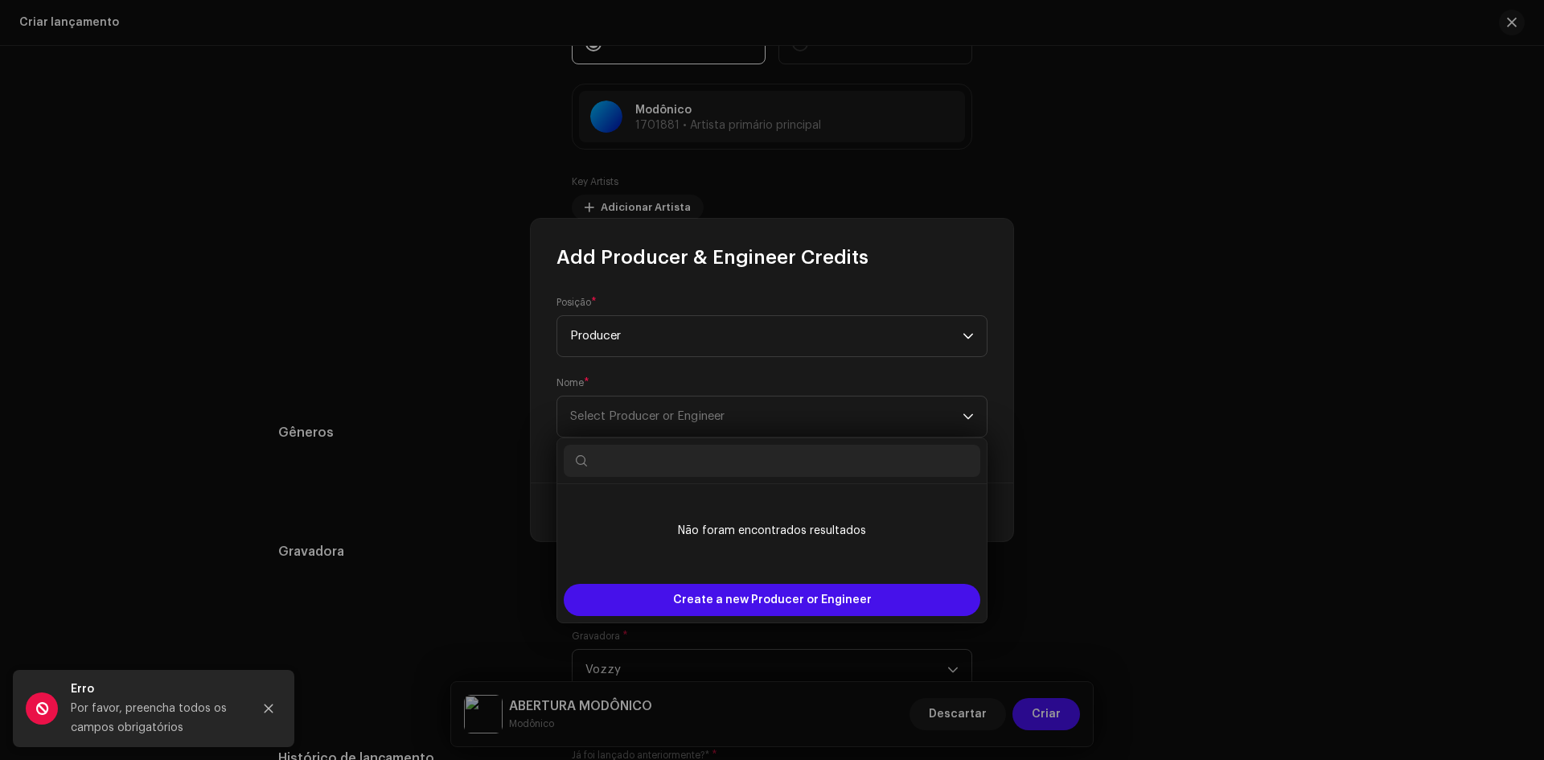
click at [734, 536] on li "Não foram encontrados resultados" at bounding box center [772, 531] width 417 height 80
click at [680, 459] on input "text" at bounding box center [772, 461] width 417 height 32
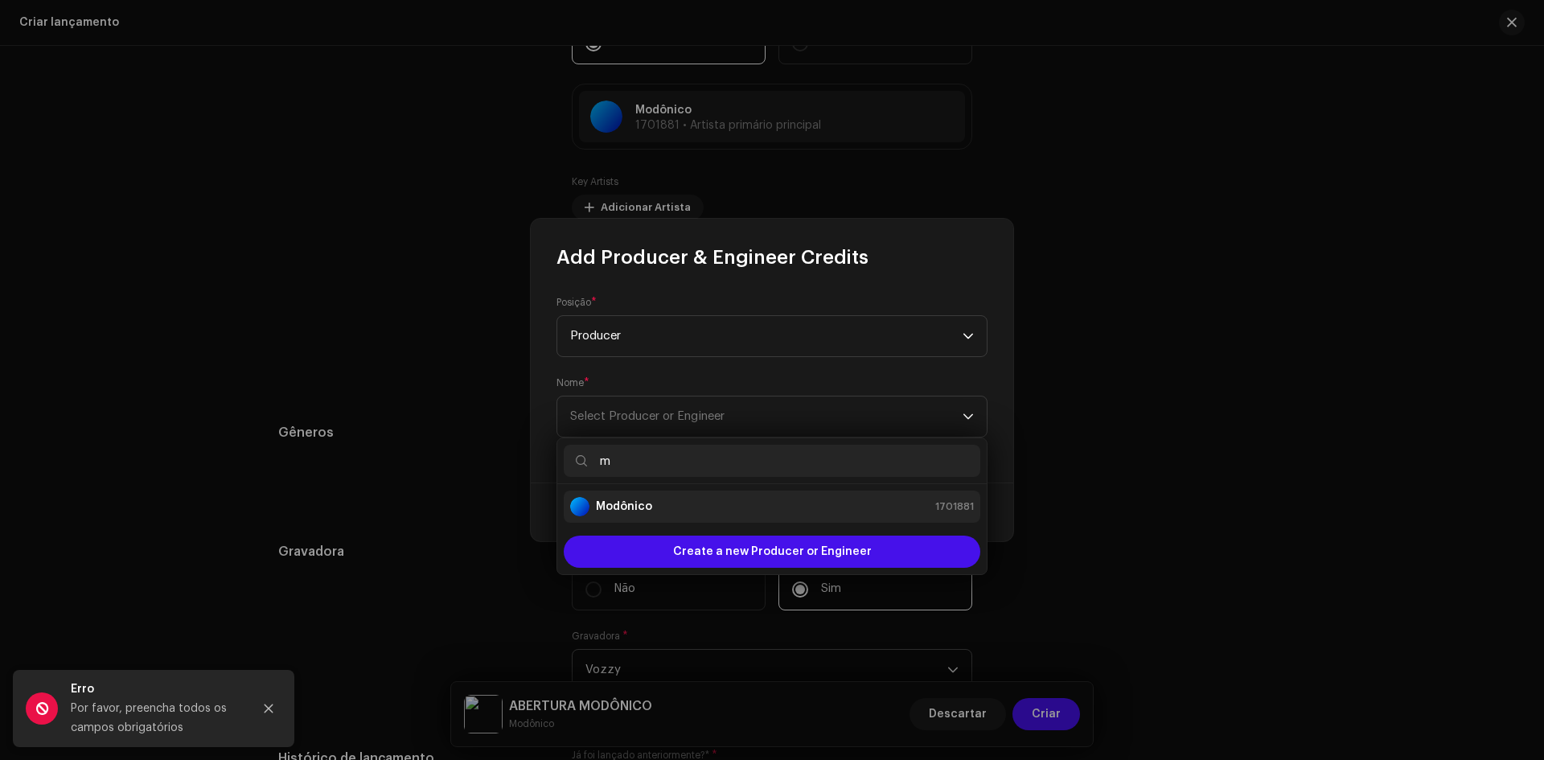
type input "m"
click at [681, 499] on div "Modônico 1701881" at bounding box center [772, 506] width 404 height 19
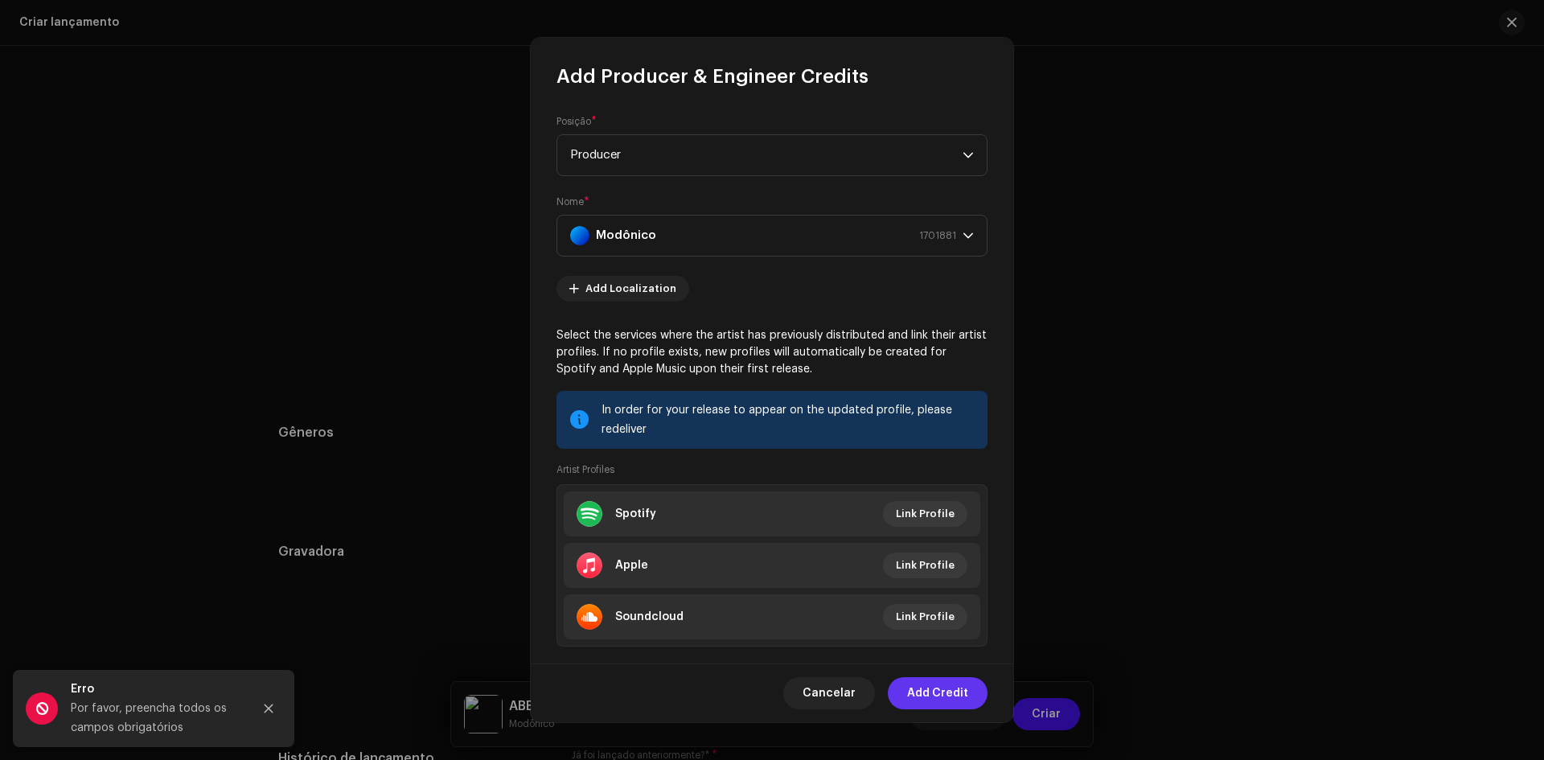
click at [940, 693] on span "Add Credit" at bounding box center [937, 693] width 61 height 32
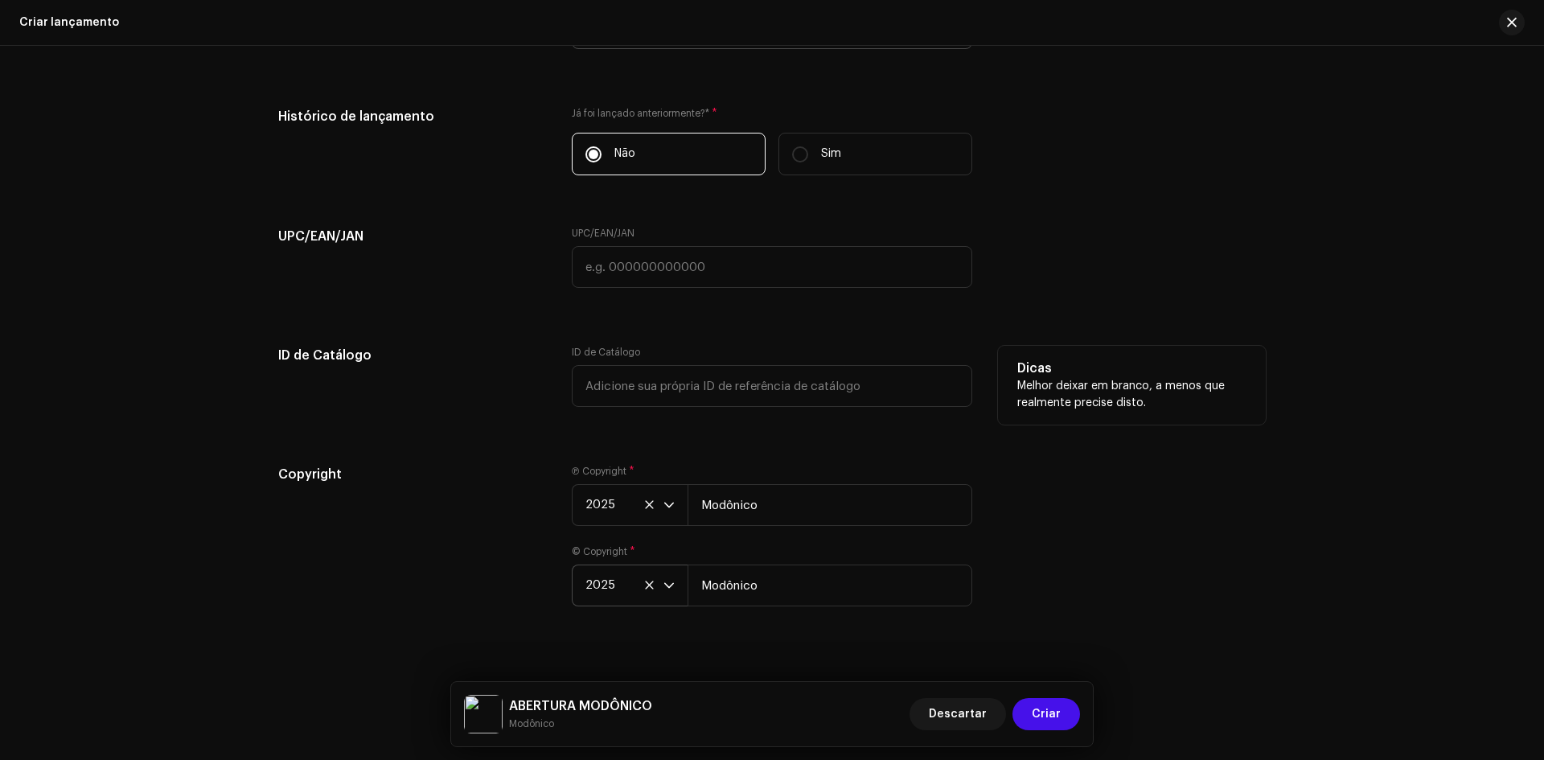
scroll to position [2591, 0]
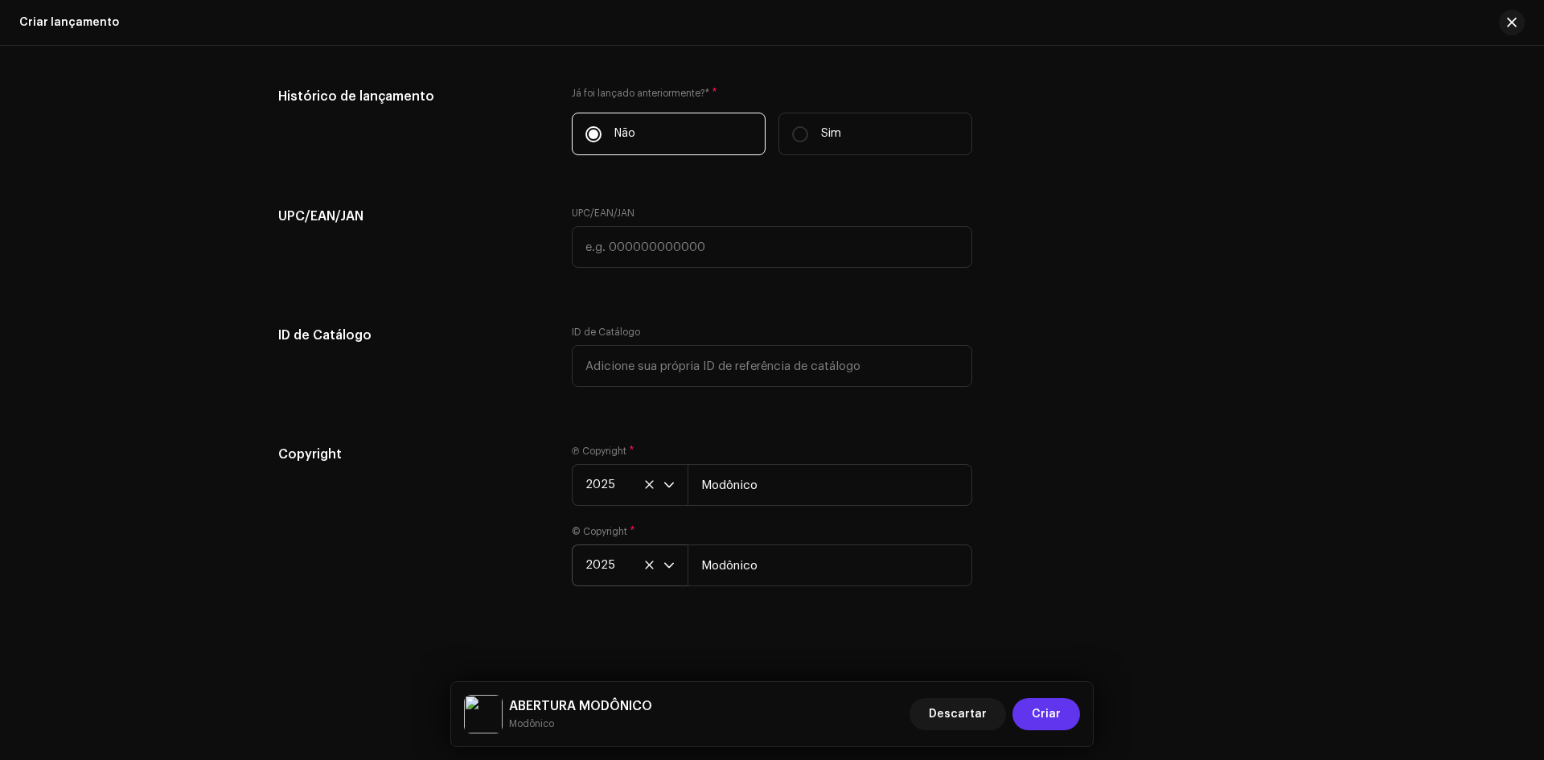
click at [1043, 716] on span "Criar" at bounding box center [1046, 714] width 29 height 32
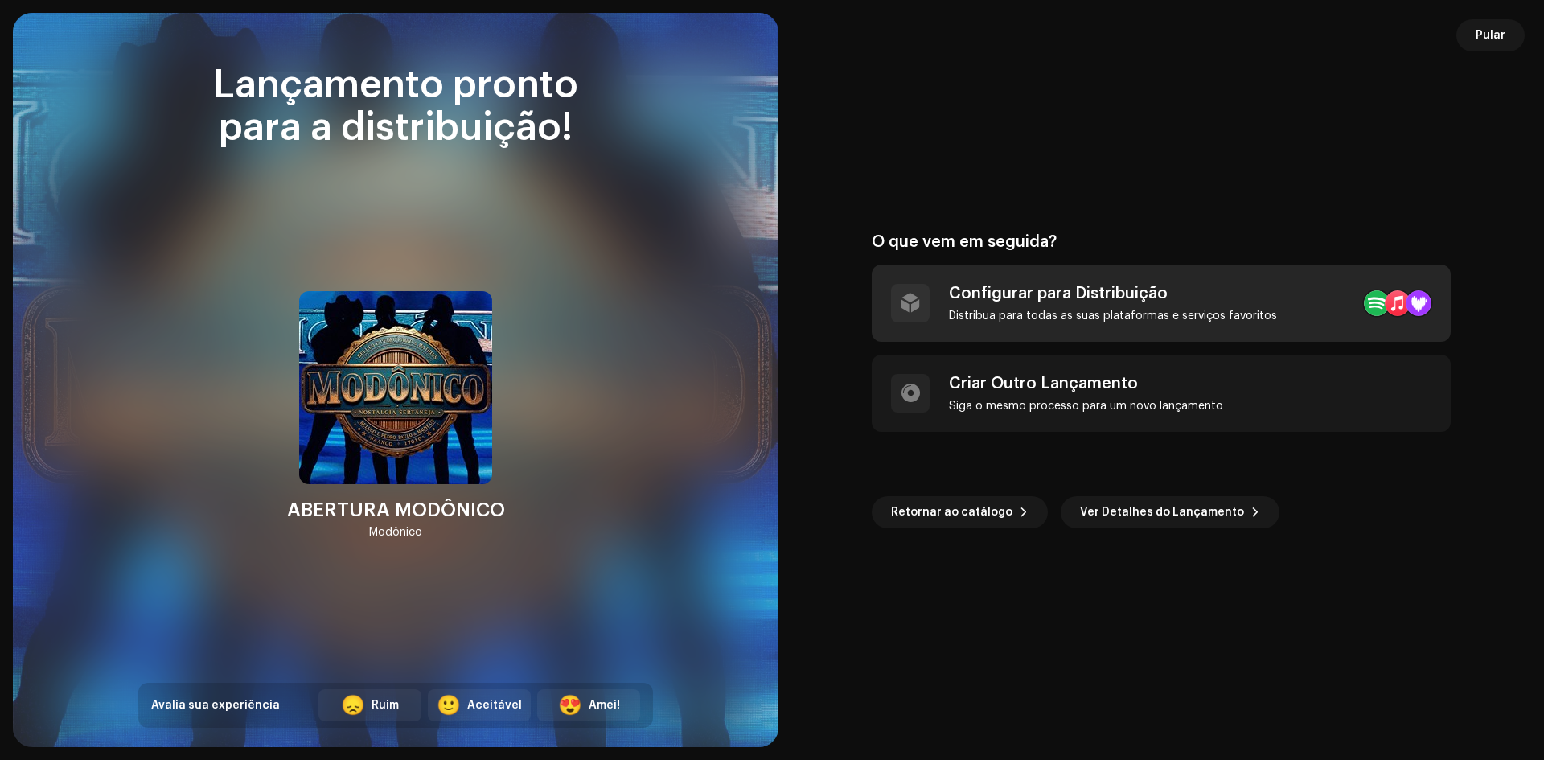
click at [1096, 322] on div "Distribua para todas as suas plataformas e serviços favoritos" at bounding box center [1113, 316] width 328 height 13
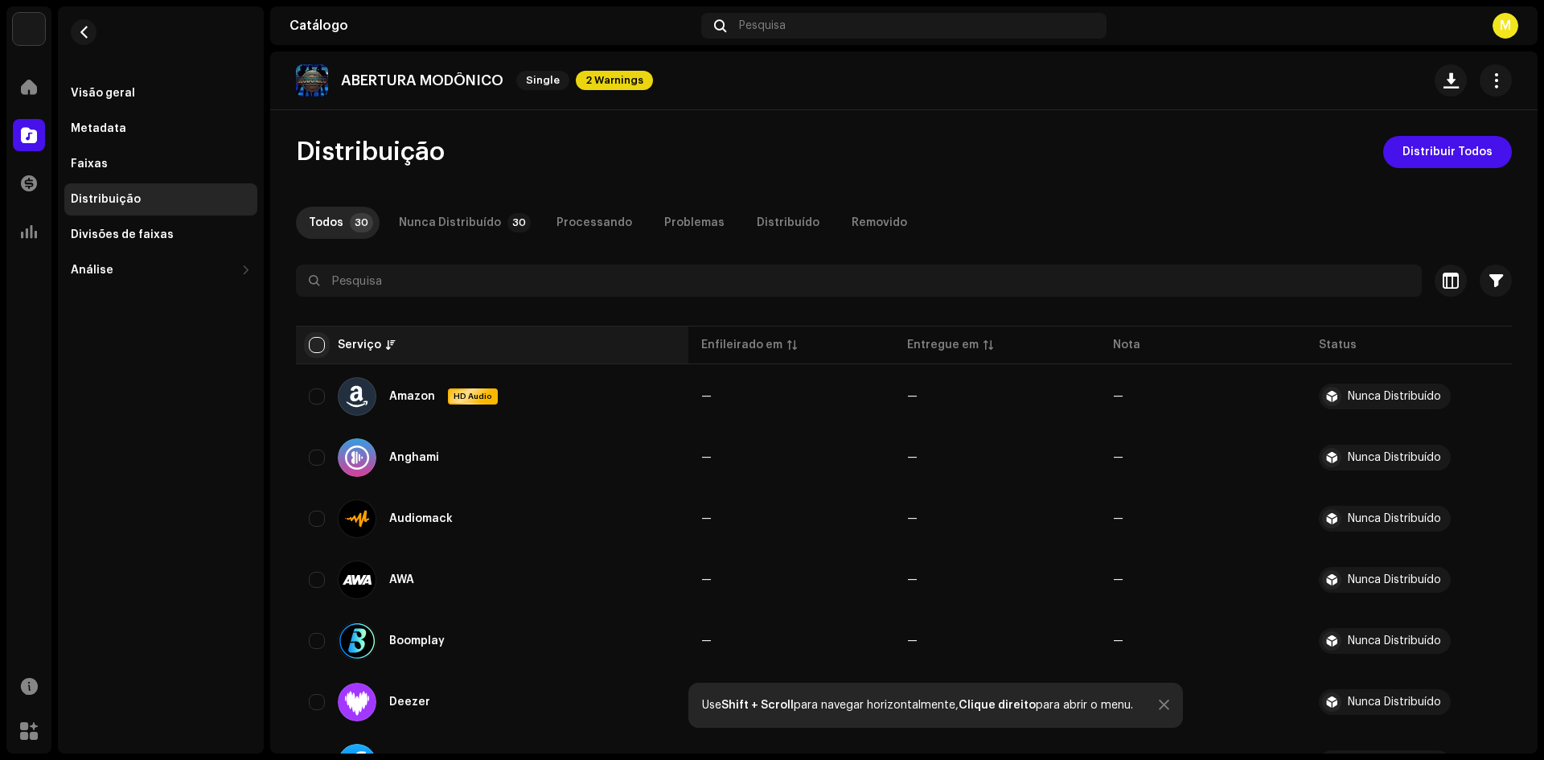
click at [318, 346] on input "checkbox" at bounding box center [317, 345] width 16 height 16
checkbox input "true"
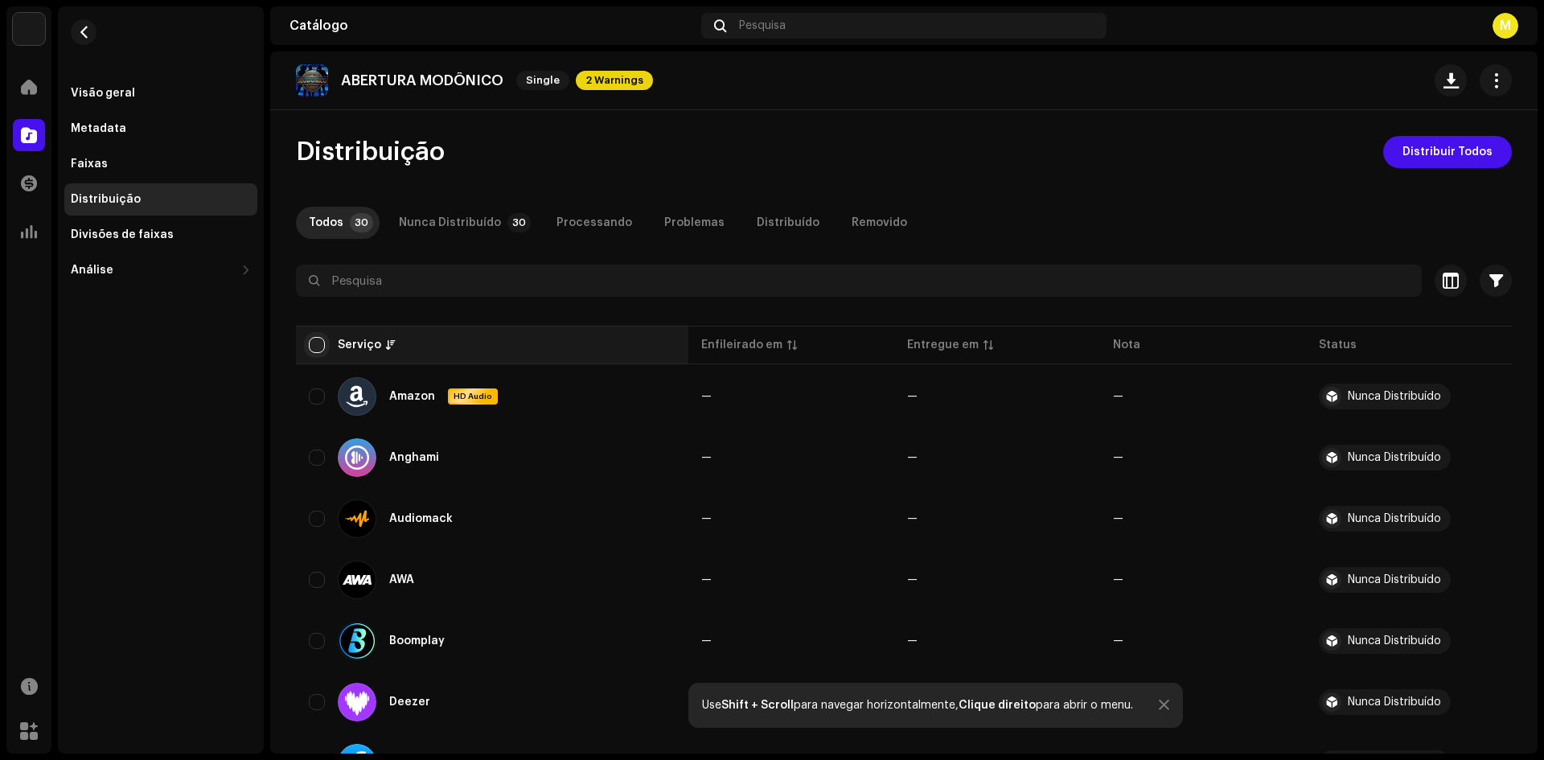
checkbox input "true"
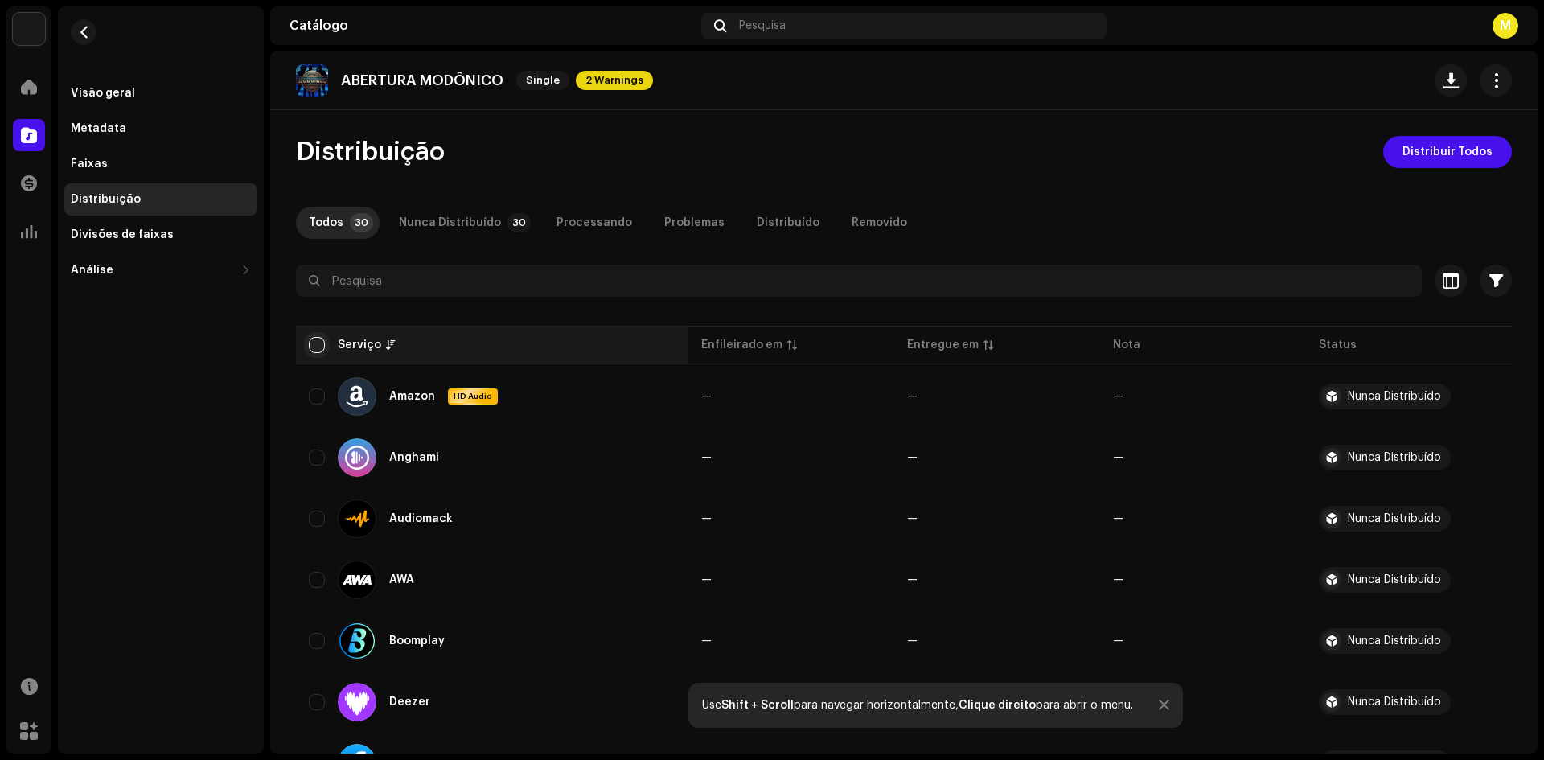
checkbox input "true"
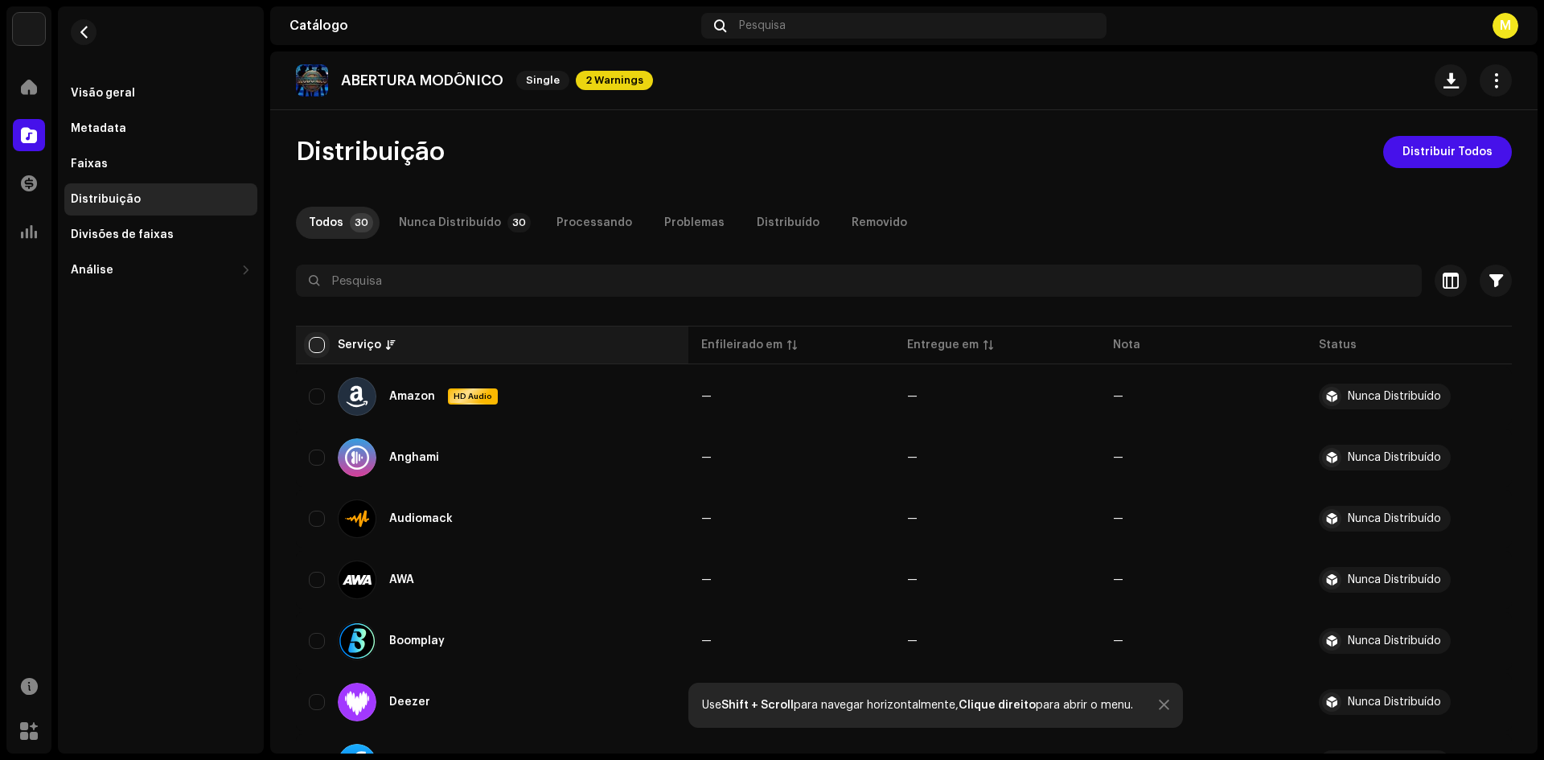
checkbox input "true"
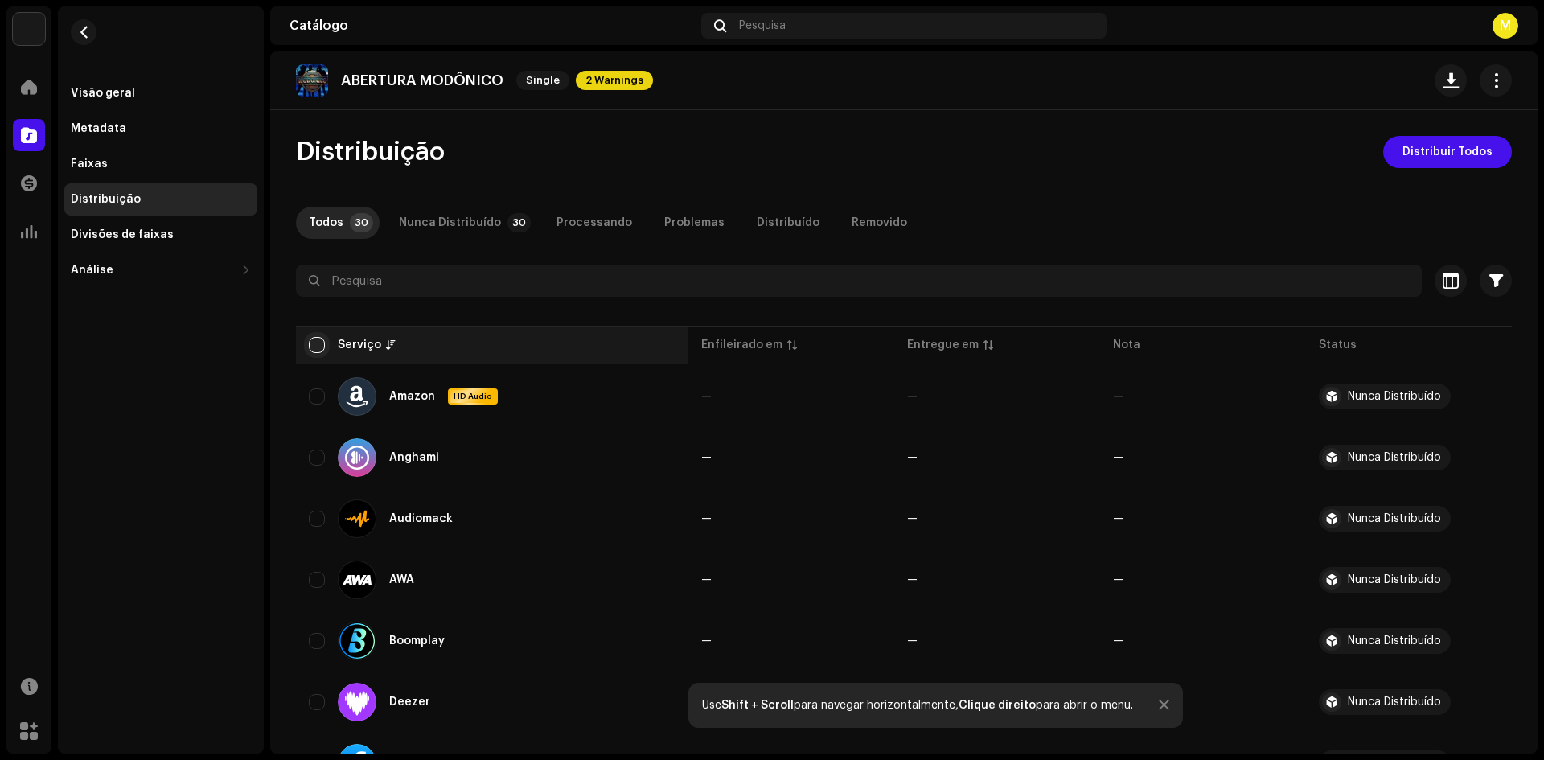
checkbox input "true"
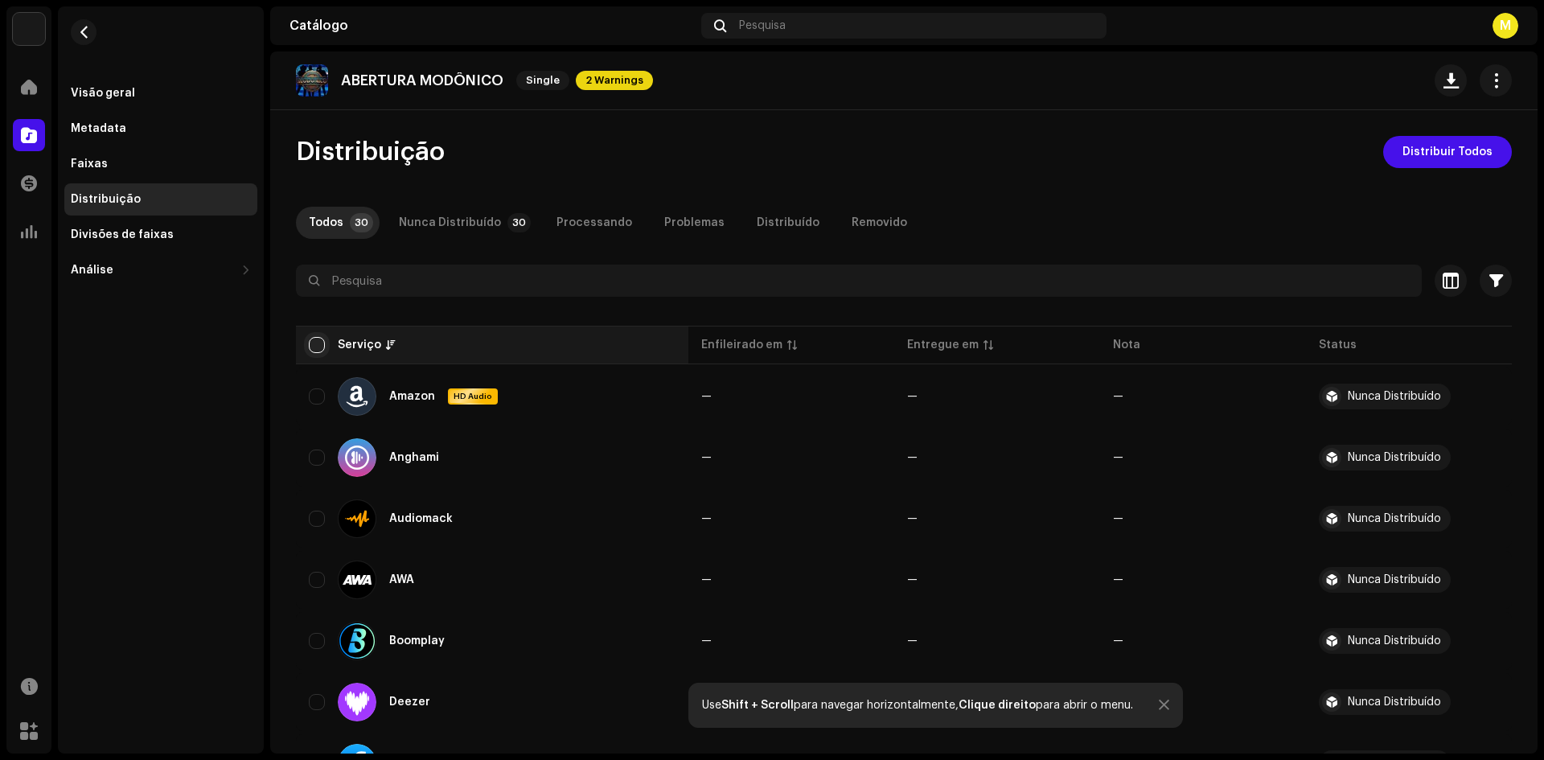
checkbox input "true"
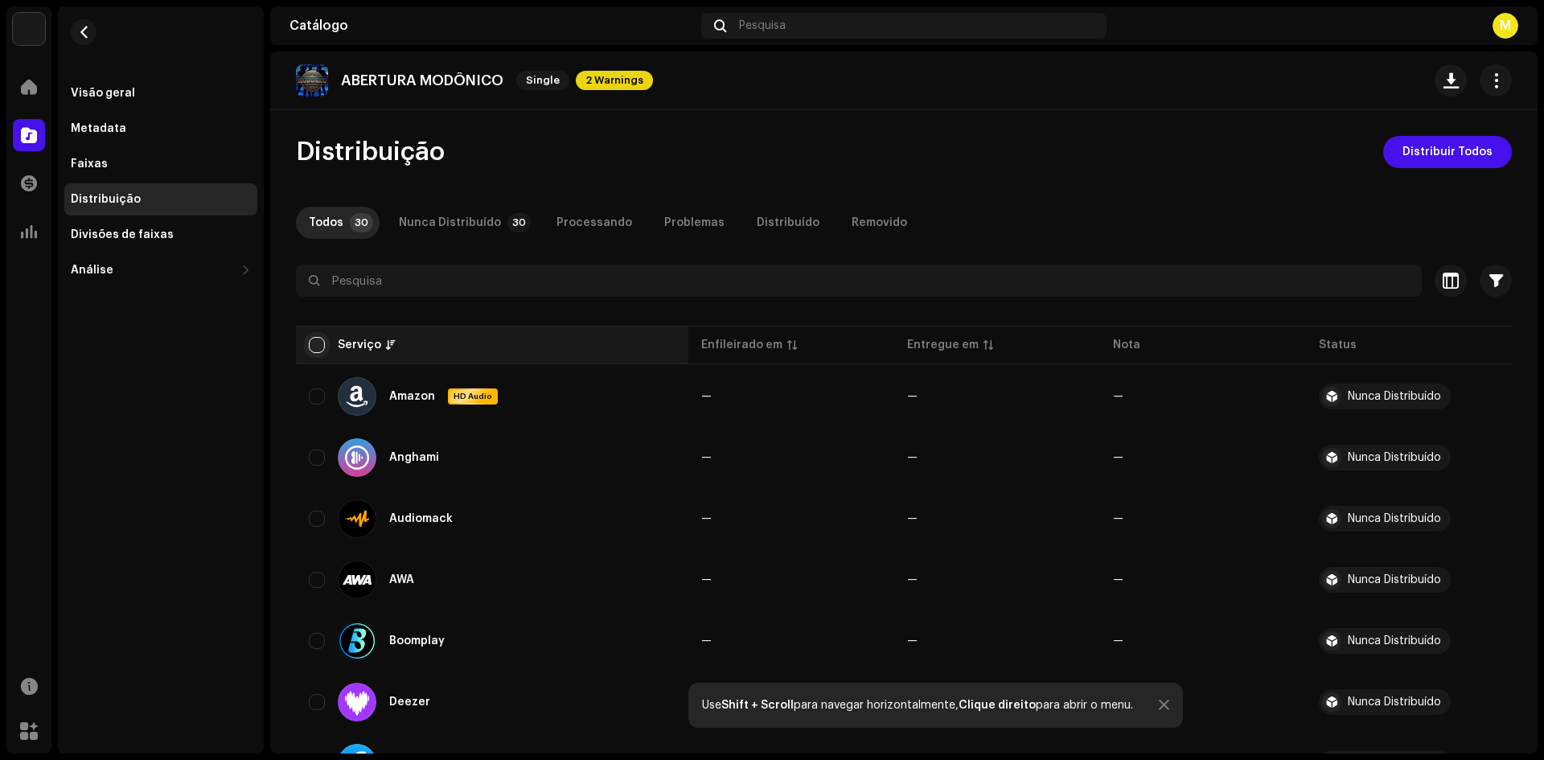
checkbox input "true"
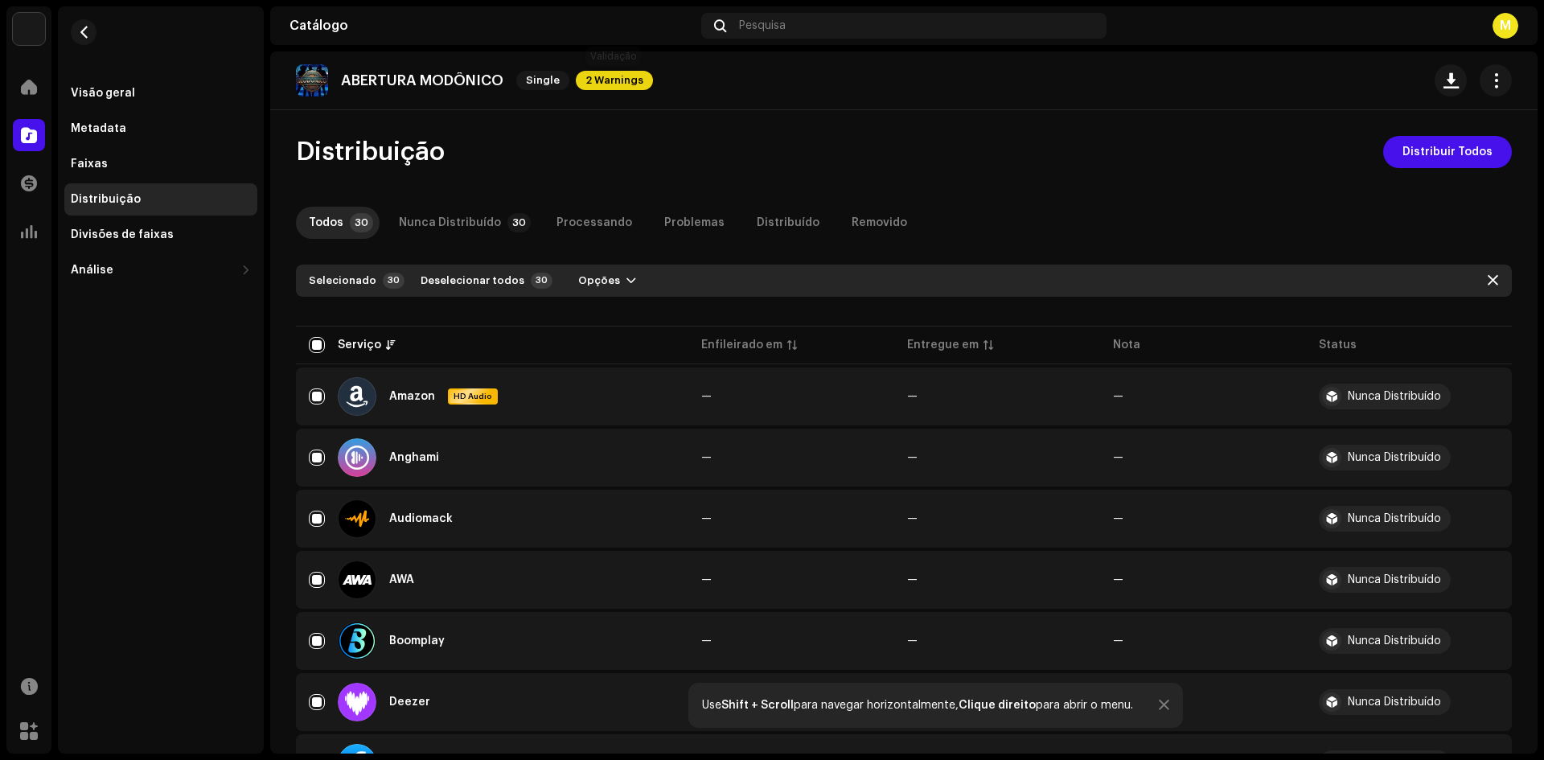
click at [627, 81] on span "2 Warnings" at bounding box center [614, 80] width 77 height 19
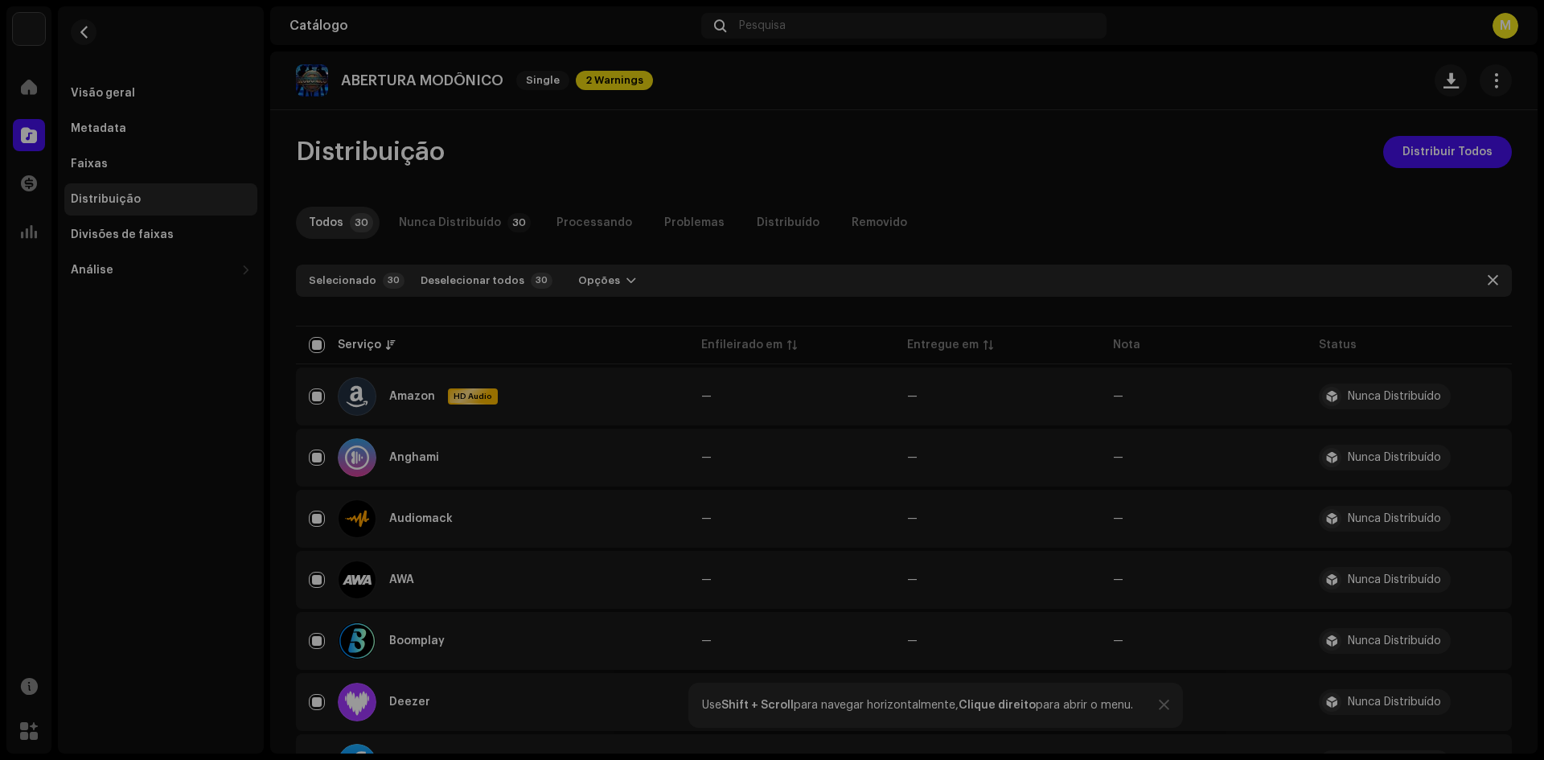
click at [1067, 171] on div "Alertas Revise esses avisos para ver se você precisa corrigir alguma coisa e/ou…" at bounding box center [772, 380] width 1544 height 760
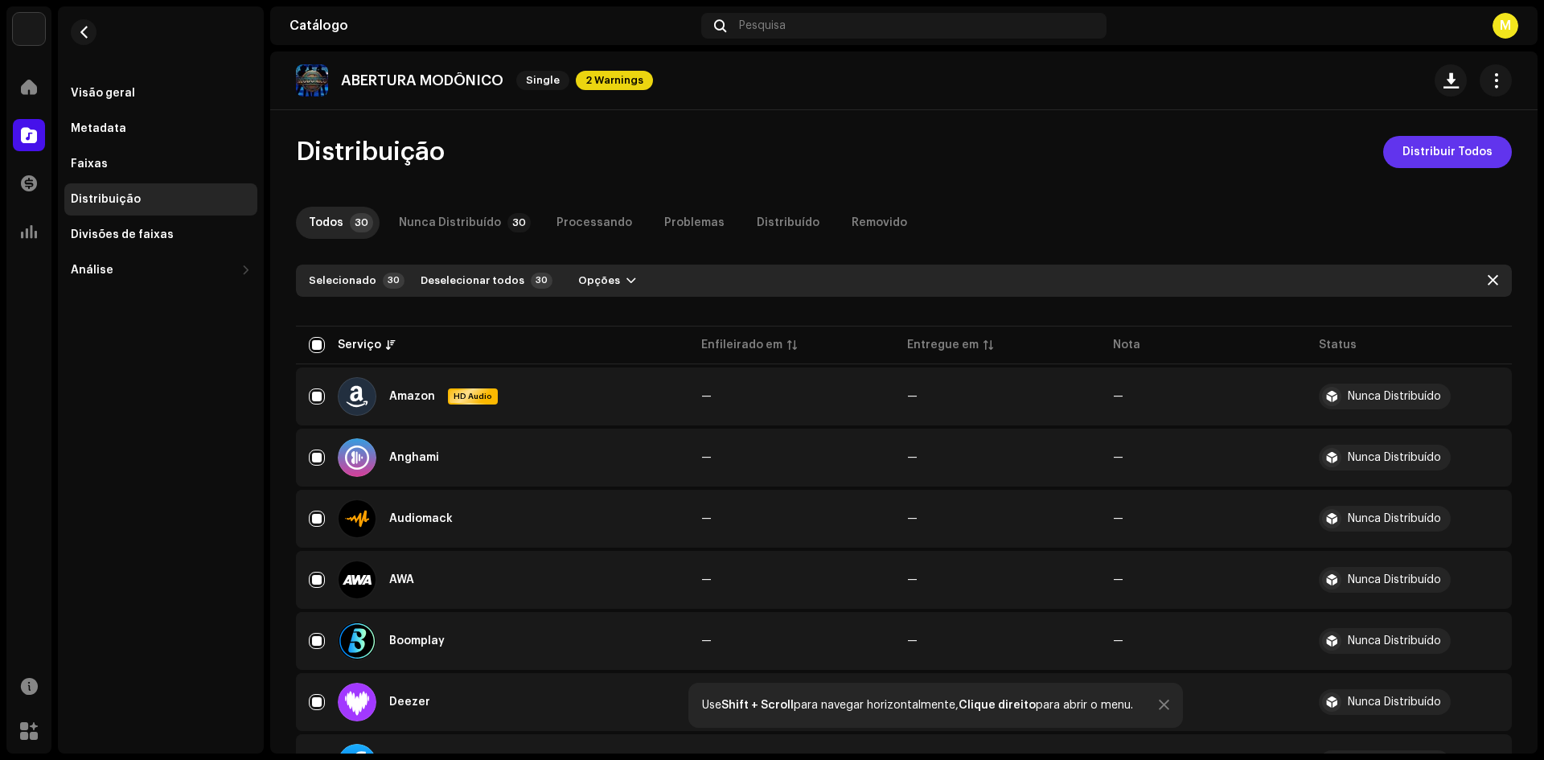
click at [1463, 154] on span "Distribuir Todos" at bounding box center [1448, 152] width 90 height 32
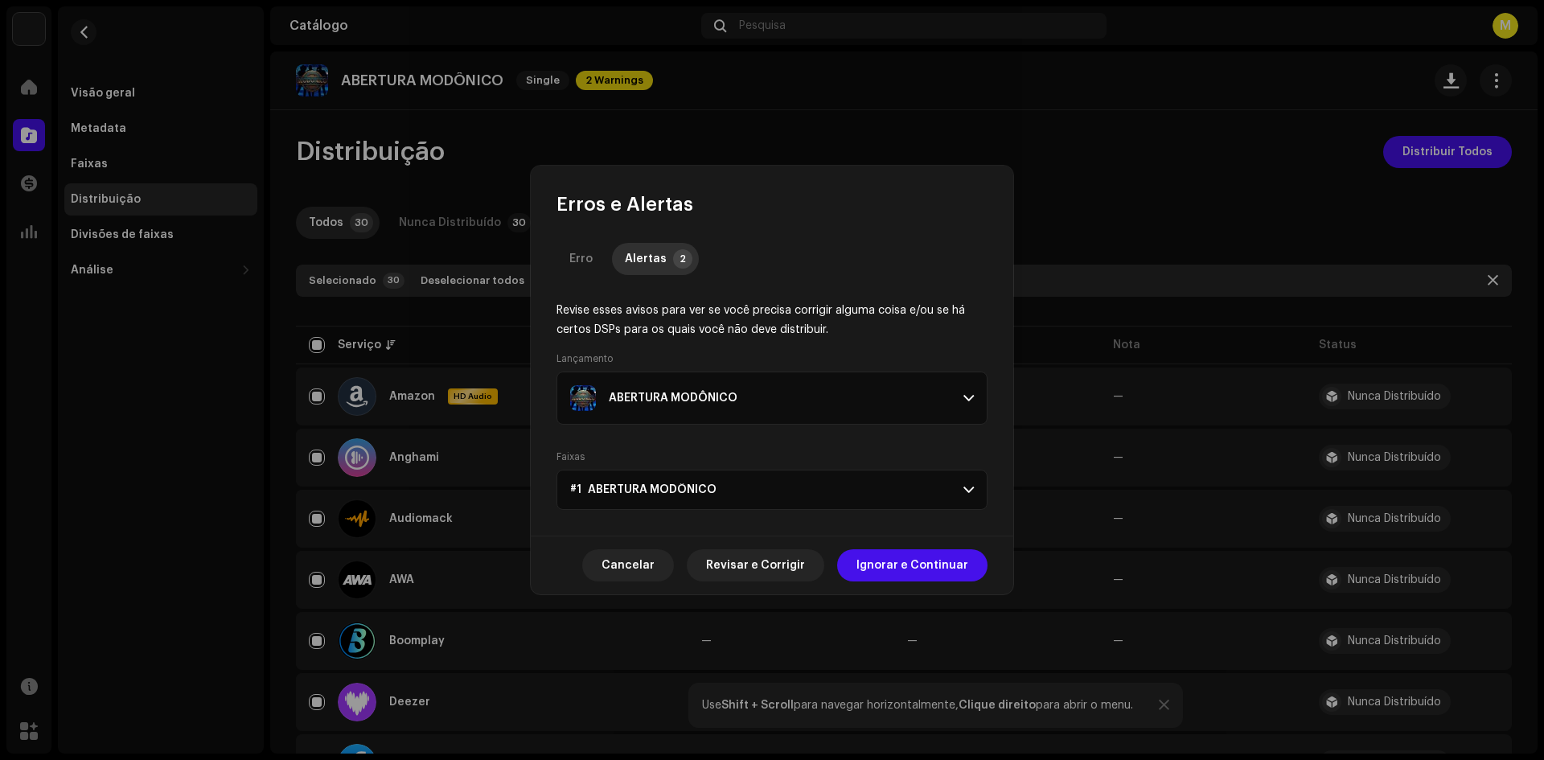
click at [802, 491] on p-accordion-header "#1 ABERTURA MODÔNICO" at bounding box center [772, 490] width 431 height 40
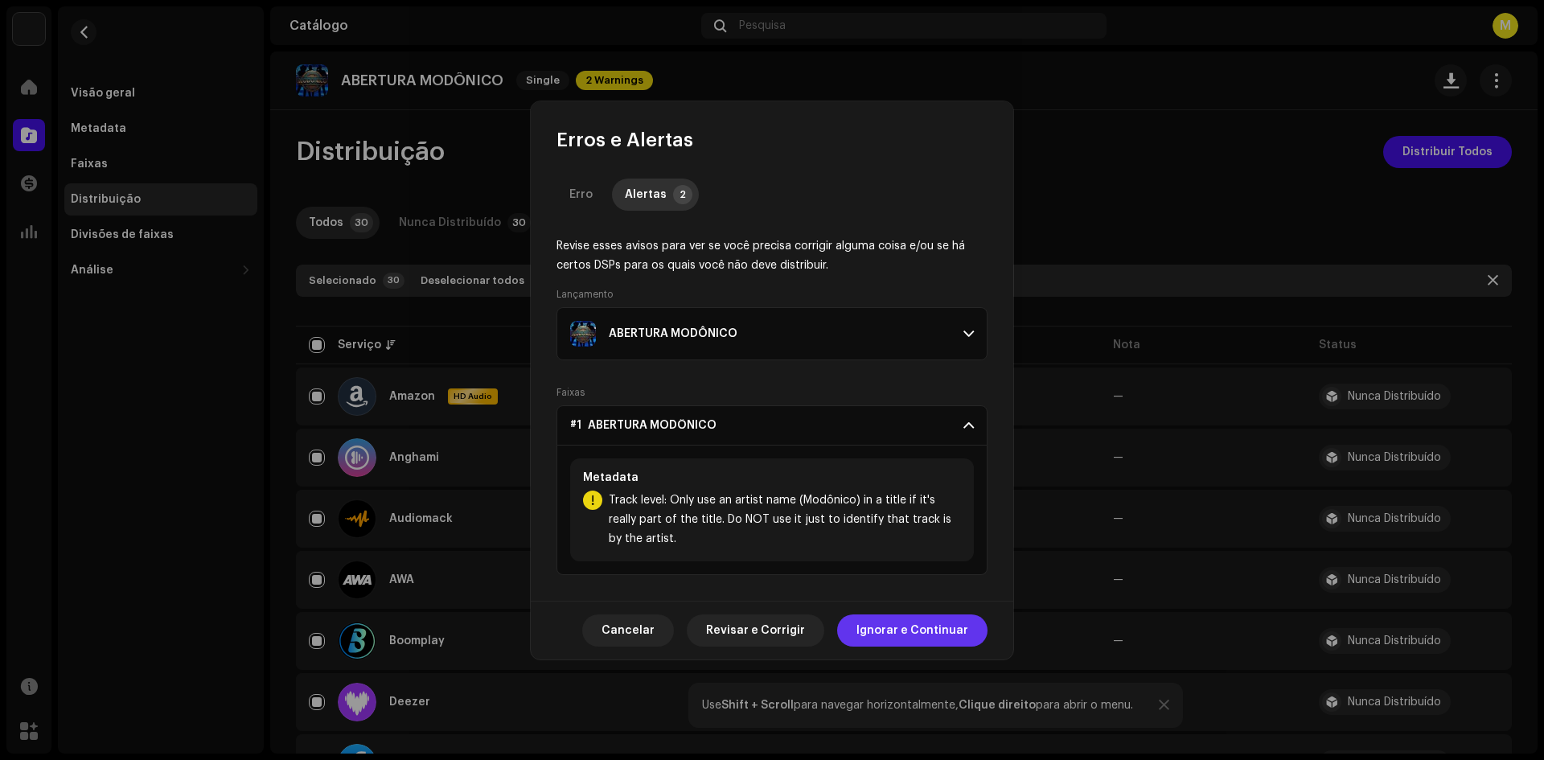
click at [890, 635] on span "Ignorar e Continuar" at bounding box center [913, 631] width 112 height 32
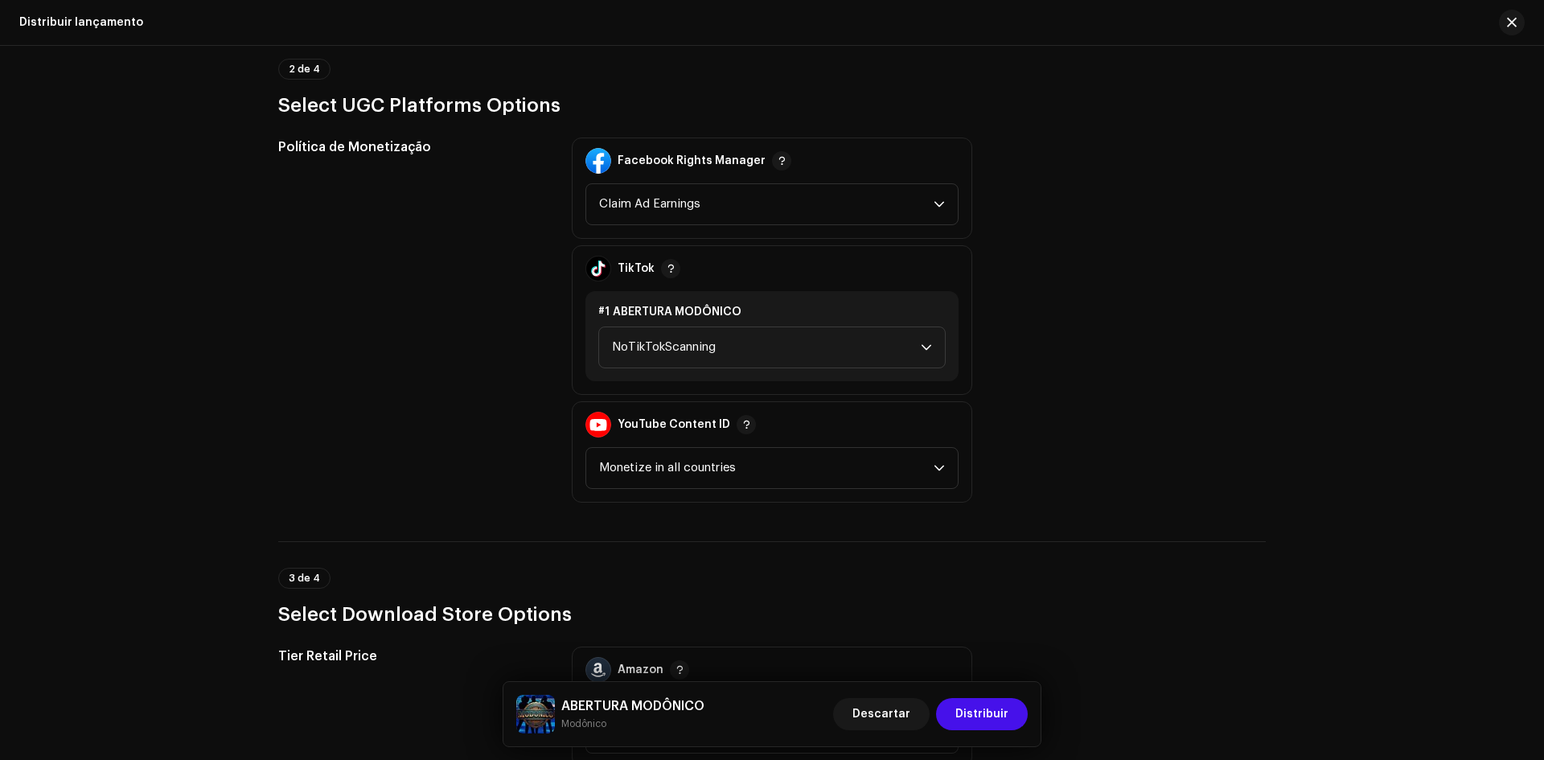
scroll to position [1770, 0]
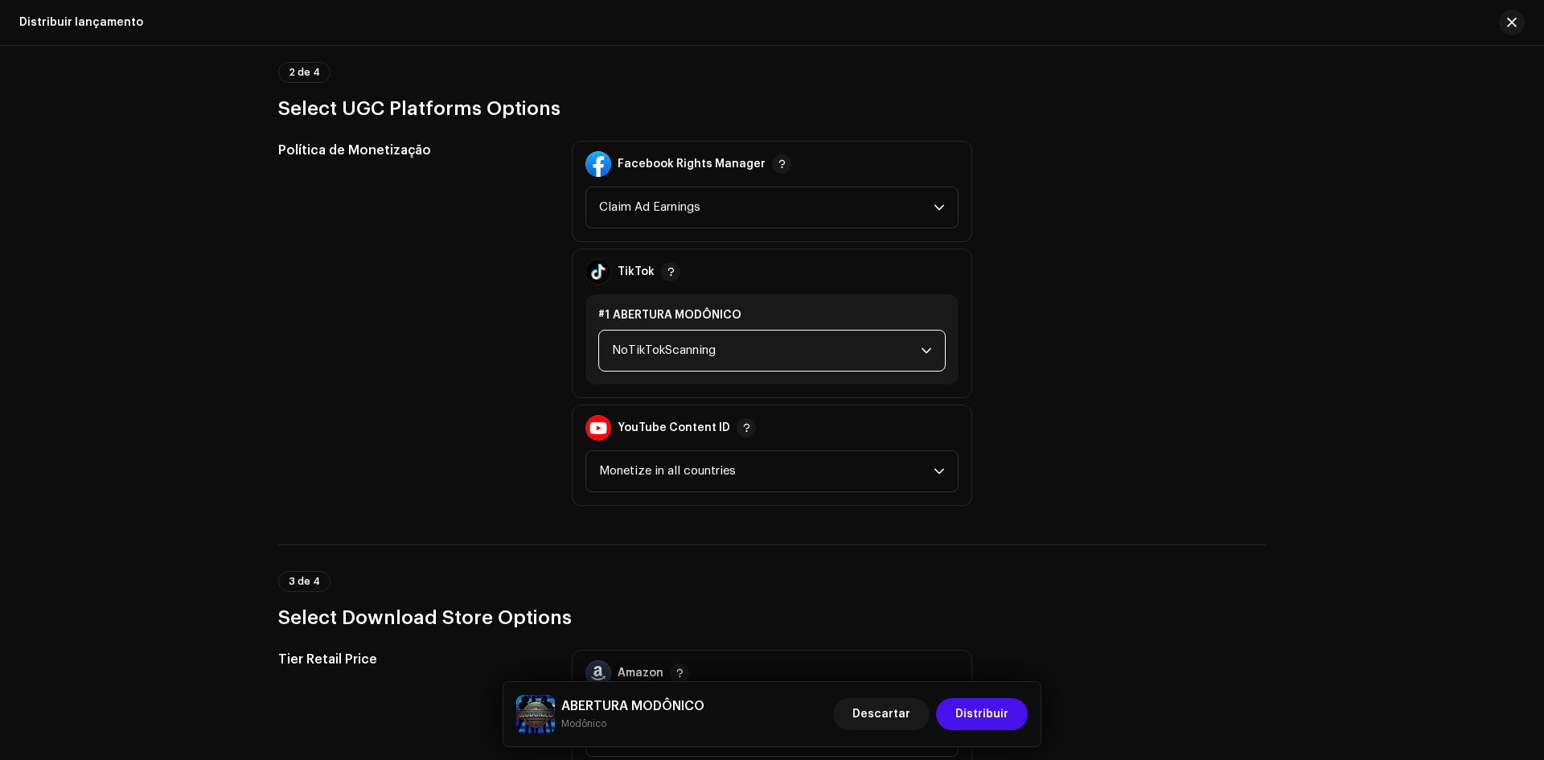
click at [672, 347] on span "NoTikTokScanning" at bounding box center [766, 351] width 309 height 40
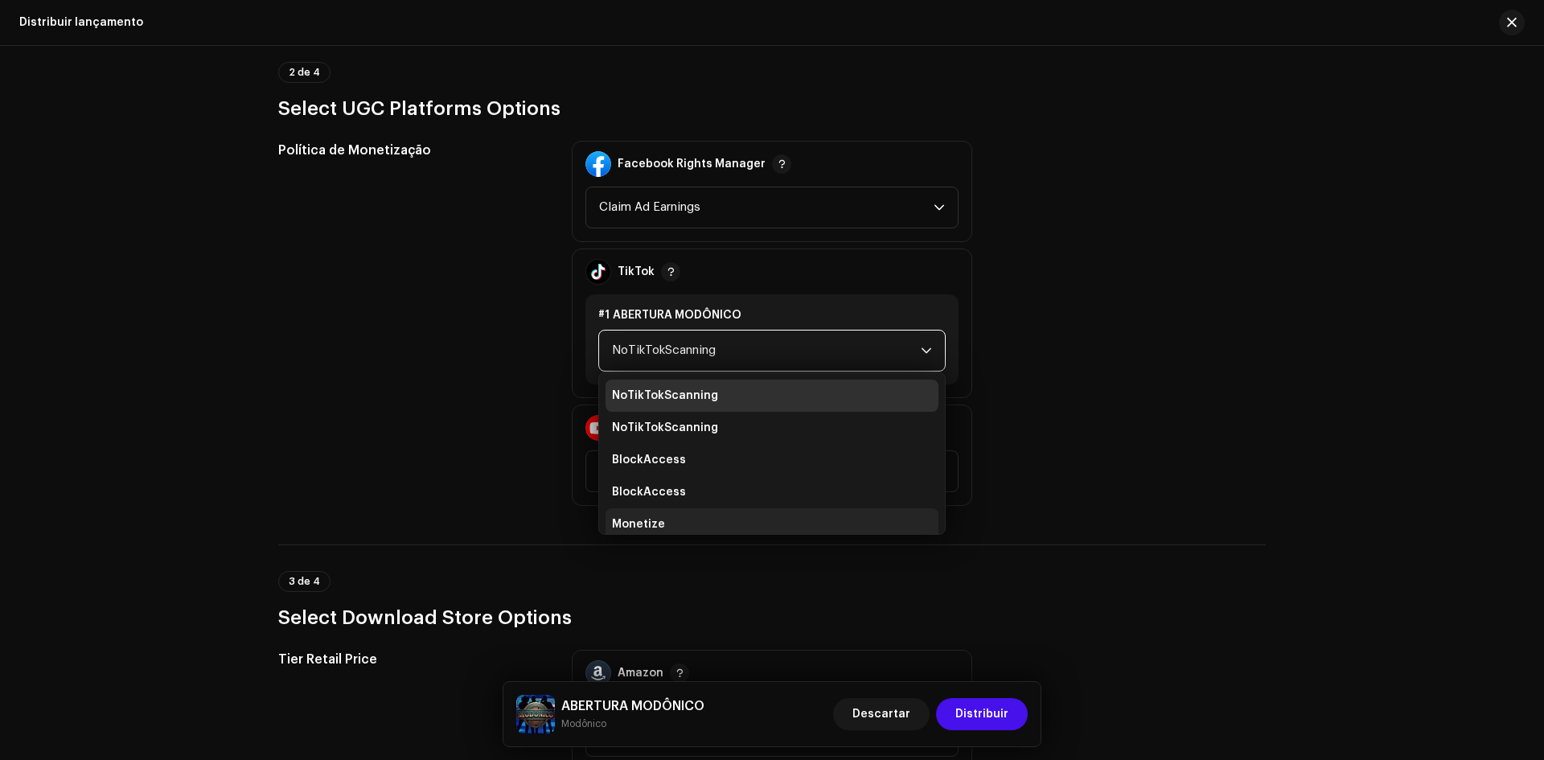
scroll to position [6, 0]
click at [678, 520] on li "Monetize" at bounding box center [772, 518] width 333 height 32
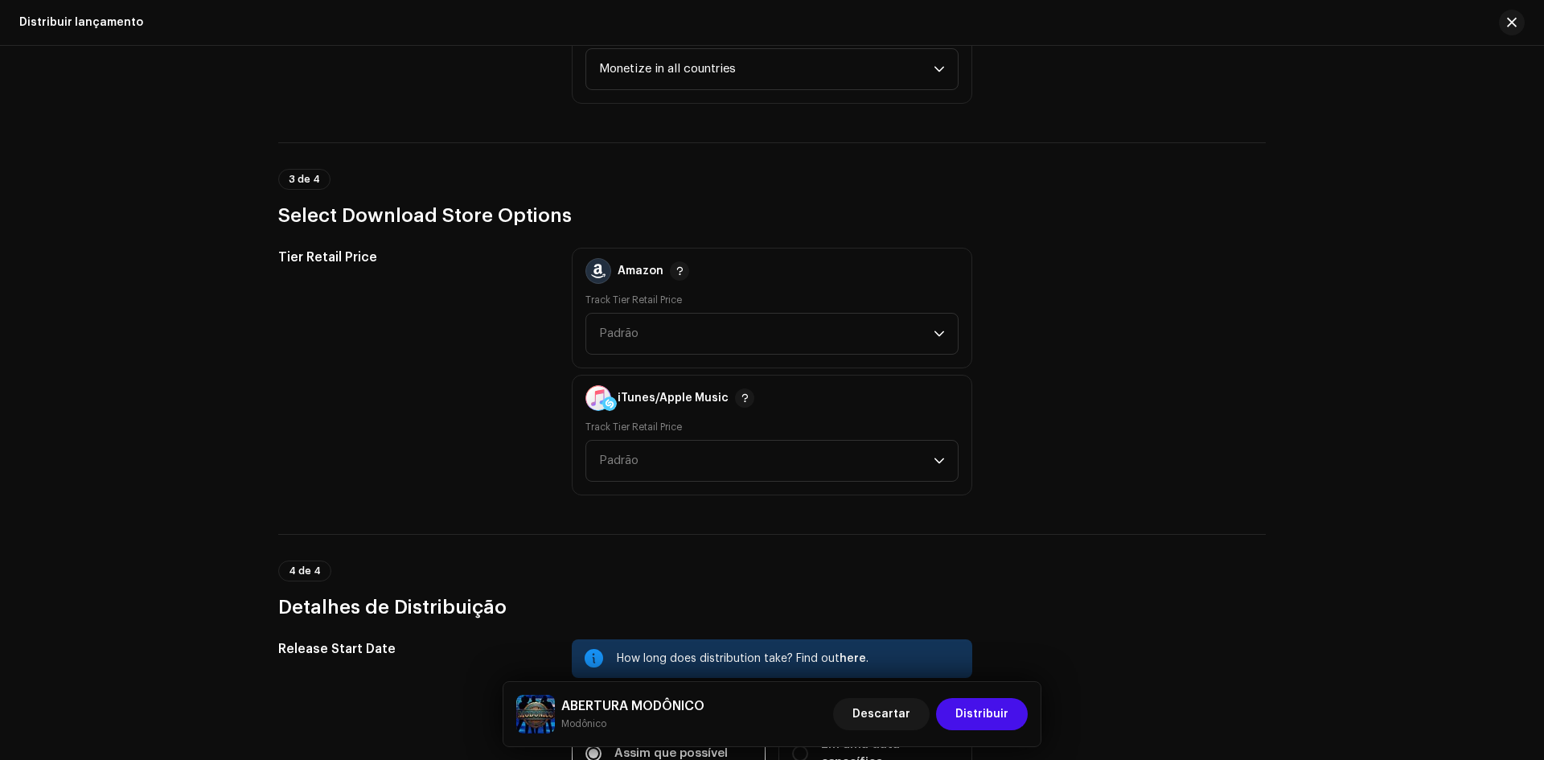
scroll to position [2473, 0]
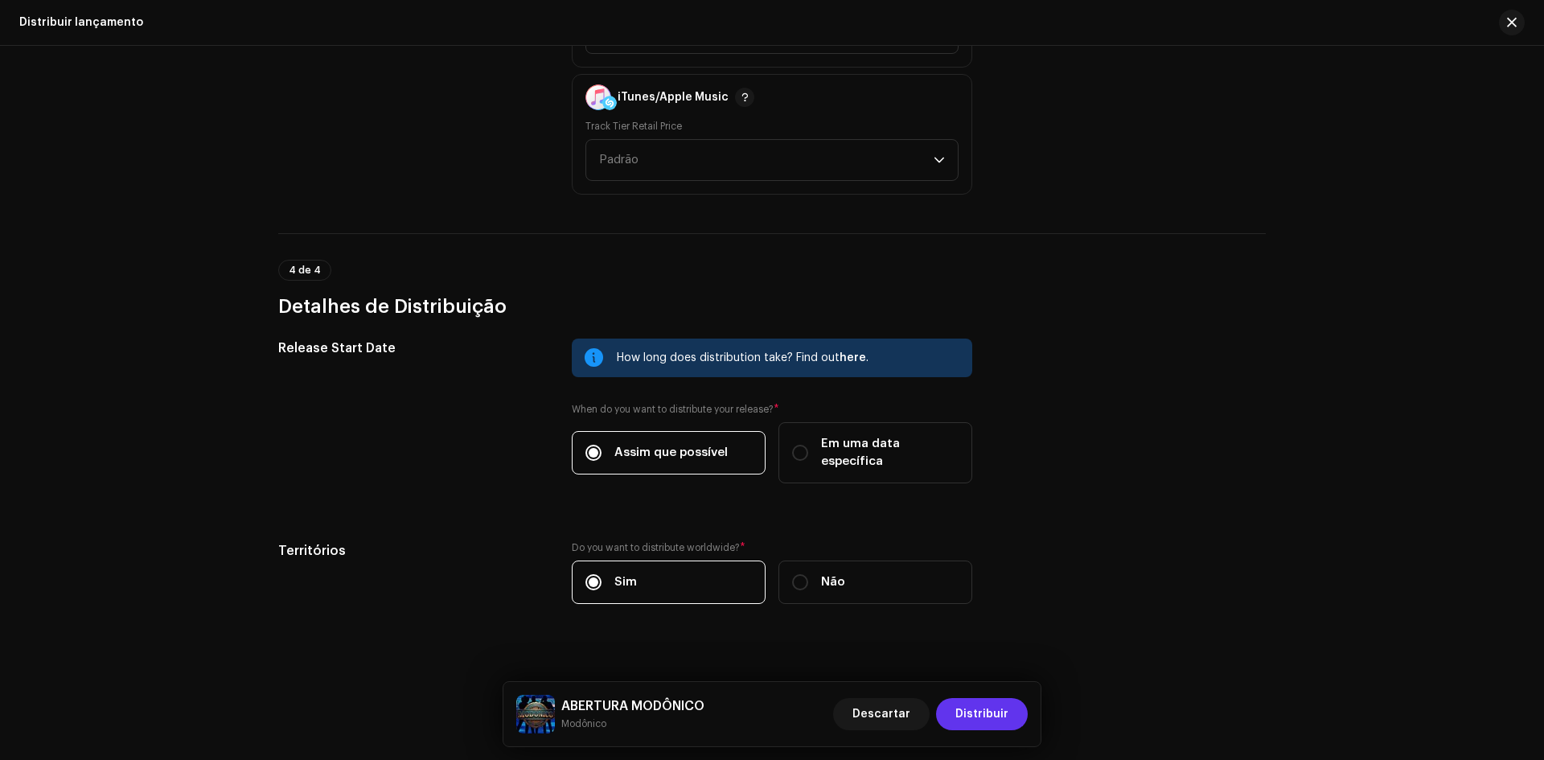
click at [977, 716] on span "Distribuir" at bounding box center [982, 714] width 53 height 32
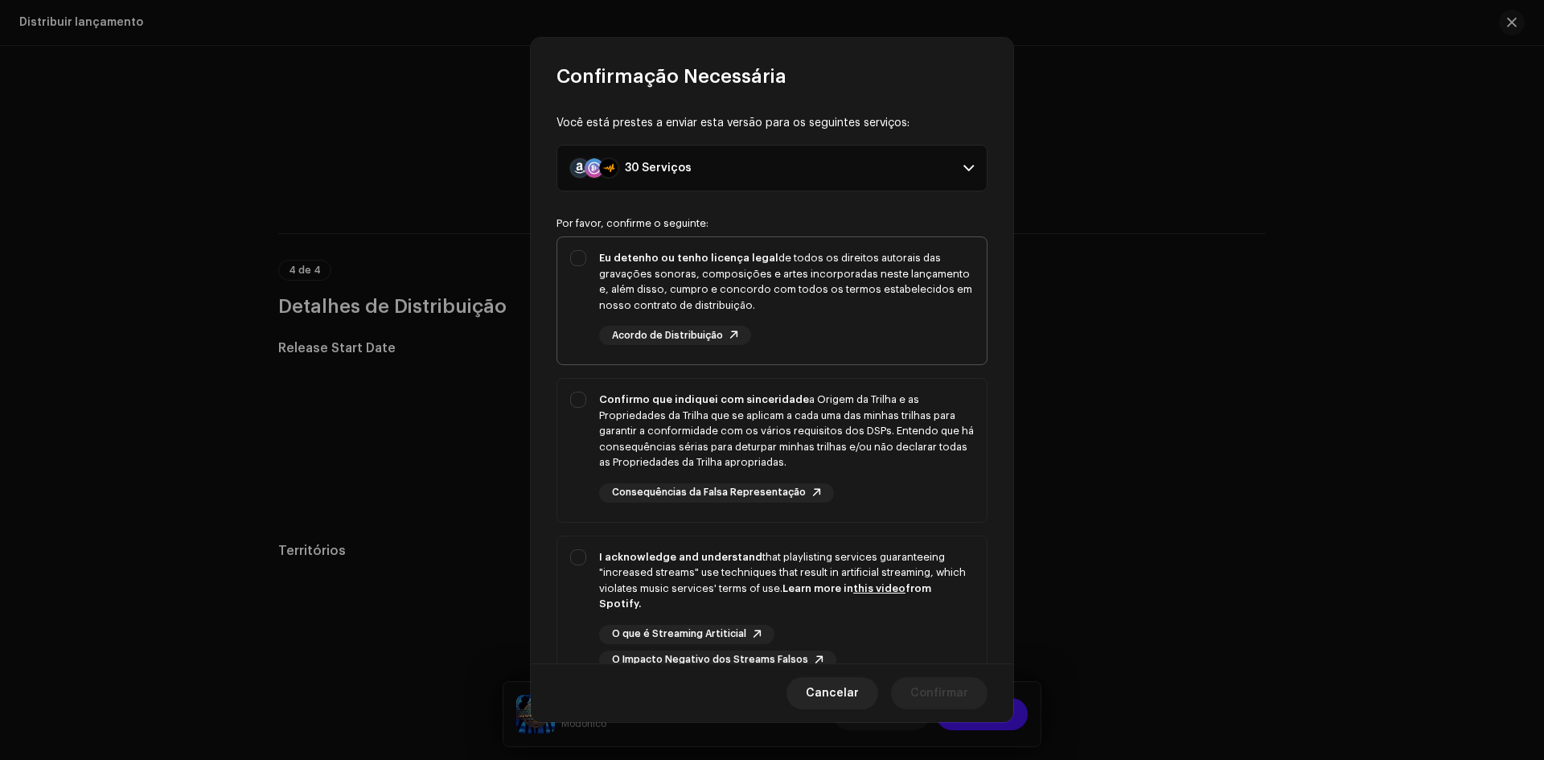
click at [732, 312] on div "Eu detenho ou tenho licença legal de todos os direitos autorais das gravações s…" at bounding box center [786, 281] width 375 height 63
checkbox input "true"
click at [708, 454] on div "Confirmo que indiquei com sinceridade a Origem da Trilha e as Propriedades da T…" at bounding box center [786, 431] width 375 height 79
checkbox input "true"
click at [685, 561] on strong "I acknowledge and understand" at bounding box center [680, 557] width 163 height 10
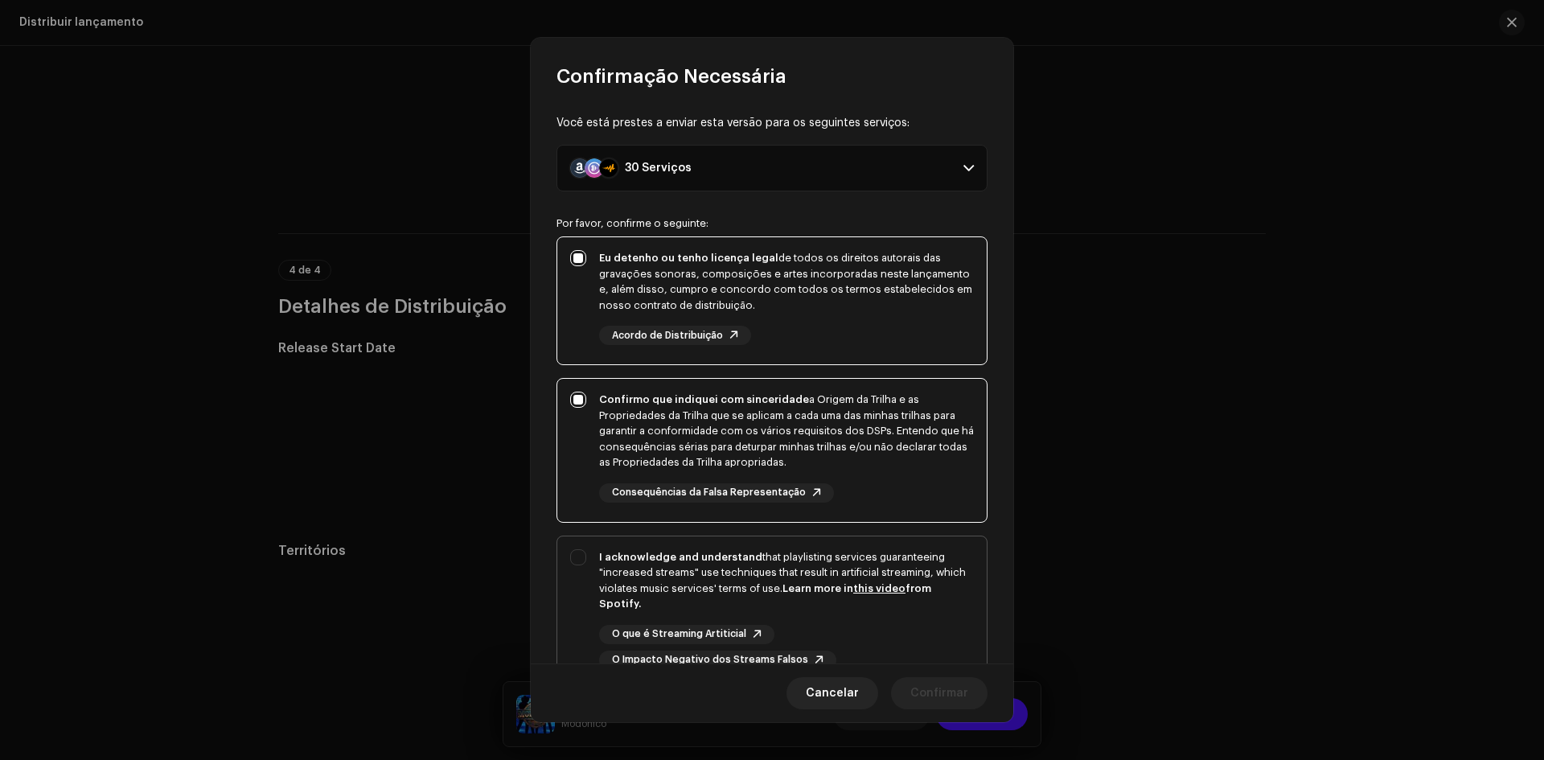
checkbox input "true"
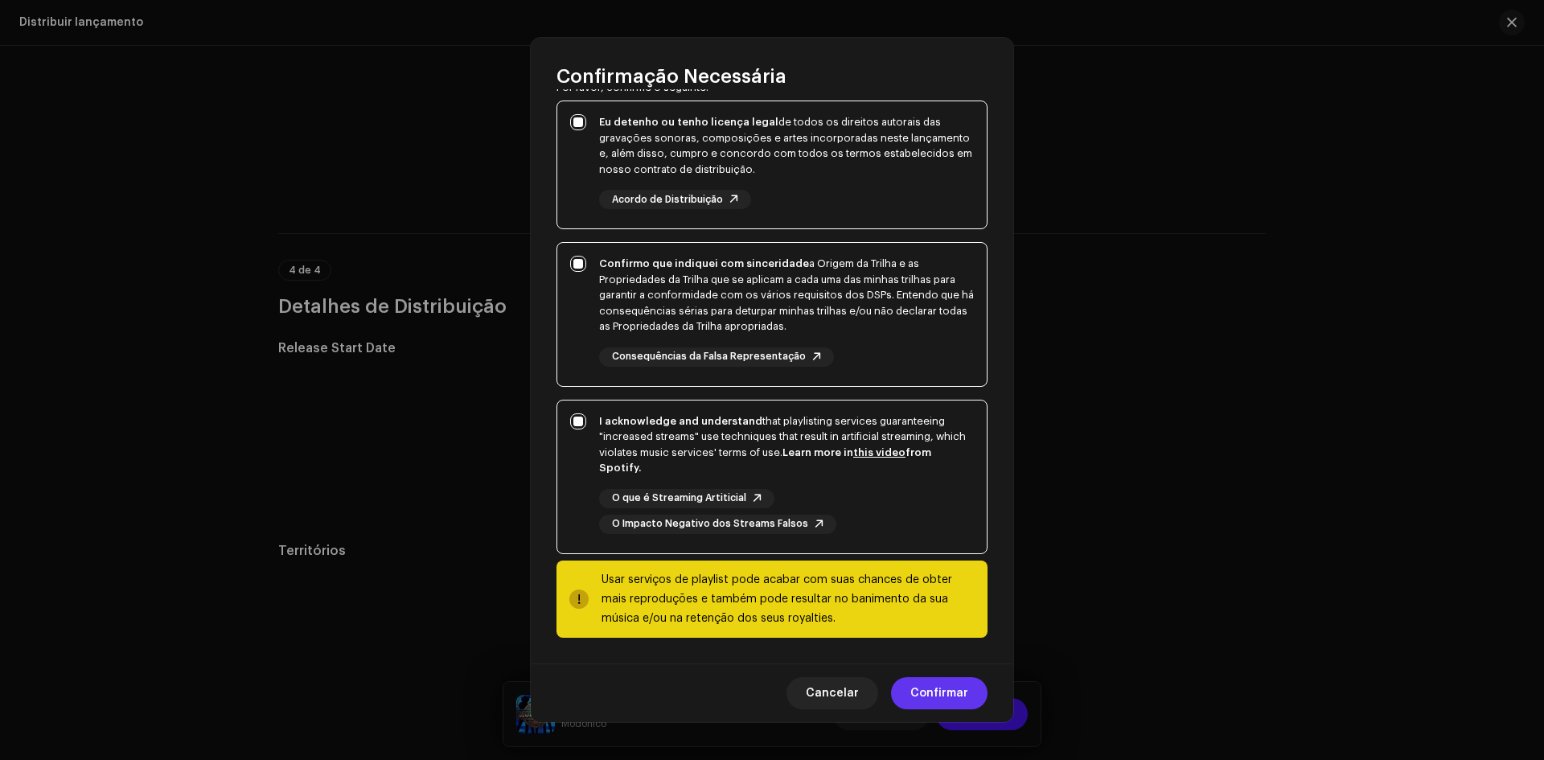
click at [931, 697] on span "Confirmar" at bounding box center [940, 693] width 58 height 32
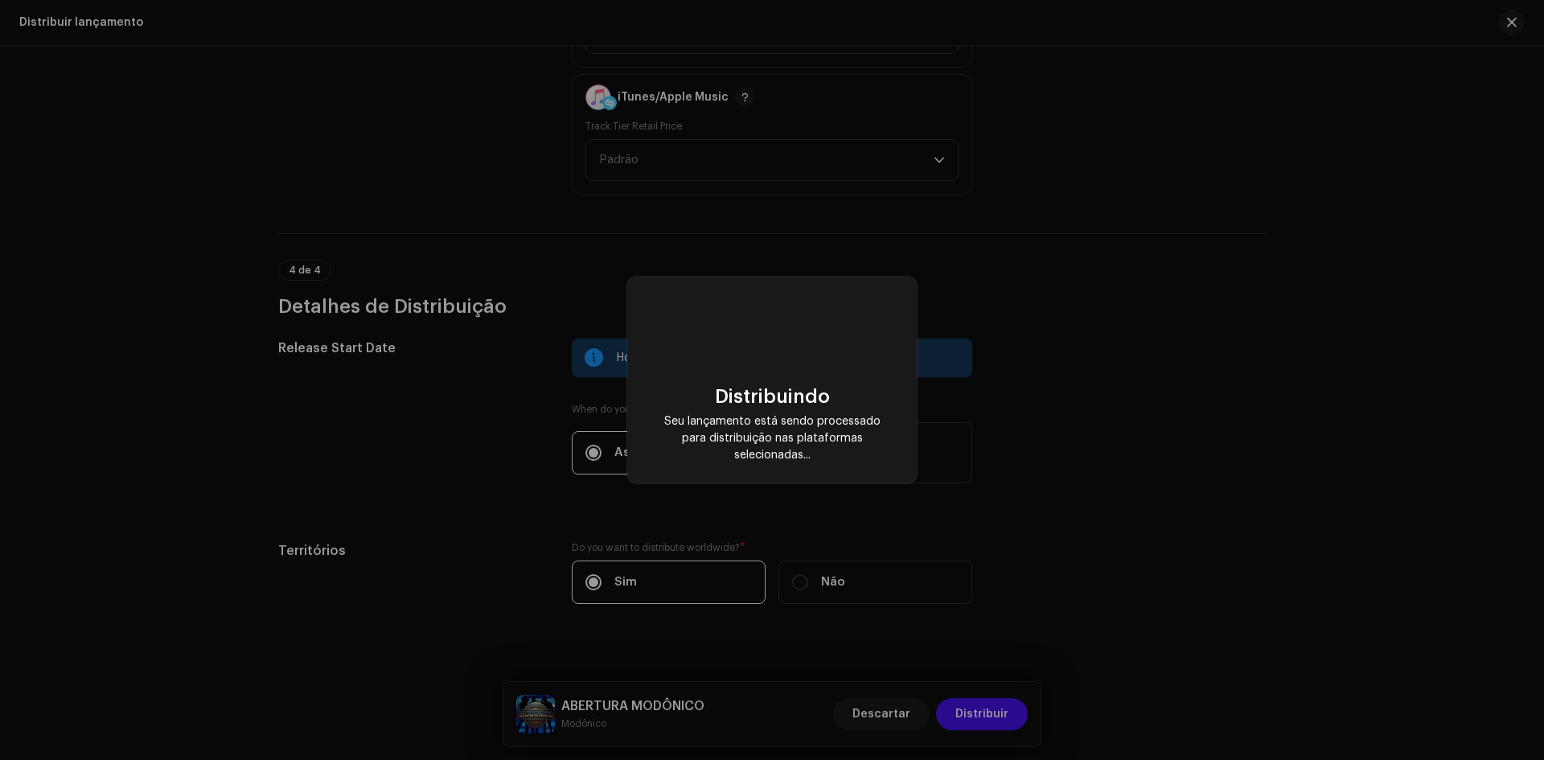
checkbox input "false"
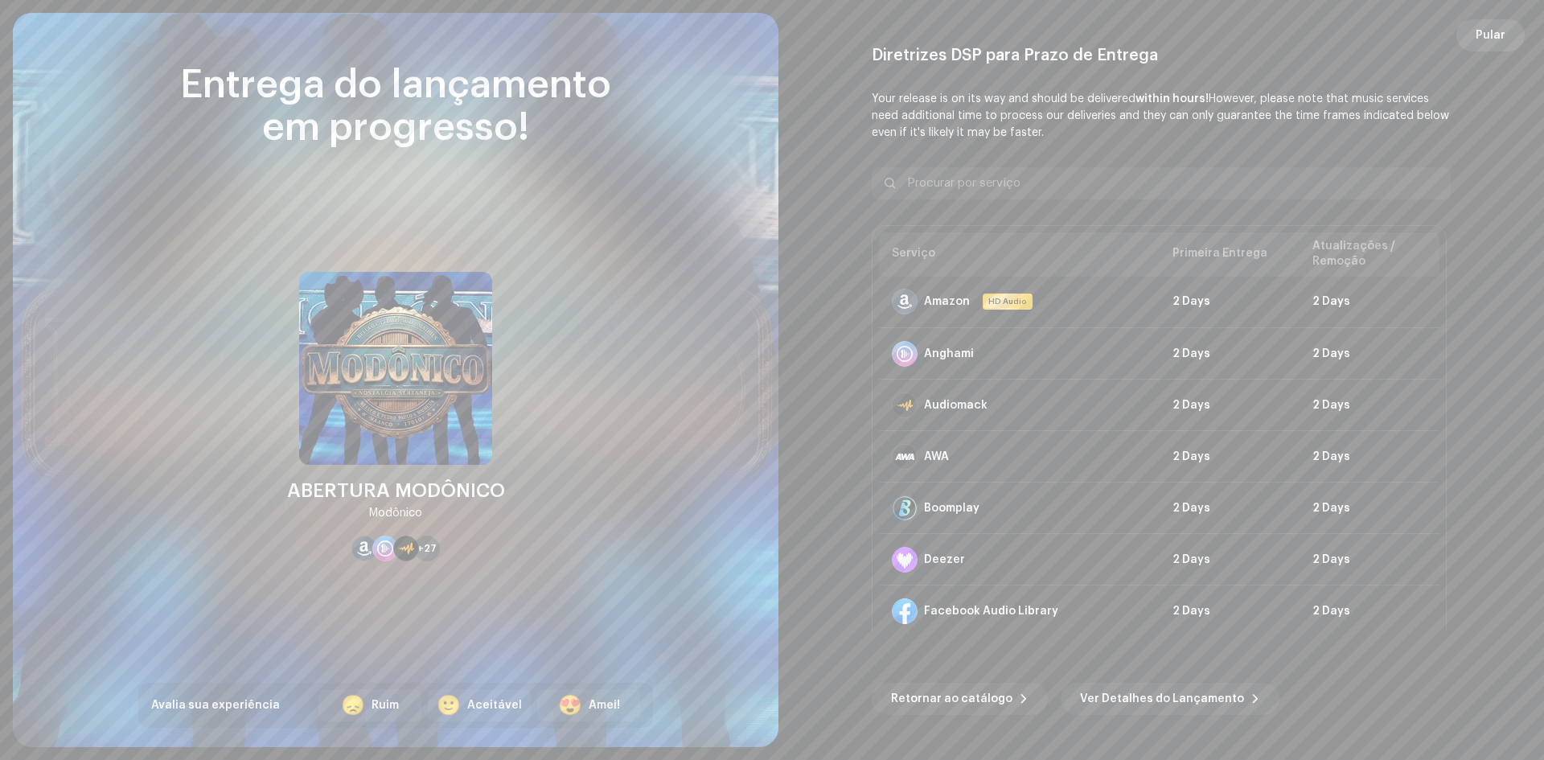
click at [1501, 40] on span "Pular" at bounding box center [1491, 35] width 30 height 32
